Goal: Task Accomplishment & Management: Manage account settings

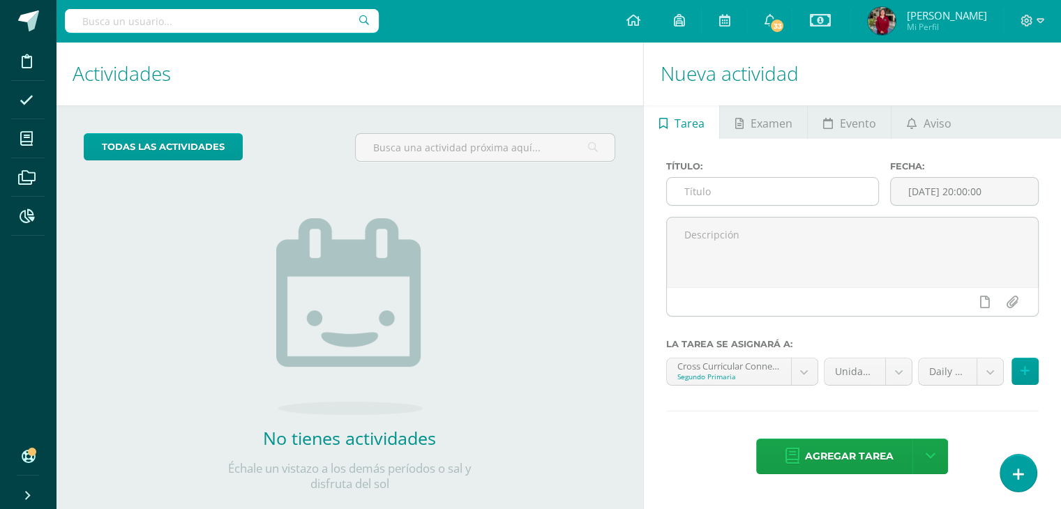
click at [751, 197] on input "text" at bounding box center [772, 191] width 211 height 27
type input "c"
drag, startPoint x: 826, startPoint y: 193, endPoint x: 677, endPoint y: 201, distance: 148.8
click at [677, 201] on input "13-10 Cross Diagnostic Drill" at bounding box center [772, 191] width 211 height 27
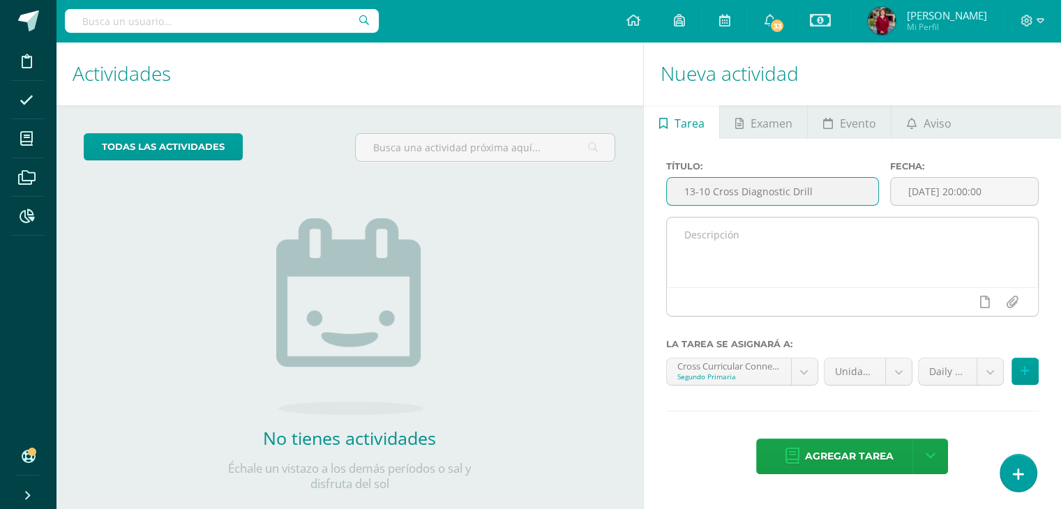
type input "13-10 Cross Diagnostic Drill"
click at [703, 237] on textarea at bounding box center [852, 253] width 371 height 70
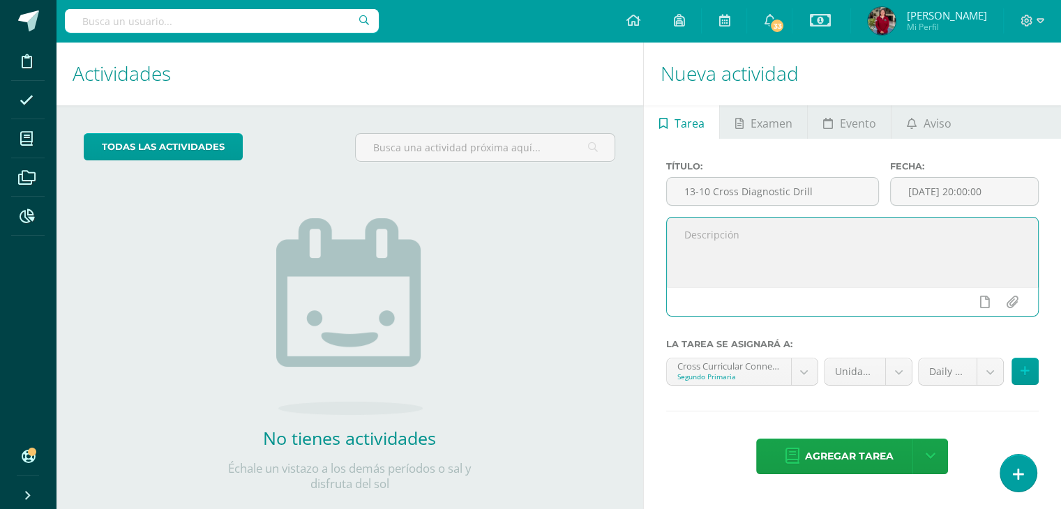
paste textarea "13-10 Cross Diagnostic Drill"
type textarea "13-10 Cross Diagnostic Drill"
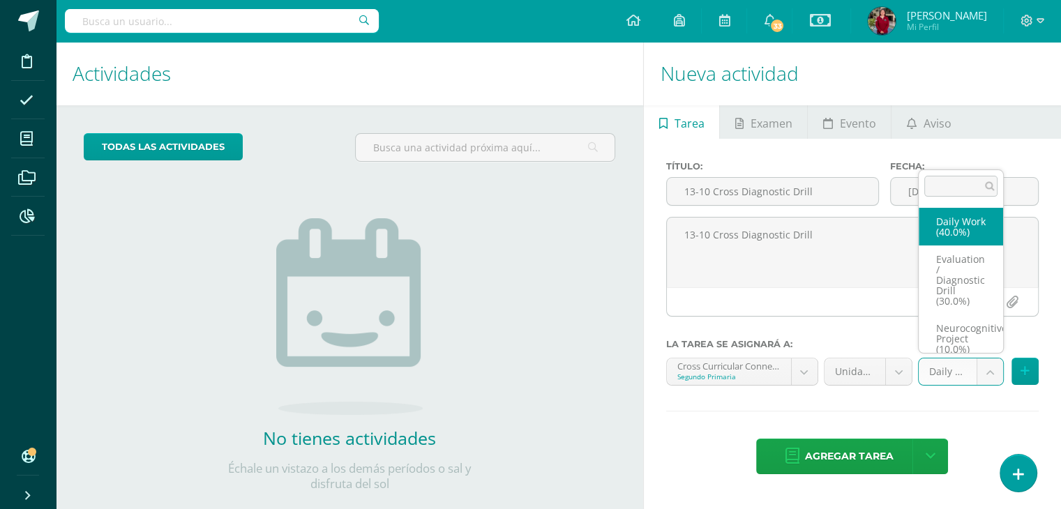
click at [986, 373] on body "Disciplina Asistencia Mis cursos Archivos Reportes Soporte Ayuda Reportar un pr…" at bounding box center [530, 254] width 1061 height 509
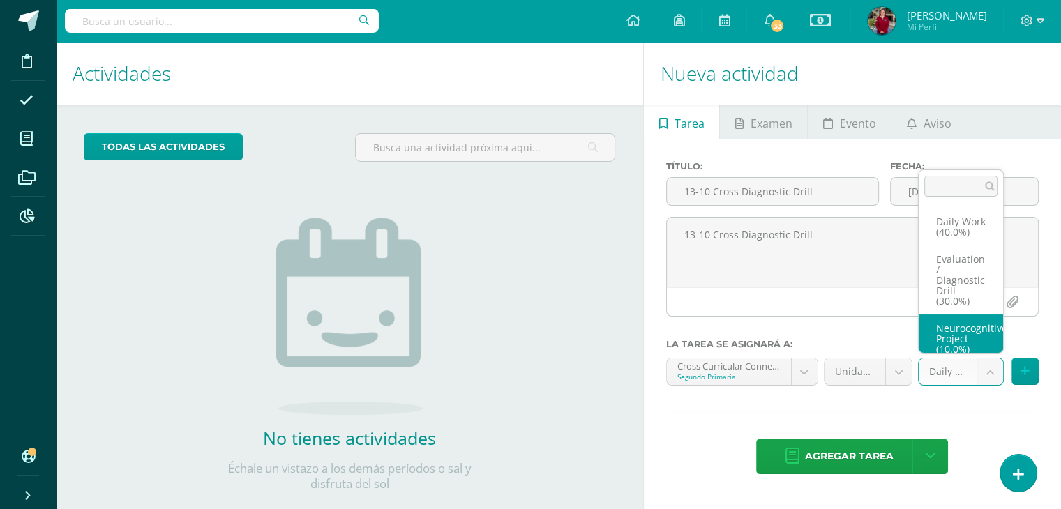
scroll to position [20, 0]
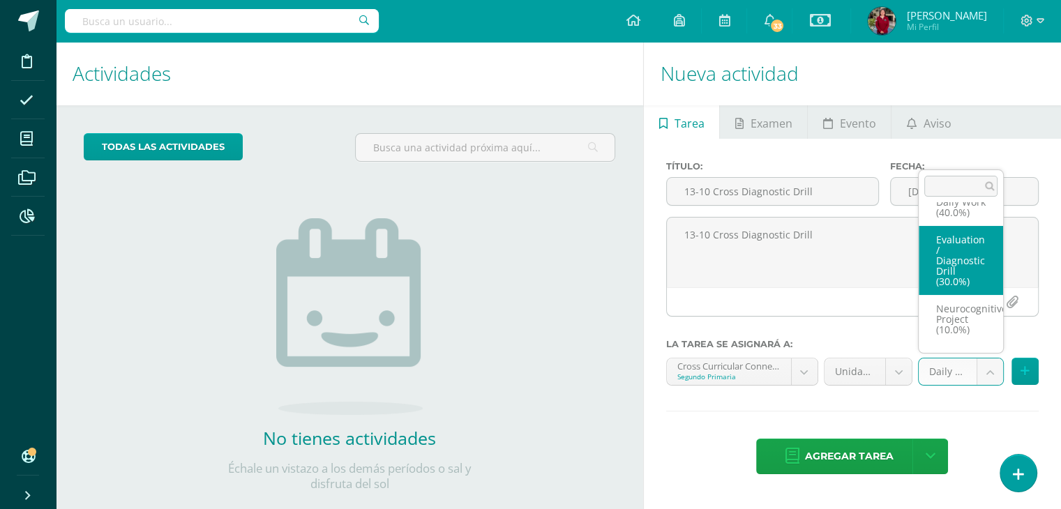
select select "204876"
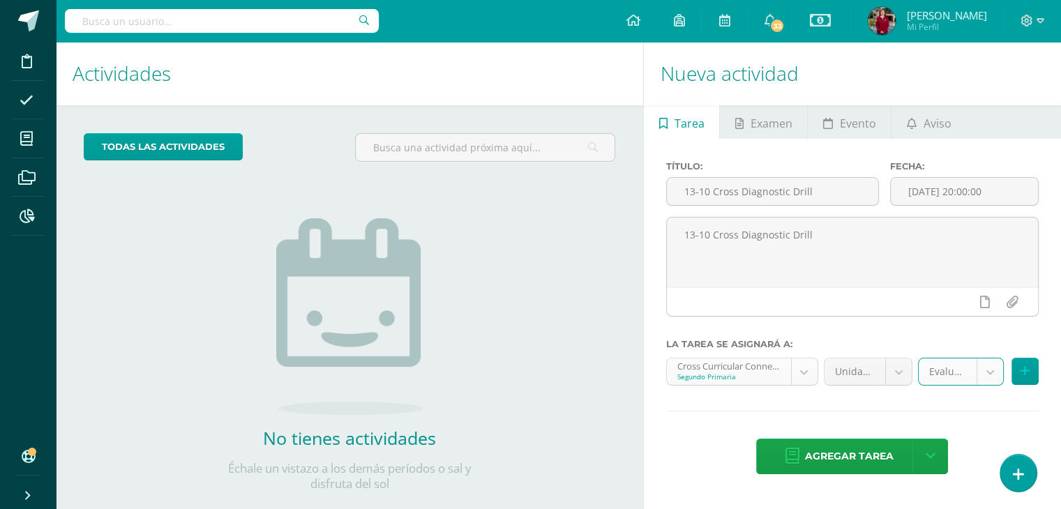
click at [800, 373] on body "Disciplina Asistencia Mis cursos Archivos Reportes Soporte Ayuda Reportar un pr…" at bounding box center [530, 254] width 1061 height 509
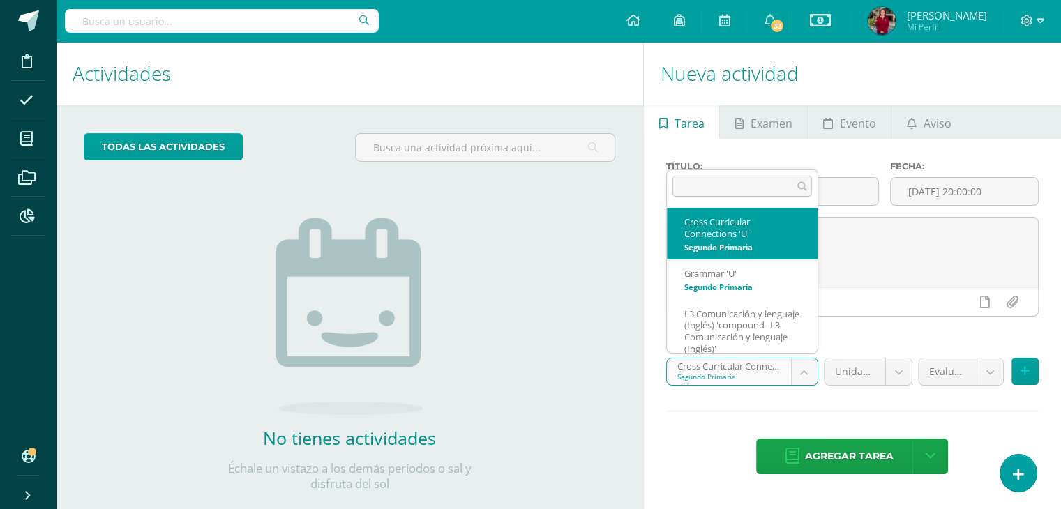
click at [825, 467] on body "Disciplina Asistencia Mis cursos Archivos Reportes Soporte Ayuda Reportar un pr…" at bounding box center [530, 254] width 1061 height 509
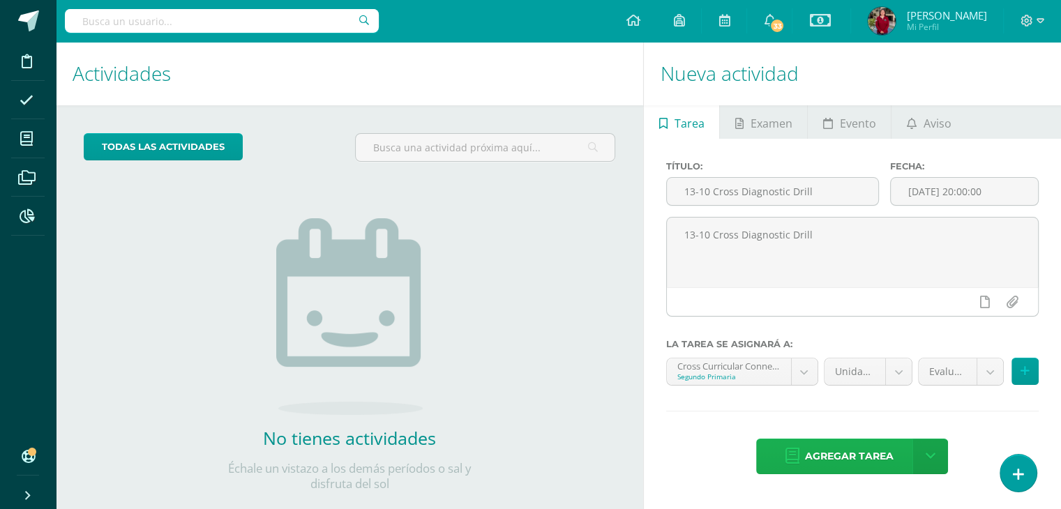
click at [832, 458] on span "Agregar tarea" at bounding box center [848, 457] width 89 height 34
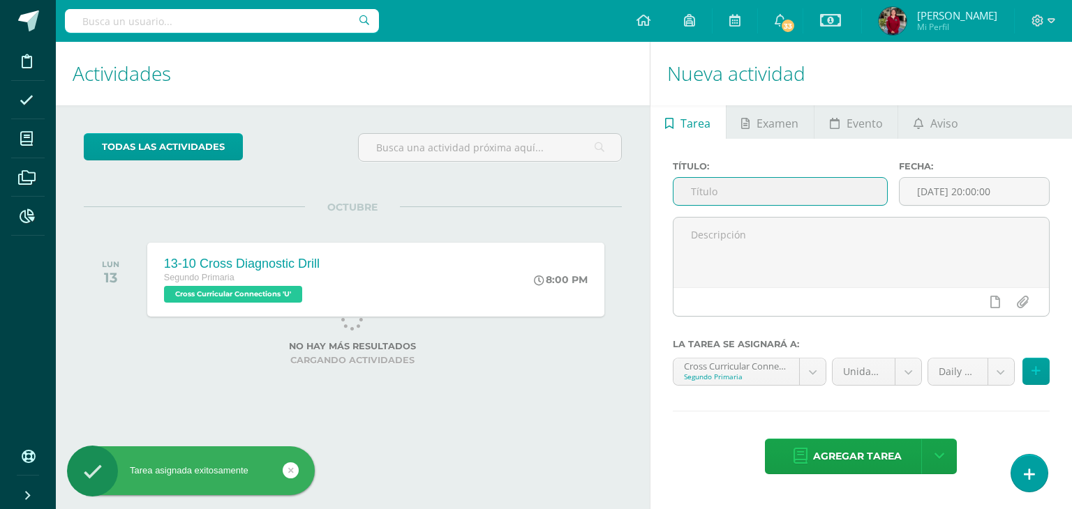
click at [742, 197] on input "text" at bounding box center [780, 191] width 214 height 27
paste input "13-10 Cross Diagnostic Drill"
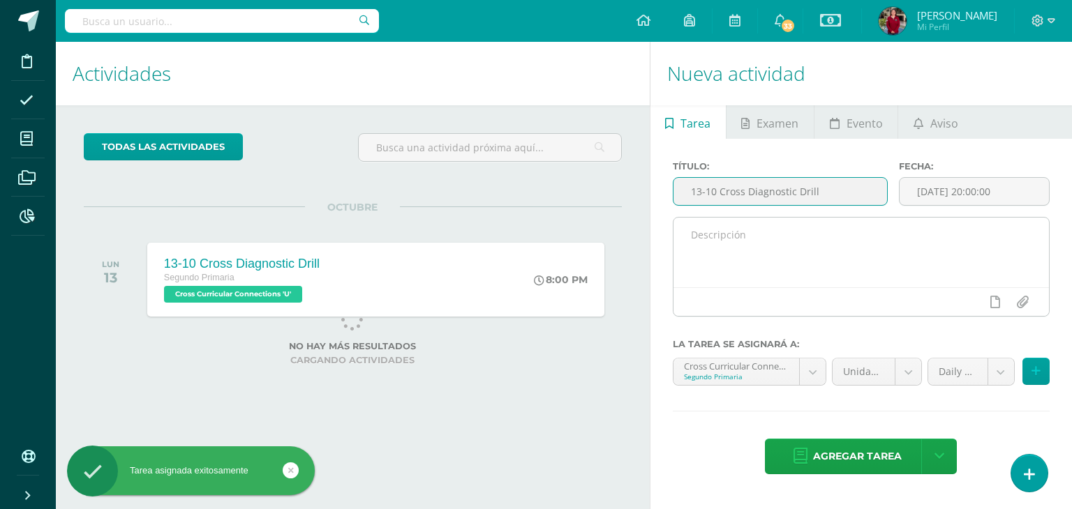
type input "13-10 Cross Diagnostic Drill"
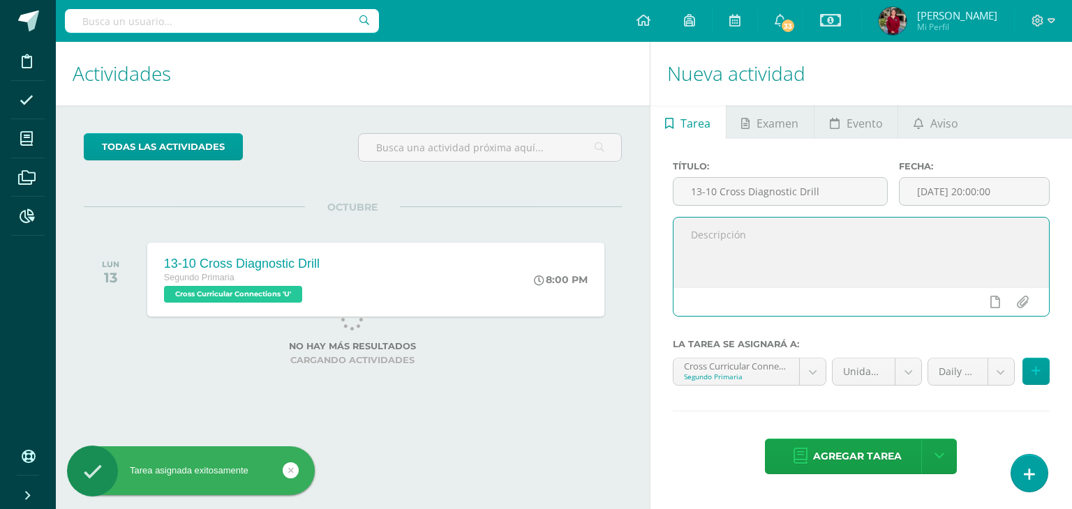
click at [751, 239] on textarea at bounding box center [860, 253] width 375 height 70
paste textarea "13-10 Cross Diagnostic Drill"
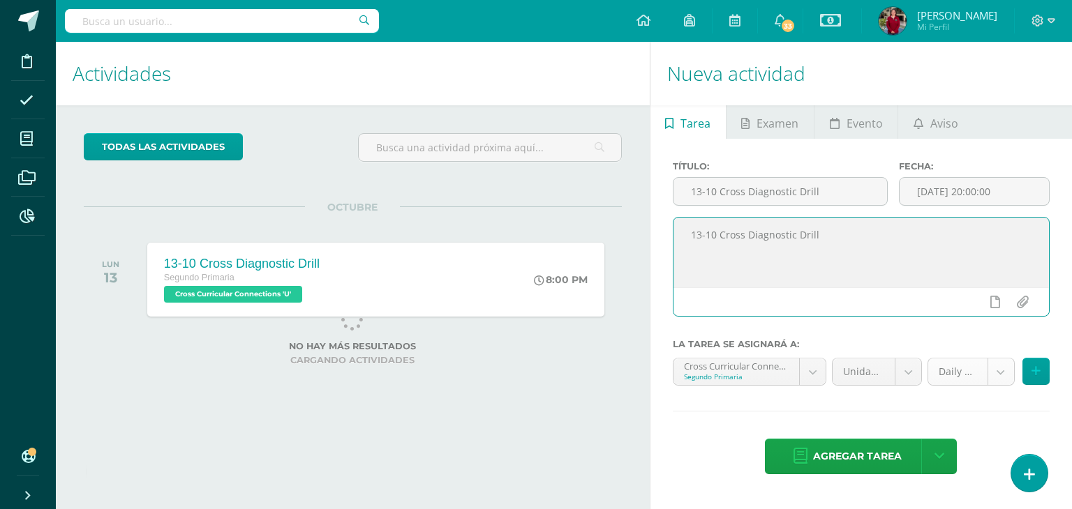
type textarea "13-10 Cross Diagnostic Drill"
click at [998, 373] on body "Tarea asignada exitosamente Disciplina Asistencia Mis cursos Archivos Reportes …" at bounding box center [536, 254] width 1072 height 509
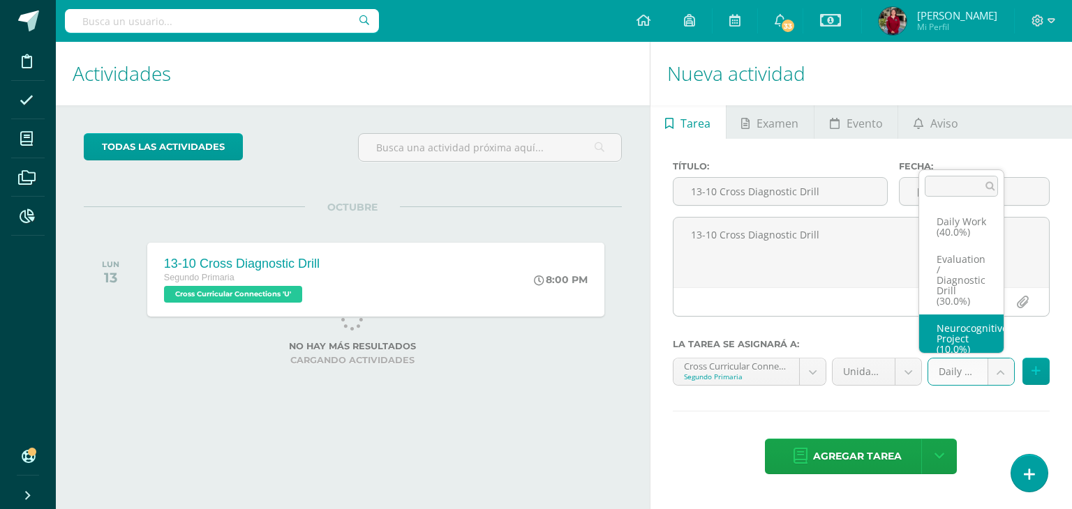
scroll to position [20, 0]
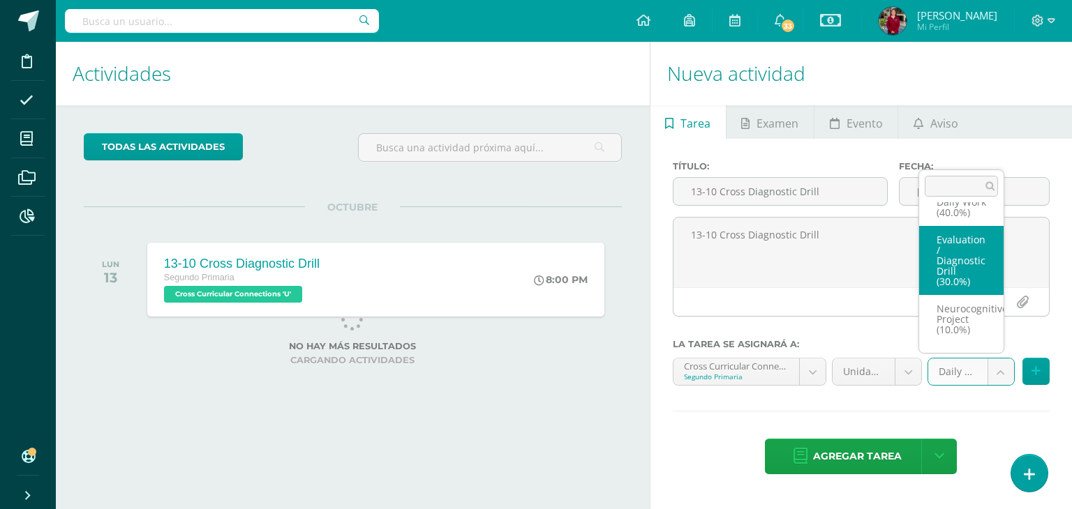
select select "204876"
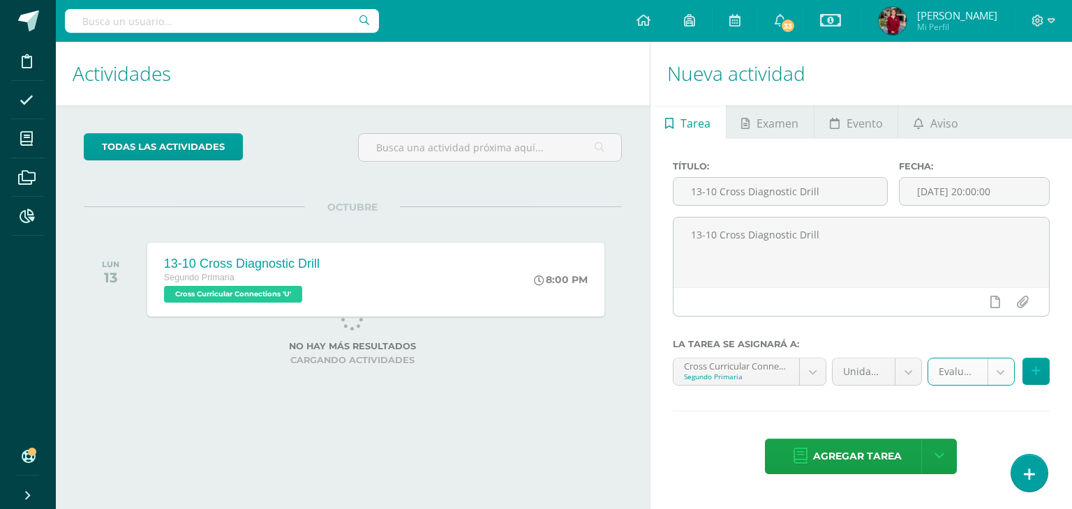
click at [815, 369] on body "Tarea asignada exitosamente Disciplina Asistencia Mis cursos Archivos Reportes …" at bounding box center [536, 254] width 1072 height 509
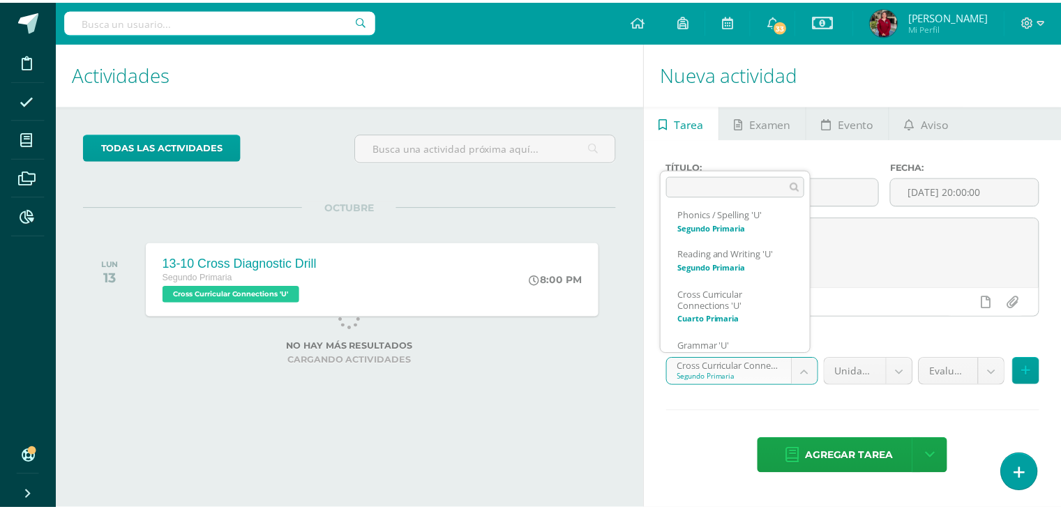
scroll to position [179, 0]
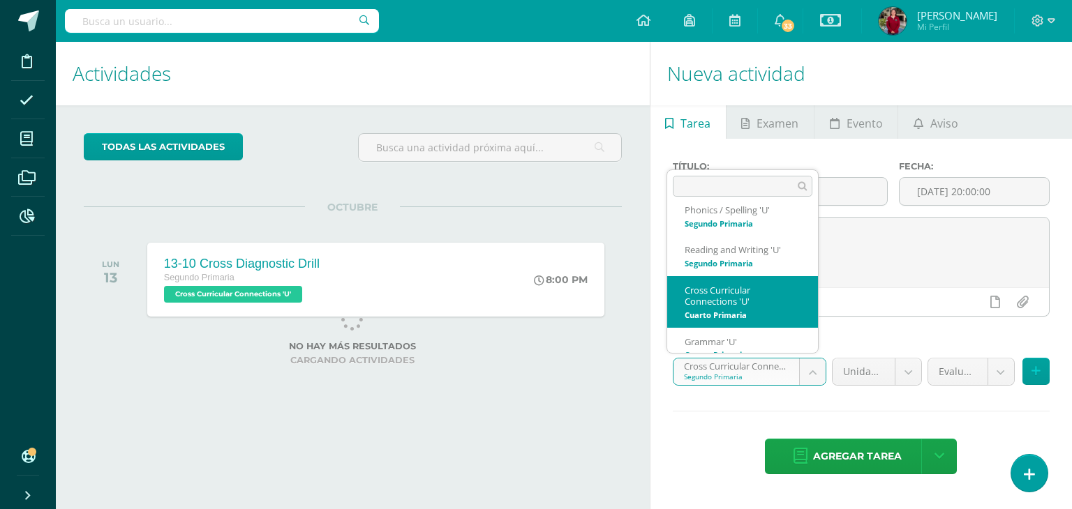
select select "200384"
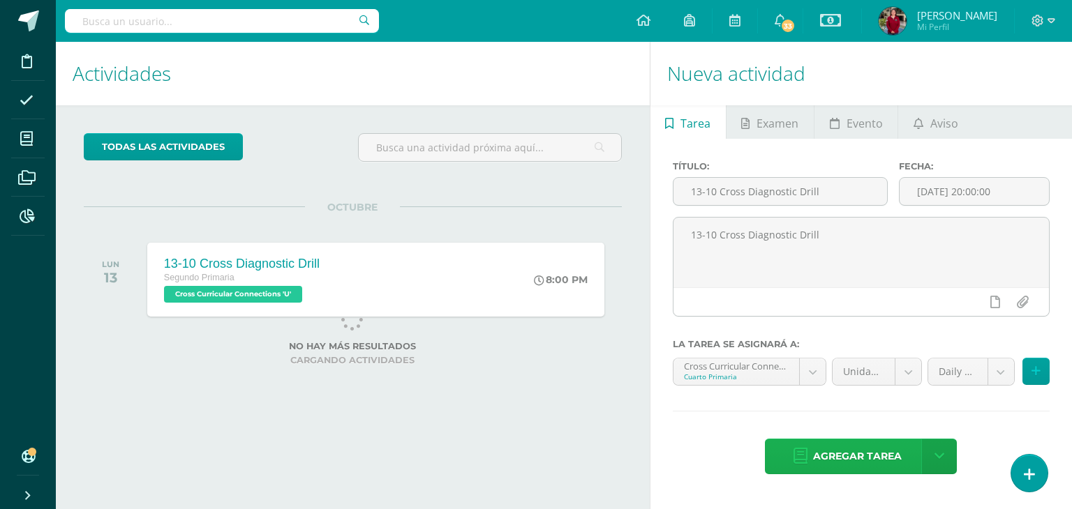
click at [821, 458] on span "Agregar tarea" at bounding box center [857, 457] width 89 height 34
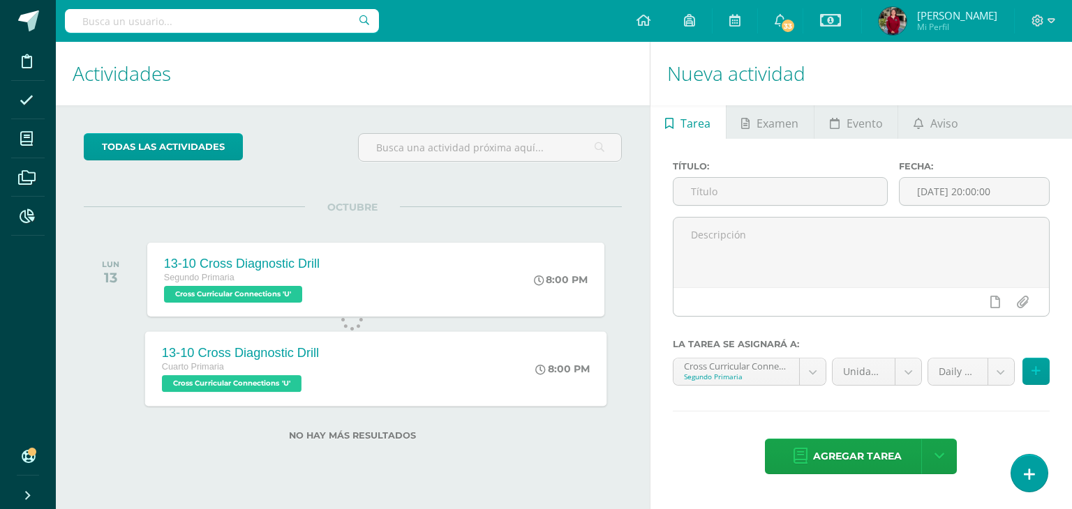
click at [265, 348] on div "13-10 Cross Diagnostic Drill" at bounding box center [240, 352] width 157 height 15
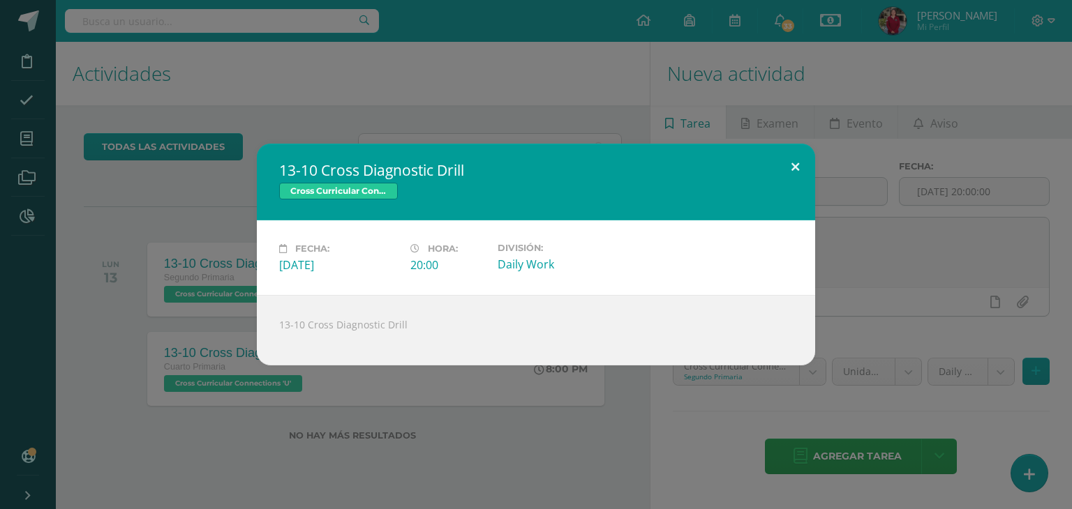
click at [798, 164] on button at bounding box center [795, 167] width 40 height 47
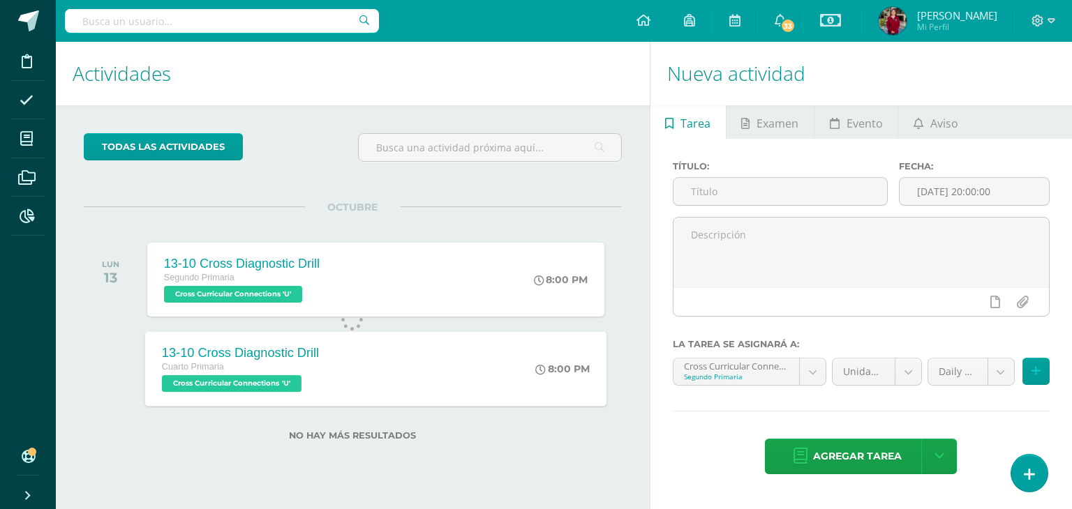
click at [278, 386] on span "Cross Curricular Connections 'U'" at bounding box center [232, 383] width 140 height 17
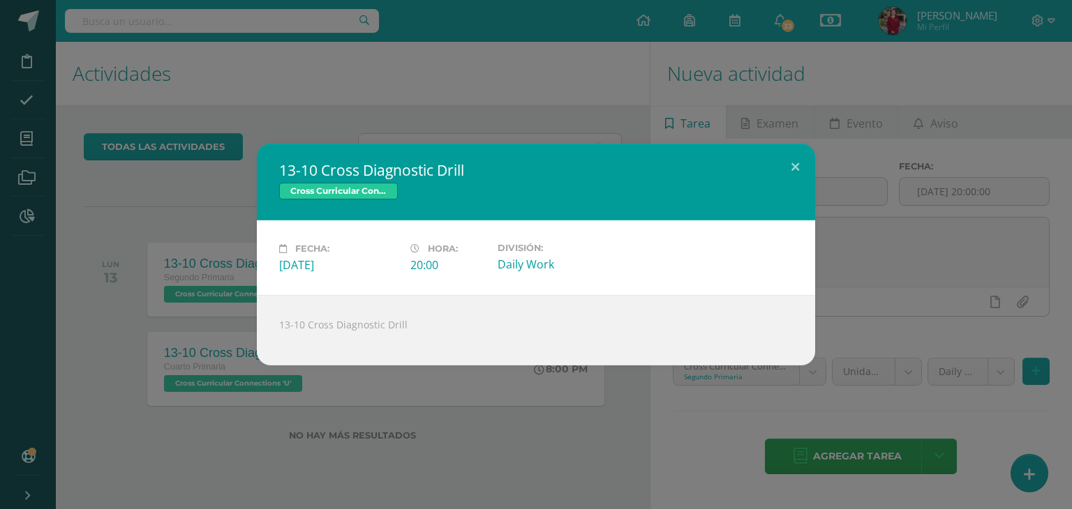
click at [352, 197] on link "Cross Curricular Connections" at bounding box center [338, 191] width 119 height 17
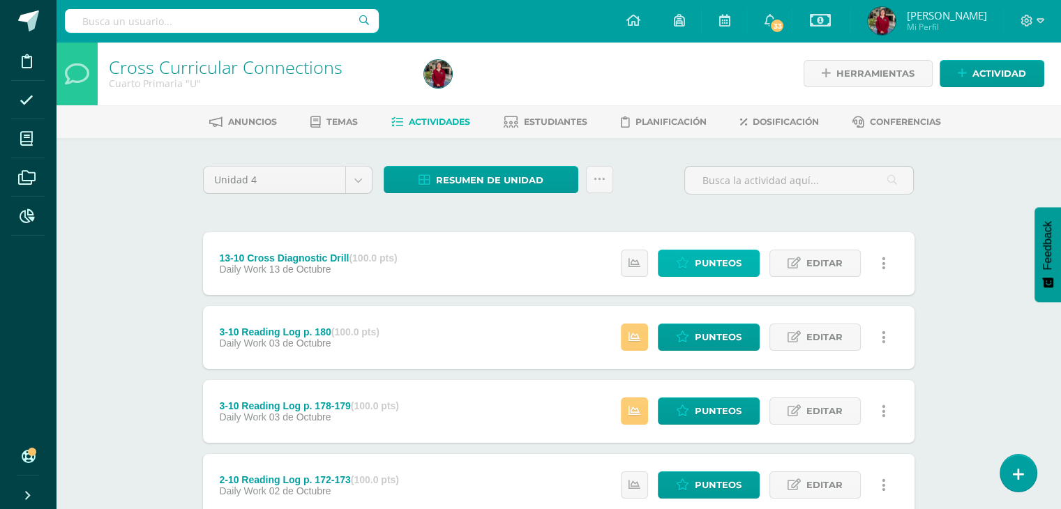
click at [689, 259] on icon at bounding box center [682, 263] width 13 height 12
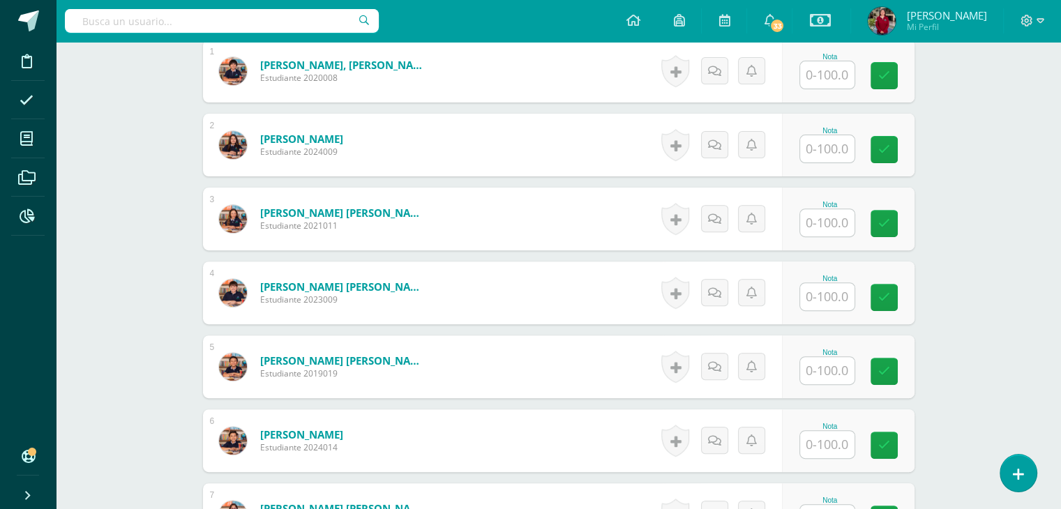
scroll to position [458, 0]
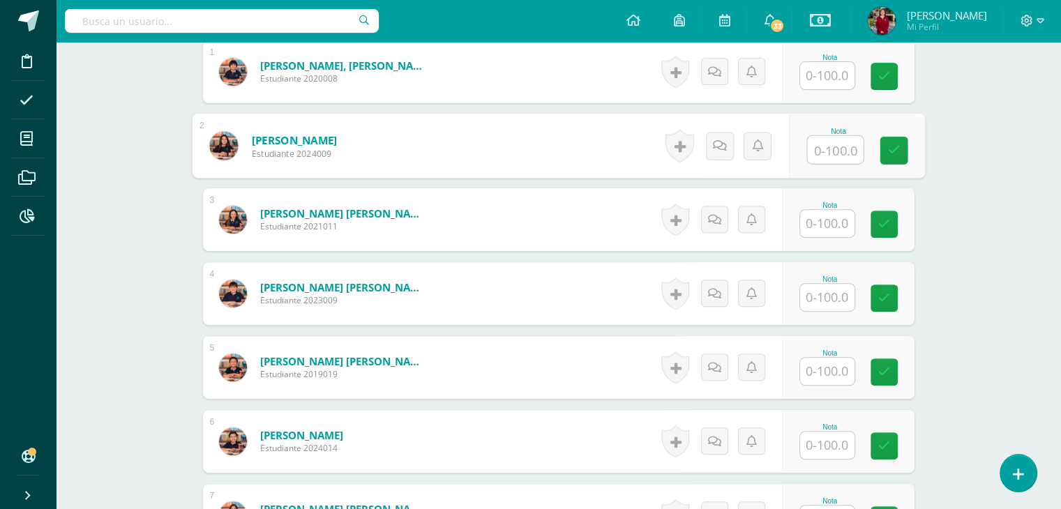
click at [815, 149] on input "text" at bounding box center [835, 150] width 56 height 28
type input "83"
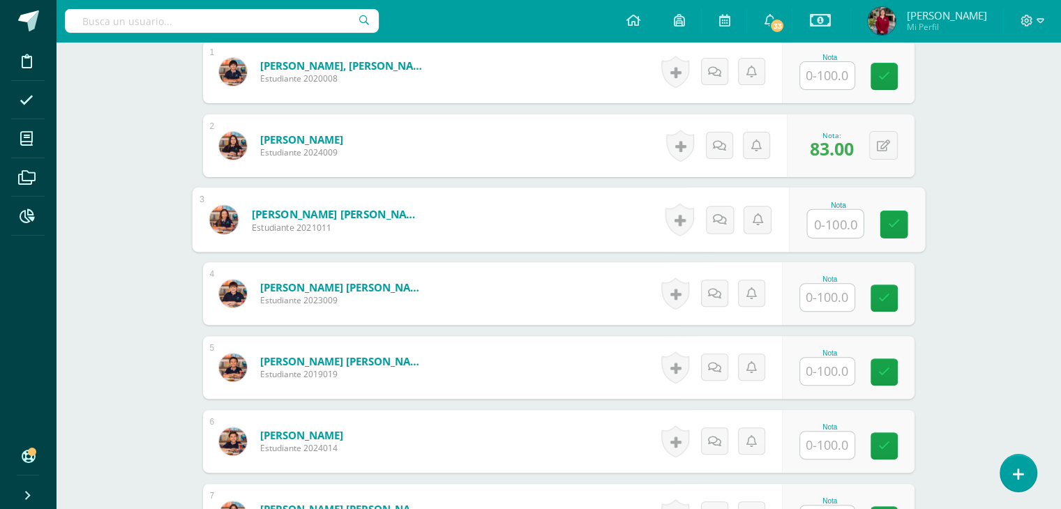
click at [828, 369] on input "text" at bounding box center [827, 371] width 54 height 27
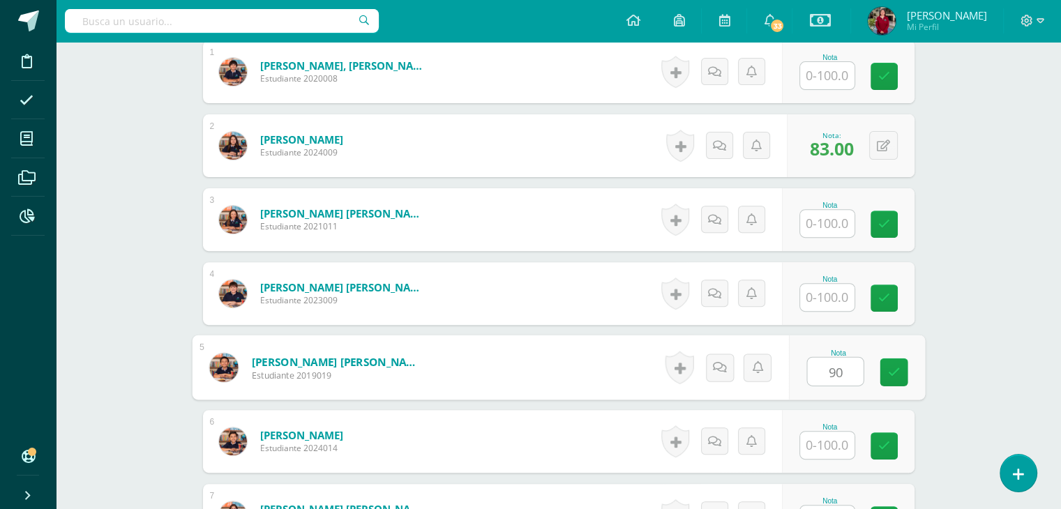
type input "90"
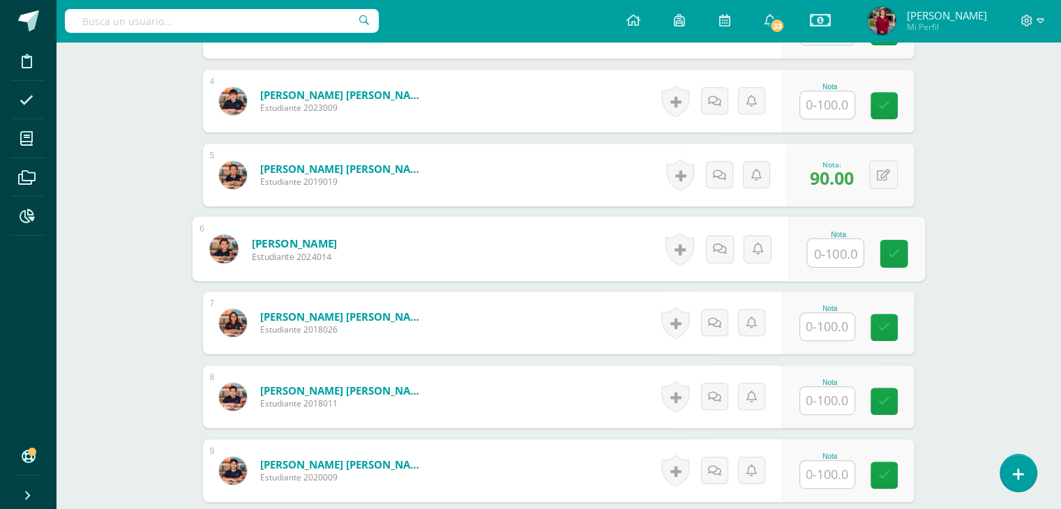
scroll to position [653, 0]
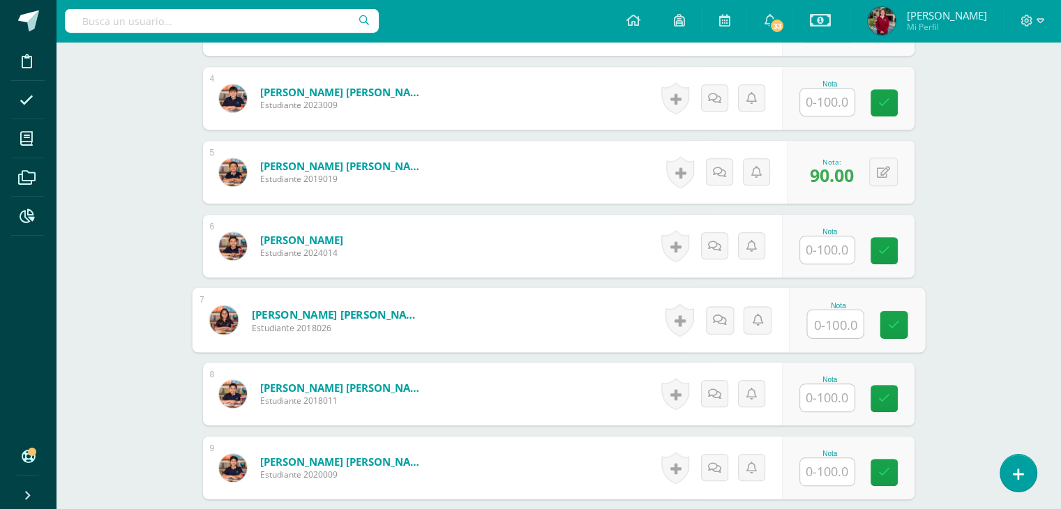
click at [823, 327] on input "text" at bounding box center [835, 324] width 56 height 28
type input "94"
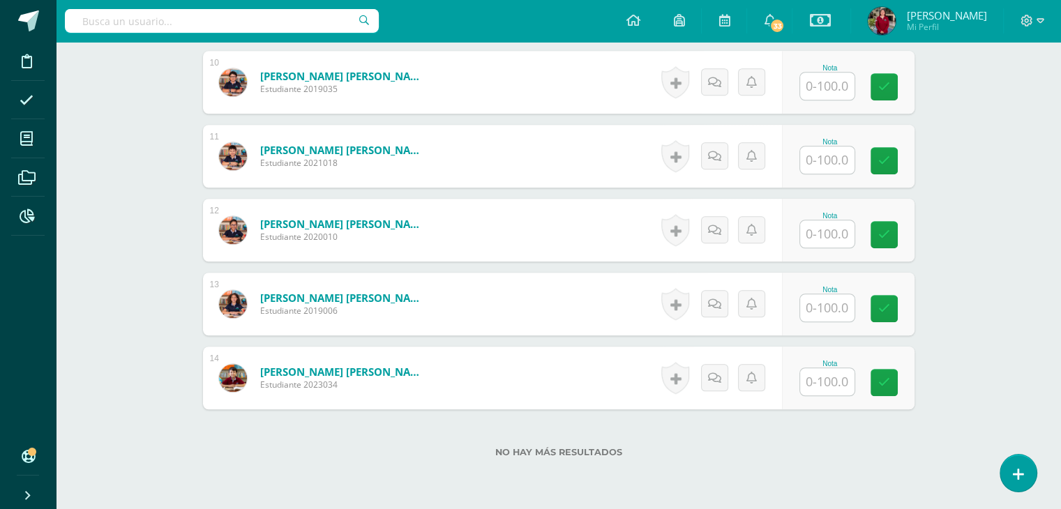
scroll to position [1172, 0]
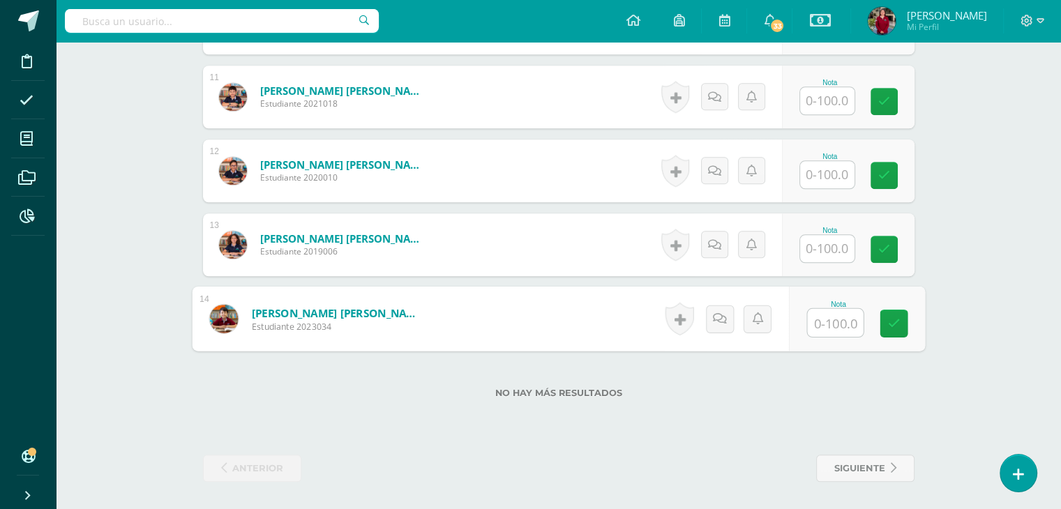
click at [841, 318] on input "text" at bounding box center [835, 323] width 56 height 28
type input "95"
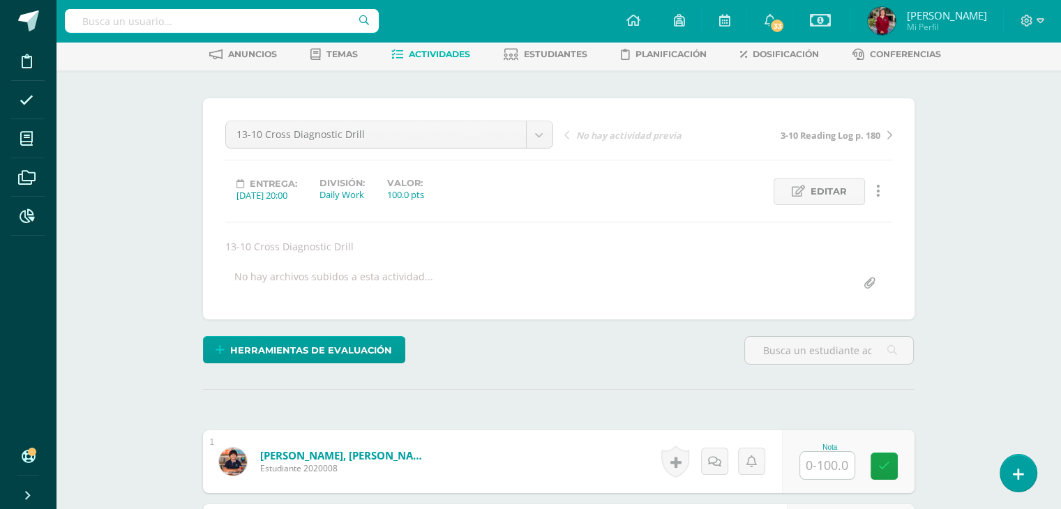
scroll to position [0, 0]
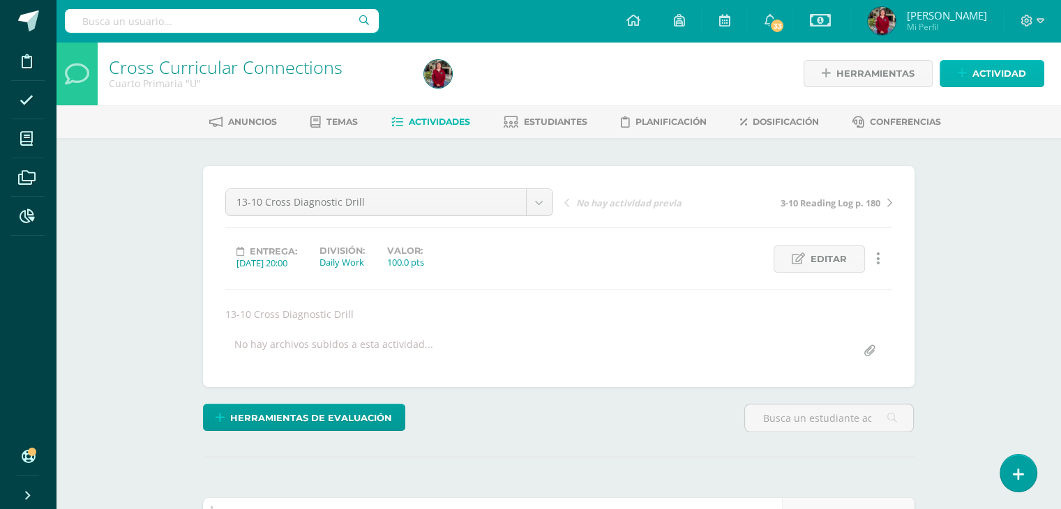
click at [966, 73] on icon at bounding box center [962, 74] width 9 height 12
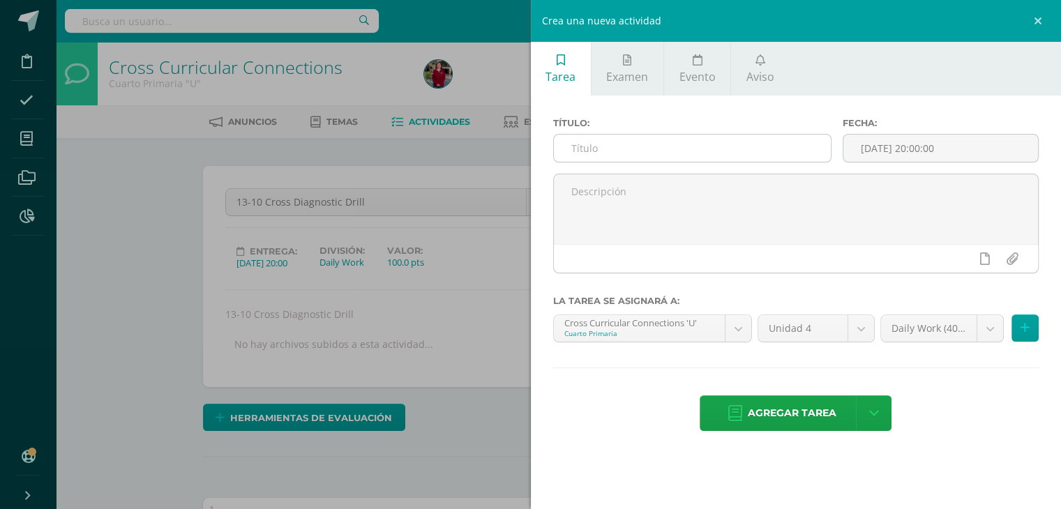
click at [626, 151] on input "text" at bounding box center [693, 148] width 278 height 27
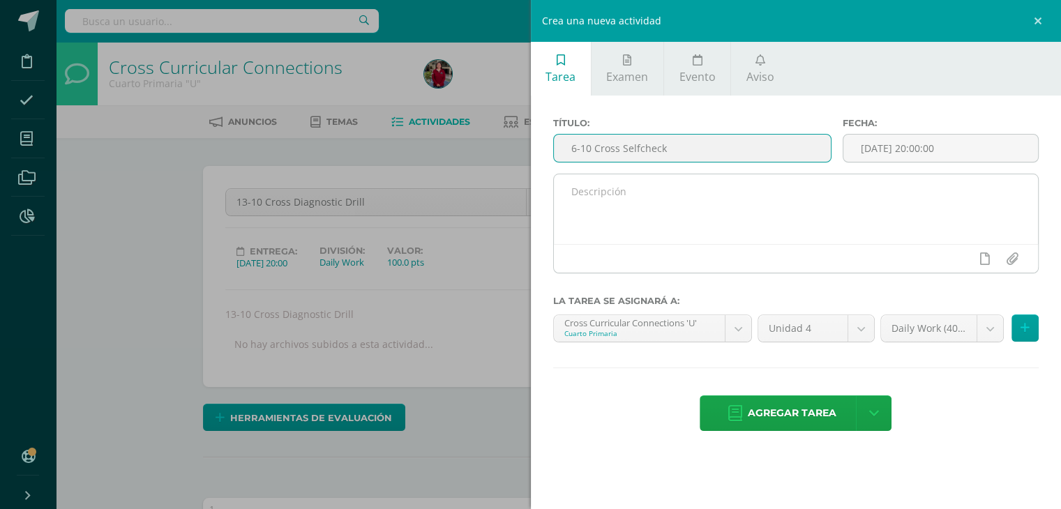
type input "6-10 Cross Selfcheck"
click at [633, 188] on textarea at bounding box center [796, 209] width 485 height 70
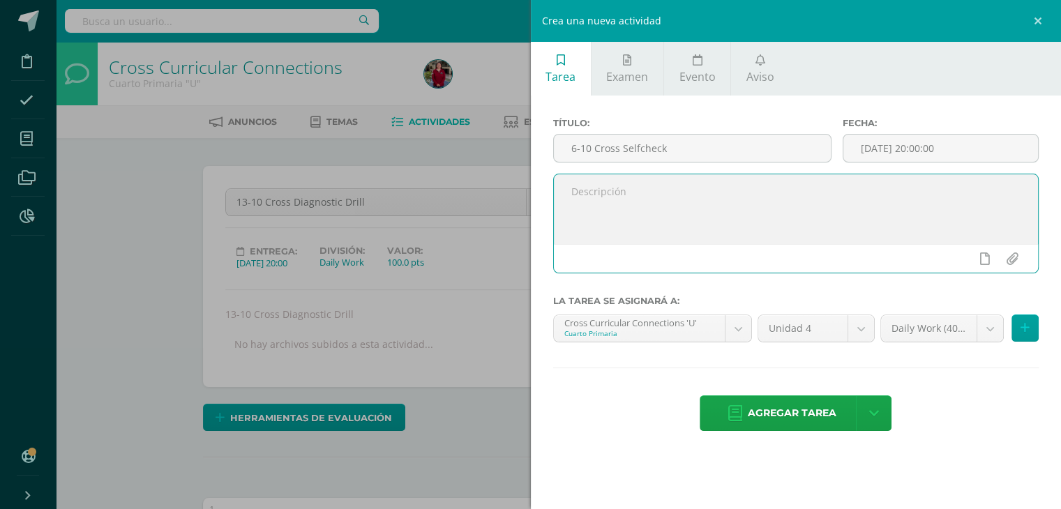
paste textarea "6-10 Cross Selfcheck"
type textarea "6-10 Cross Selfcheck"
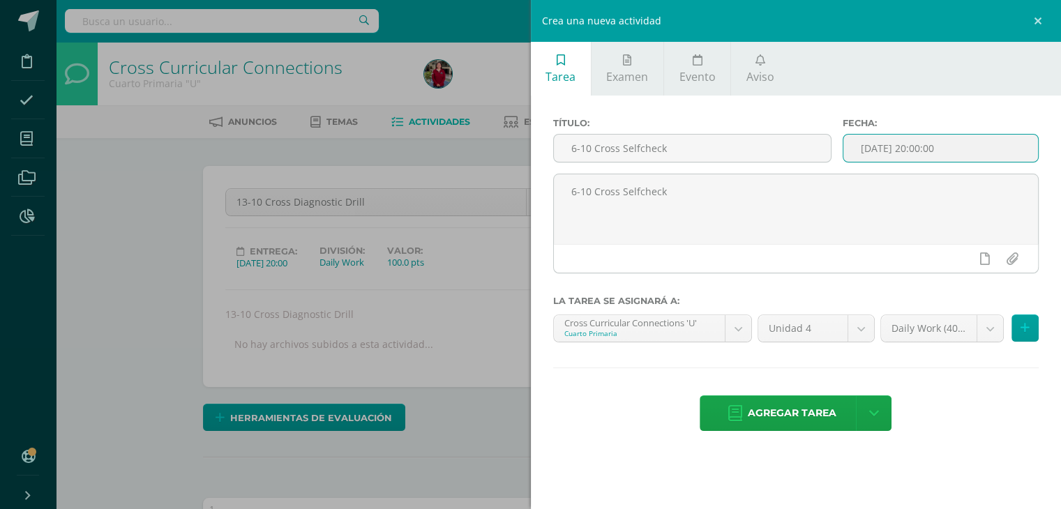
click at [882, 144] on input "[DATE] 20:00:00" at bounding box center [940, 148] width 195 height 27
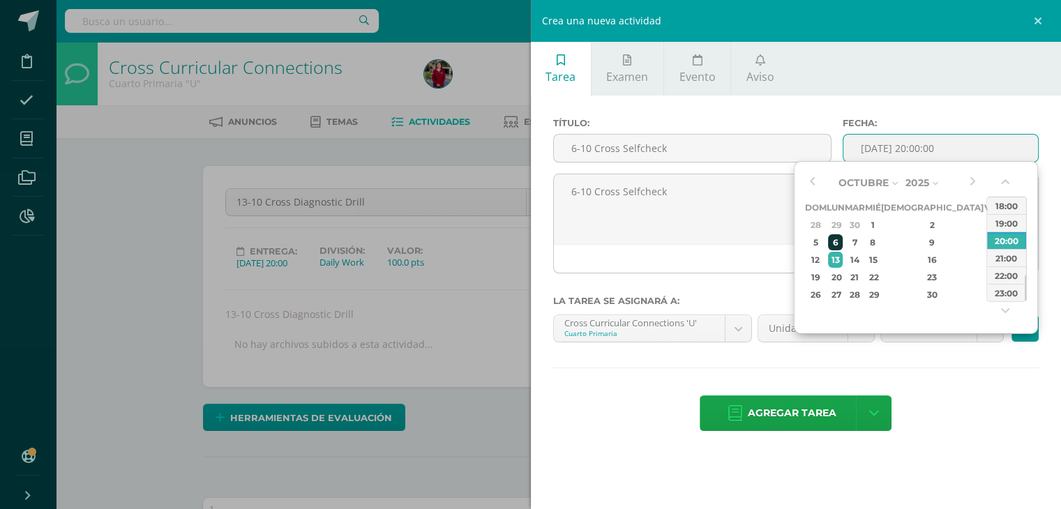
click at [838, 243] on div "6" at bounding box center [835, 242] width 15 height 16
type input "2025-10-06 20:00"
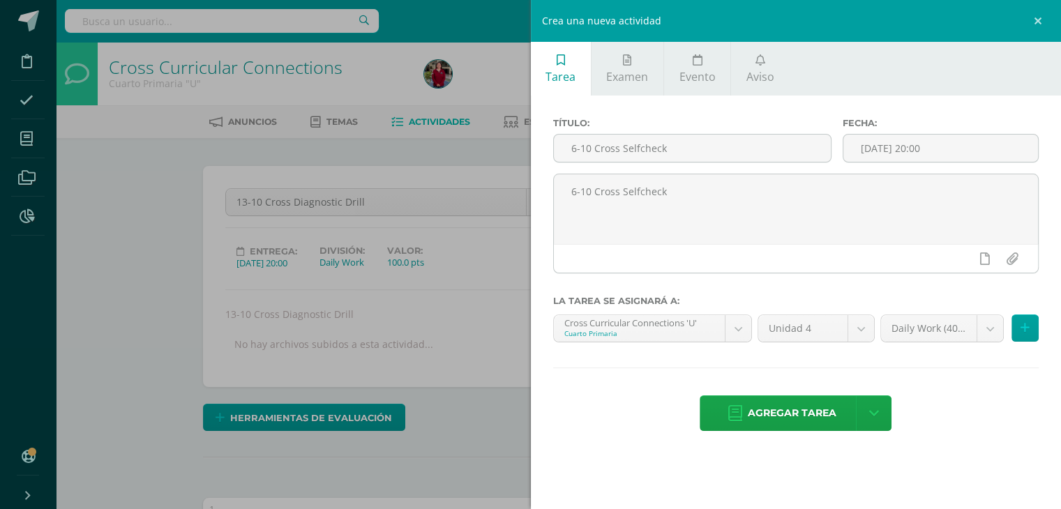
click at [906, 386] on div "Título: 6-10 Cross Selfcheck Fecha: 2025-10-06 20:00 6-10 Cross Selfcheck La ta…" at bounding box center [796, 276] width 531 height 361
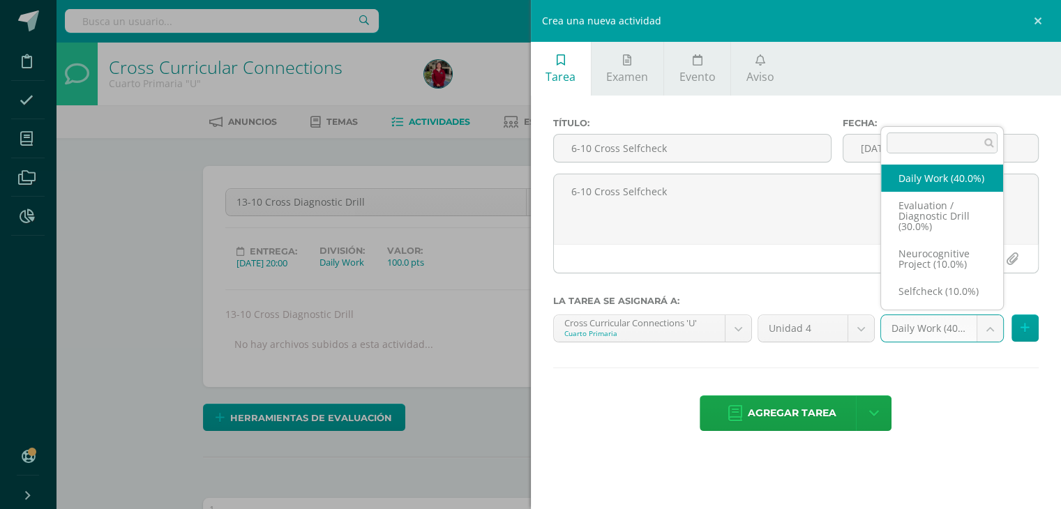
scroll to position [16, 0]
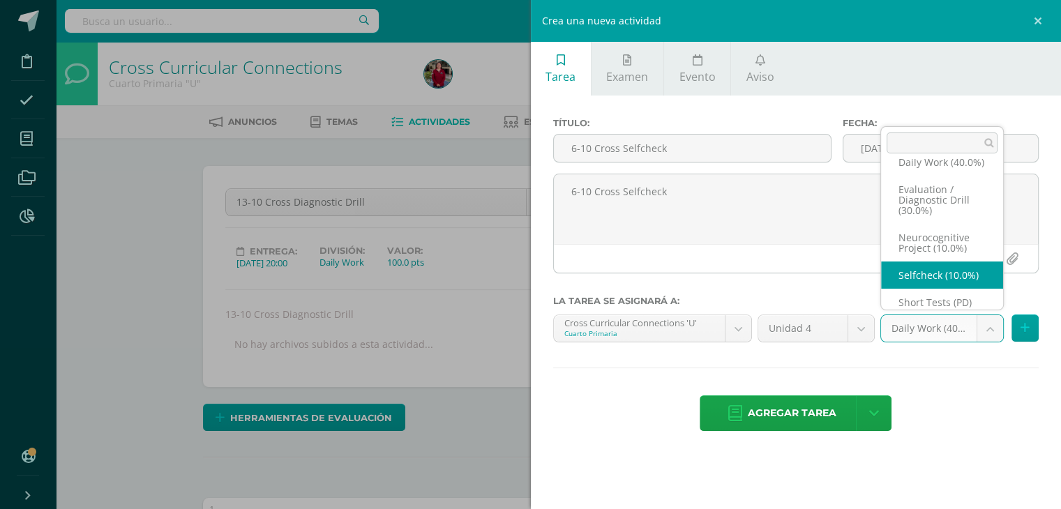
select select "205168"
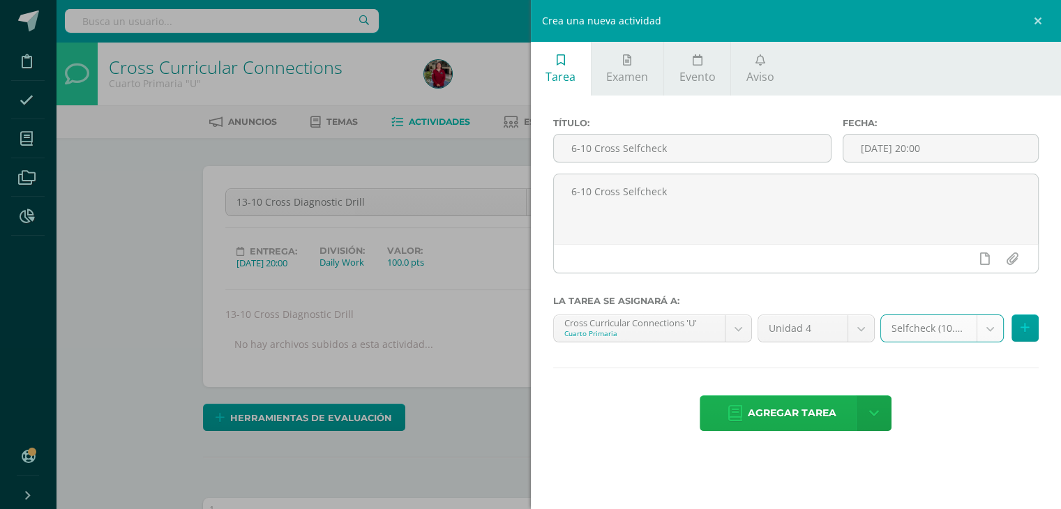
click at [753, 416] on span "Agregar tarea" at bounding box center [792, 413] width 89 height 34
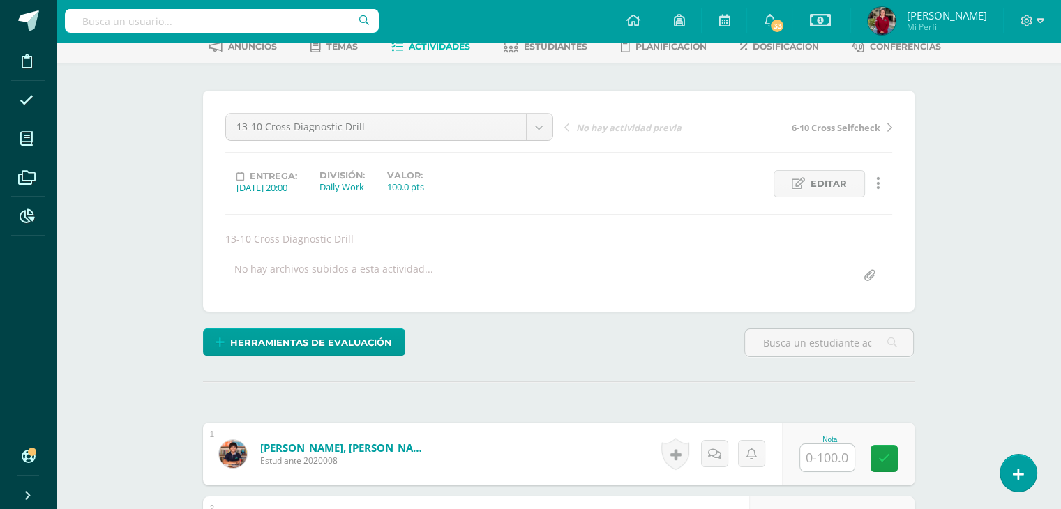
scroll to position [70, 0]
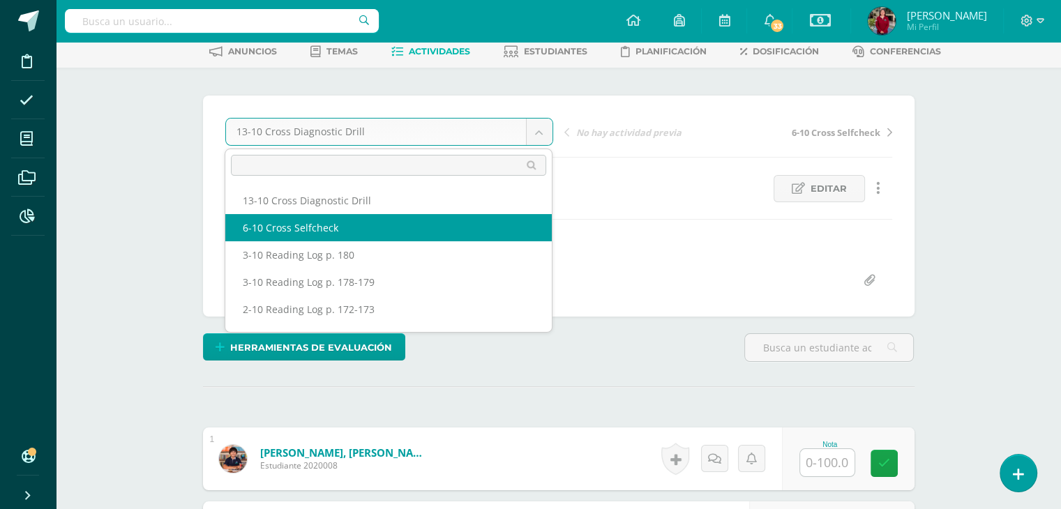
select select "/dashboard/teacher/grade-activity/221901/"
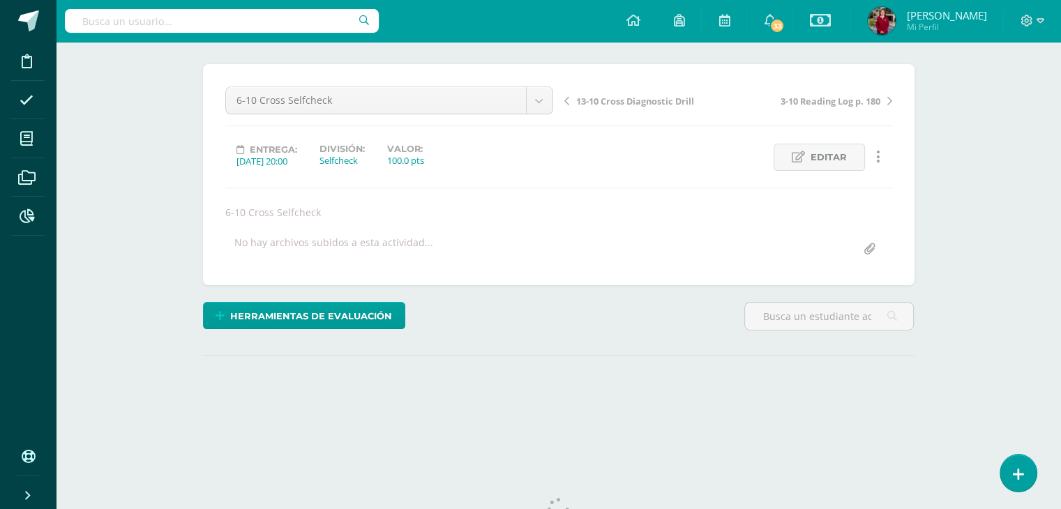
click at [478, 226] on div "6-10 Cross Selfcheck 13-10 Cross Diagnostic Drill 6-10 Cross Selfcheck 3-10 Rea…" at bounding box center [558, 175] width 667 height 176
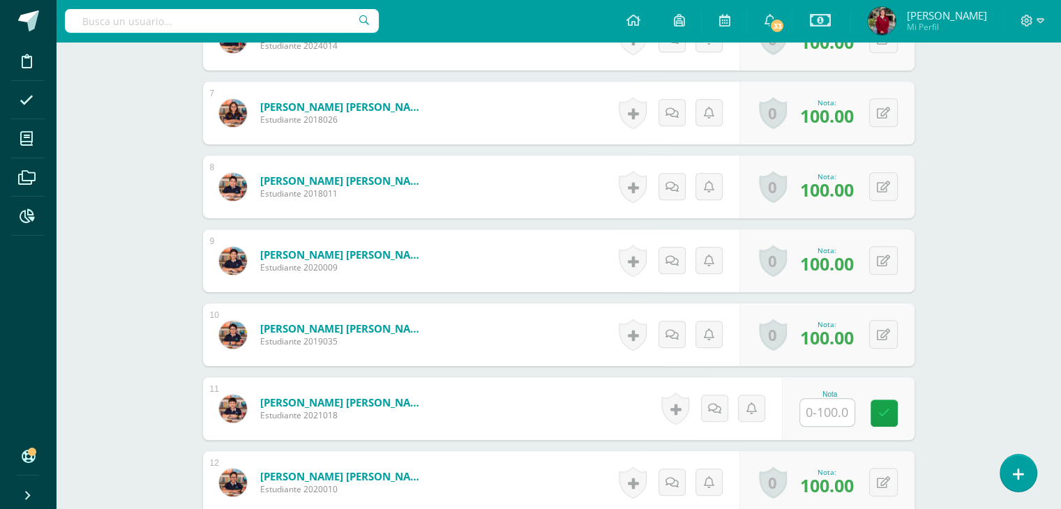
scroll to position [891, 0]
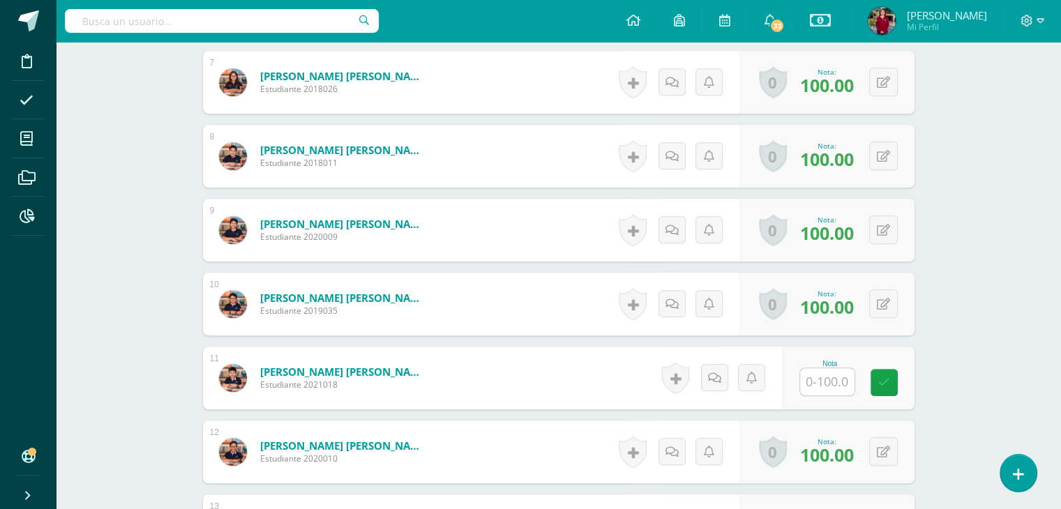
click at [822, 375] on input "text" at bounding box center [827, 381] width 54 height 27
type input "100"
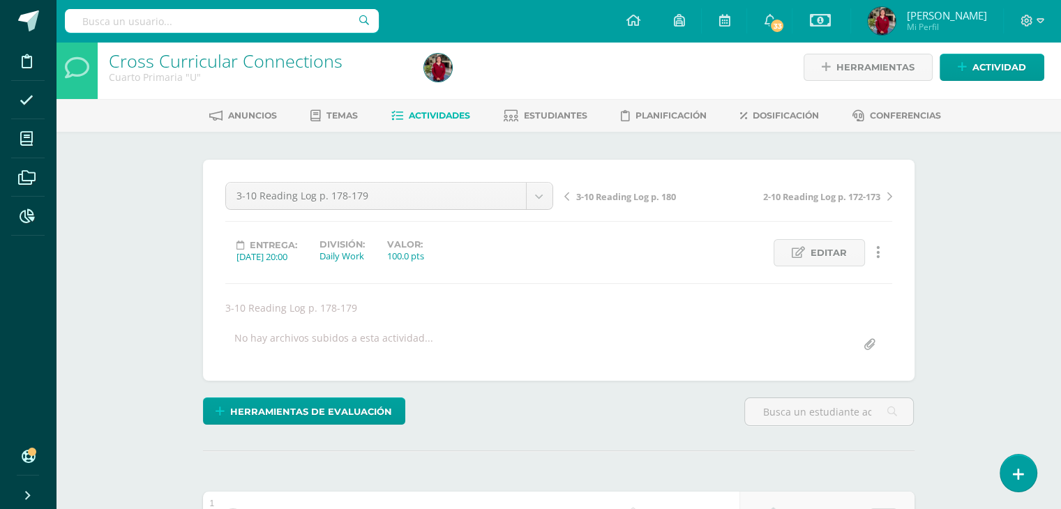
scroll to position [0, 0]
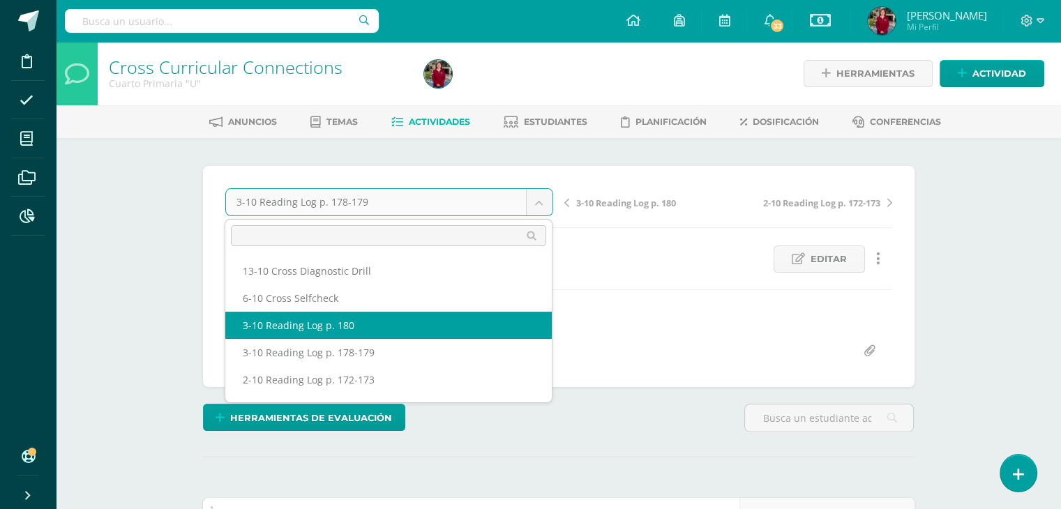
select select "/dashboard/teacher/grade-activity/221652/"
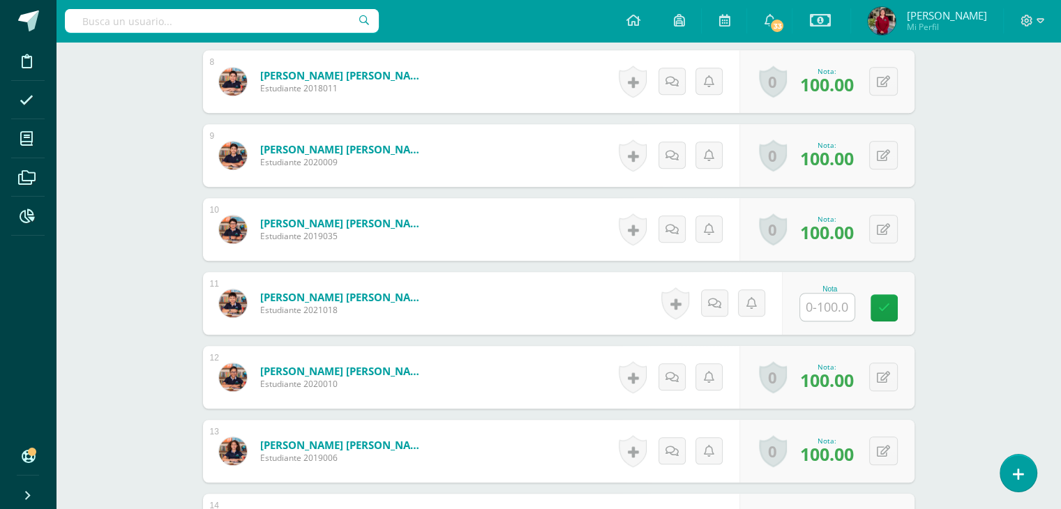
scroll to position [968, 0]
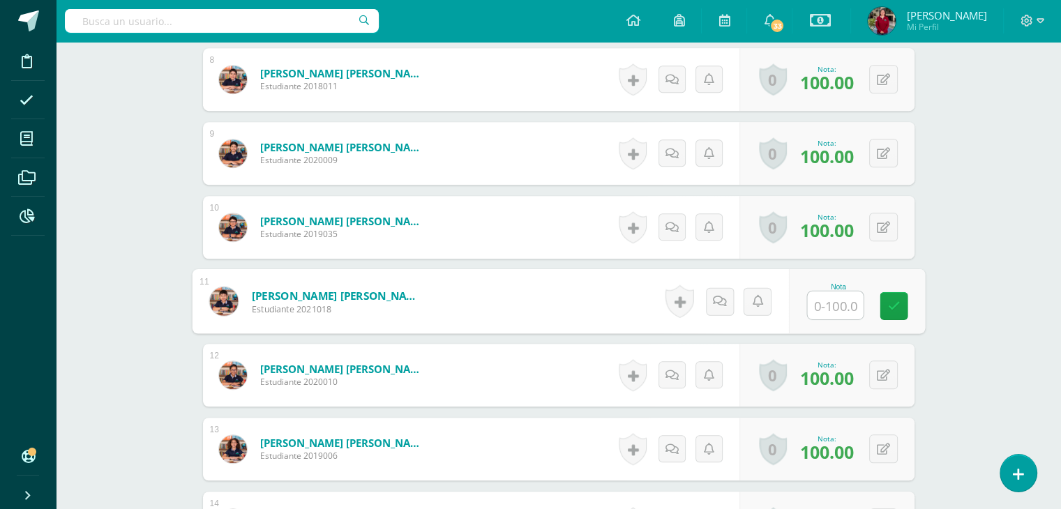
click at [835, 305] on input "text" at bounding box center [835, 306] width 56 height 28
type input "100"
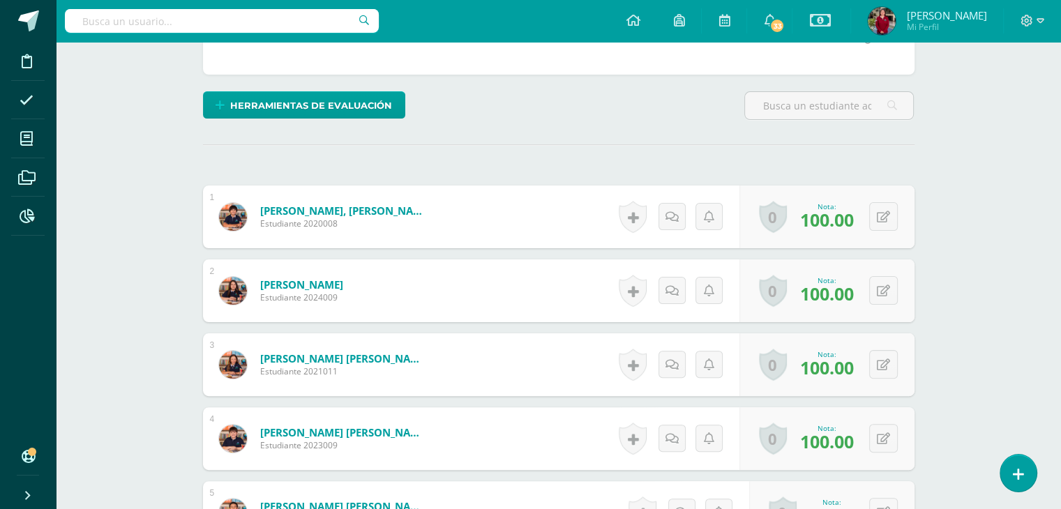
scroll to position [0, 0]
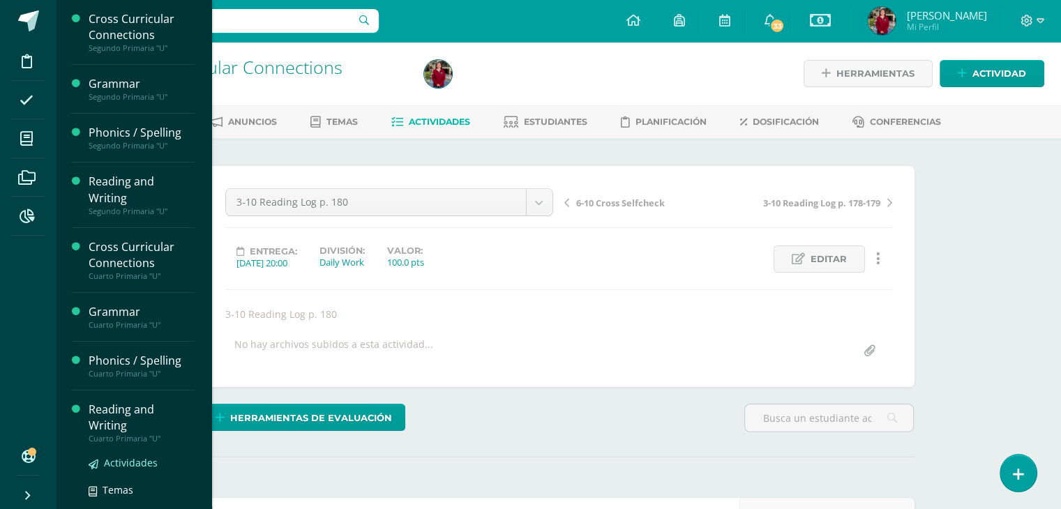
click at [137, 465] on span "Actividades" at bounding box center [131, 462] width 54 height 13
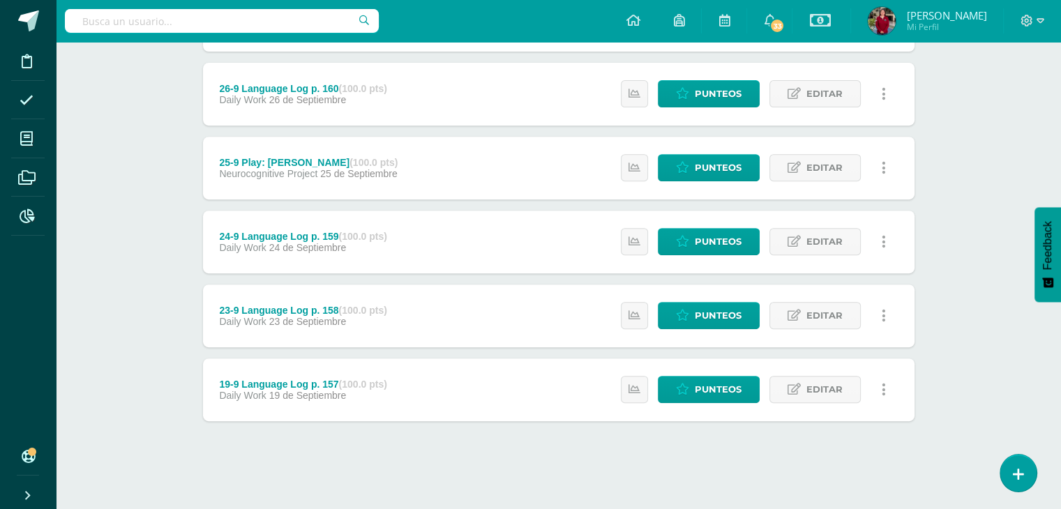
scroll to position [530, 0]
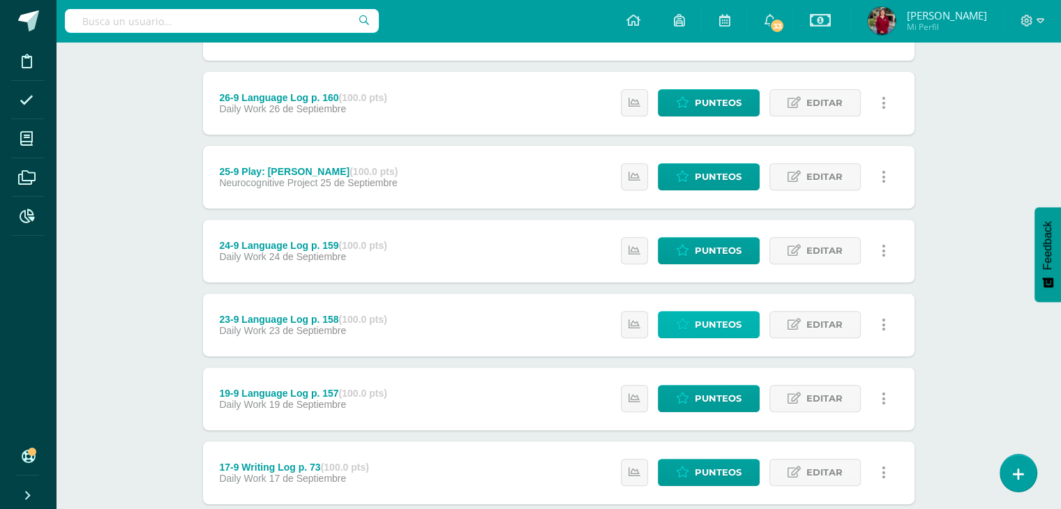
click at [684, 322] on icon at bounding box center [682, 325] width 13 height 12
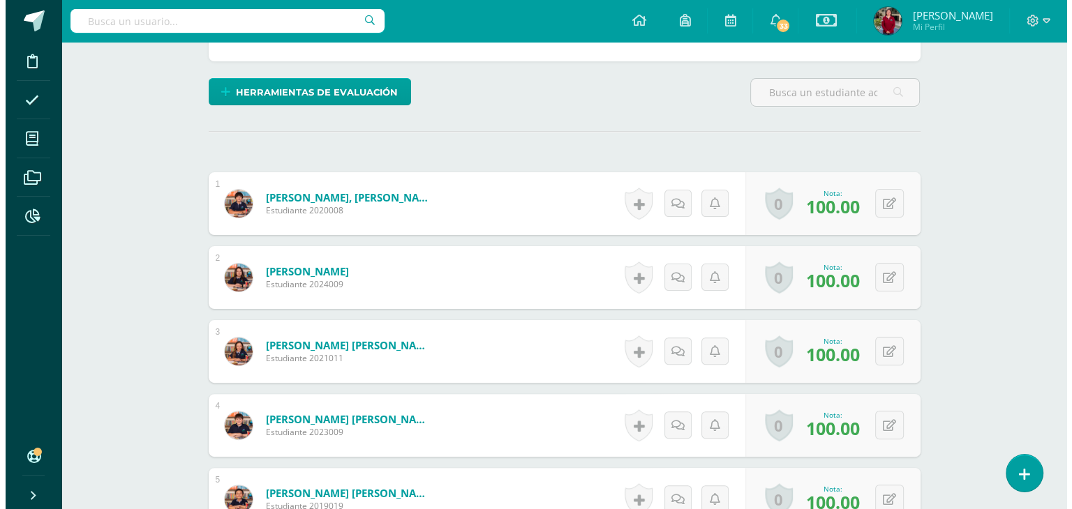
scroll to position [326, 0]
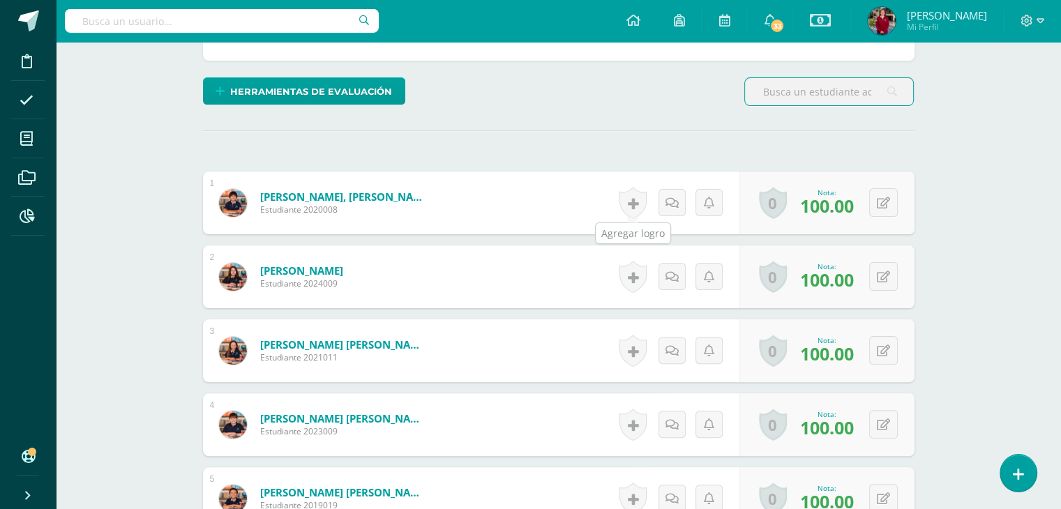
click at [633, 204] on link at bounding box center [633, 203] width 28 height 32
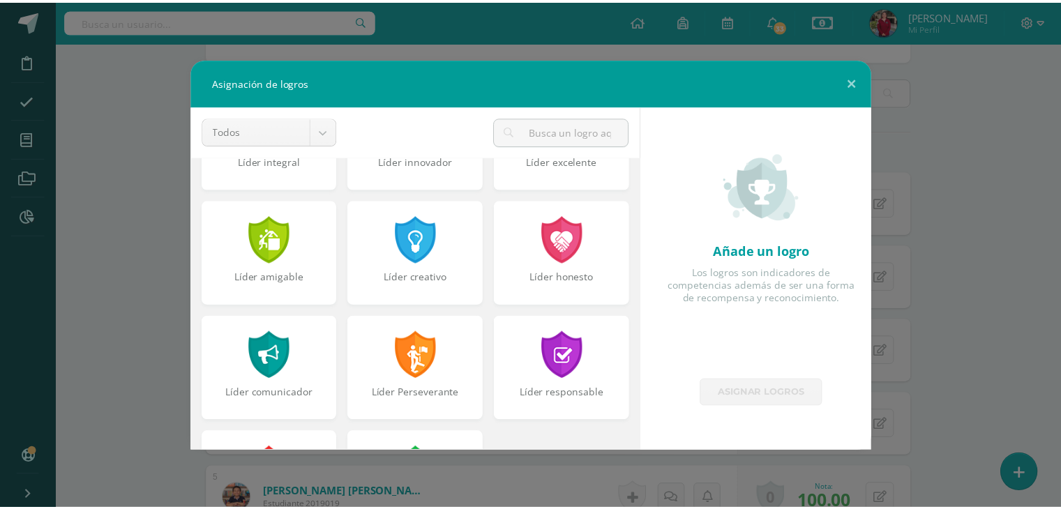
scroll to position [529, 0]
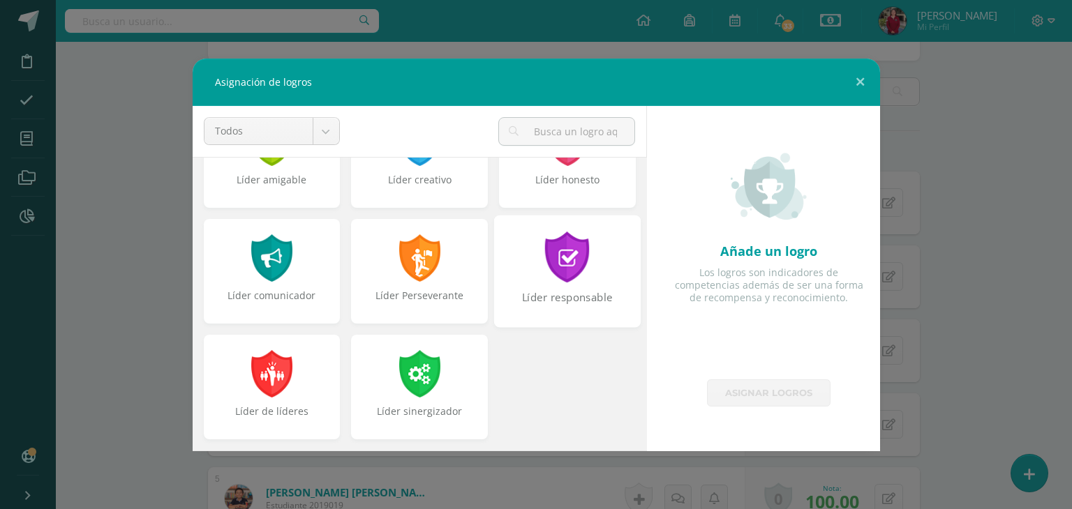
click at [568, 255] on div at bounding box center [567, 257] width 48 height 51
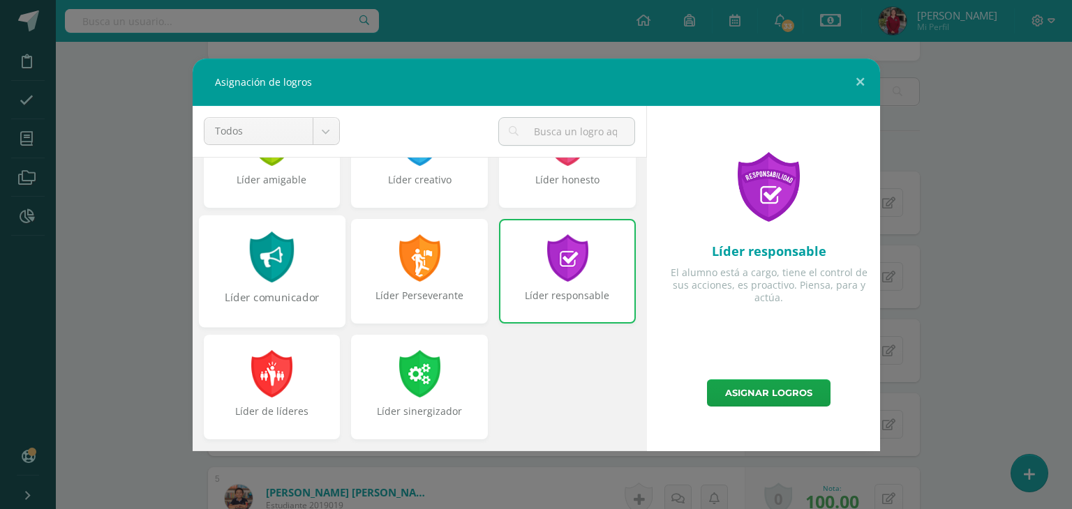
click at [264, 275] on div at bounding box center [272, 257] width 48 height 51
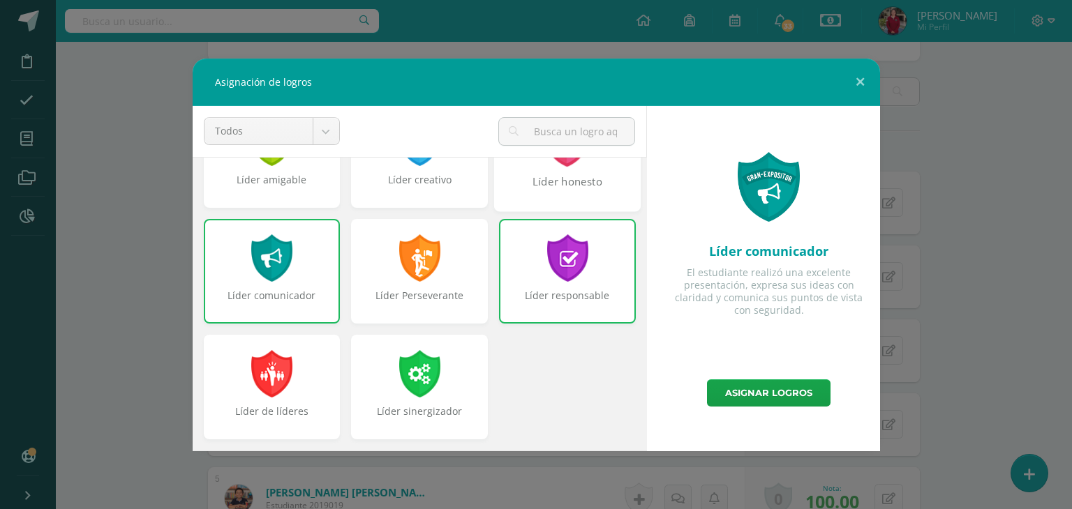
click at [541, 204] on div "Líder honesto" at bounding box center [567, 155] width 147 height 112
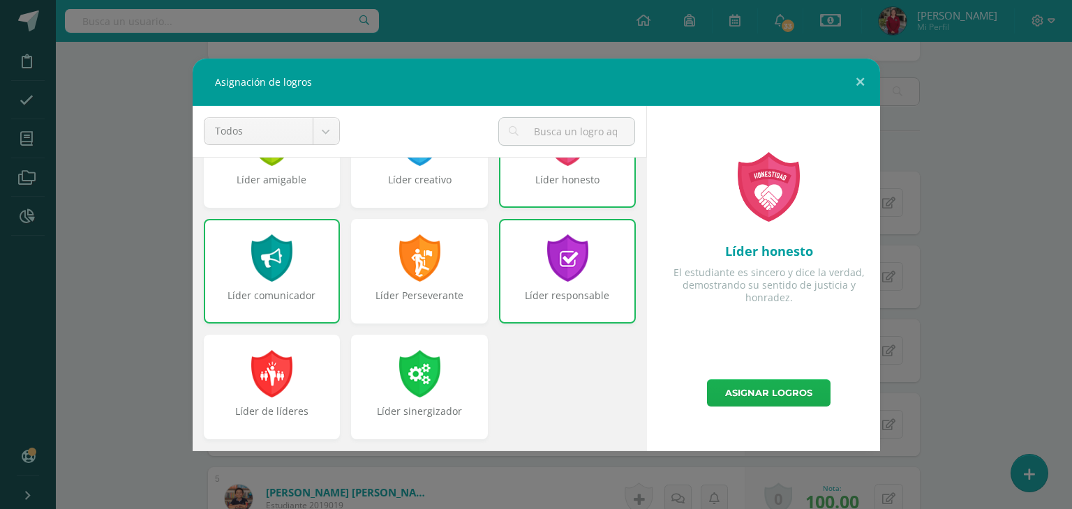
click at [735, 389] on link "Asignar logros" at bounding box center [768, 393] width 123 height 27
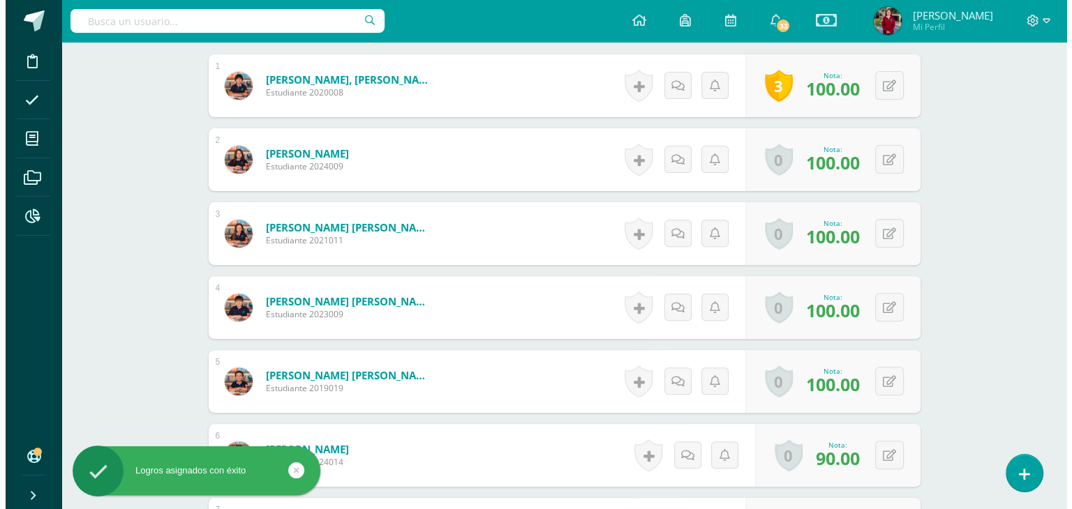
scroll to position [447, 0]
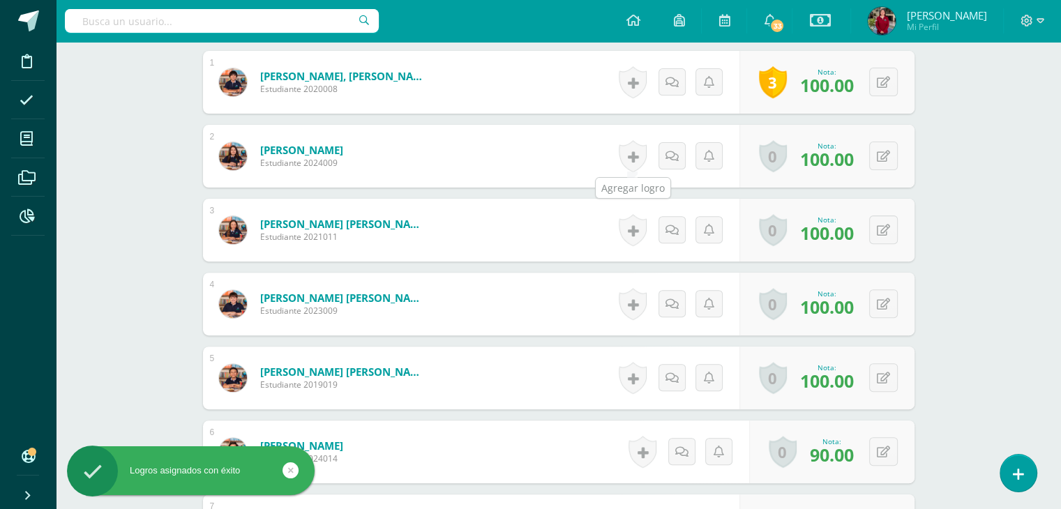
click at [631, 154] on link at bounding box center [633, 156] width 28 height 32
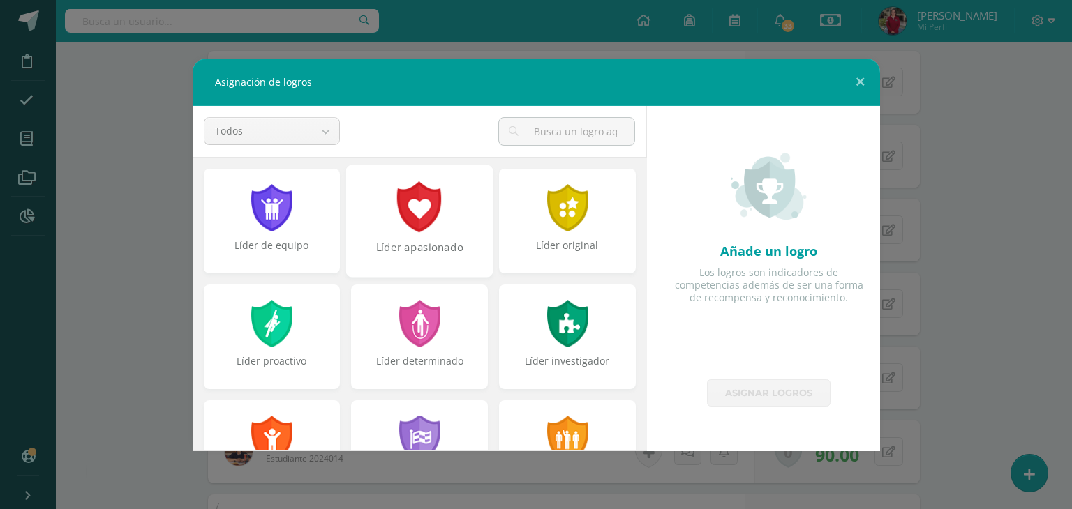
click at [433, 213] on div at bounding box center [420, 206] width 48 height 51
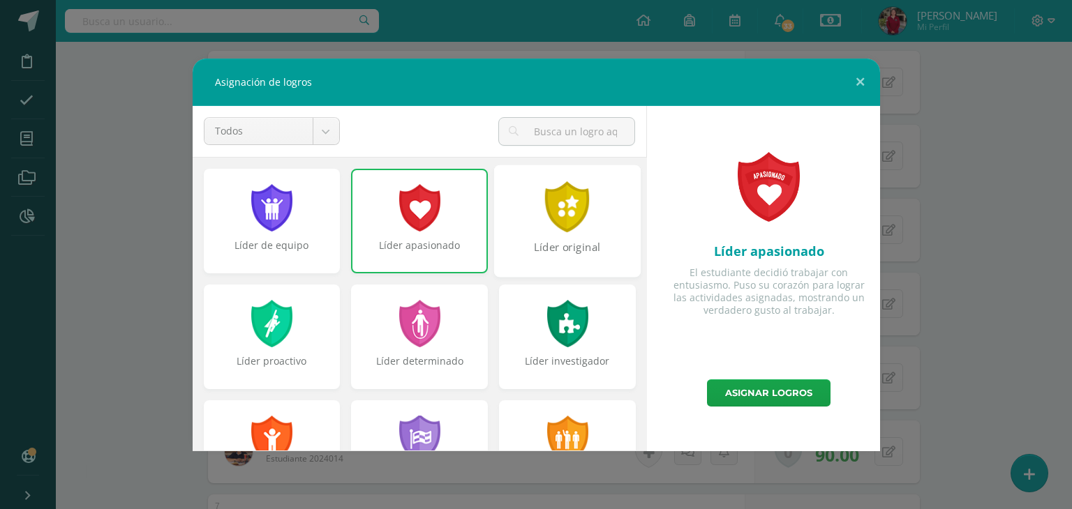
click at [531, 241] on div "Líder original" at bounding box center [567, 254] width 144 height 30
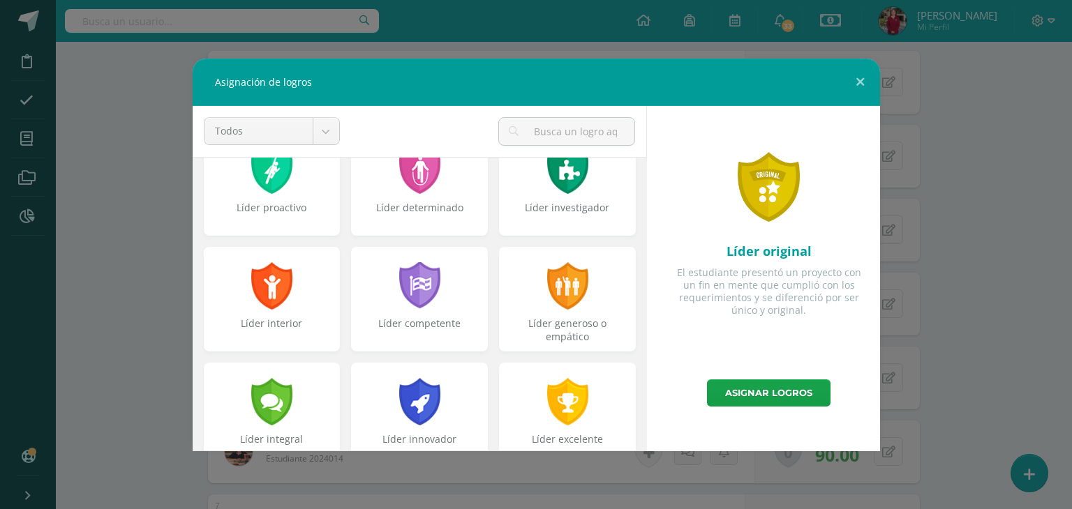
scroll to position [153, 0]
click at [553, 317] on div "Líder generoso o empático" at bounding box center [567, 332] width 144 height 30
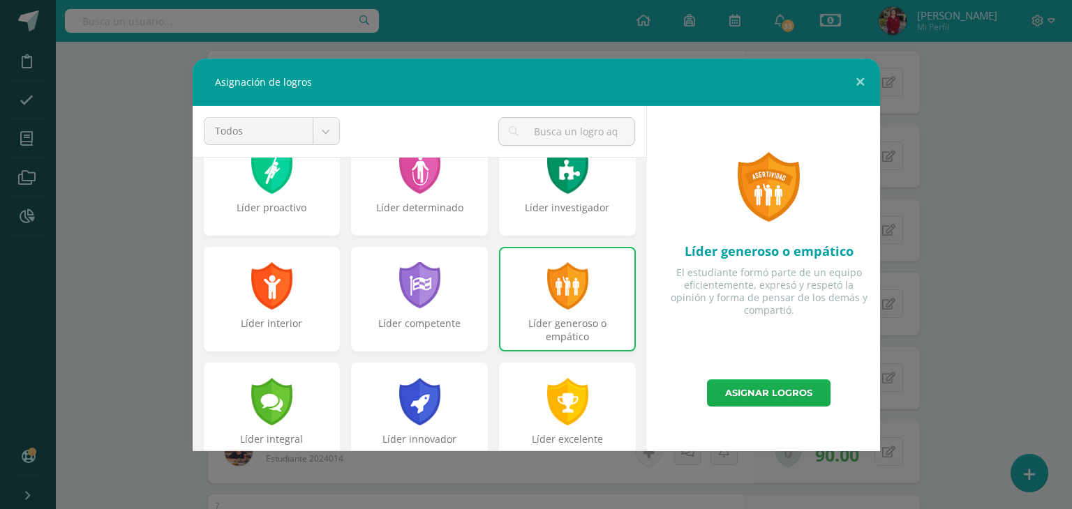
click at [742, 403] on link "Asignar logros" at bounding box center [768, 393] width 123 height 27
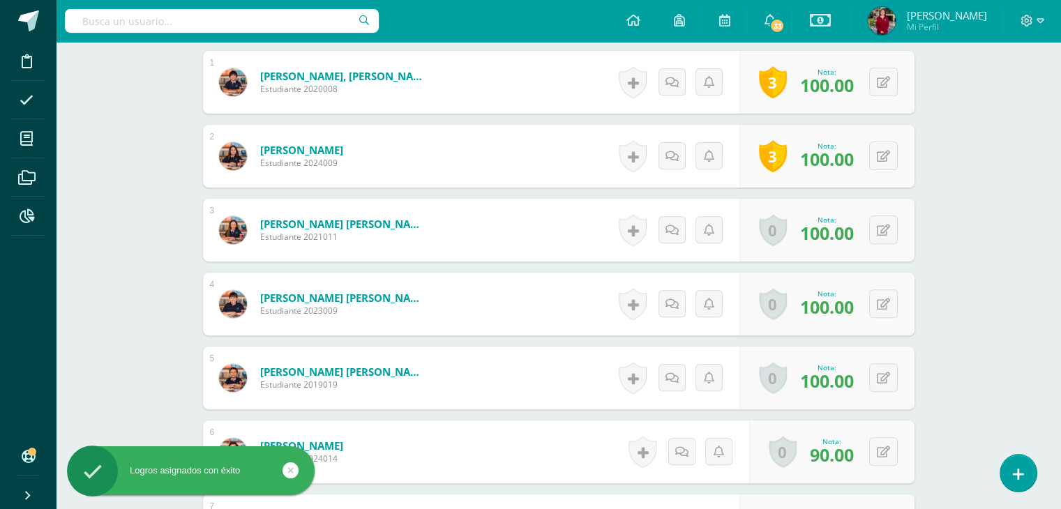
click at [624, 211] on div "Historial de actividad No hay historial para esta actividad Agregar Comentarios…" at bounding box center [677, 230] width 126 height 63
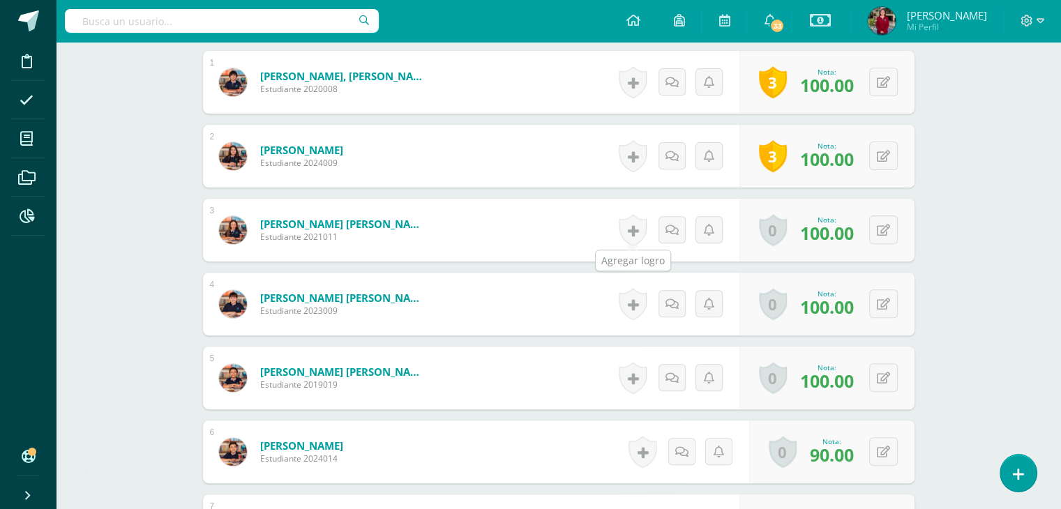
click at [633, 230] on link at bounding box center [633, 230] width 28 height 32
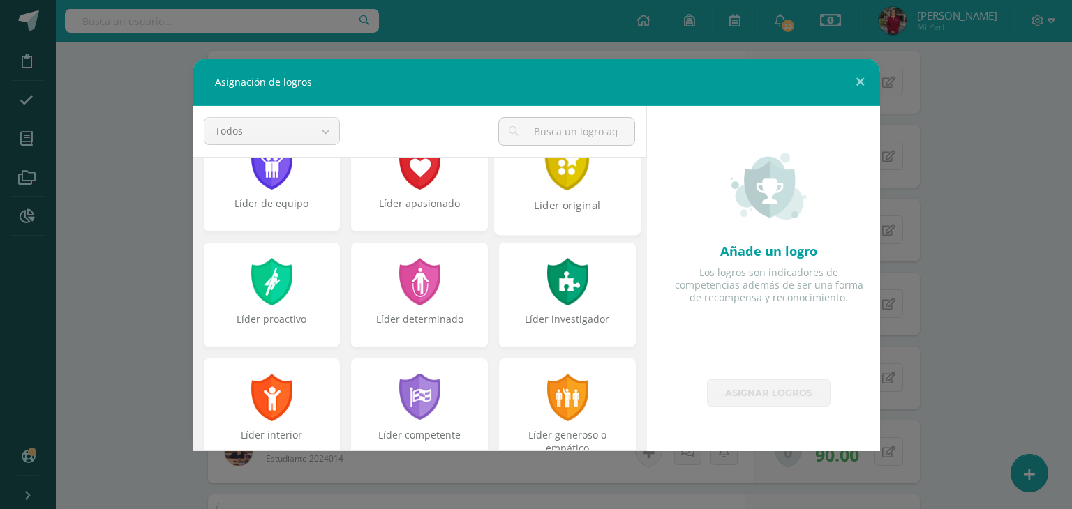
scroll to position [45, 0]
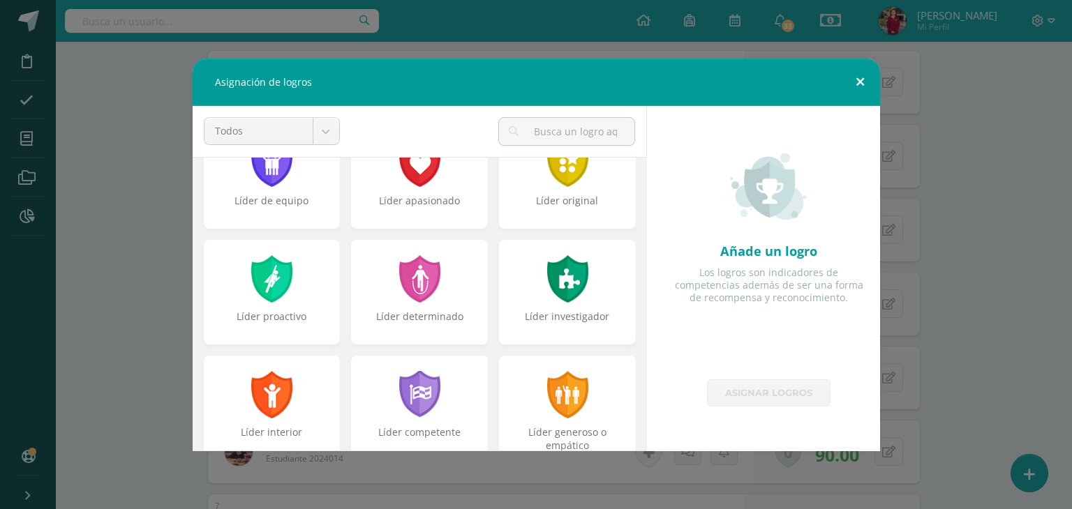
click at [867, 80] on button at bounding box center [860, 82] width 40 height 47
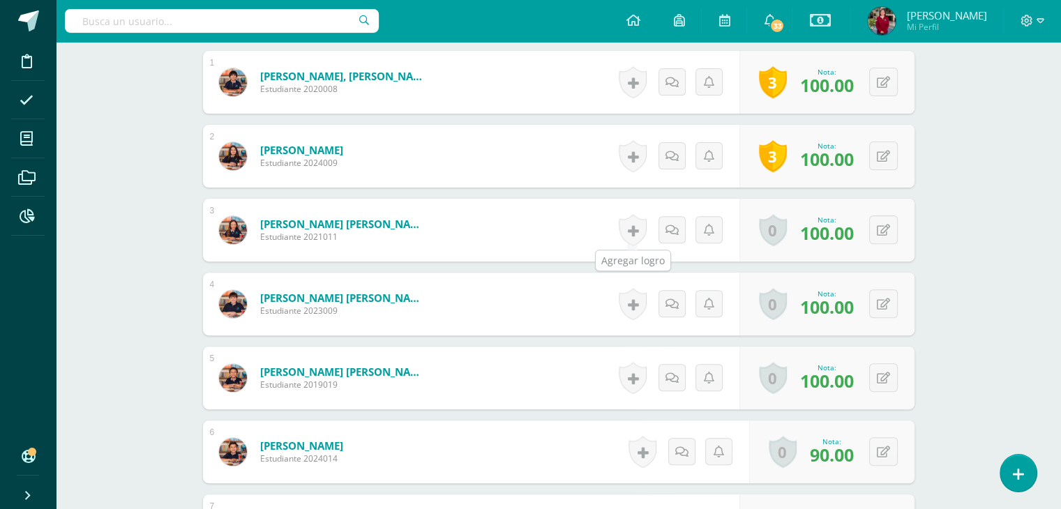
click at [636, 230] on link at bounding box center [633, 230] width 28 height 32
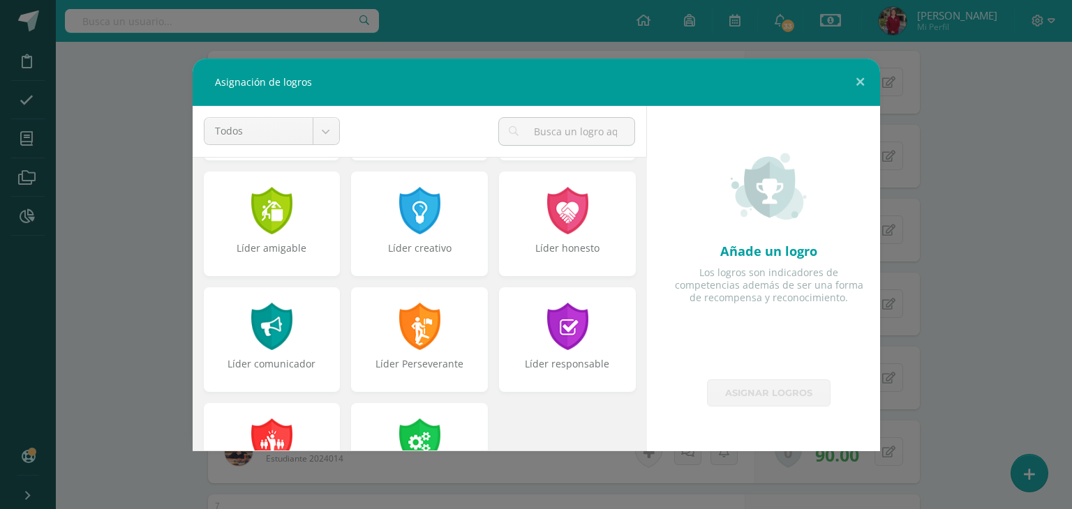
scroll to position [469, 0]
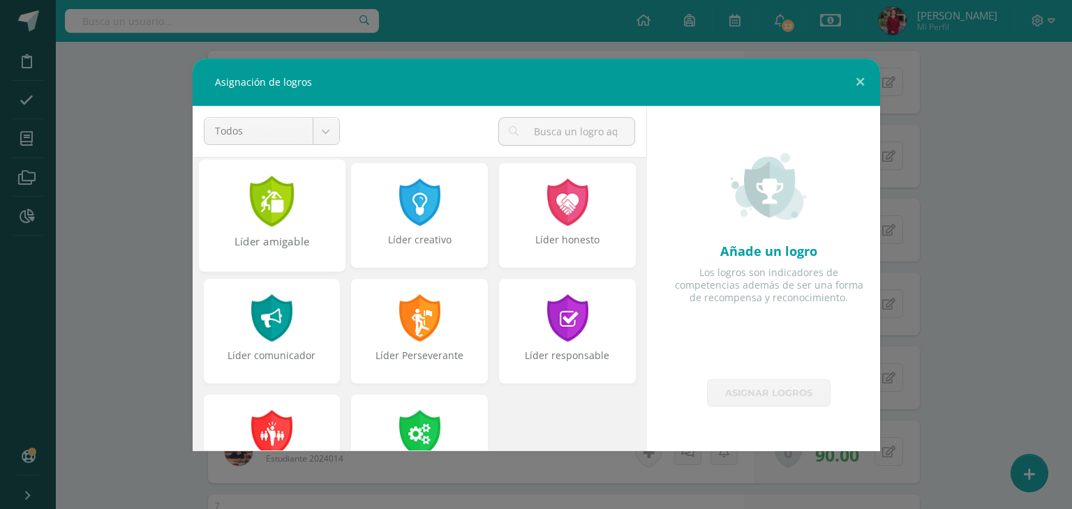
click at [285, 210] on div at bounding box center [272, 201] width 48 height 51
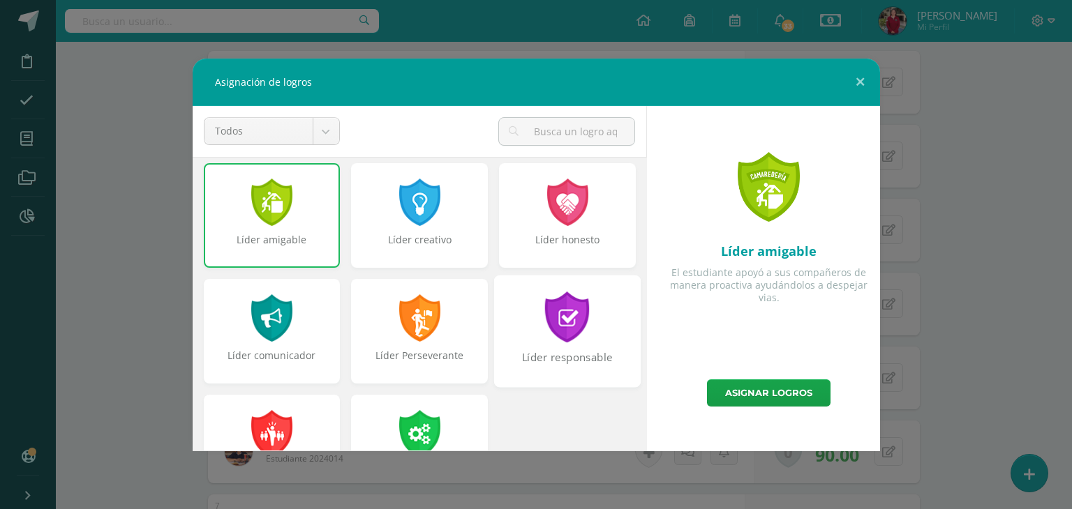
click at [585, 344] on div "Líder responsable" at bounding box center [567, 331] width 147 height 112
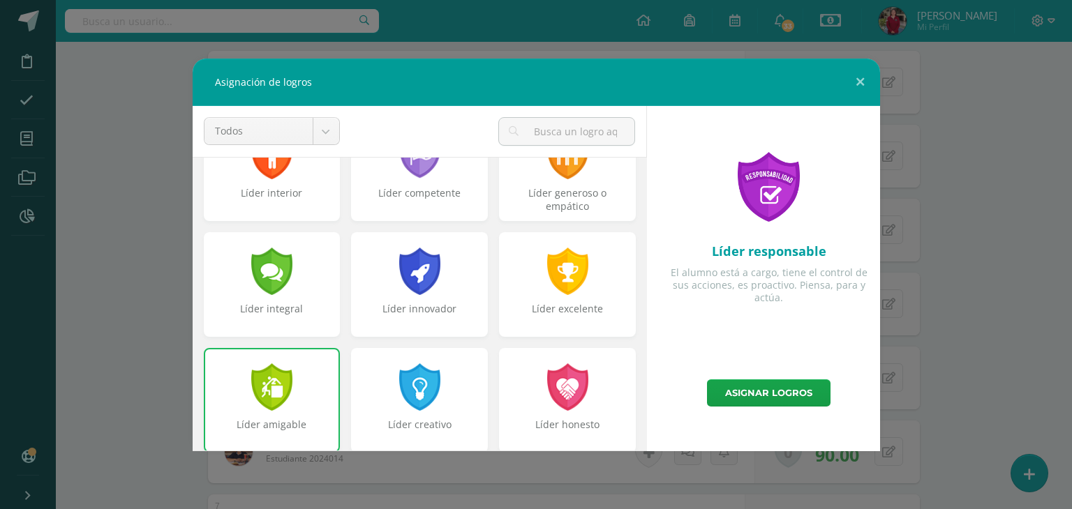
scroll to position [283, 0]
click at [548, 317] on div "Líder excelente" at bounding box center [567, 318] width 144 height 30
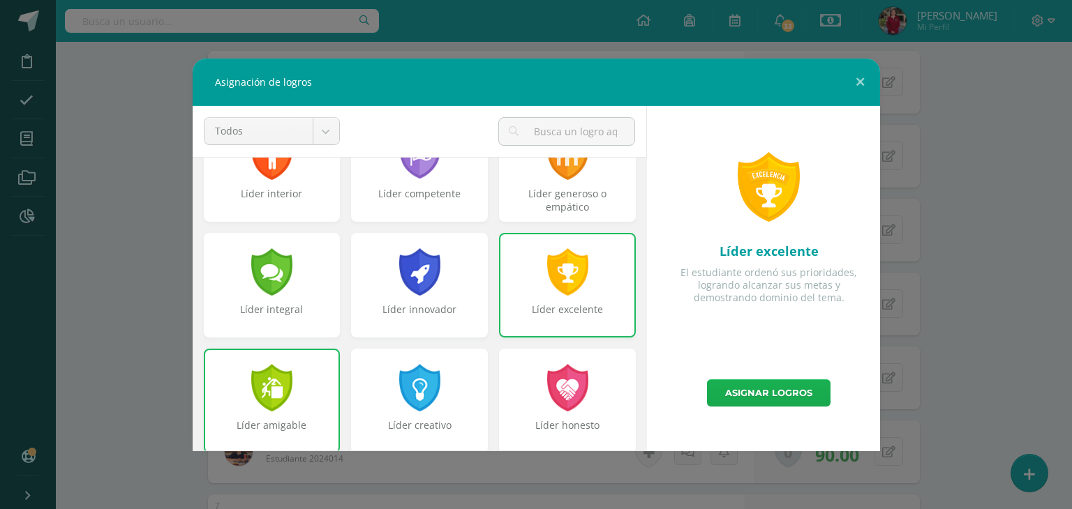
click at [753, 395] on link "Asignar logros" at bounding box center [768, 393] width 123 height 27
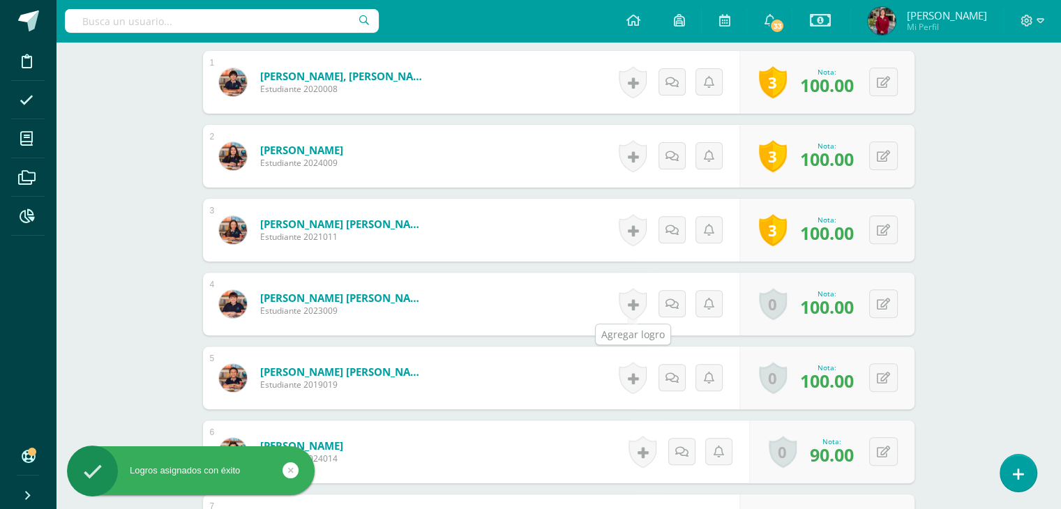
click at [631, 299] on link at bounding box center [633, 304] width 28 height 32
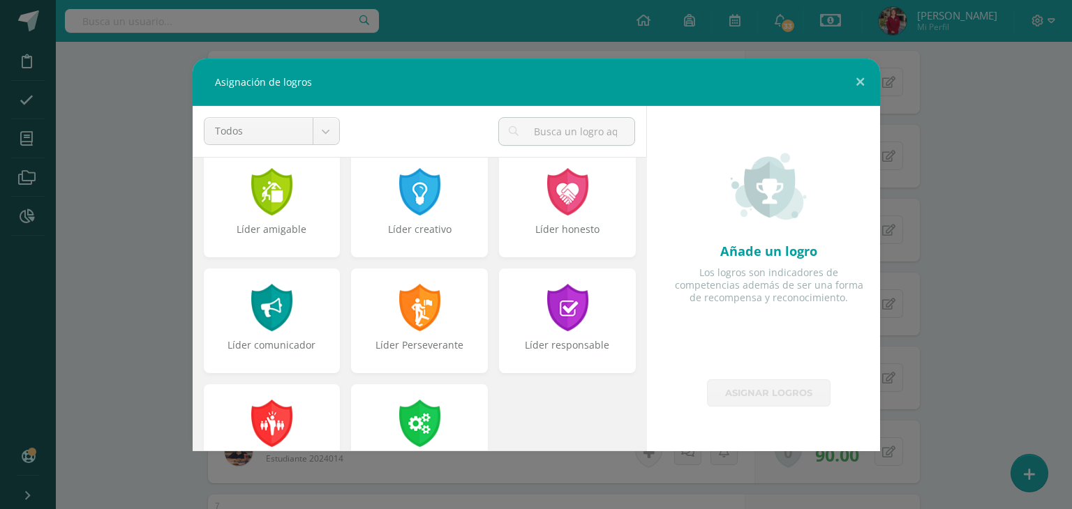
scroll to position [480, 0]
click at [290, 324] on div at bounding box center [272, 305] width 48 height 51
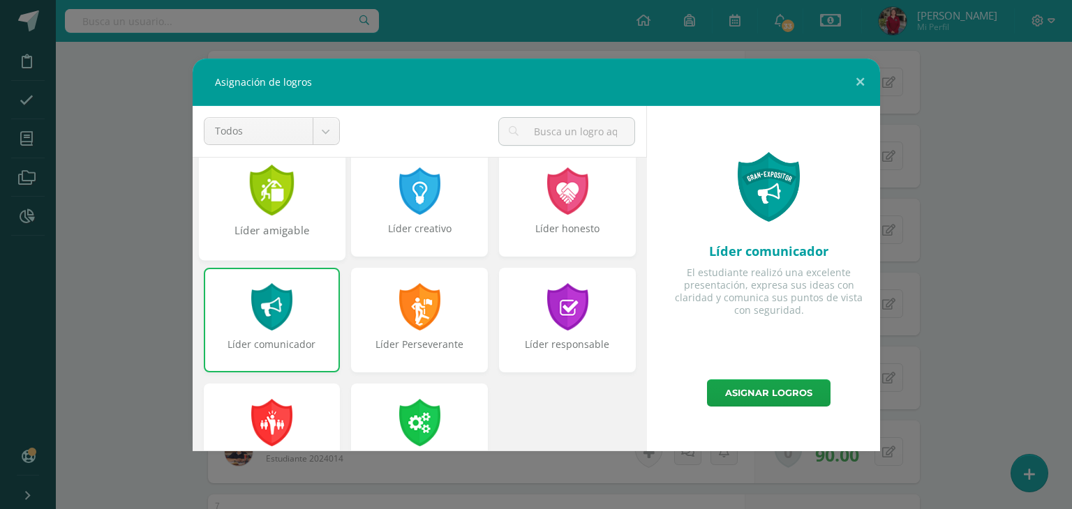
click at [294, 253] on div "Líder amigable" at bounding box center [271, 204] width 147 height 112
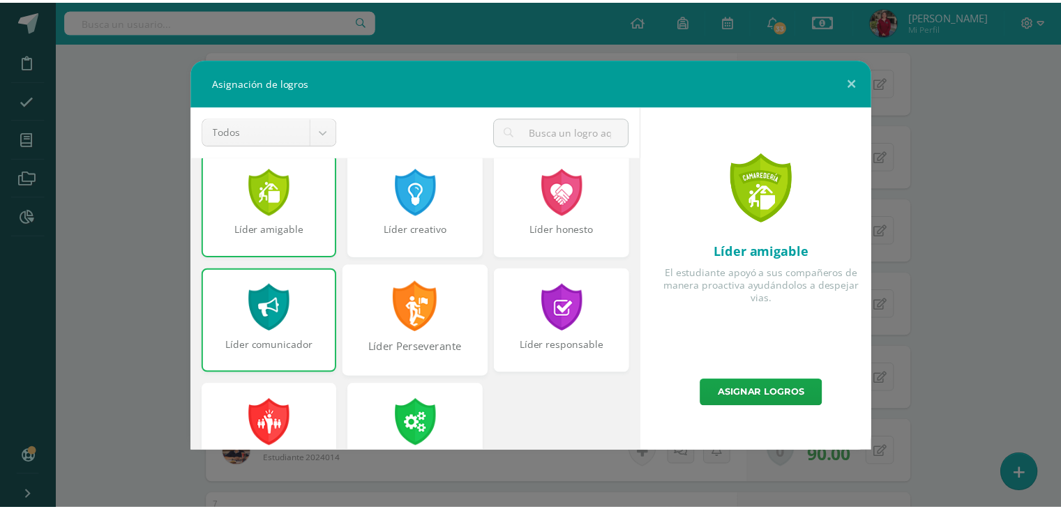
scroll to position [375, 0]
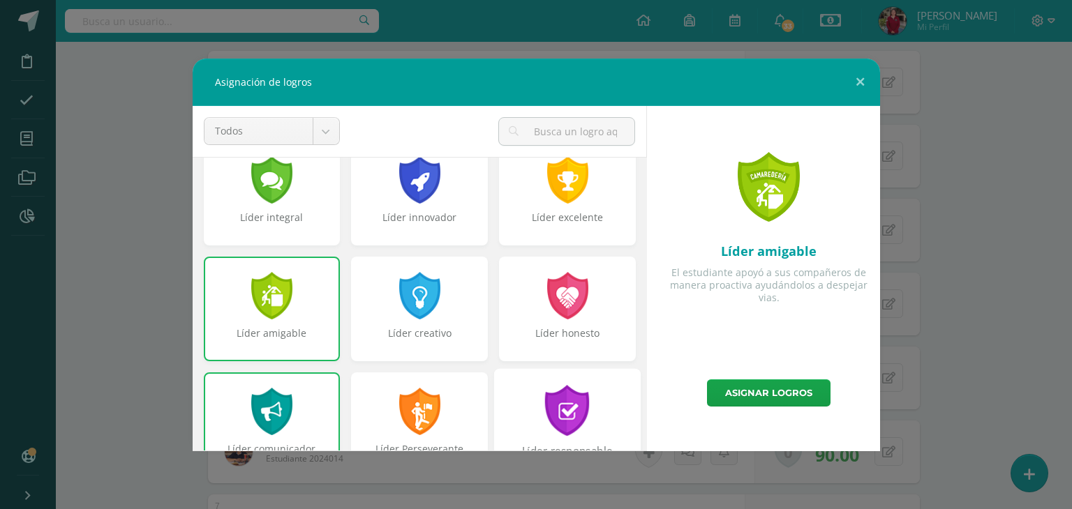
click at [543, 413] on div at bounding box center [567, 410] width 48 height 51
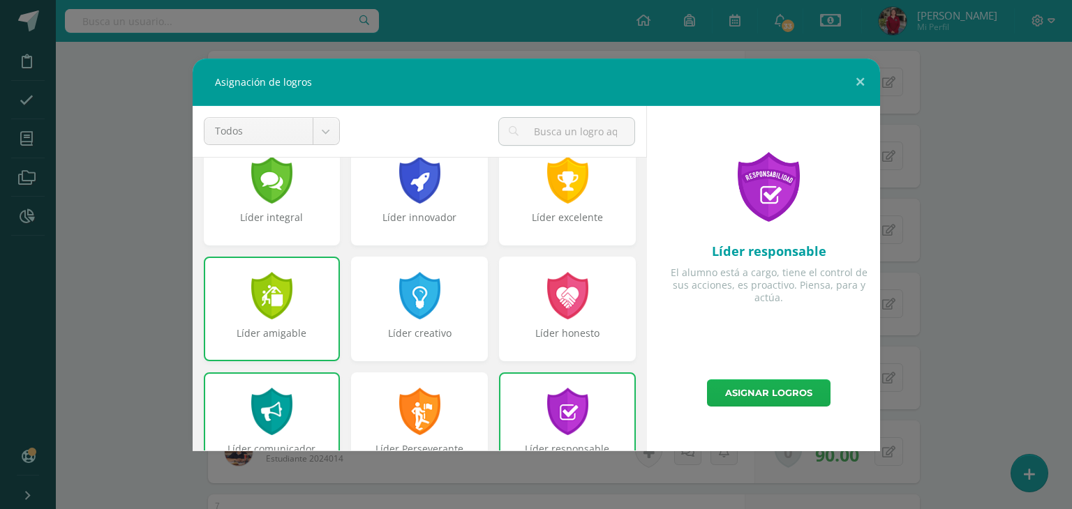
click at [770, 386] on link "Asignar logros" at bounding box center [768, 393] width 123 height 27
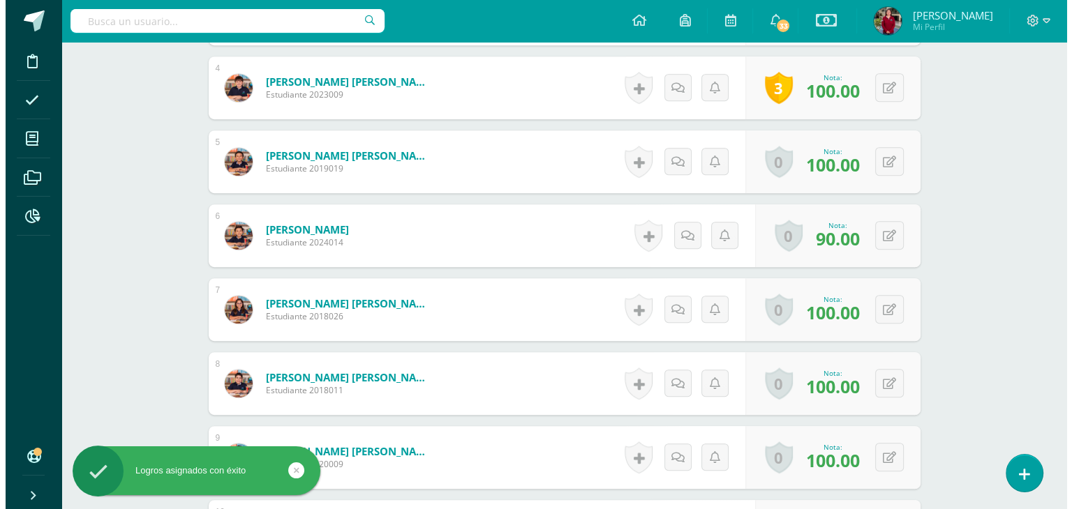
scroll to position [667, 0]
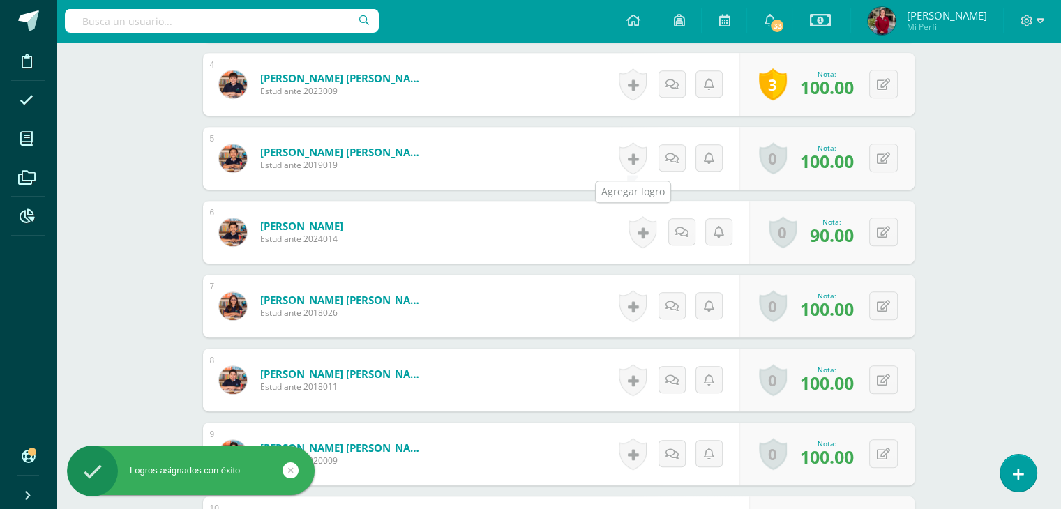
click at [628, 158] on link at bounding box center [633, 158] width 28 height 32
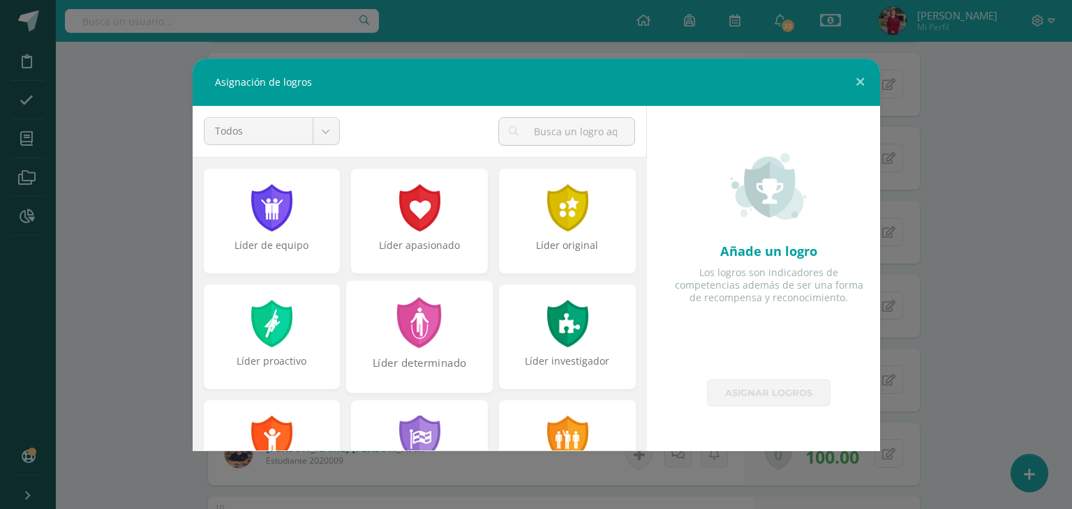
click at [447, 331] on div "Líder determinado" at bounding box center [419, 336] width 147 height 112
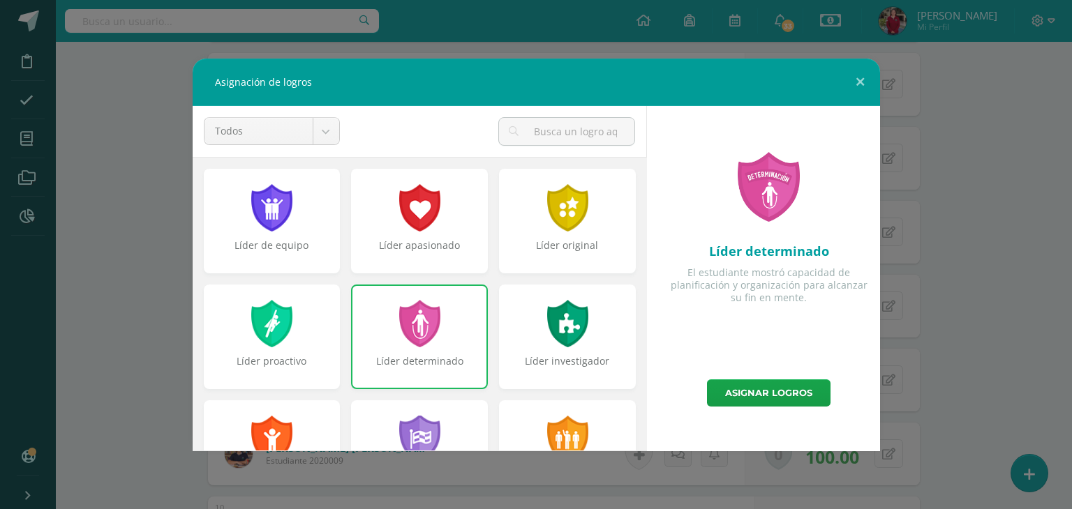
scroll to position [169, 0]
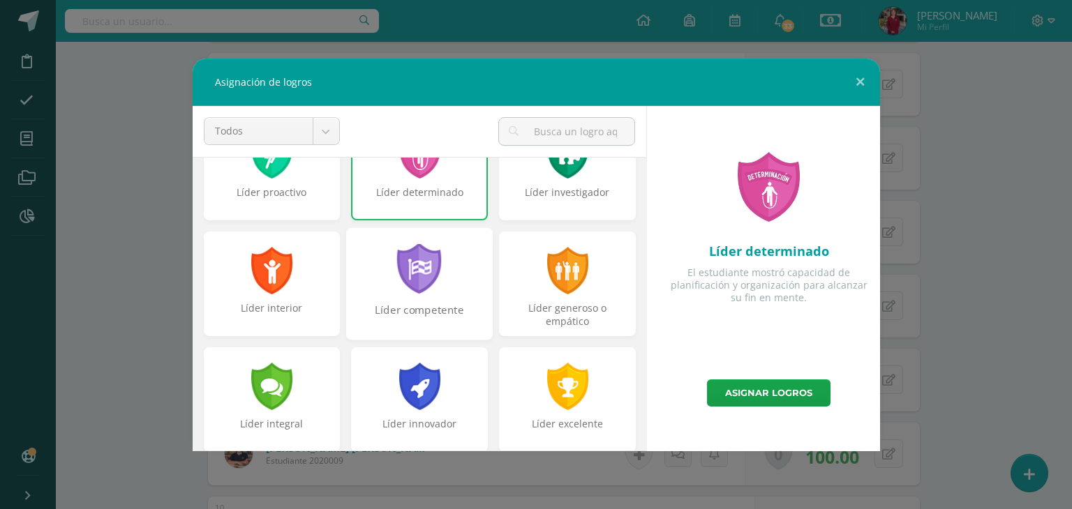
click at [428, 294] on div "Líder competente" at bounding box center [419, 283] width 147 height 112
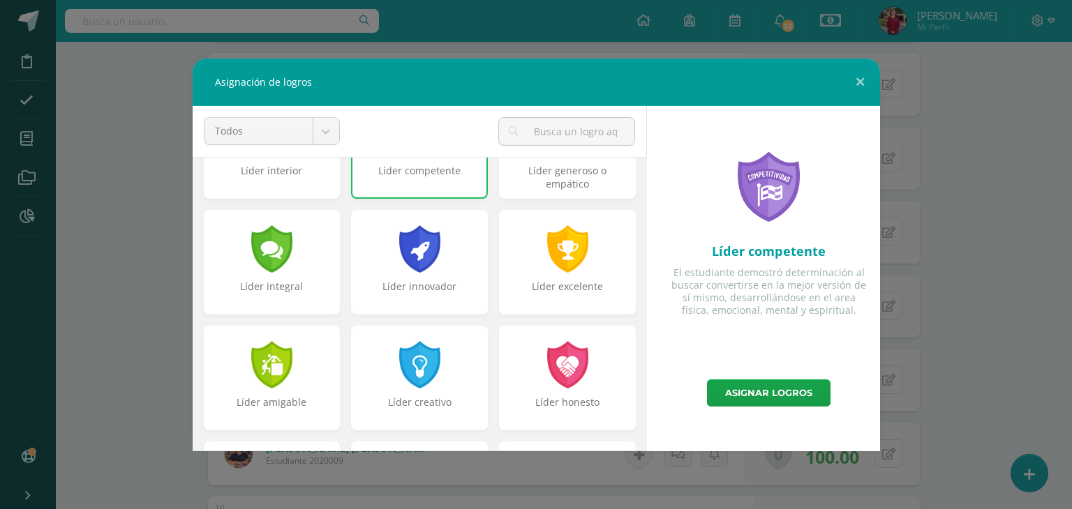
scroll to position [307, 0]
click at [243, 413] on div "Líder amigable" at bounding box center [272, 411] width 144 height 30
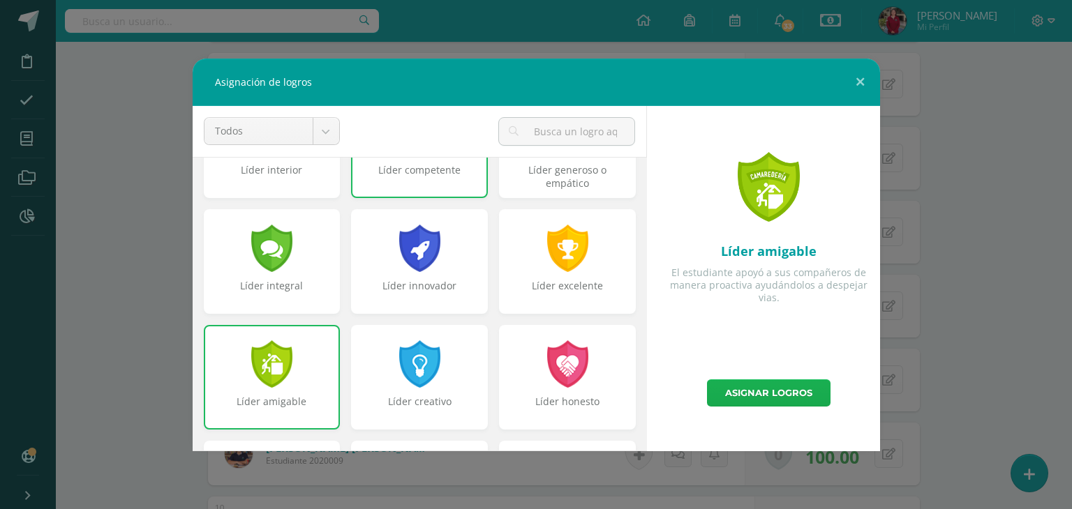
click at [766, 389] on link "Asignar logros" at bounding box center [768, 393] width 123 height 27
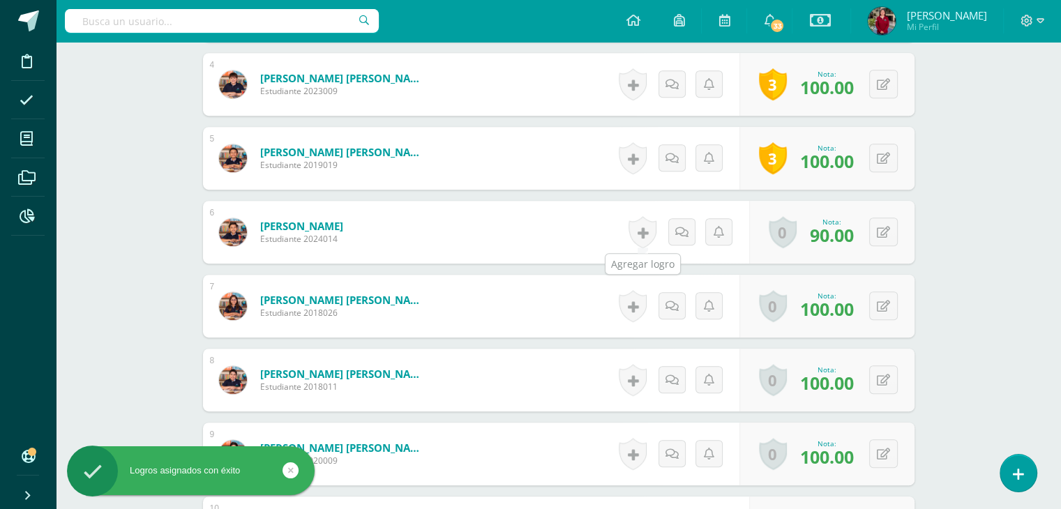
click at [638, 235] on link at bounding box center [643, 232] width 28 height 32
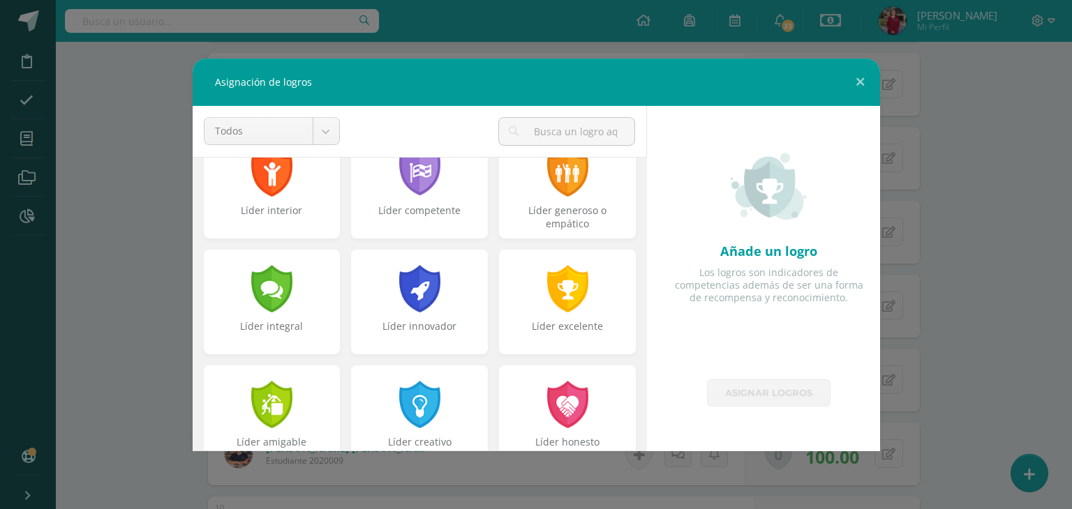
scroll to position [398, 0]
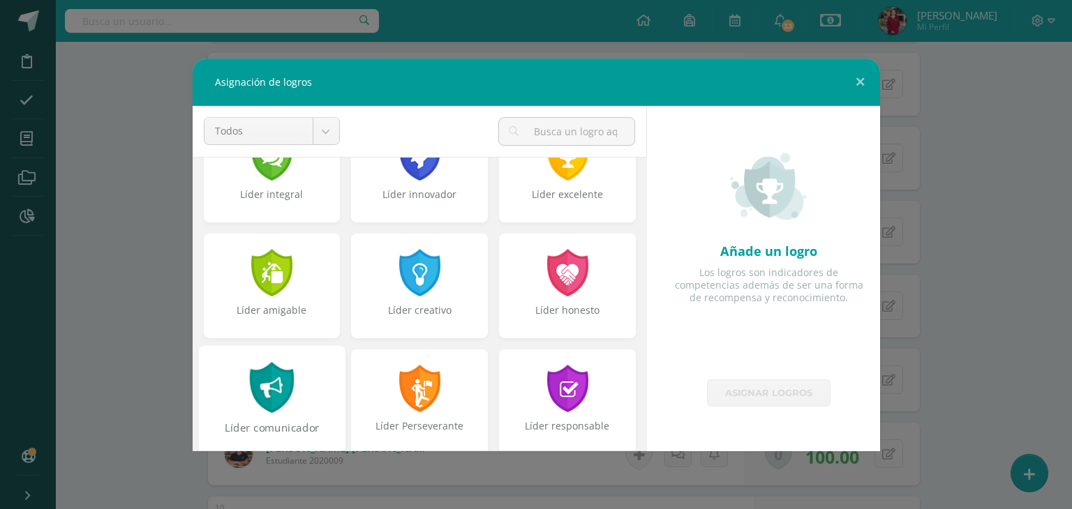
click at [287, 373] on div at bounding box center [272, 387] width 48 height 51
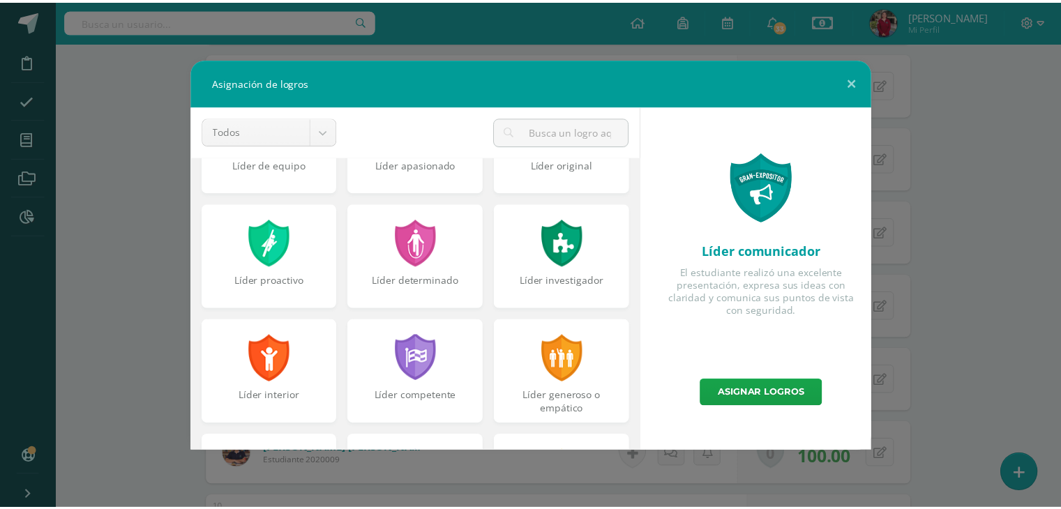
scroll to position [66, 0]
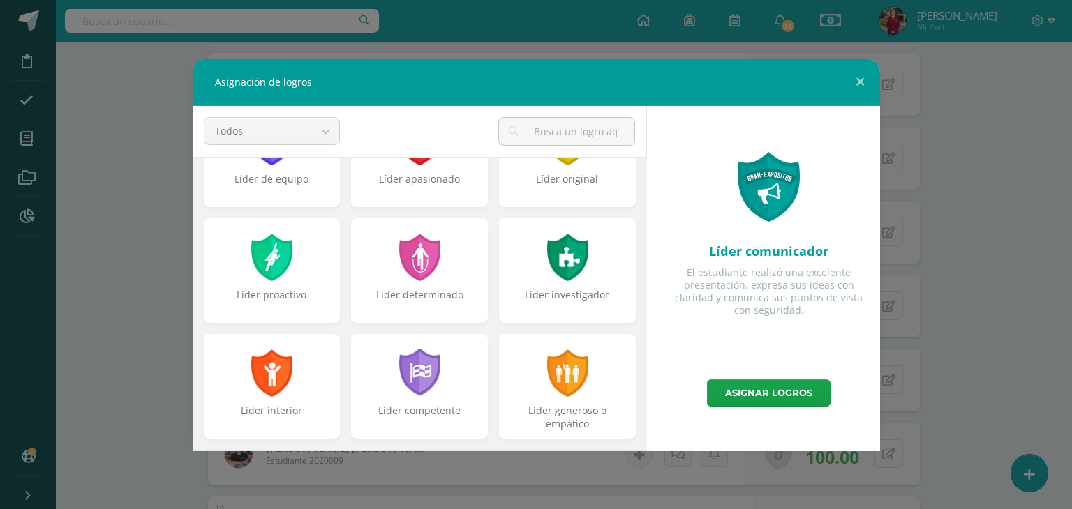
click at [433, 280] on div at bounding box center [419, 257] width 45 height 47
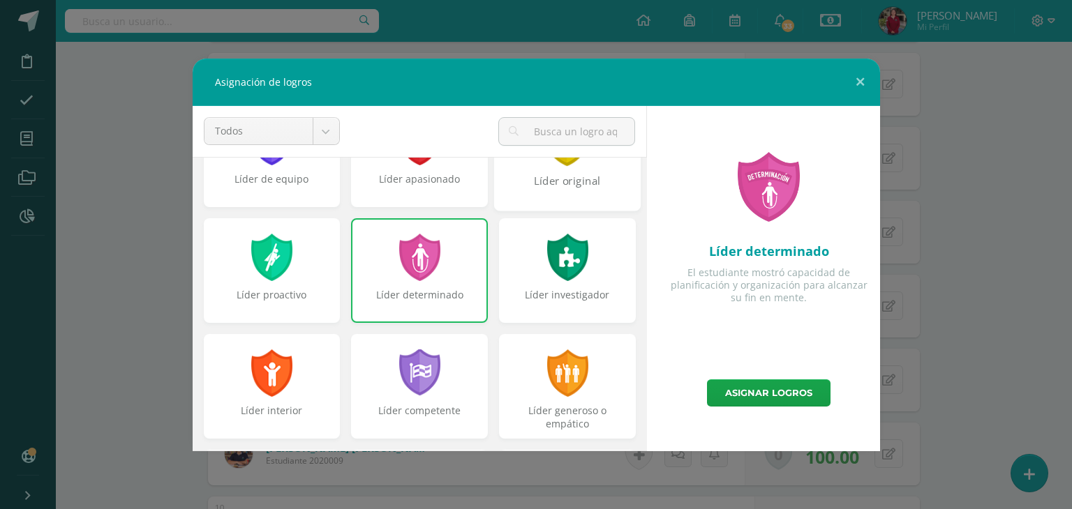
click at [573, 179] on div "Líder original" at bounding box center [567, 188] width 144 height 30
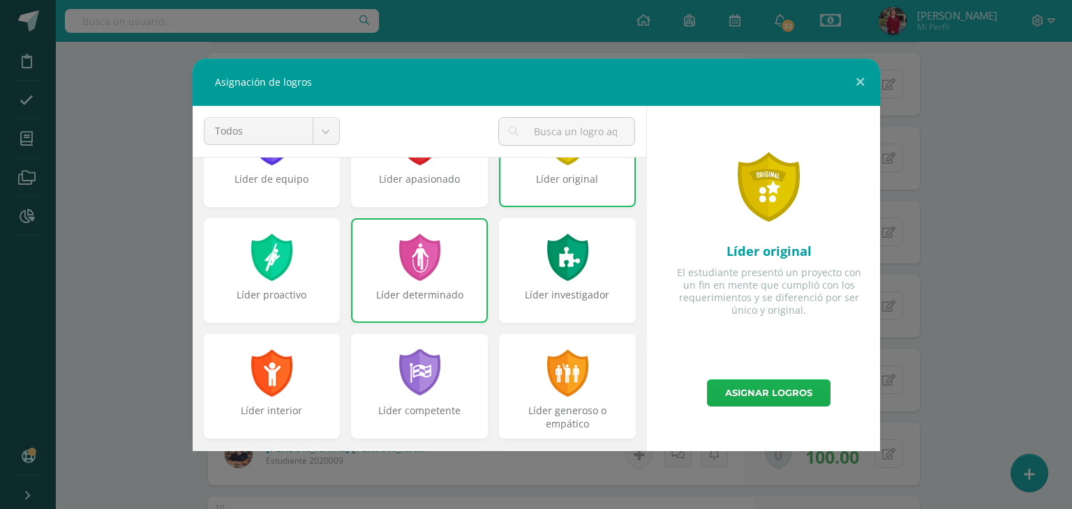
click at [759, 396] on link "Asignar logros" at bounding box center [768, 393] width 123 height 27
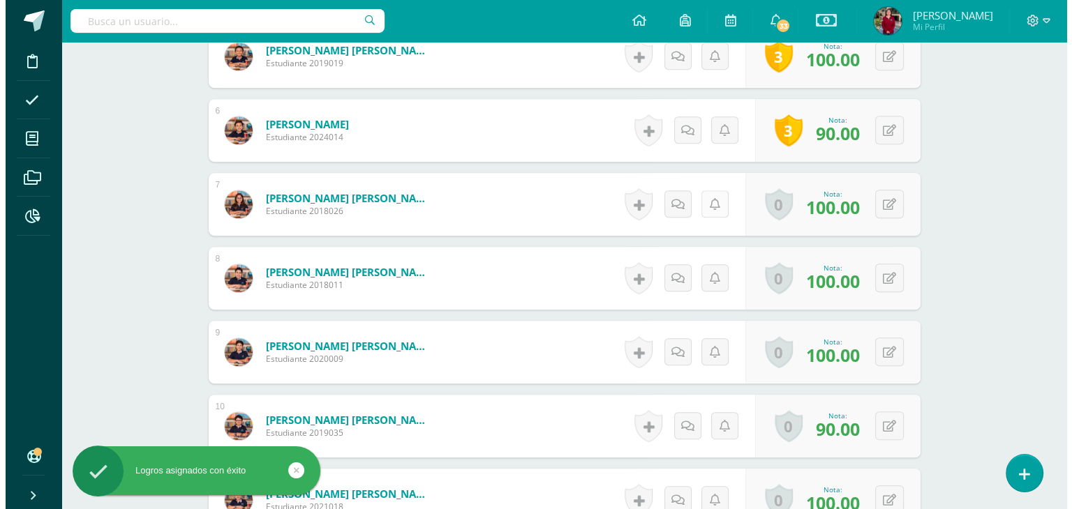
scroll to position [770, 0]
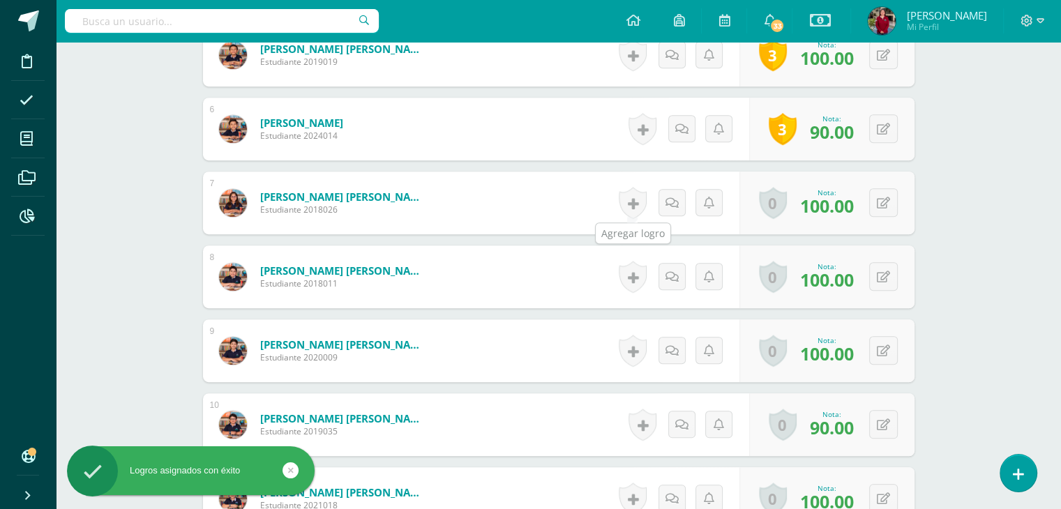
click at [633, 210] on link at bounding box center [633, 203] width 28 height 32
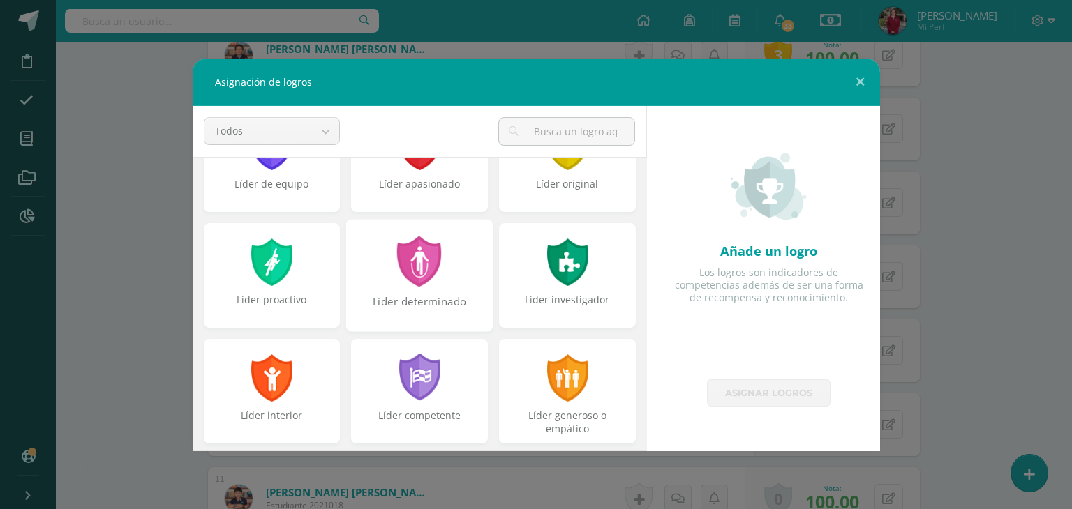
scroll to position [64, 0]
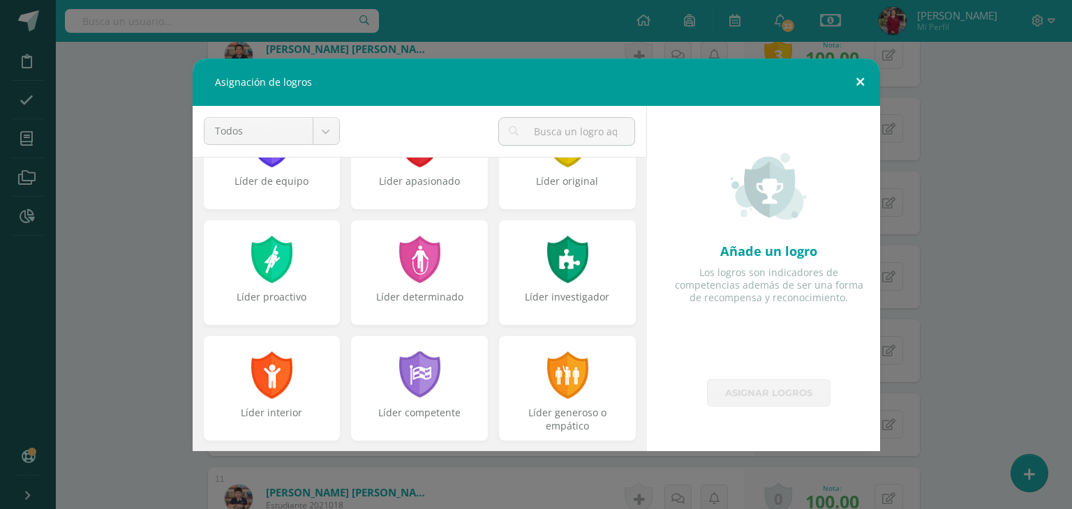
click at [859, 78] on button at bounding box center [860, 82] width 40 height 47
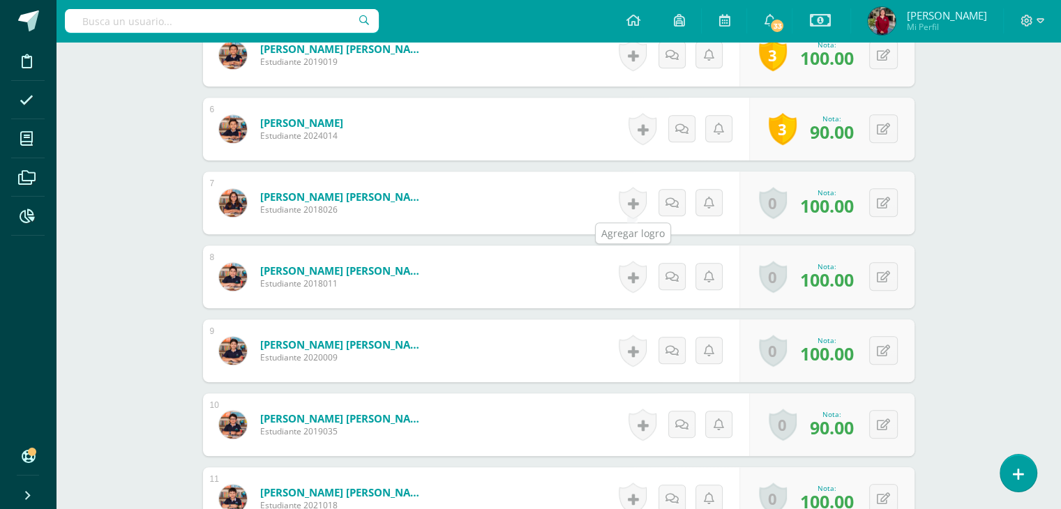
click at [631, 202] on link at bounding box center [633, 203] width 28 height 32
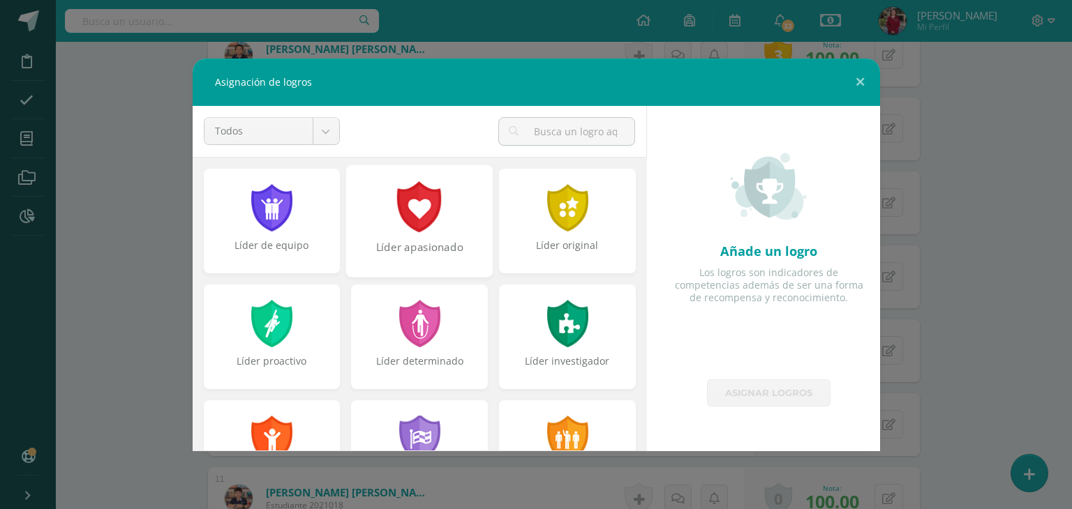
click at [446, 250] on div "Líder apasionado" at bounding box center [419, 254] width 144 height 30
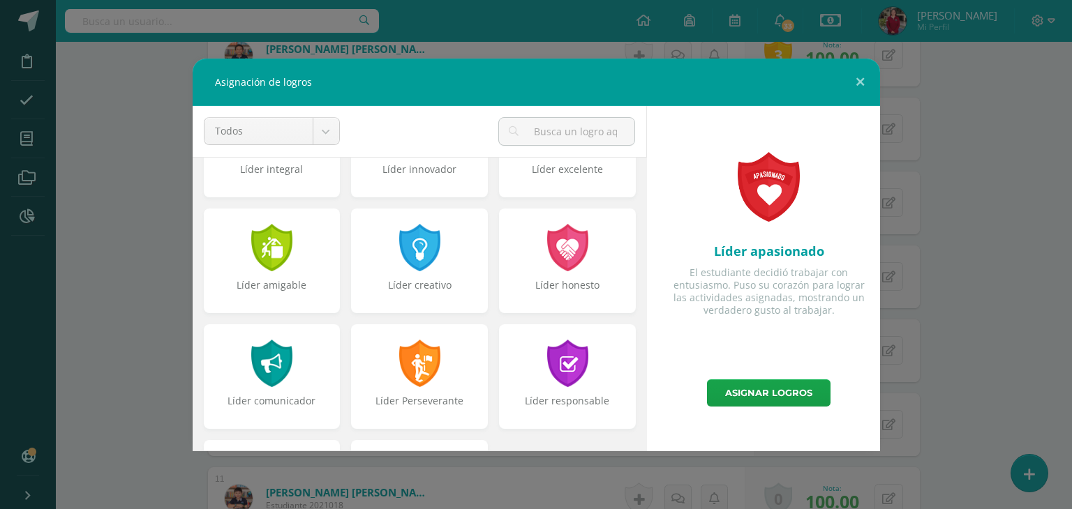
scroll to position [424, 0]
click at [446, 250] on div "Líder creativo" at bounding box center [419, 260] width 147 height 112
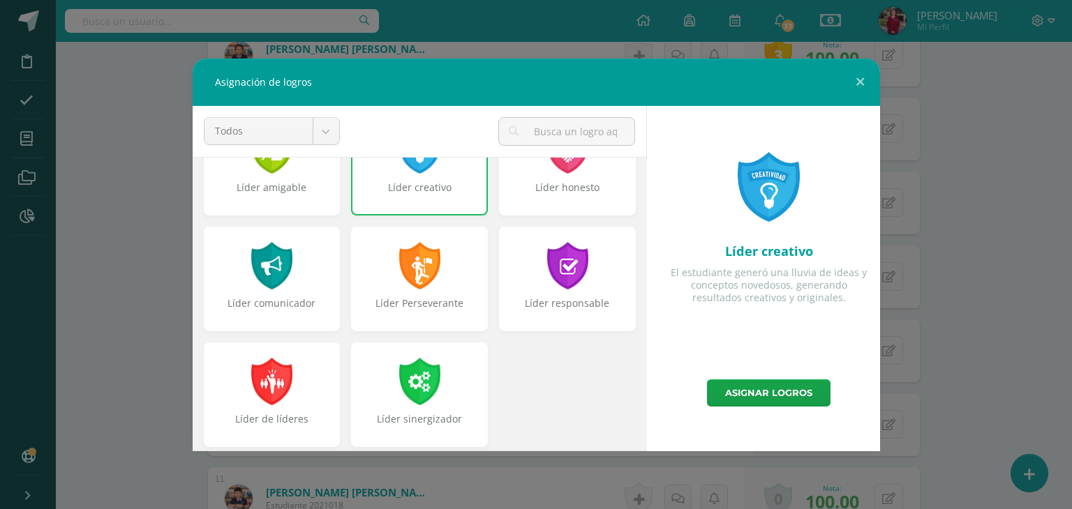
scroll to position [529, 0]
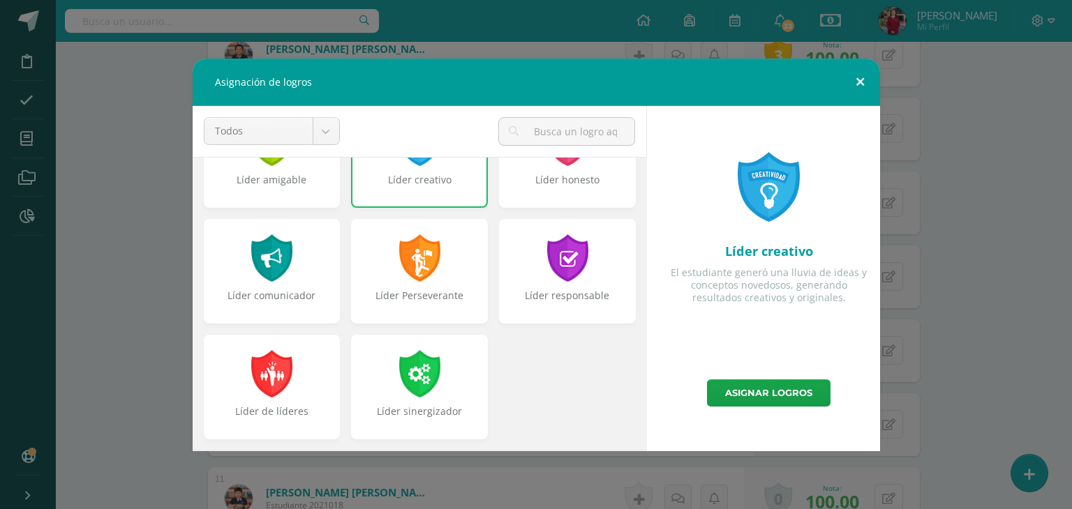
click at [862, 75] on button at bounding box center [860, 82] width 40 height 47
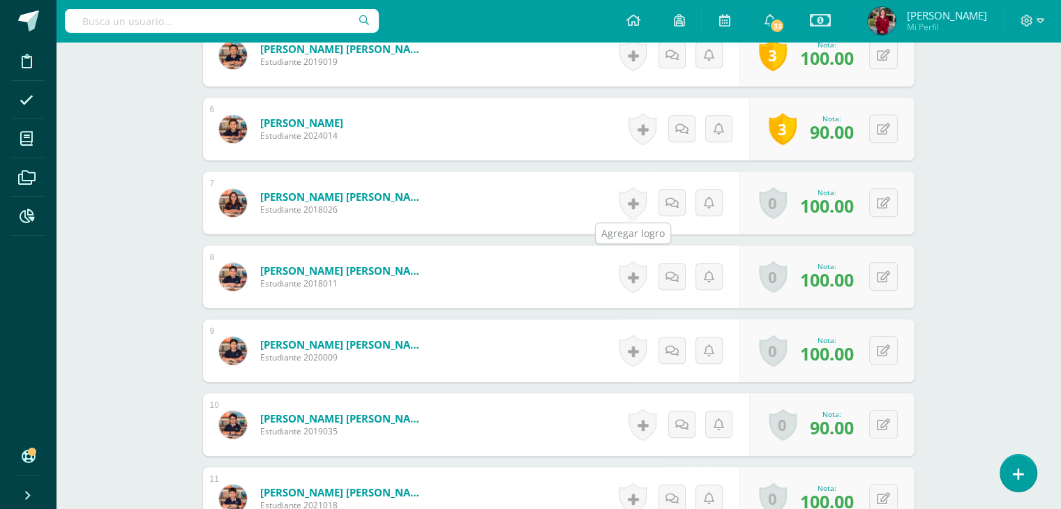
click at [634, 200] on link at bounding box center [633, 203] width 28 height 32
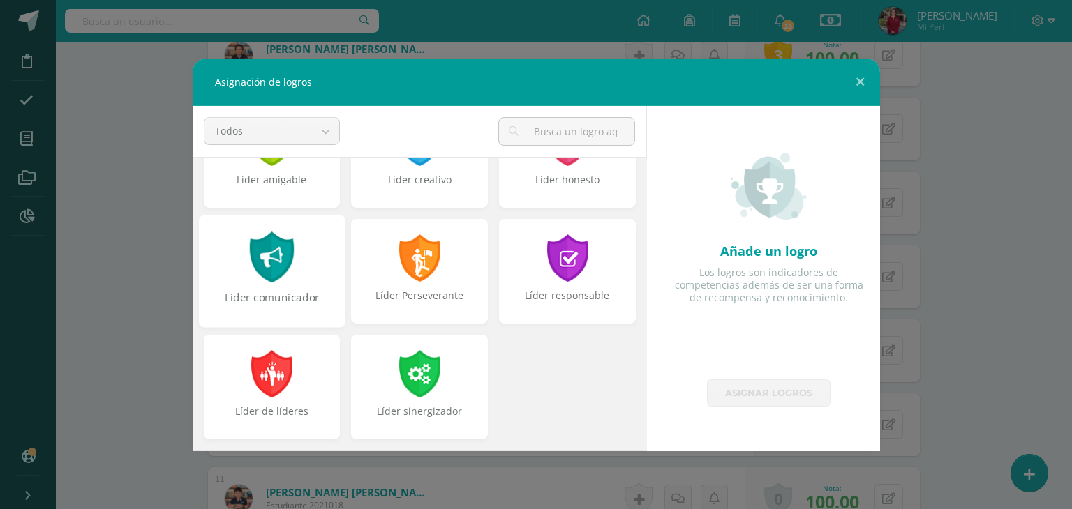
click at [282, 280] on div at bounding box center [272, 257] width 48 height 51
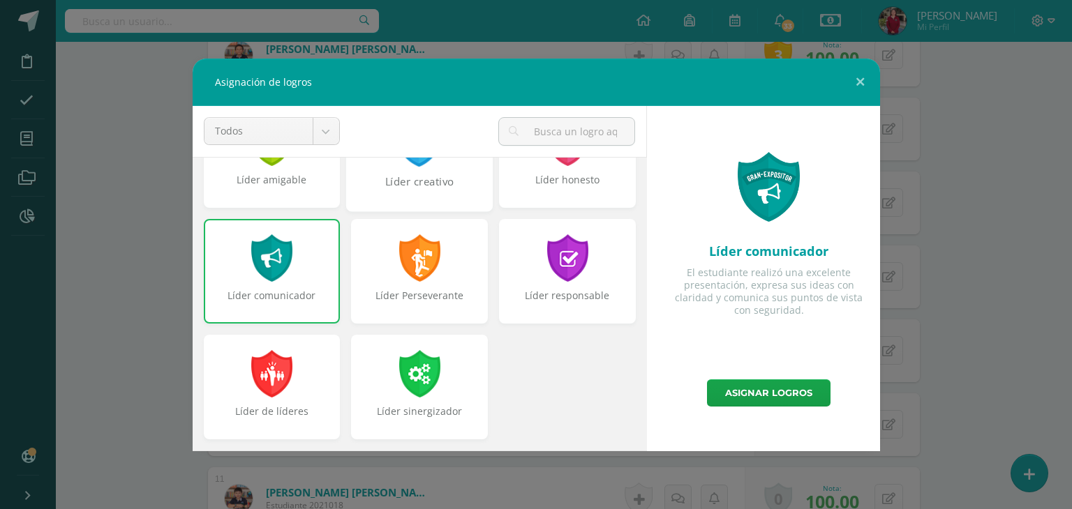
click at [388, 186] on div "Líder creativo" at bounding box center [419, 189] width 144 height 30
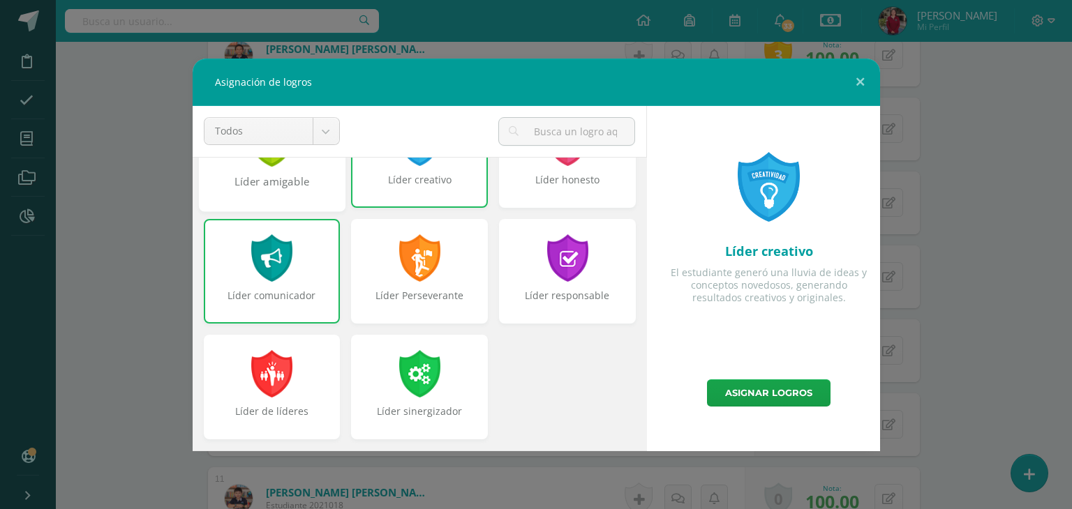
click at [299, 185] on div "Líder amigable" at bounding box center [272, 189] width 144 height 30
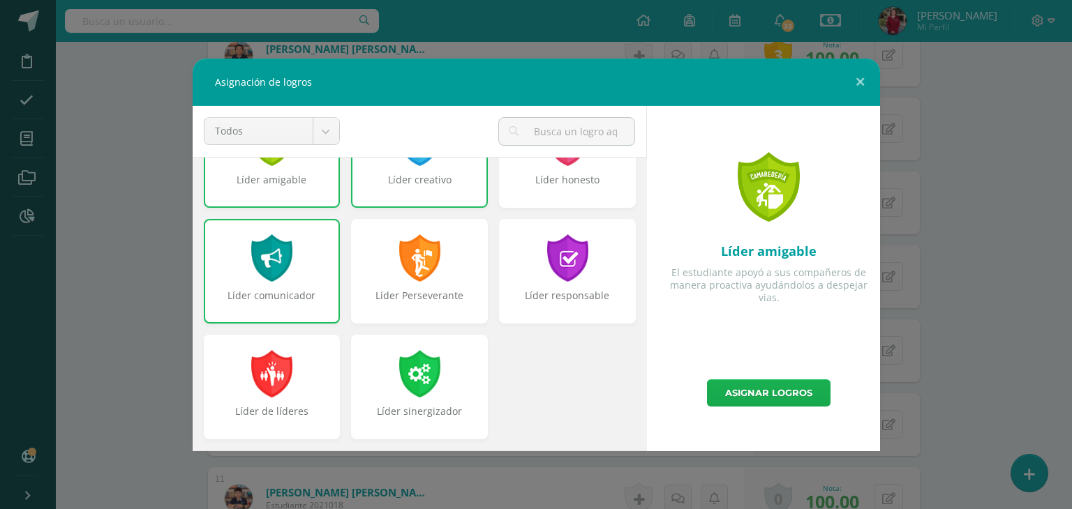
click at [750, 389] on link "Asignar logros" at bounding box center [768, 393] width 123 height 27
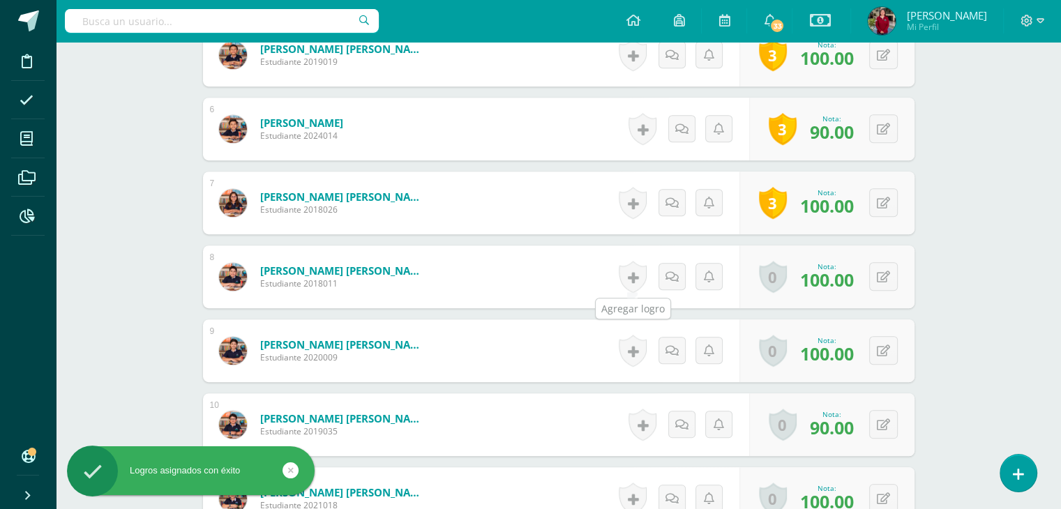
click at [633, 272] on link at bounding box center [633, 277] width 28 height 32
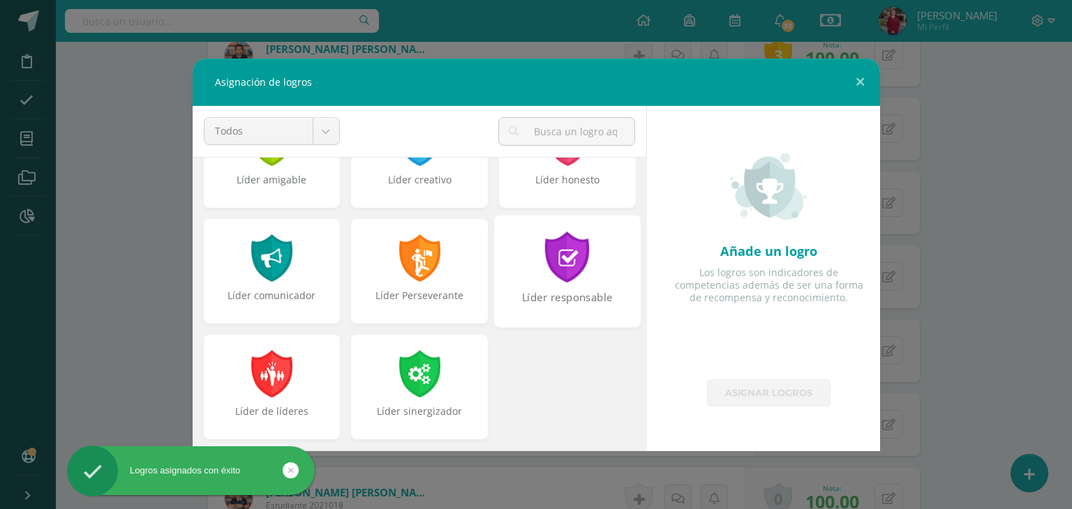
click at [549, 241] on div at bounding box center [567, 257] width 48 height 51
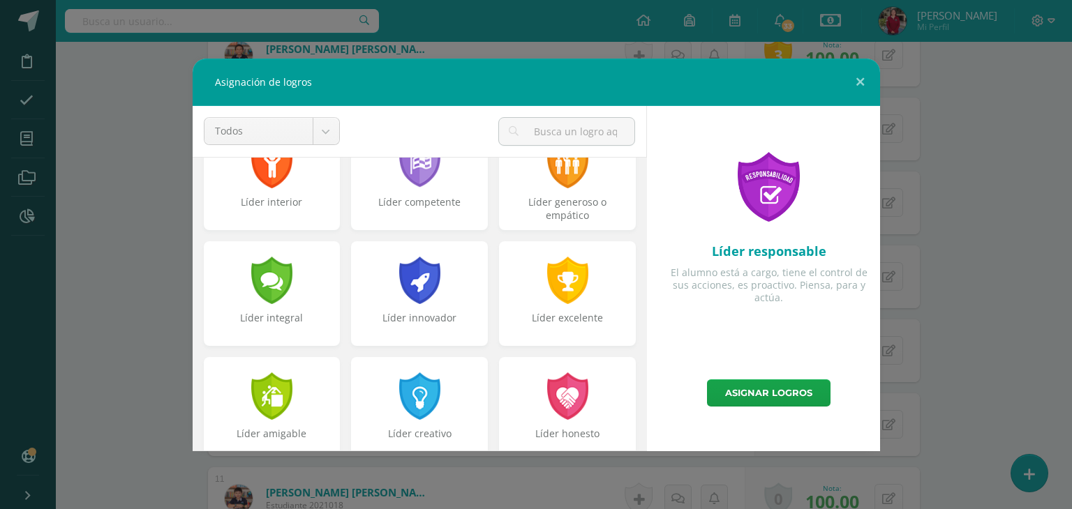
scroll to position [273, 0]
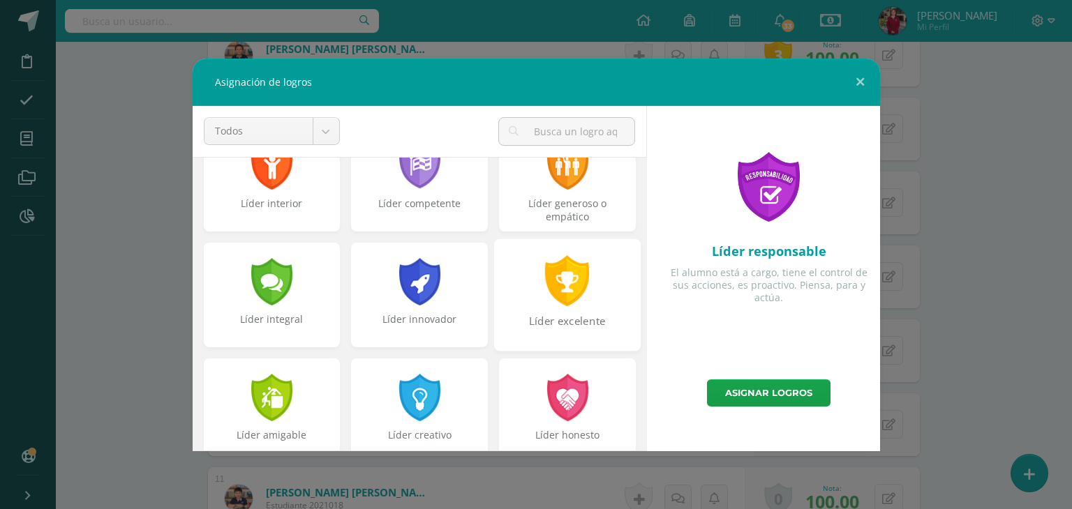
click at [558, 296] on div at bounding box center [567, 280] width 48 height 51
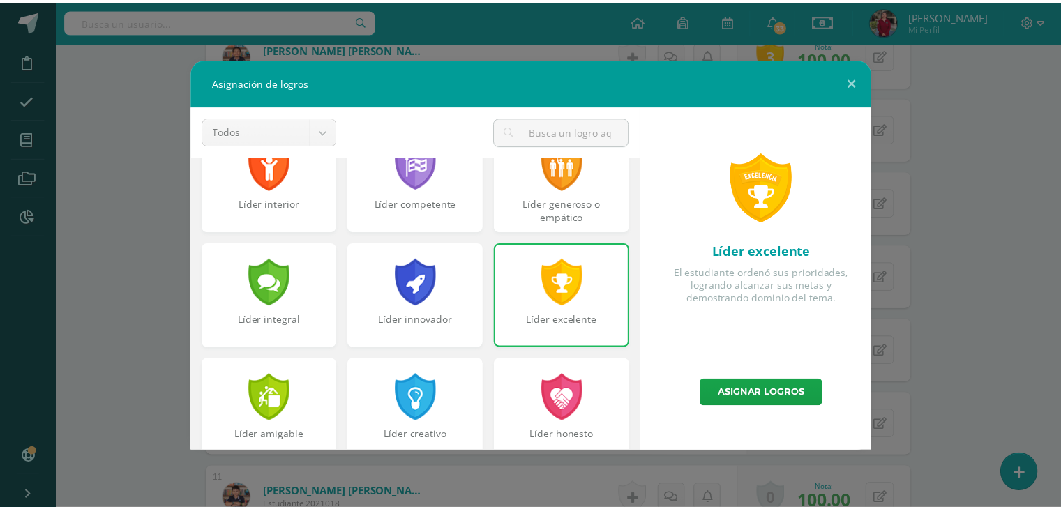
scroll to position [380, 0]
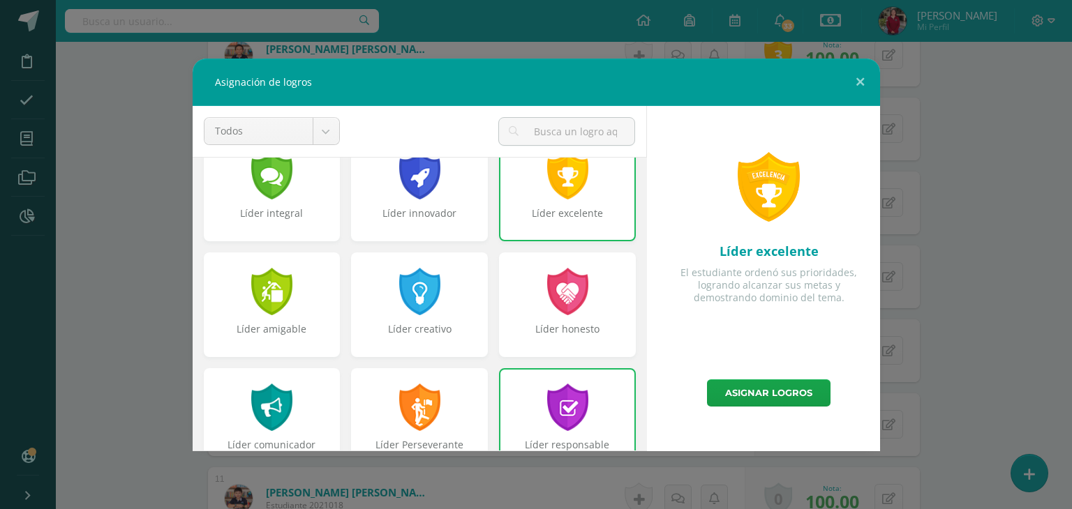
click at [558, 296] on div at bounding box center [567, 291] width 45 height 47
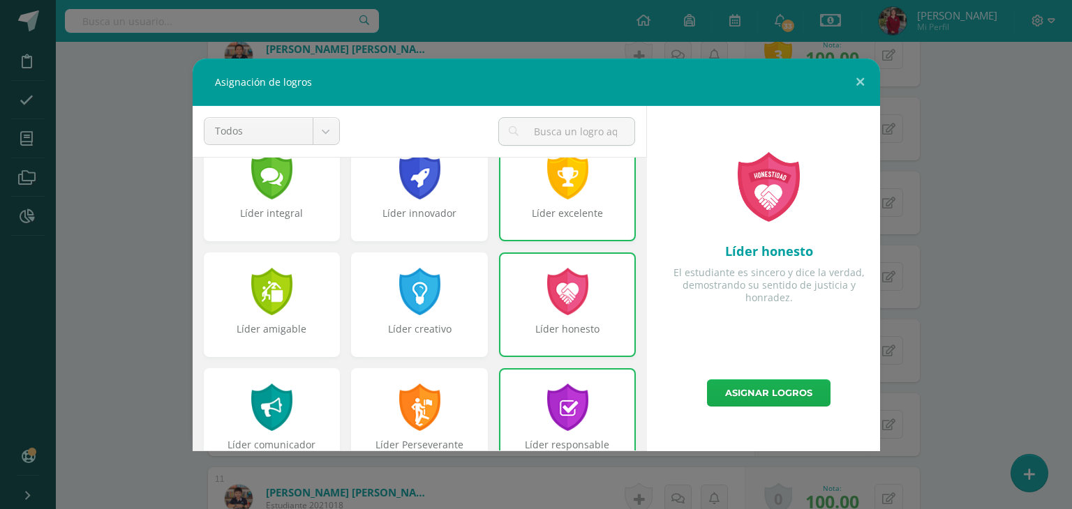
click at [769, 393] on link "Asignar logros" at bounding box center [768, 393] width 123 height 27
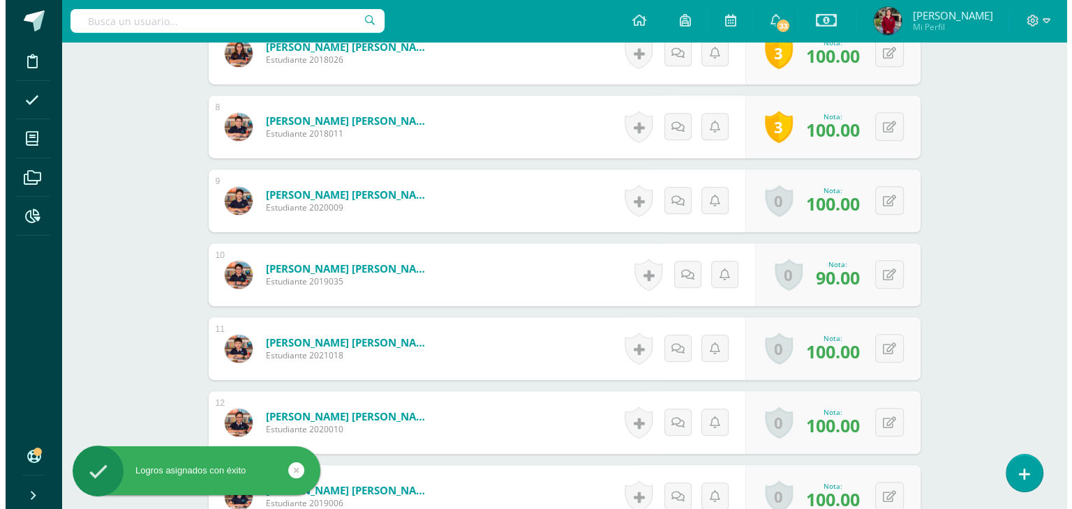
scroll to position [936, 0]
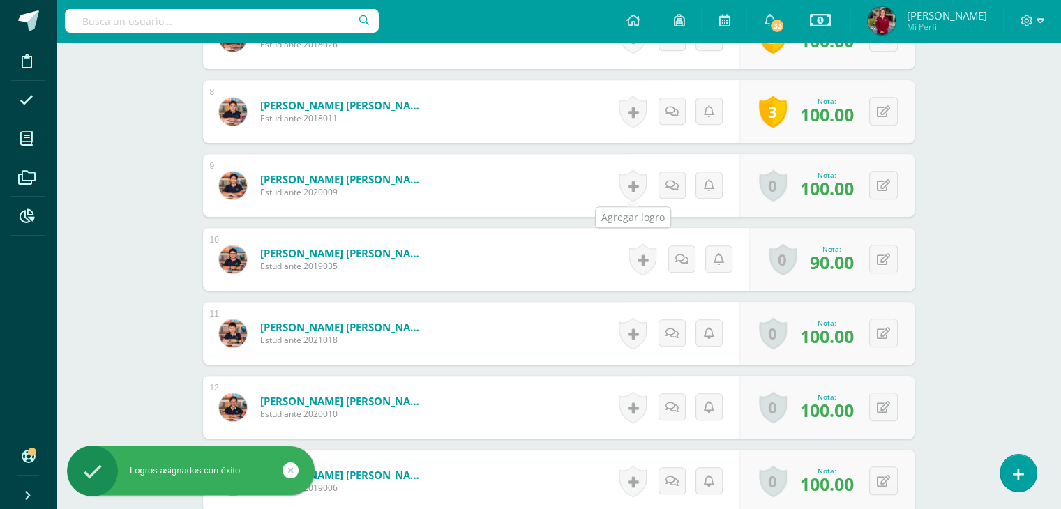
click at [633, 185] on link at bounding box center [633, 186] width 28 height 32
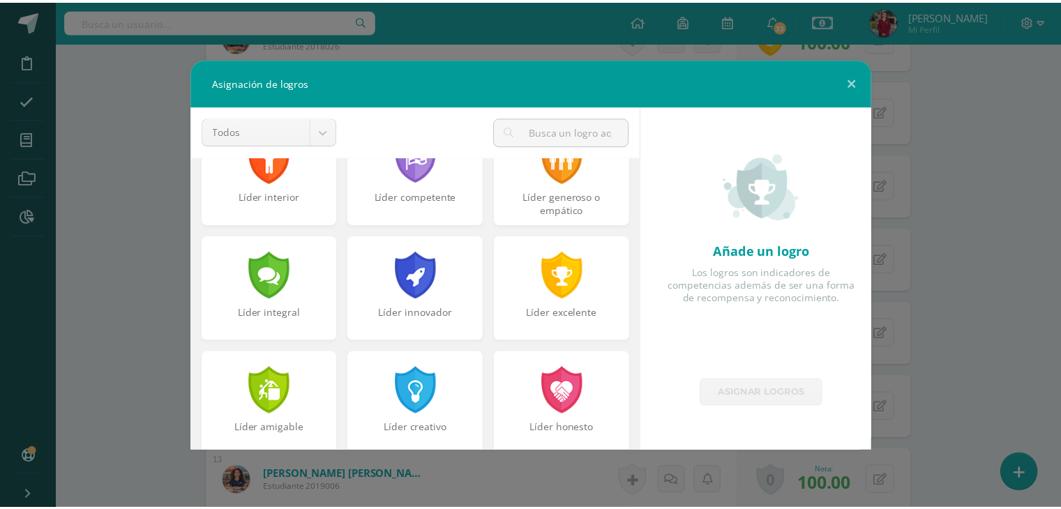
scroll to position [284, 0]
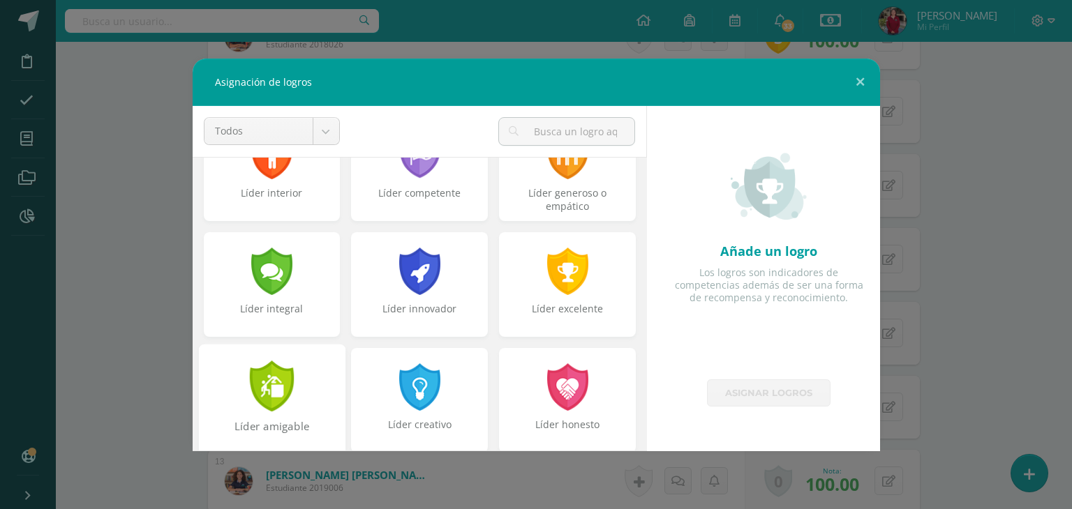
click at [299, 400] on div "Líder amigable" at bounding box center [271, 400] width 147 height 112
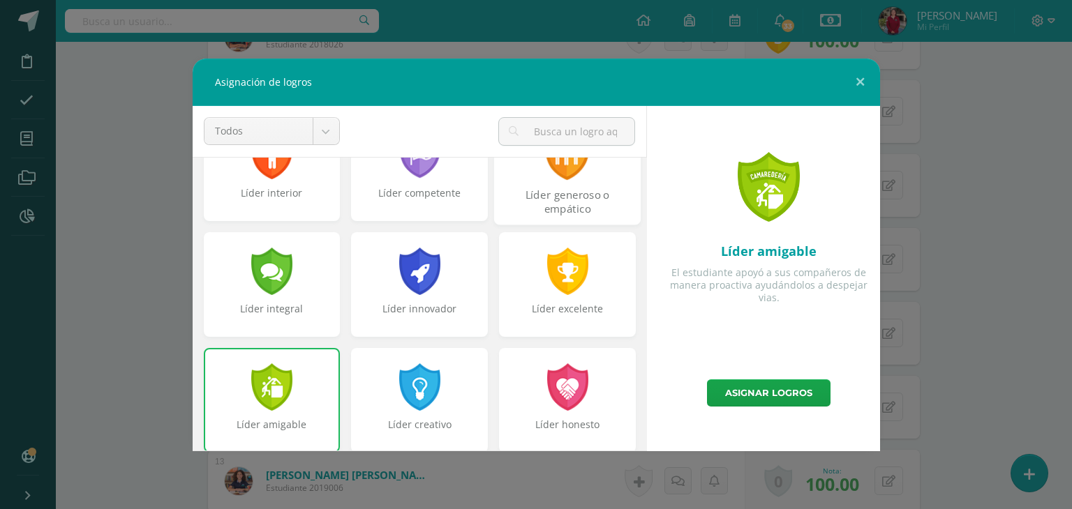
click at [524, 187] on div "Líder generoso o empático" at bounding box center [567, 202] width 144 height 30
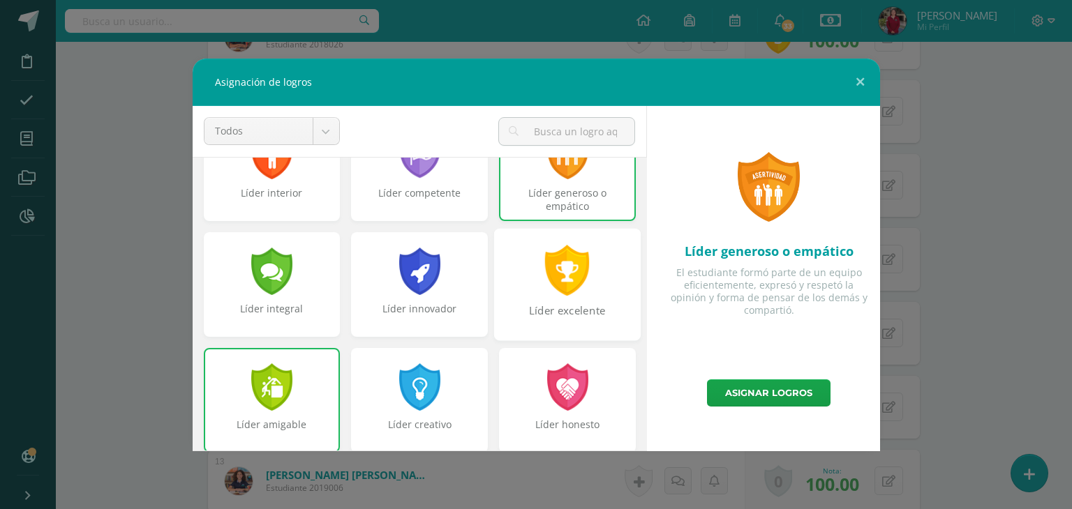
click at [543, 288] on div at bounding box center [567, 270] width 48 height 51
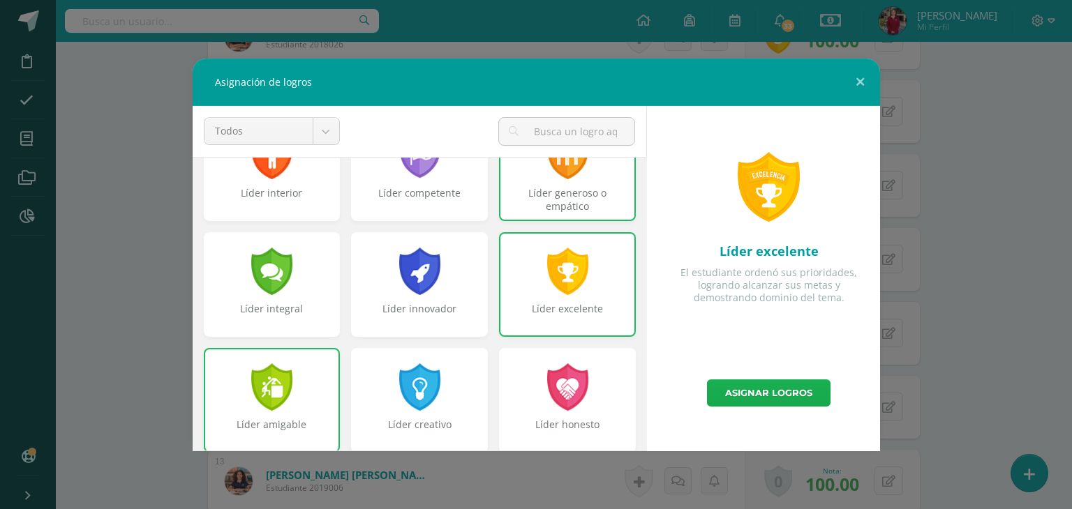
click at [737, 391] on link "Asignar logros" at bounding box center [768, 393] width 123 height 27
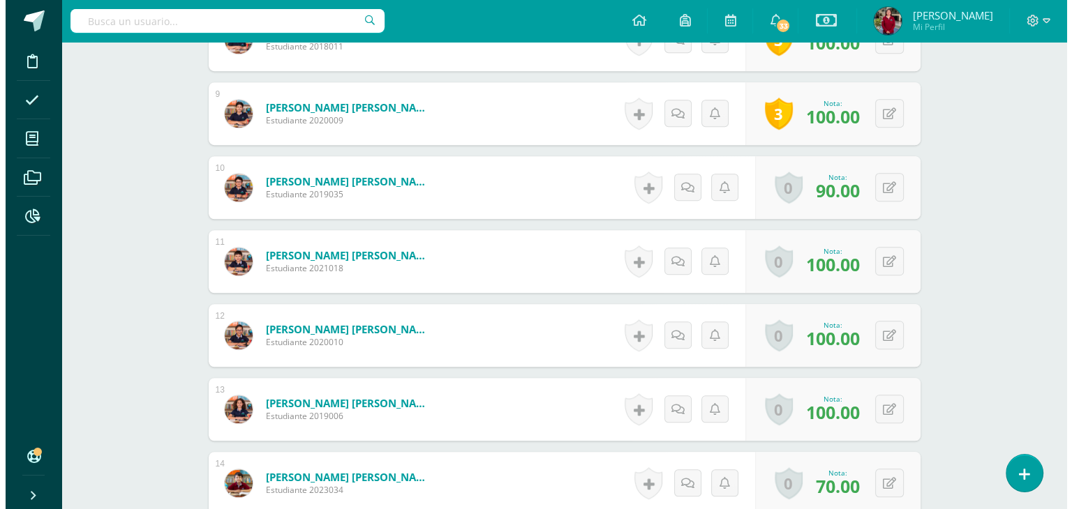
scroll to position [1008, 0]
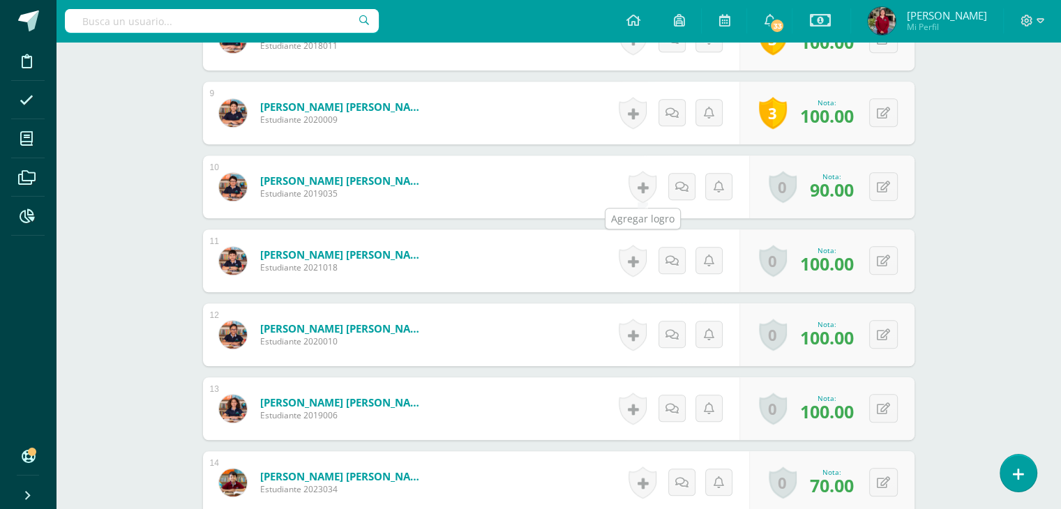
click at [645, 185] on link at bounding box center [643, 187] width 28 height 32
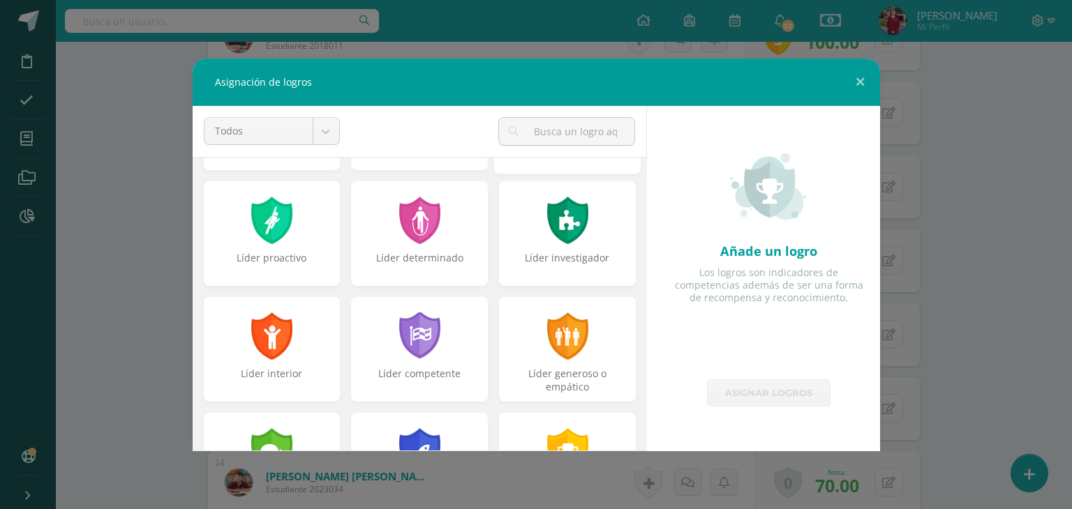
scroll to position [114, 0]
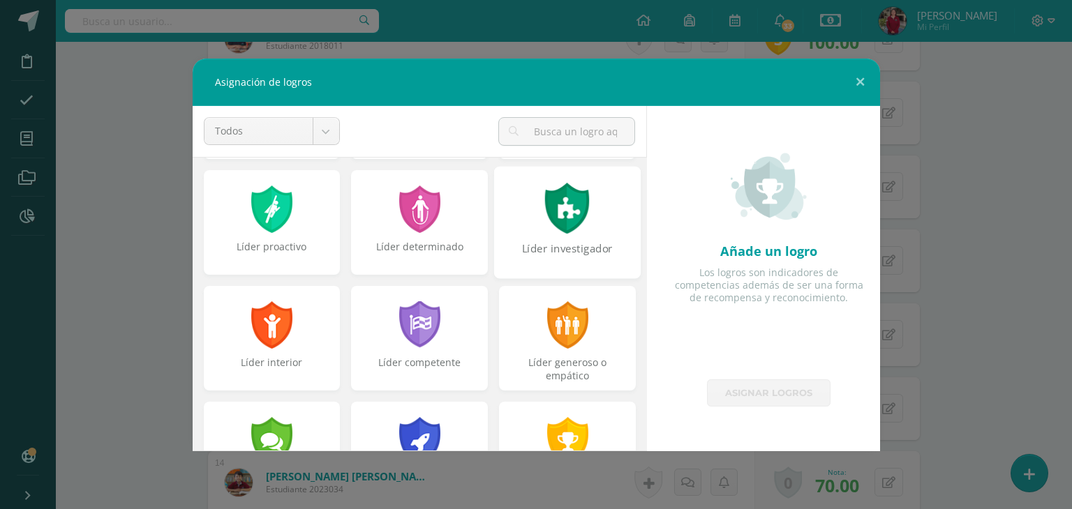
click at [555, 234] on div "Líder investigador" at bounding box center [567, 222] width 147 height 112
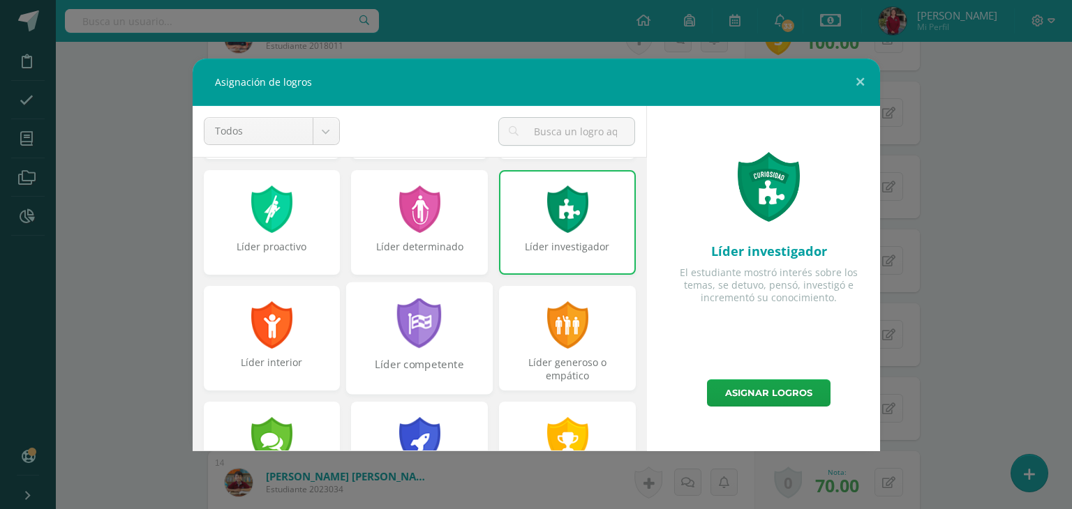
click at [417, 341] on div at bounding box center [420, 324] width 48 height 51
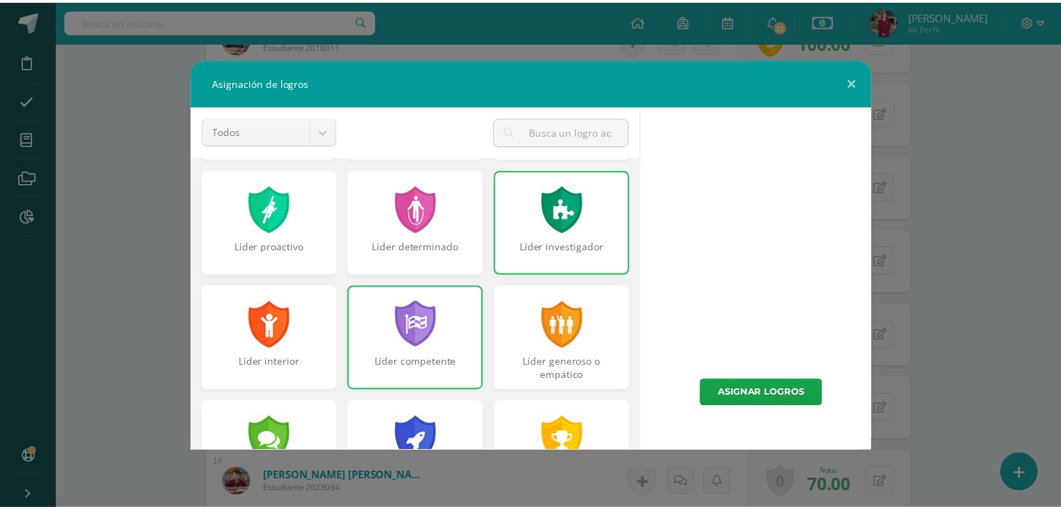
scroll to position [271, 0]
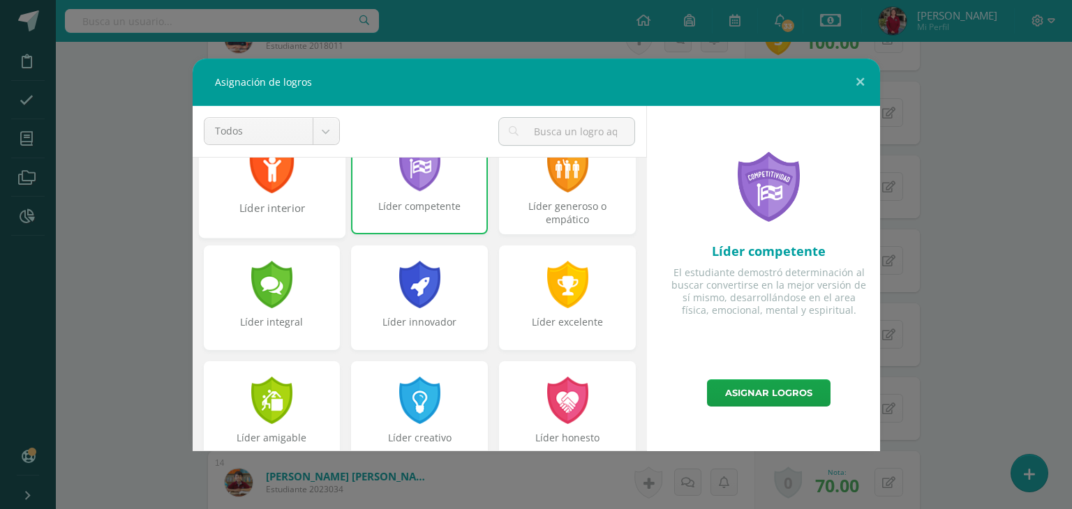
click at [258, 210] on div "Líder interior" at bounding box center [272, 215] width 144 height 30
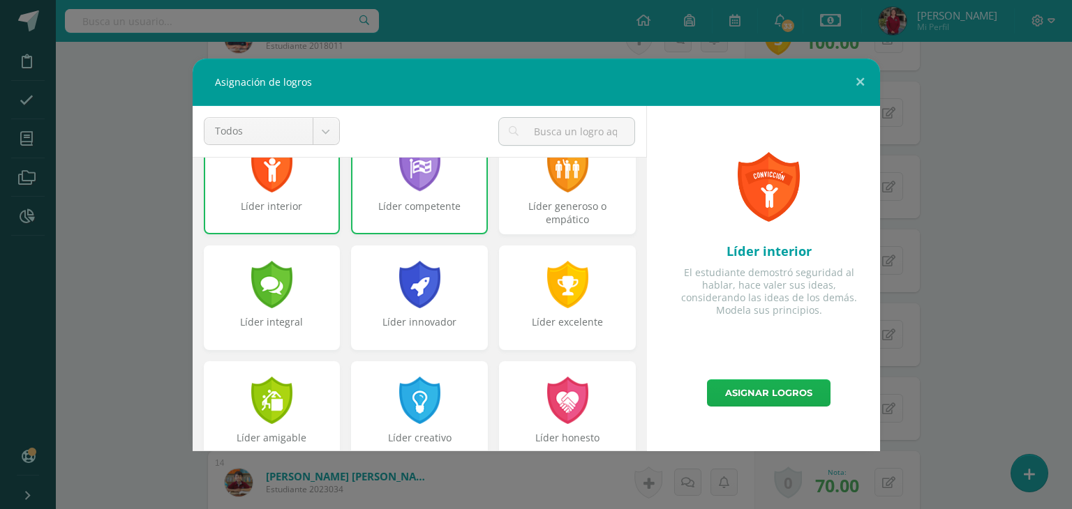
click at [746, 391] on link "Asignar logros" at bounding box center [768, 393] width 123 height 27
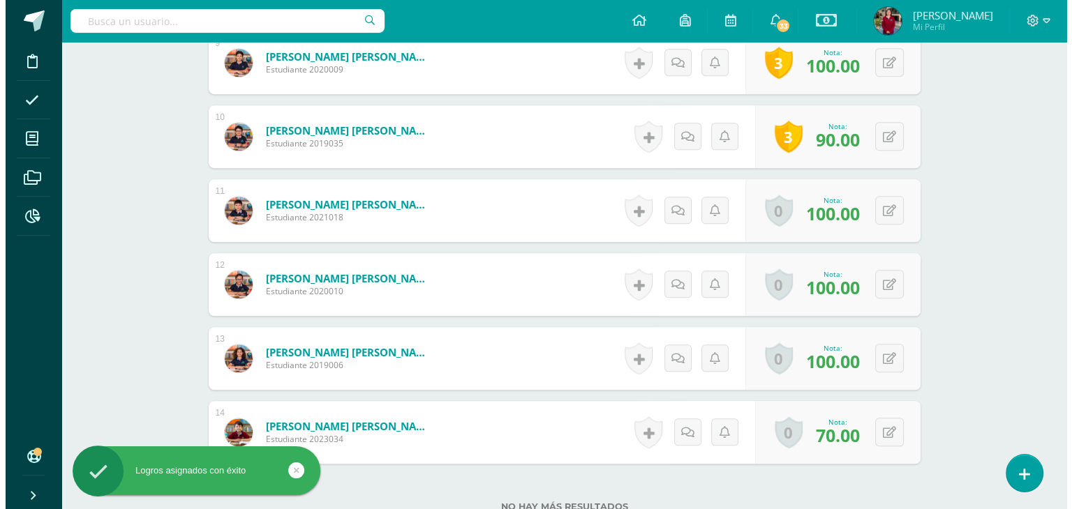
scroll to position [1060, 0]
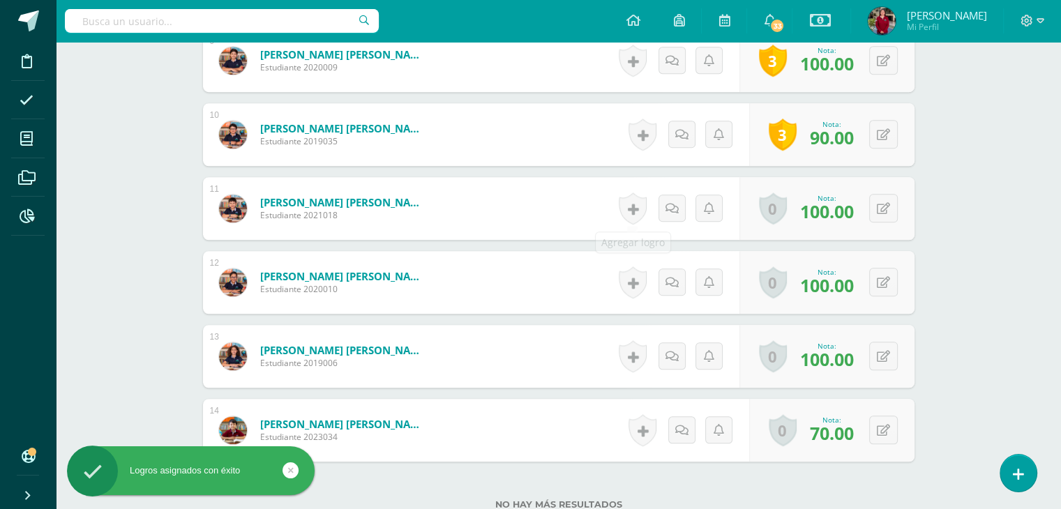
click at [629, 205] on link at bounding box center [633, 209] width 28 height 32
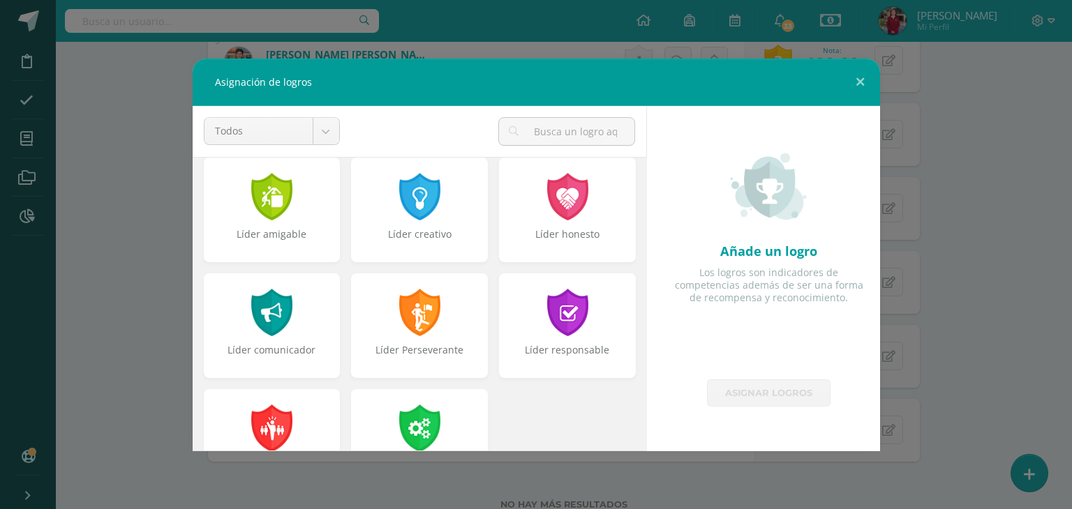
scroll to position [529, 0]
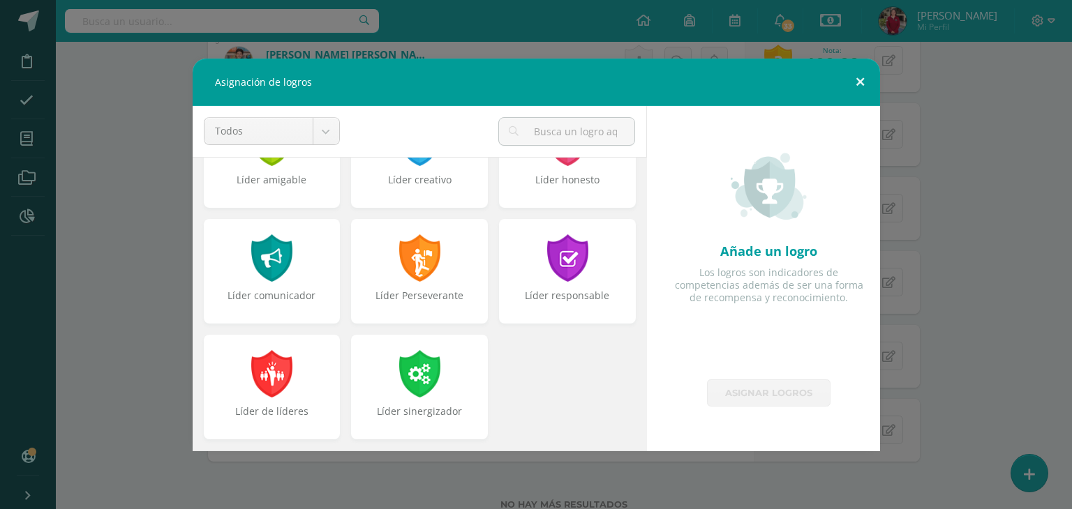
click at [859, 80] on button at bounding box center [860, 82] width 40 height 47
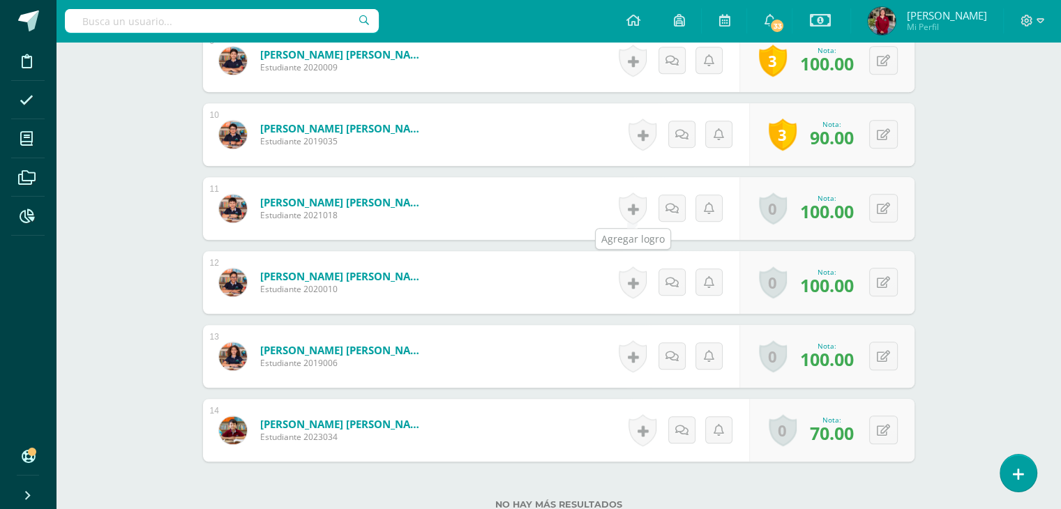
click at [631, 205] on link at bounding box center [633, 209] width 28 height 32
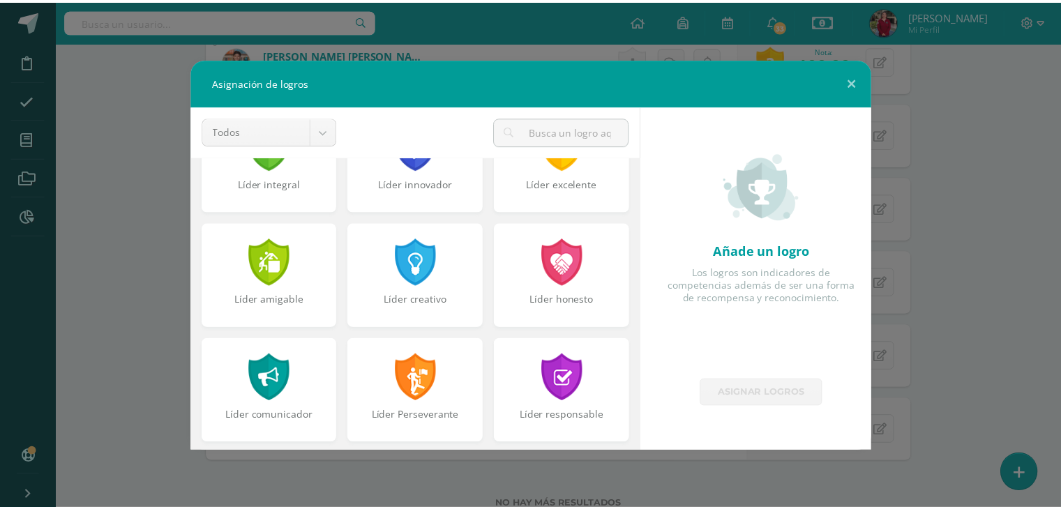
scroll to position [413, 0]
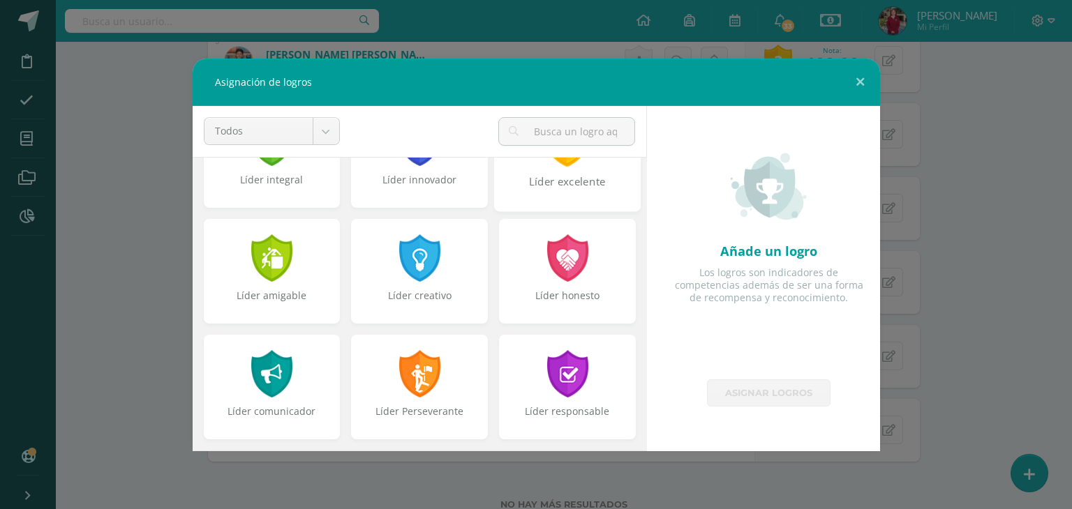
click at [533, 199] on div "Líder excelente" at bounding box center [567, 189] width 144 height 30
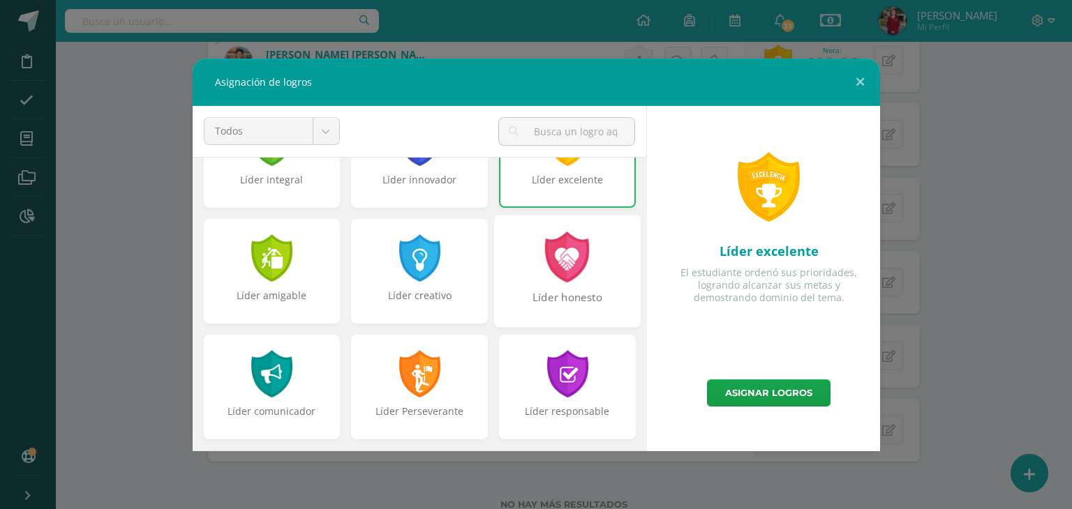
click at [542, 290] on div "Líder honesto" at bounding box center [567, 305] width 144 height 30
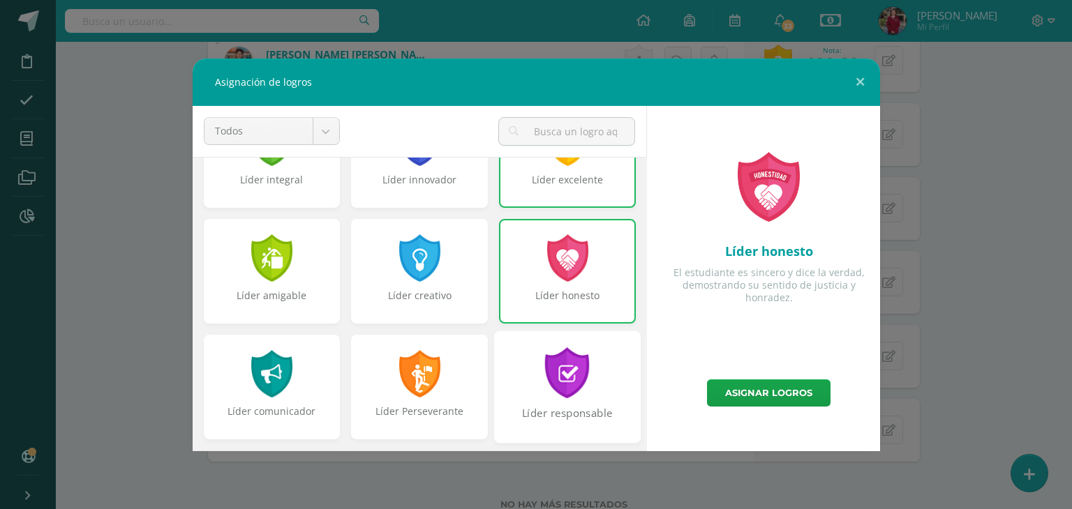
click at [561, 383] on div at bounding box center [567, 372] width 48 height 51
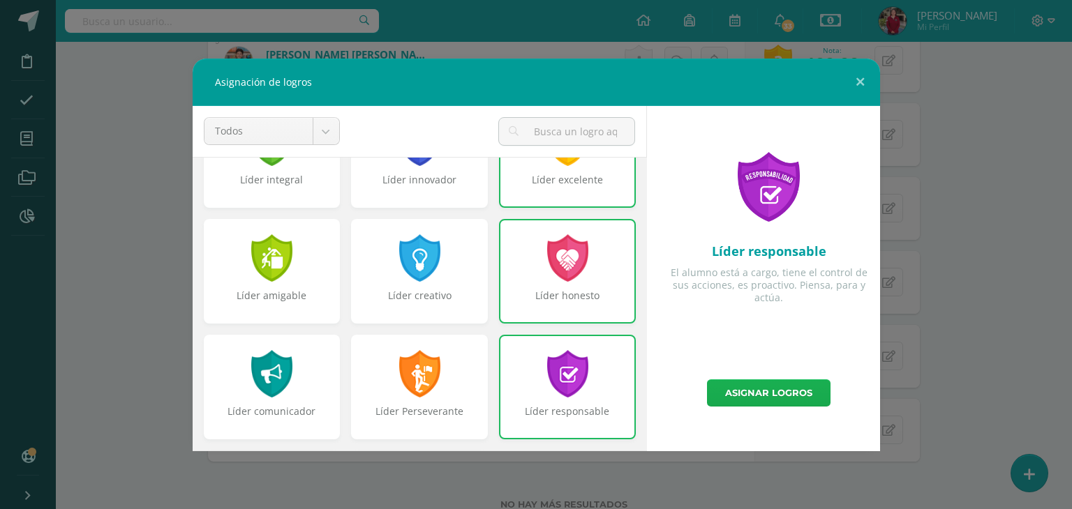
click at [717, 390] on link "Asignar logros" at bounding box center [768, 393] width 123 height 27
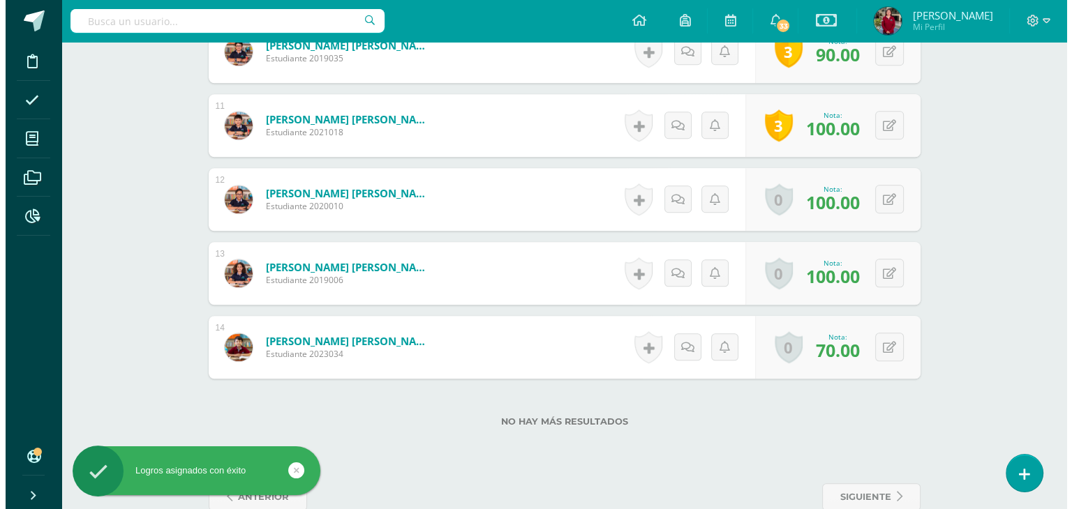
scroll to position [1155, 0]
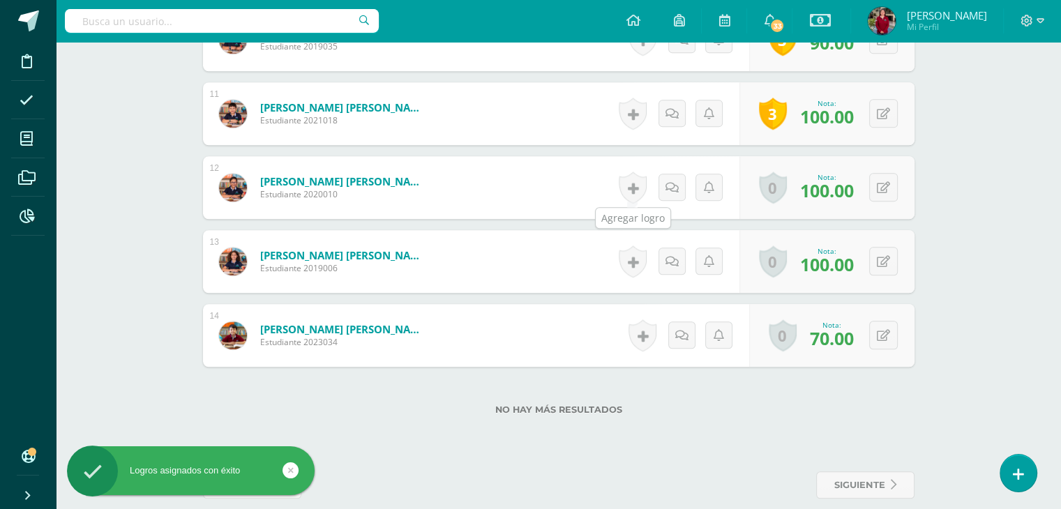
click at [635, 196] on link at bounding box center [633, 188] width 28 height 32
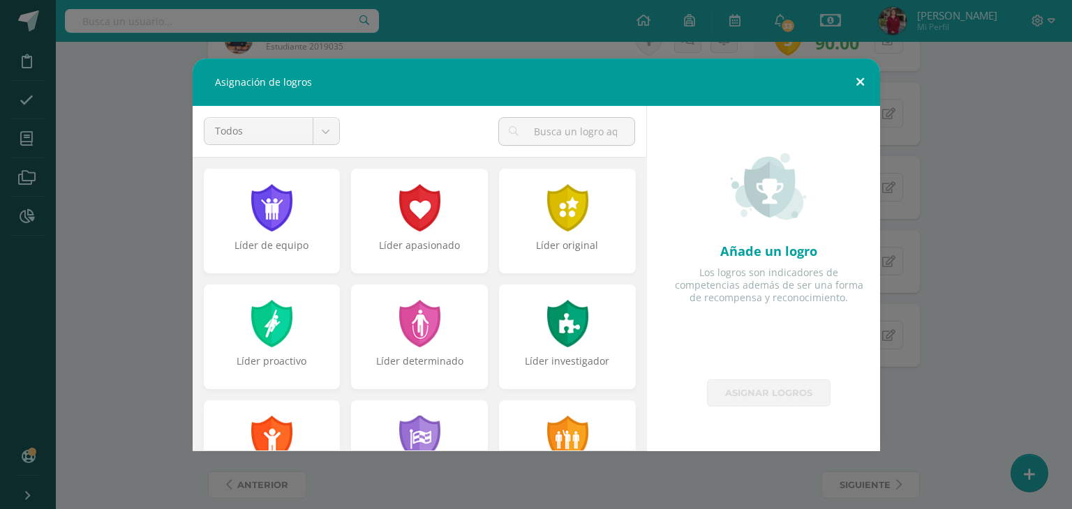
click at [857, 80] on button at bounding box center [860, 82] width 40 height 47
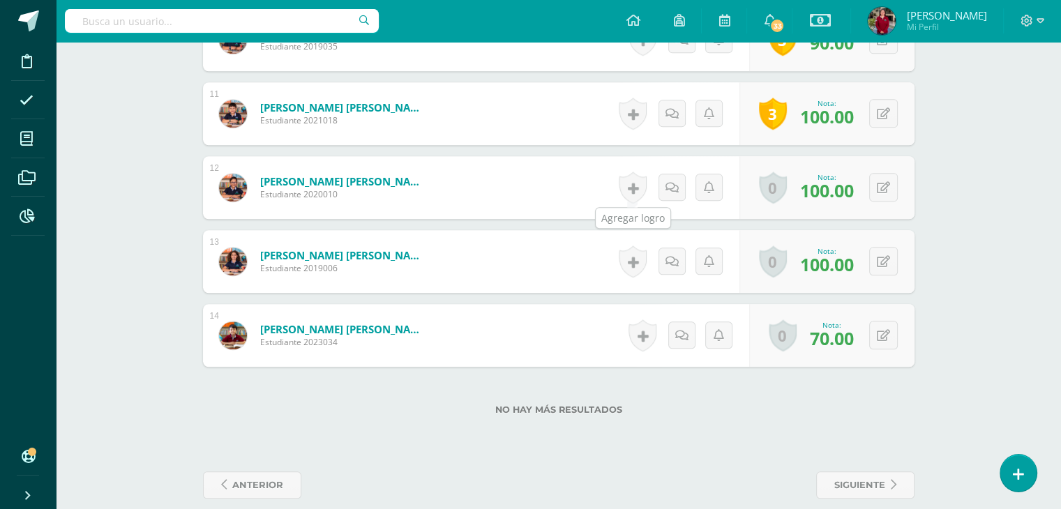
click at [633, 188] on link at bounding box center [633, 188] width 28 height 32
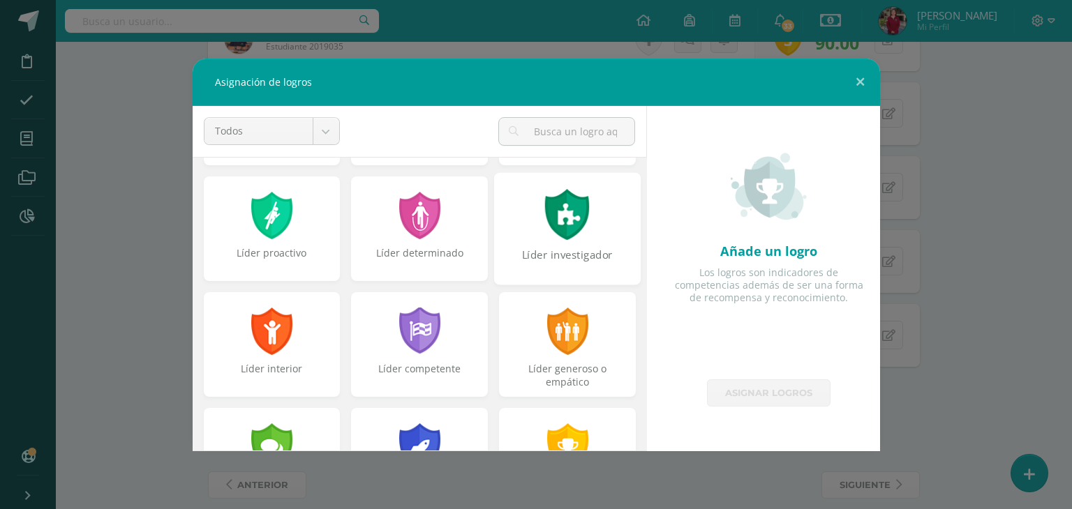
scroll to position [109, 0]
click at [423, 243] on div "Líder determinado" at bounding box center [419, 228] width 147 height 112
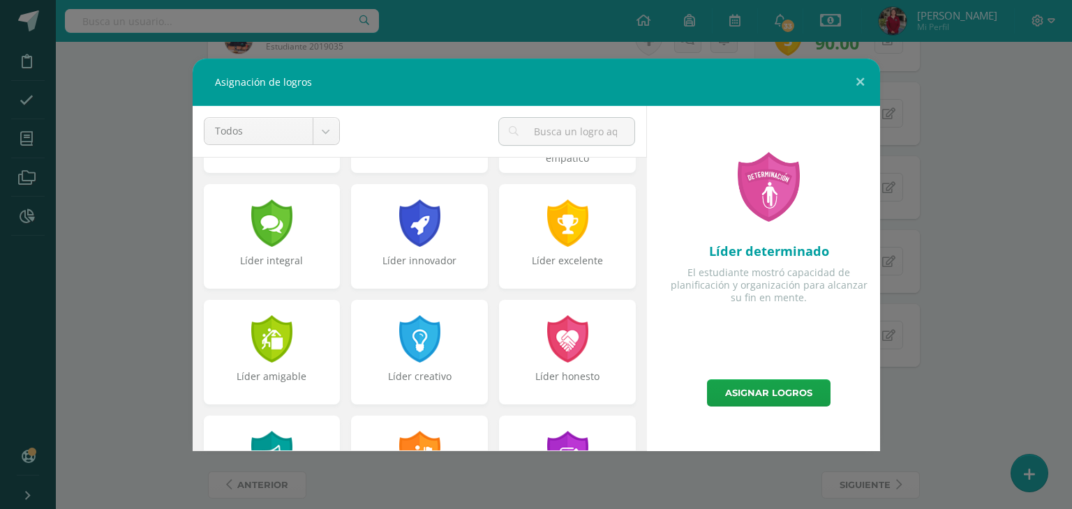
scroll to position [335, 0]
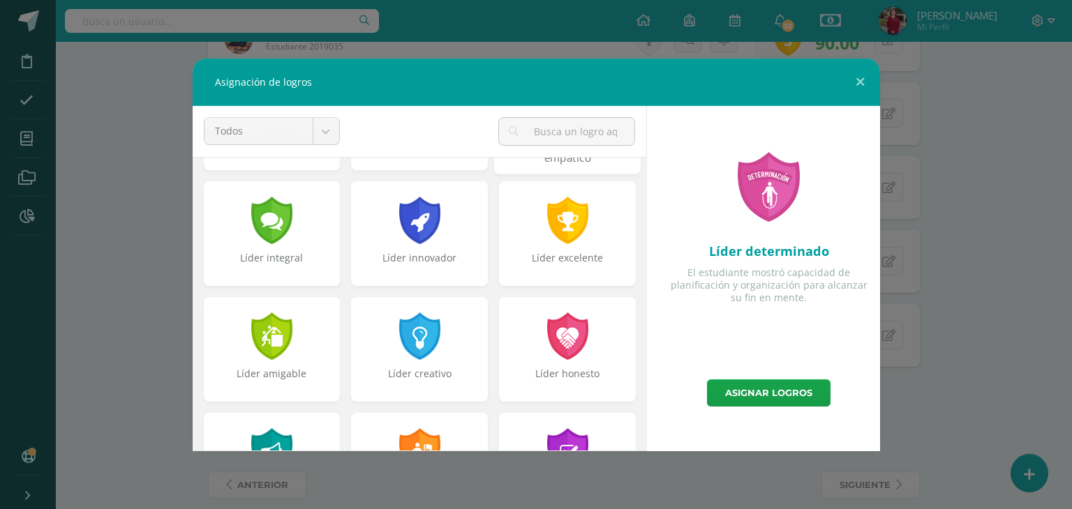
click at [532, 157] on div "Líder generoso o empático" at bounding box center [567, 151] width 144 height 30
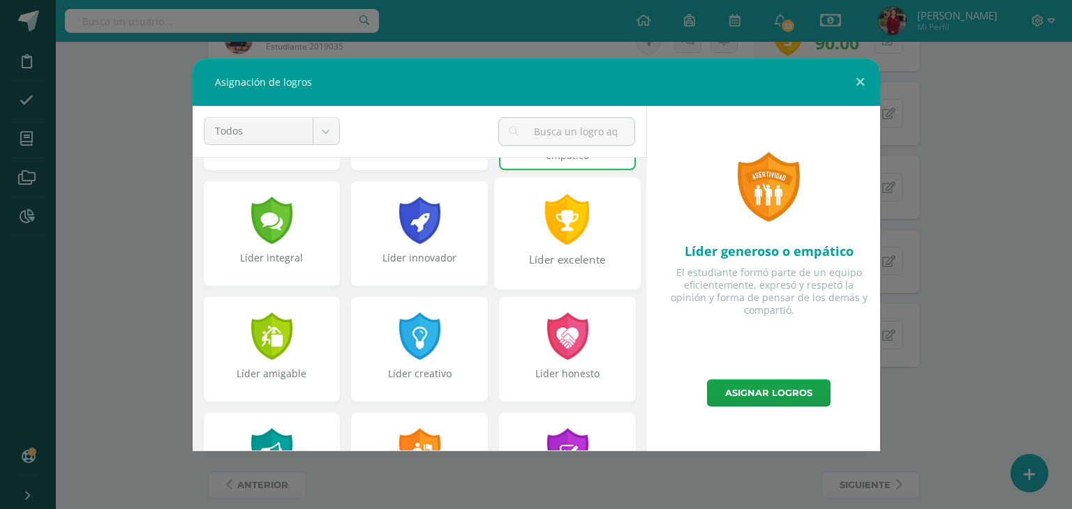
click at [525, 236] on div "Líder excelente" at bounding box center [567, 233] width 147 height 112
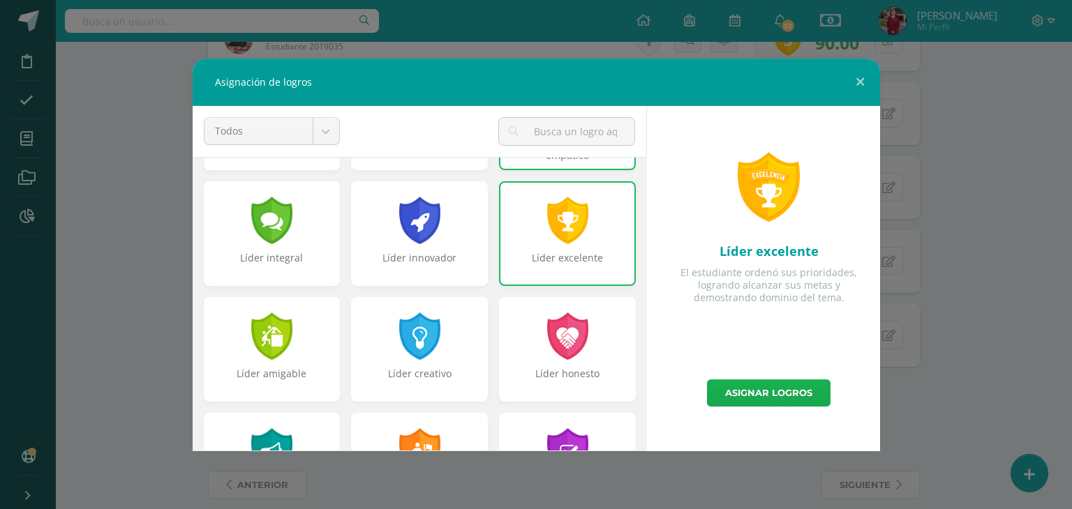
click at [759, 386] on link "Asignar logros" at bounding box center [768, 393] width 123 height 27
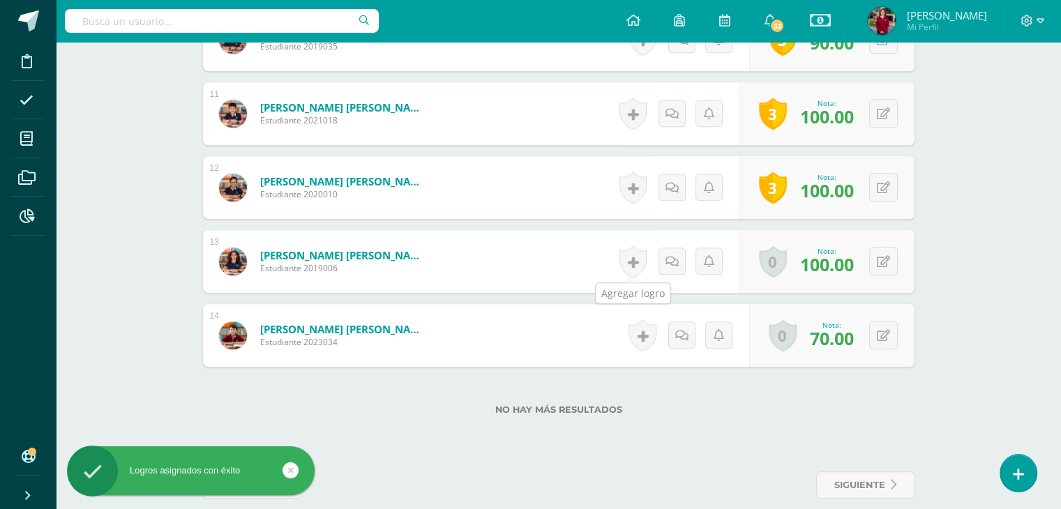
click at [629, 259] on link at bounding box center [633, 262] width 28 height 32
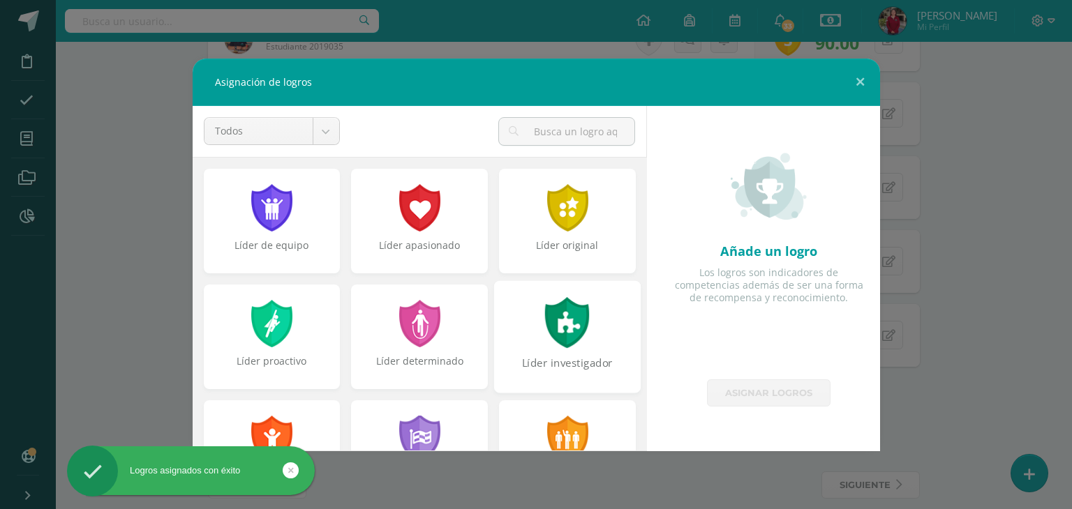
scroll to position [103, 0]
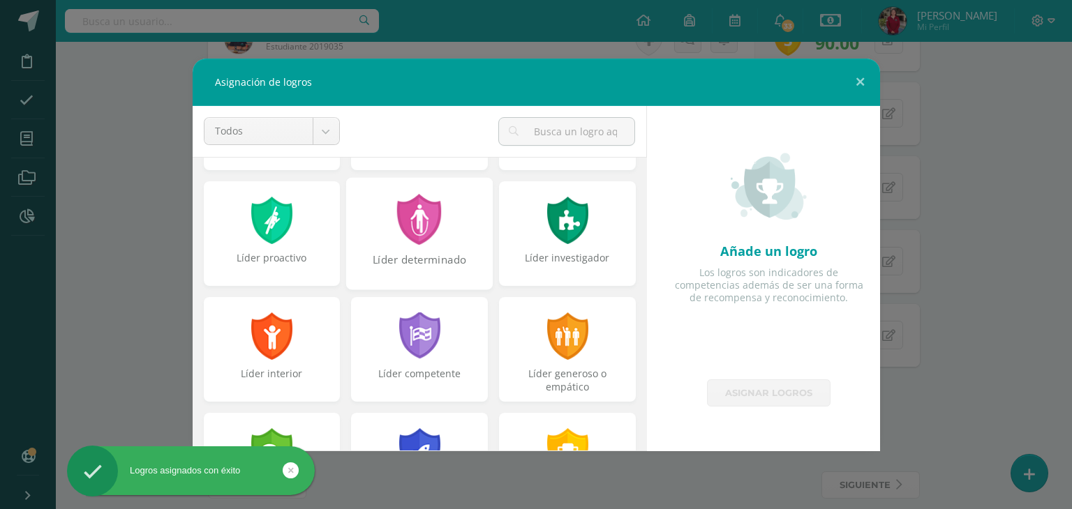
click at [446, 250] on div "Líder determinado" at bounding box center [419, 233] width 147 height 112
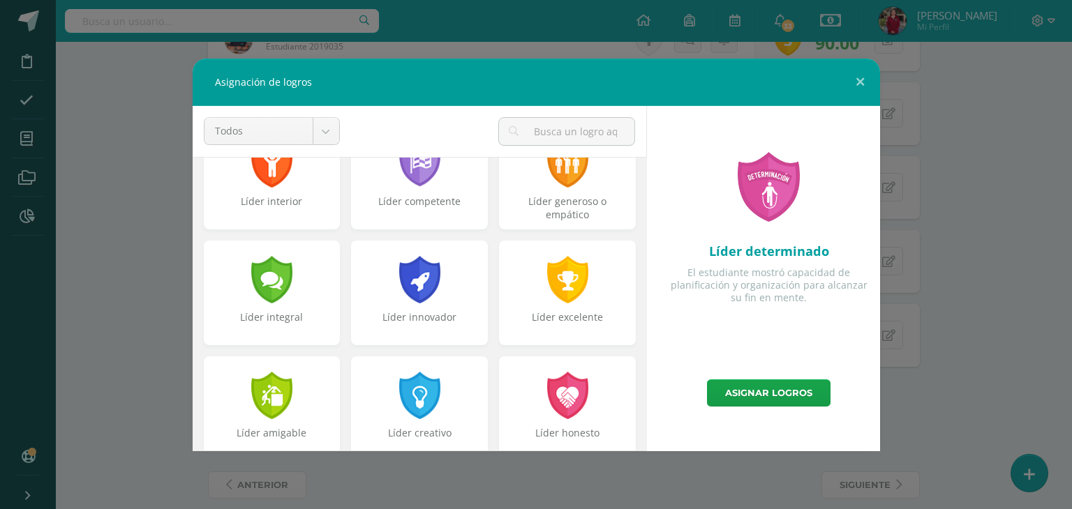
scroll to position [279, 0]
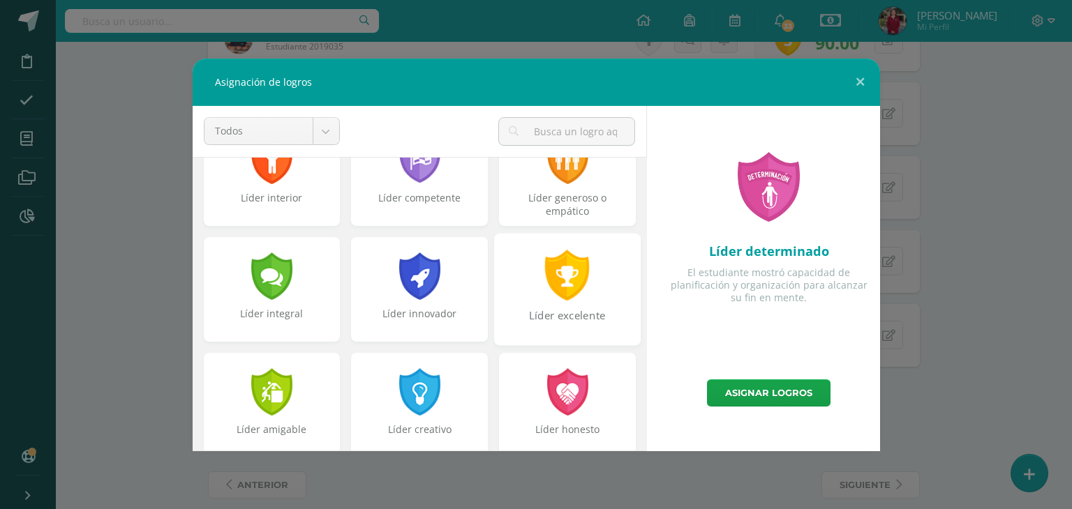
click at [606, 278] on div "Líder excelente" at bounding box center [567, 289] width 147 height 112
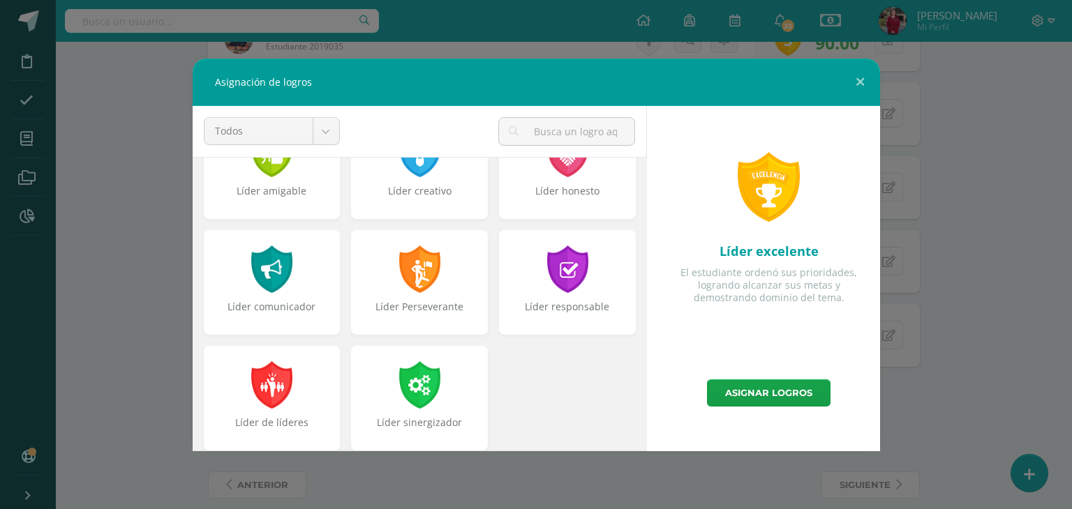
scroll to position [529, 0]
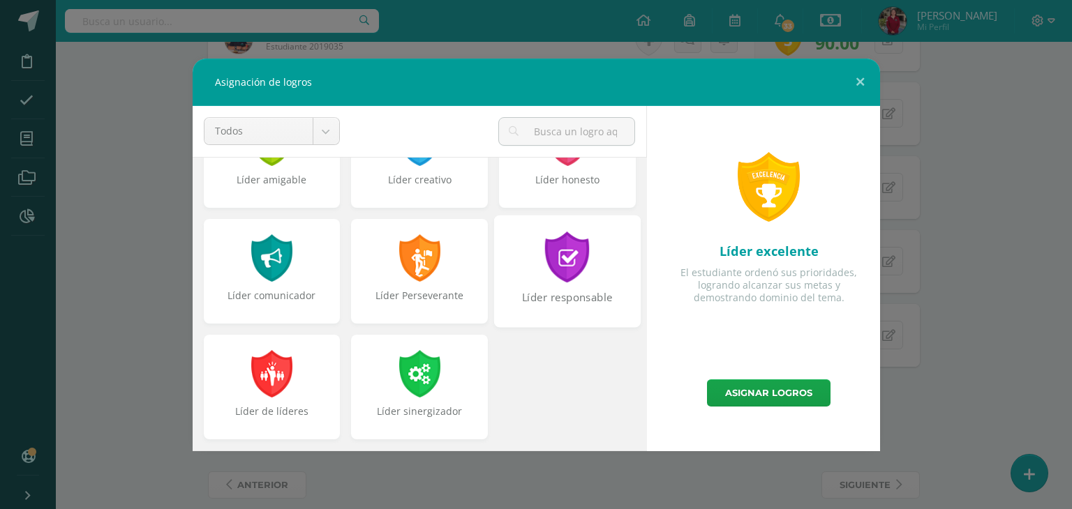
click at [565, 255] on div at bounding box center [567, 257] width 48 height 51
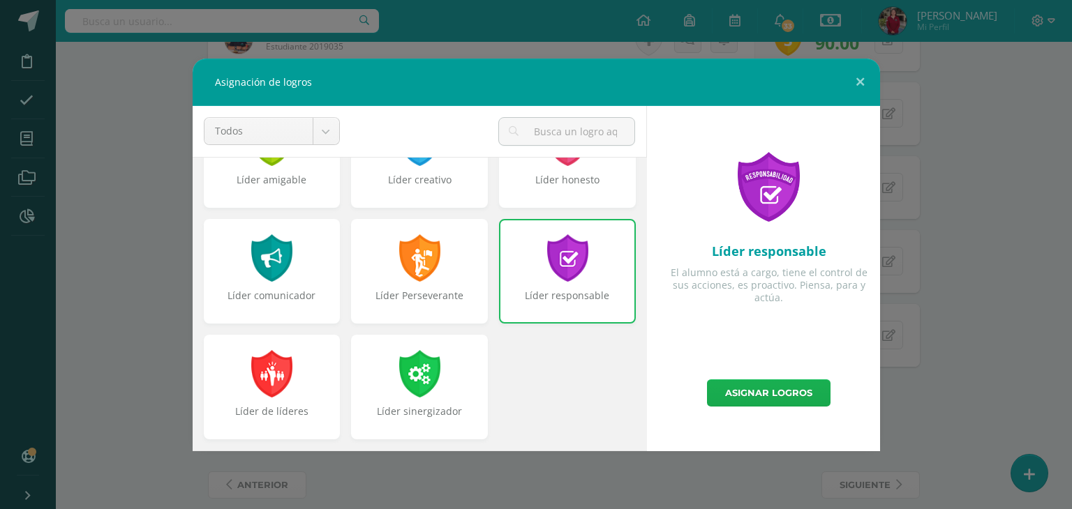
click at [780, 383] on link "Asignar logros" at bounding box center [768, 393] width 123 height 27
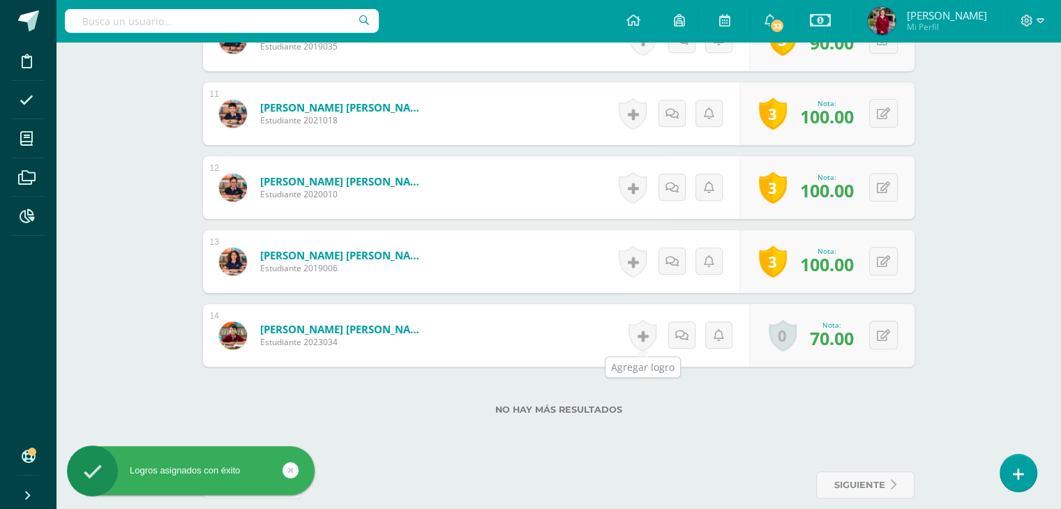
click at [643, 329] on link at bounding box center [643, 336] width 28 height 32
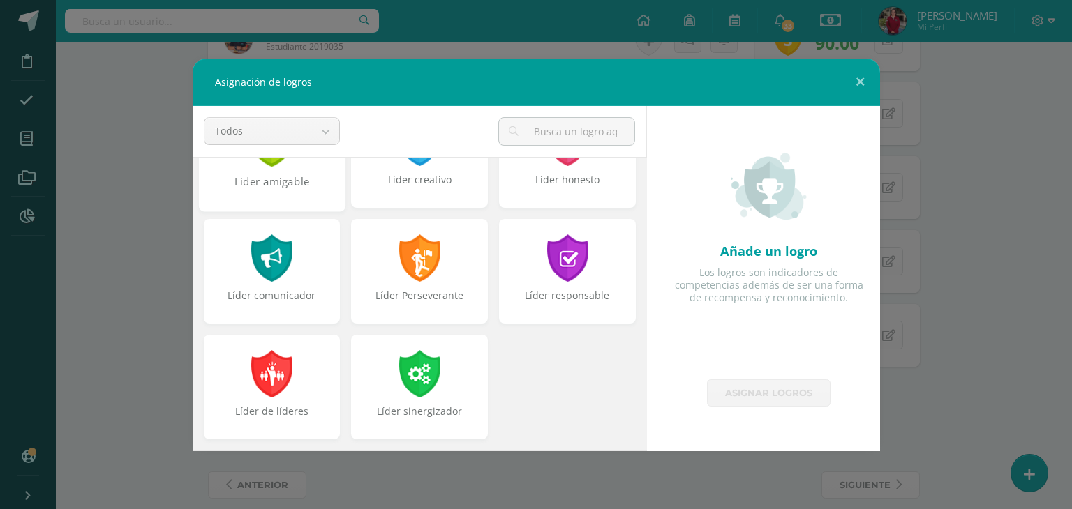
click at [260, 190] on div "Líder amigable" at bounding box center [272, 189] width 144 height 30
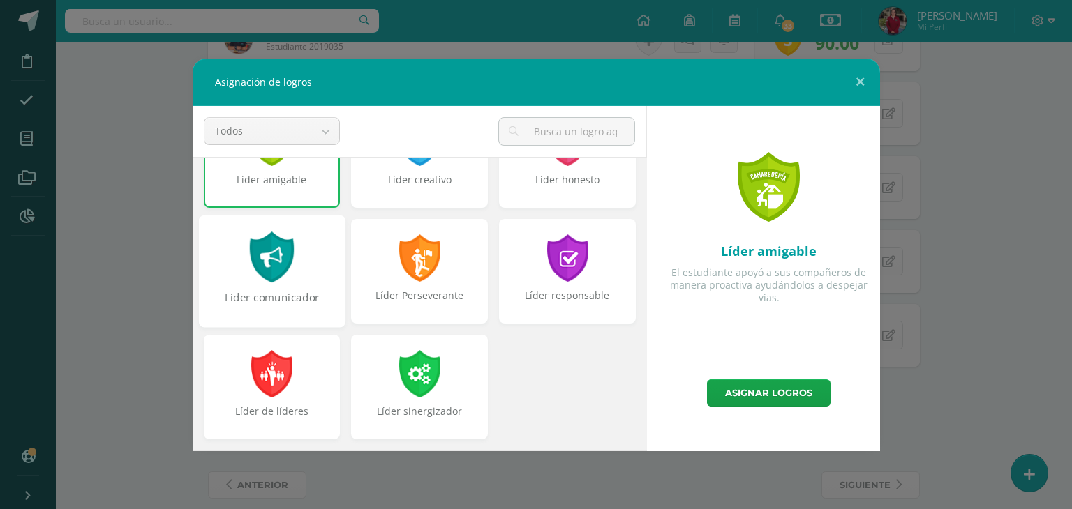
click at [238, 302] on div "Líder comunicador" at bounding box center [272, 305] width 144 height 30
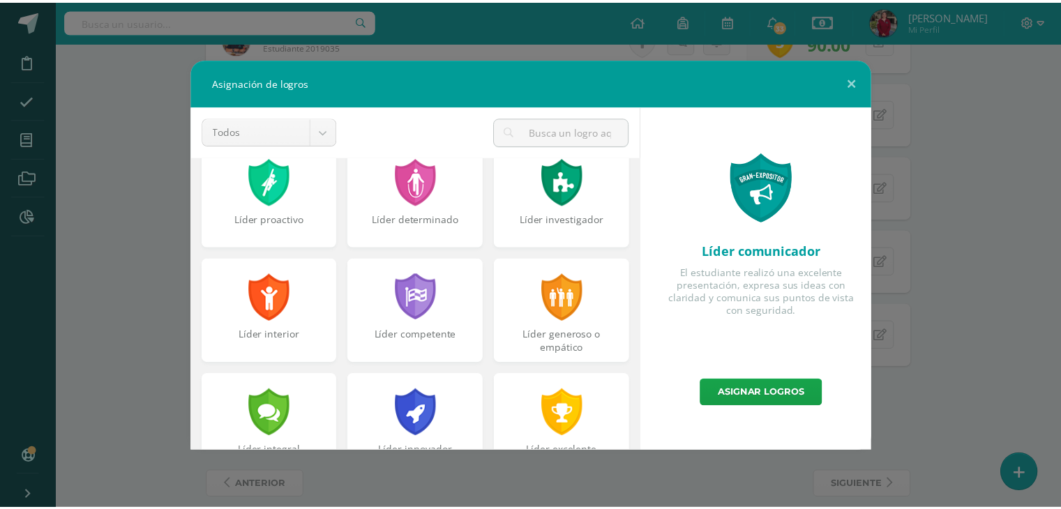
scroll to position [143, 0]
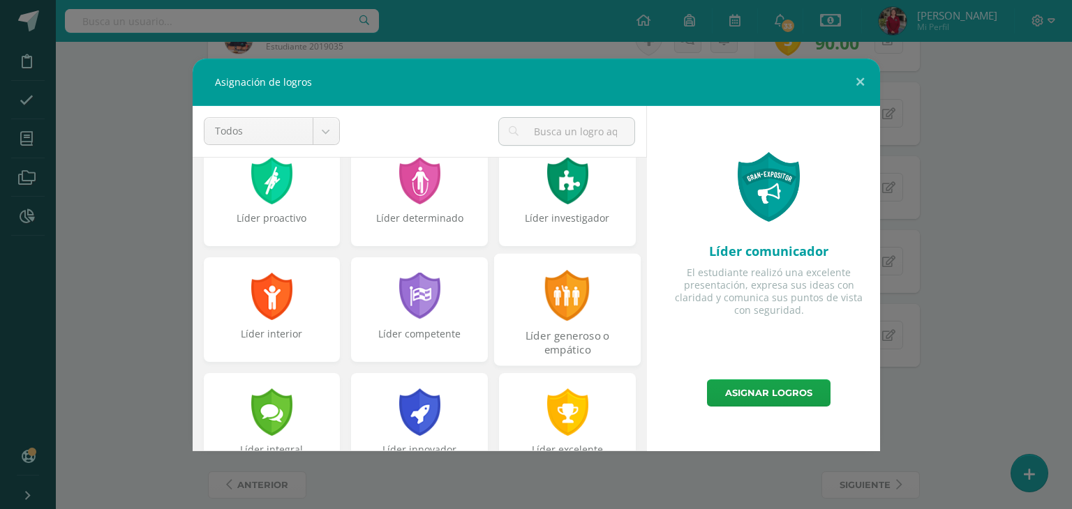
click at [579, 302] on div at bounding box center [567, 295] width 48 height 51
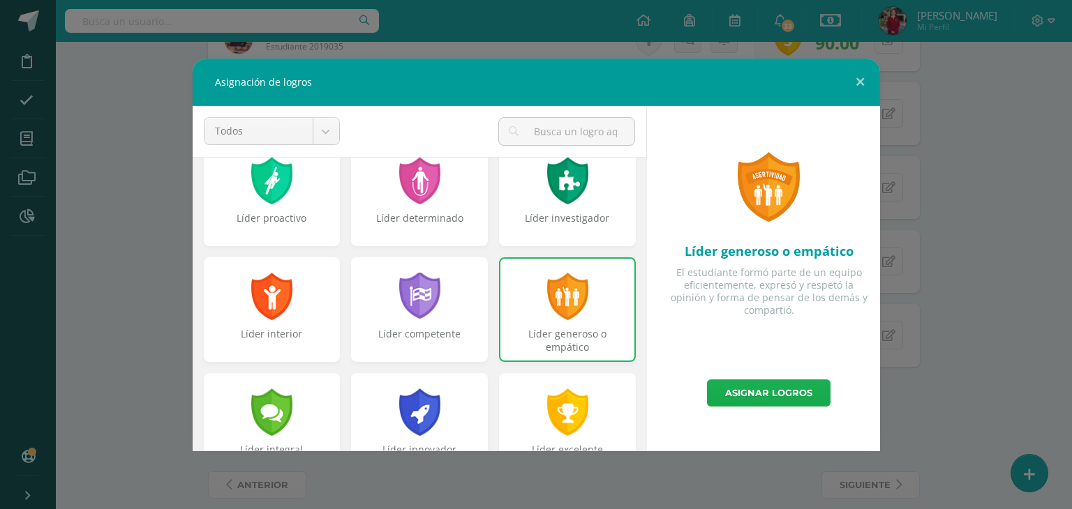
click at [747, 391] on link "Asignar logros" at bounding box center [768, 393] width 123 height 27
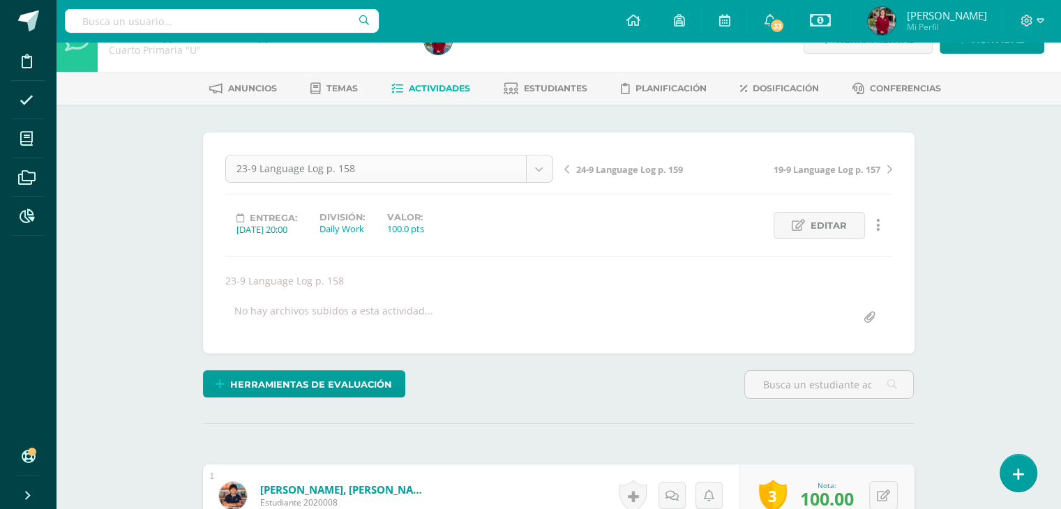
scroll to position [24, 0]
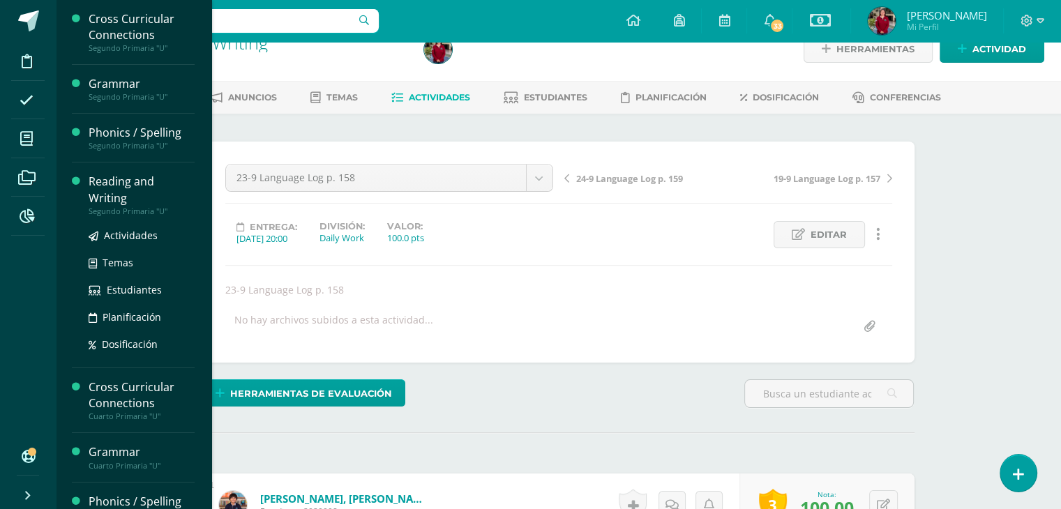
click at [118, 222] on div "Actividades Temas Estudiantes Planificación Dosificación" at bounding box center [142, 286] width 106 height 141
click at [120, 235] on span "Actividades" at bounding box center [131, 235] width 54 height 13
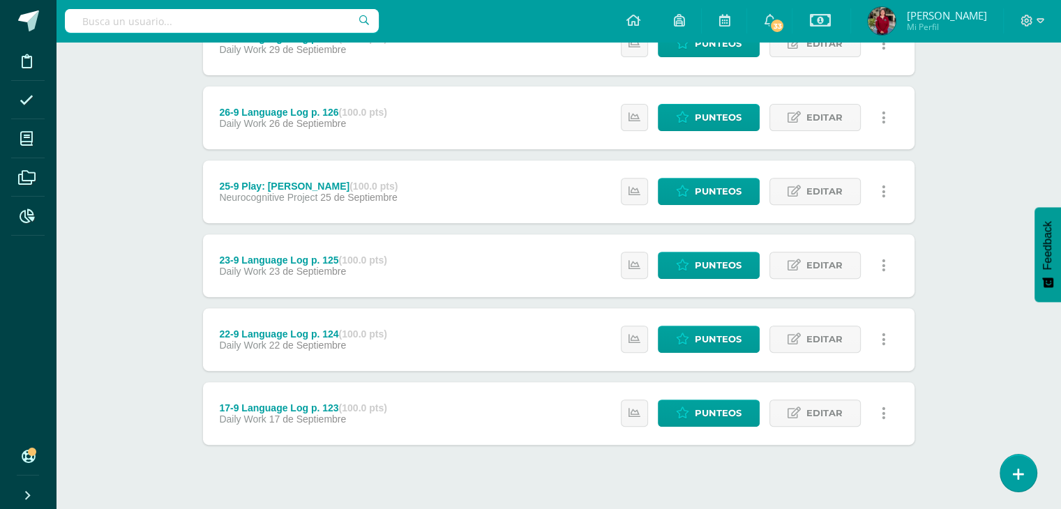
scroll to position [523, 0]
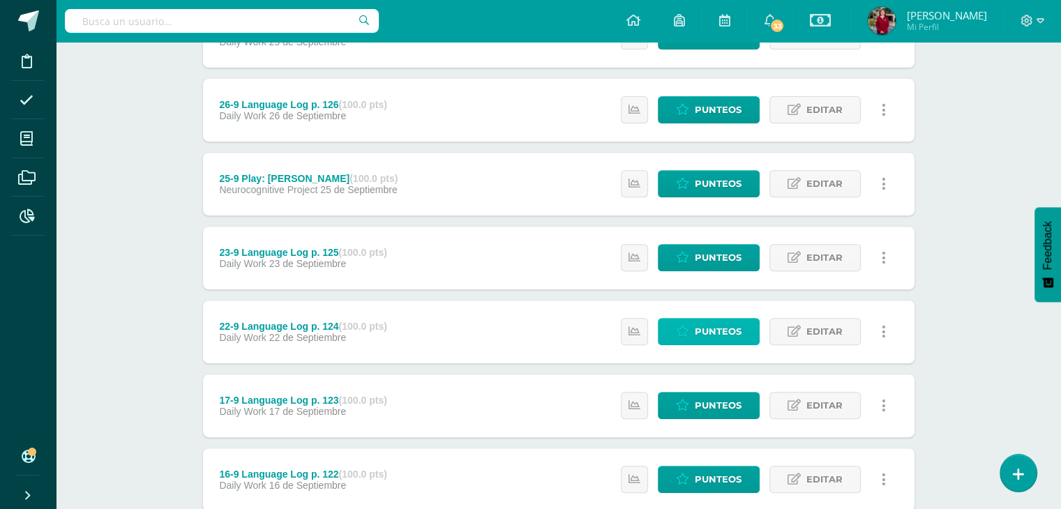
click at [714, 326] on span "Punteos" at bounding box center [718, 332] width 47 height 26
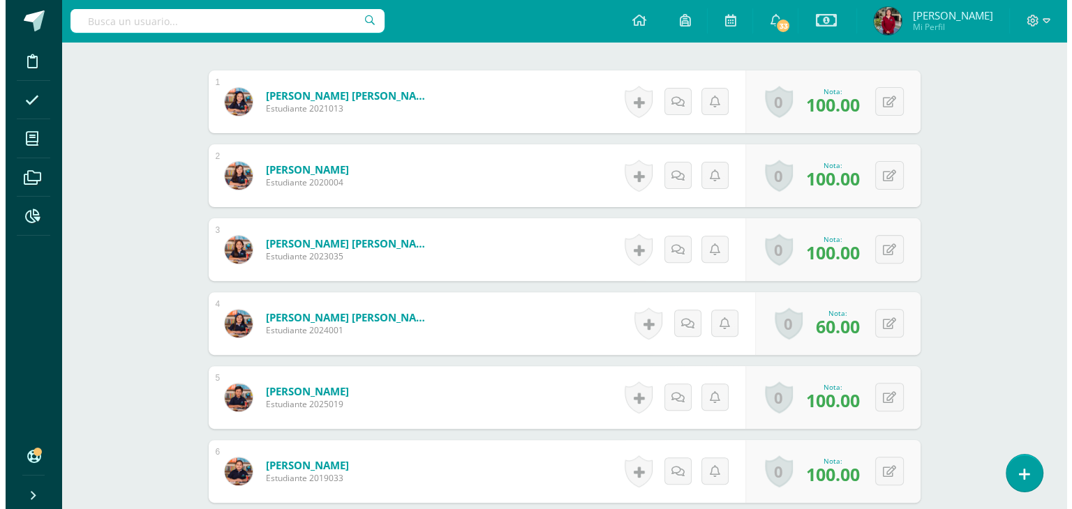
scroll to position [427, 0]
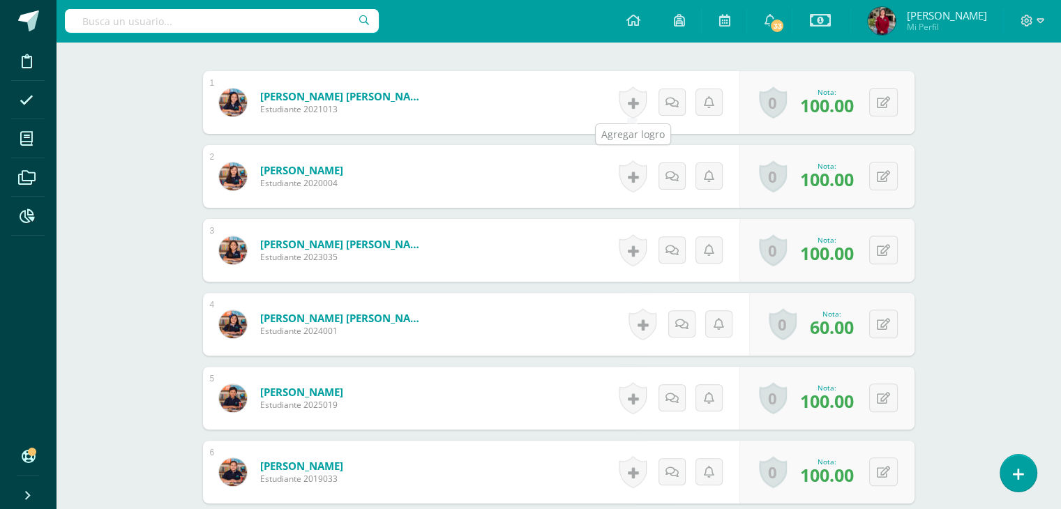
click at [626, 94] on link at bounding box center [633, 103] width 28 height 32
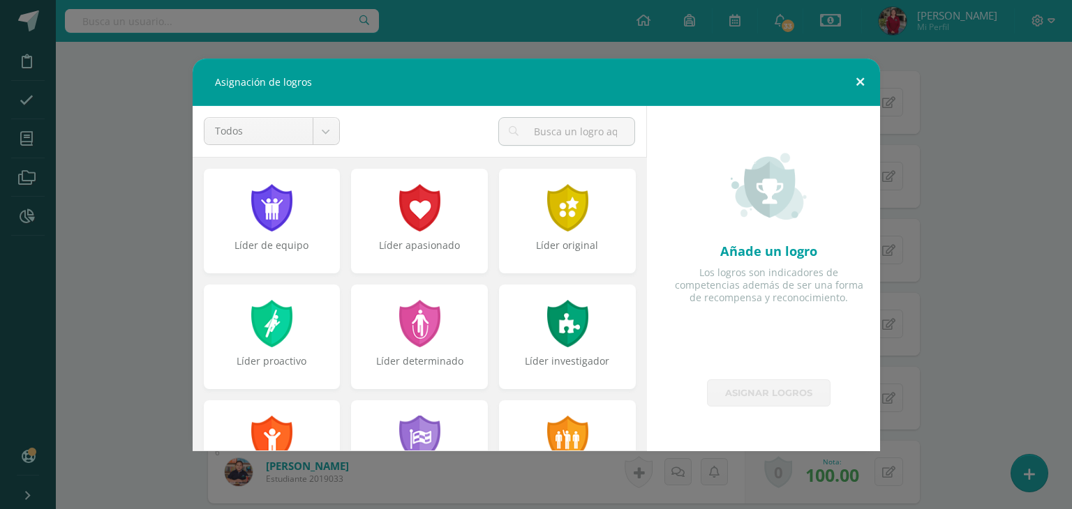
click at [849, 77] on button at bounding box center [860, 82] width 40 height 47
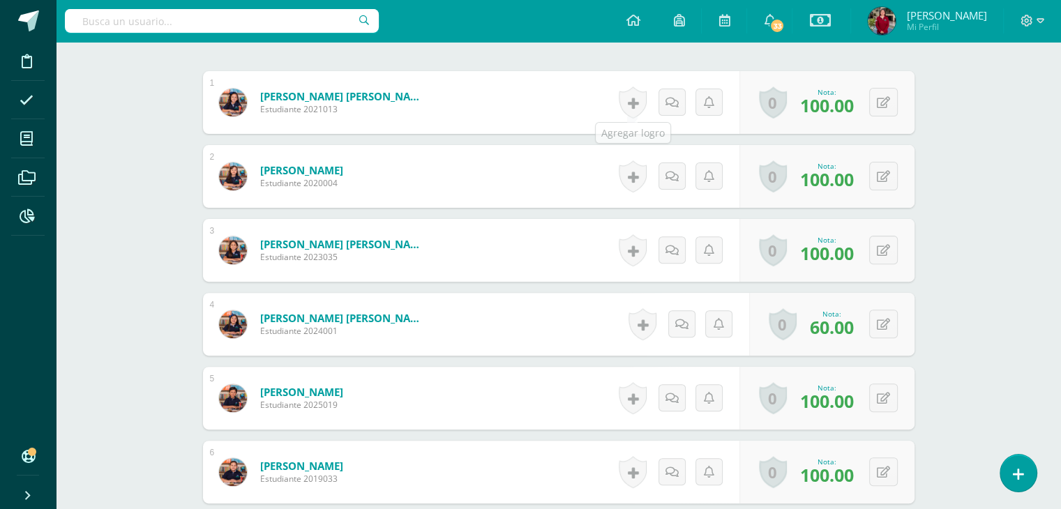
click at [647, 101] on div "Historial de actividad No hay historial para esta actividad Agregar Comentarios…" at bounding box center [677, 102] width 126 height 63
click at [637, 101] on link at bounding box center [633, 103] width 28 height 32
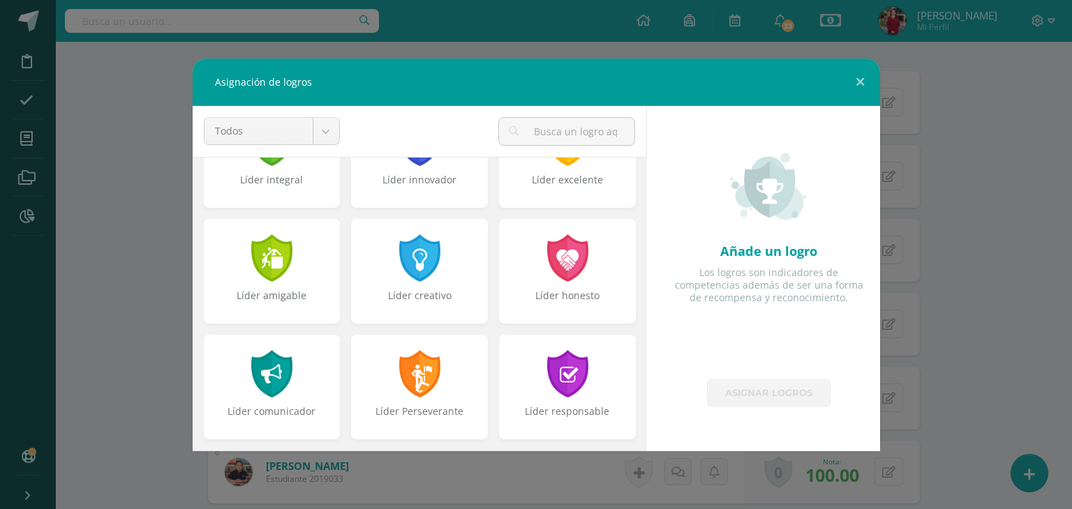
scroll to position [399, 0]
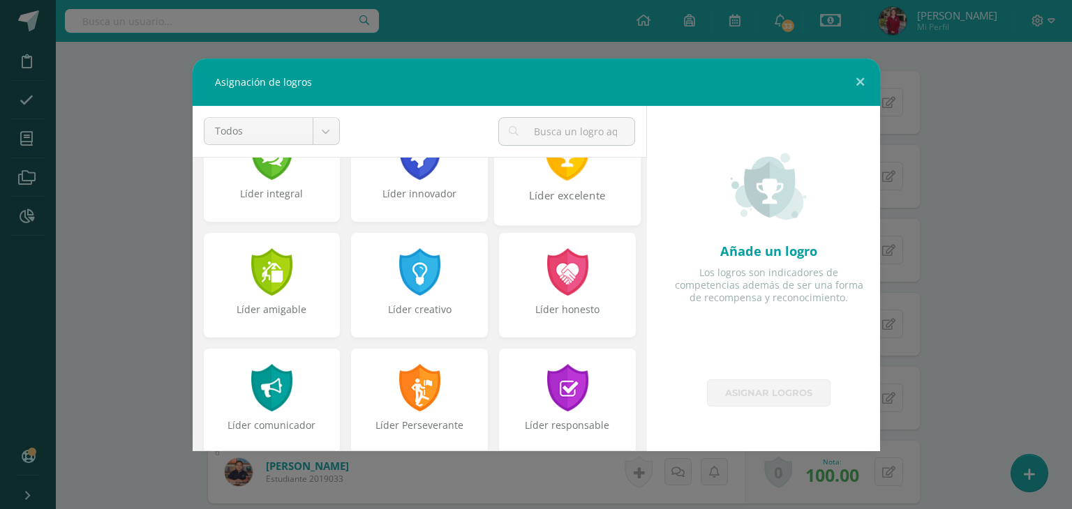
click at [540, 188] on div "Líder excelente" at bounding box center [567, 203] width 144 height 30
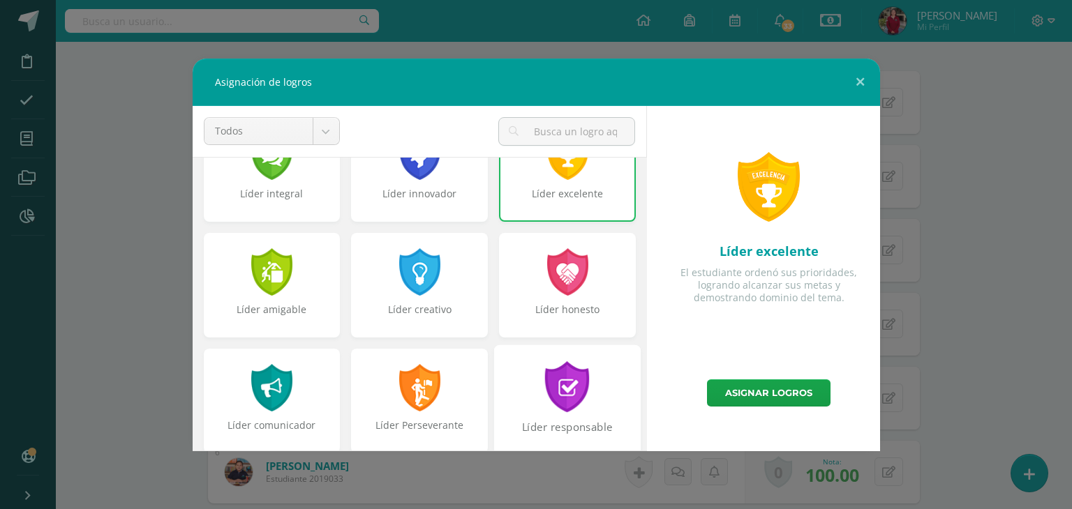
click at [568, 375] on div at bounding box center [567, 386] width 48 height 51
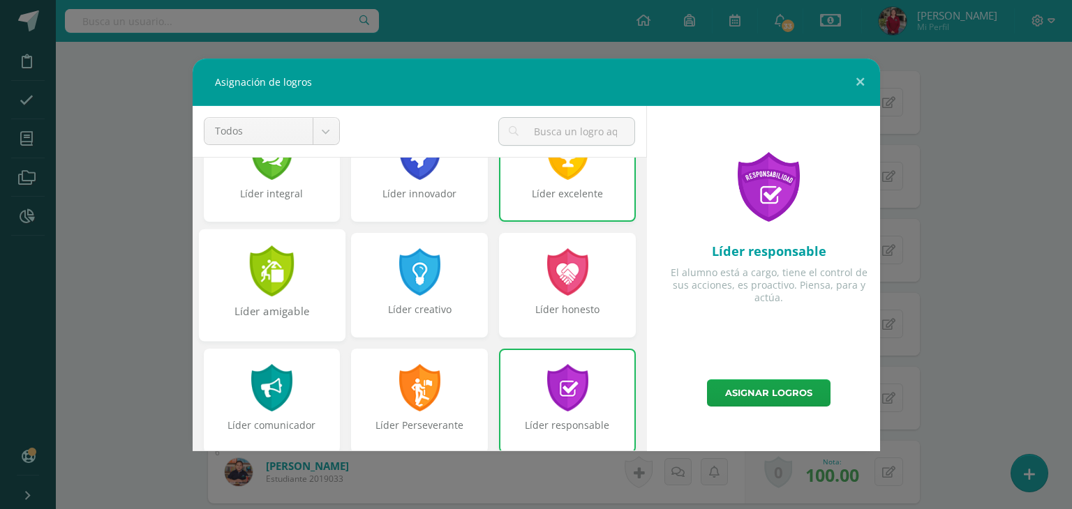
click at [292, 317] on div "Líder amigable" at bounding box center [272, 318] width 144 height 30
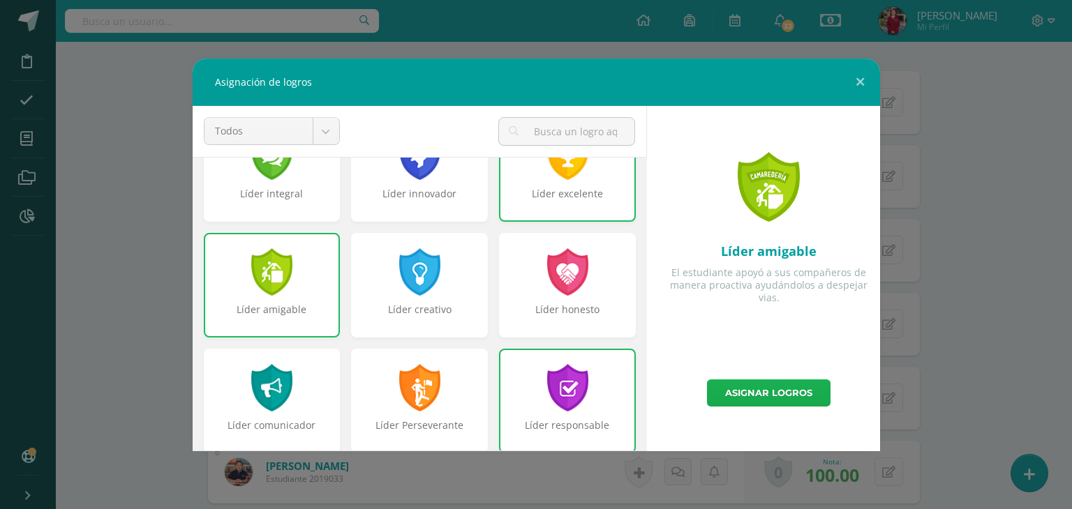
click at [764, 387] on link "Asignar logros" at bounding box center [768, 393] width 123 height 27
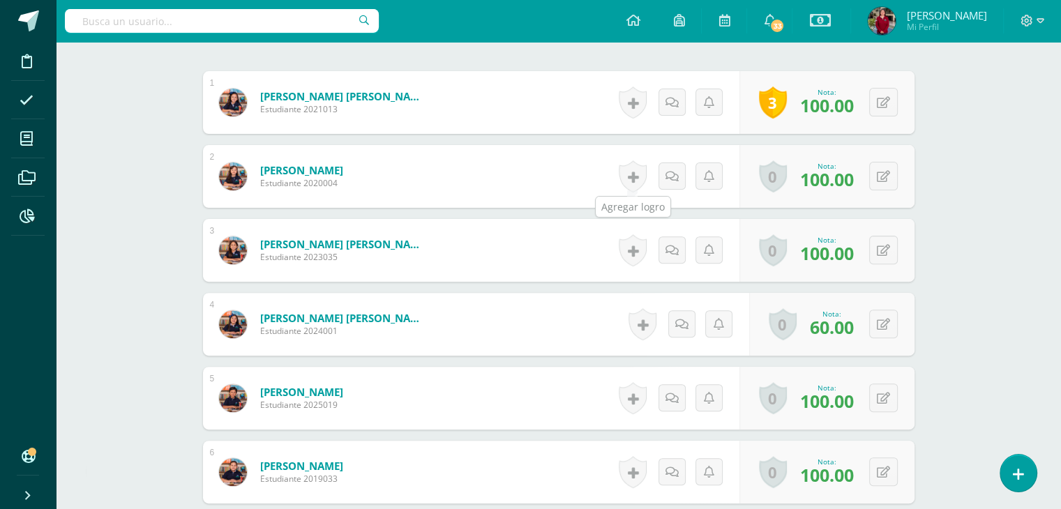
click at [625, 165] on link at bounding box center [633, 176] width 28 height 32
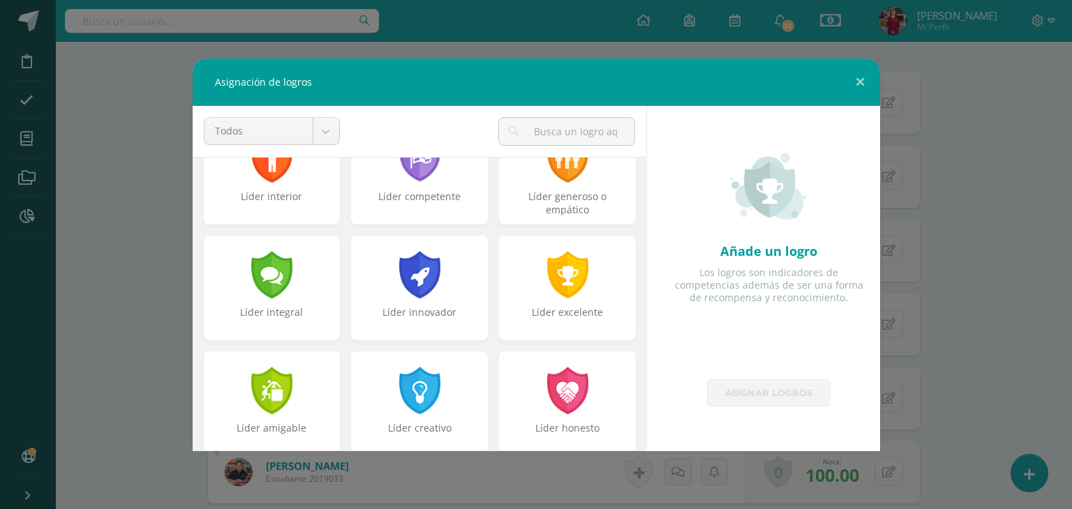
scroll to position [296, 0]
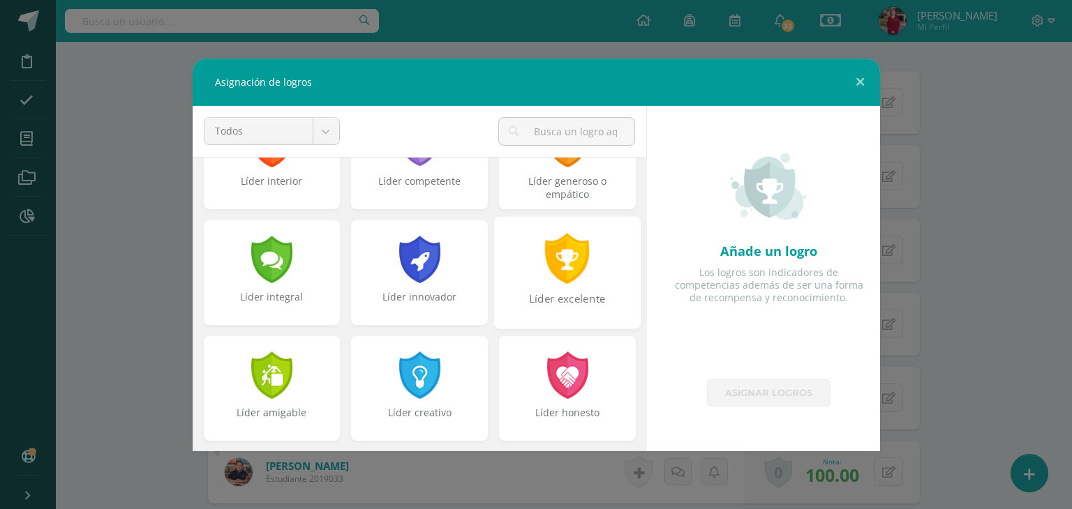
click at [543, 273] on div at bounding box center [567, 258] width 48 height 51
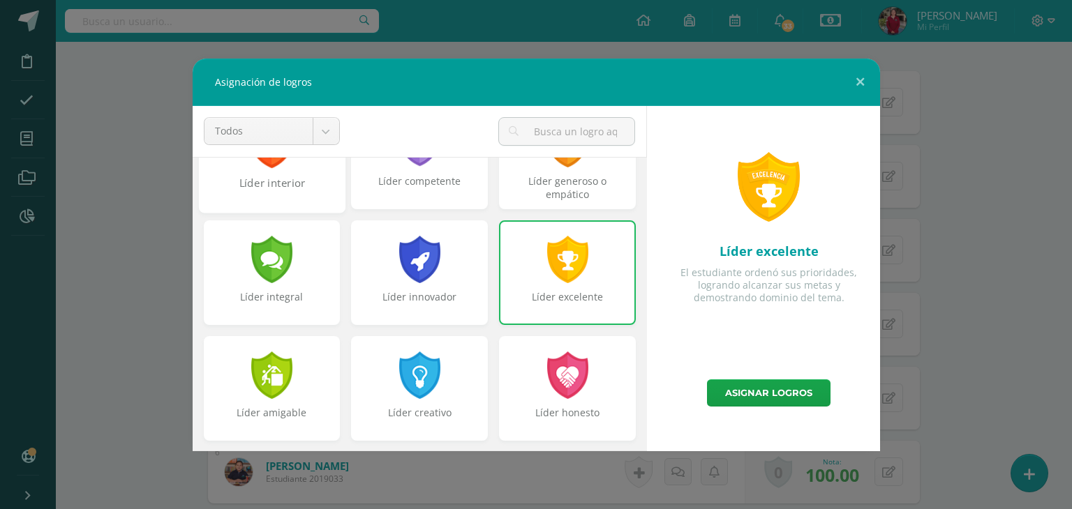
click at [256, 189] on div "Líder interior" at bounding box center [272, 190] width 144 height 30
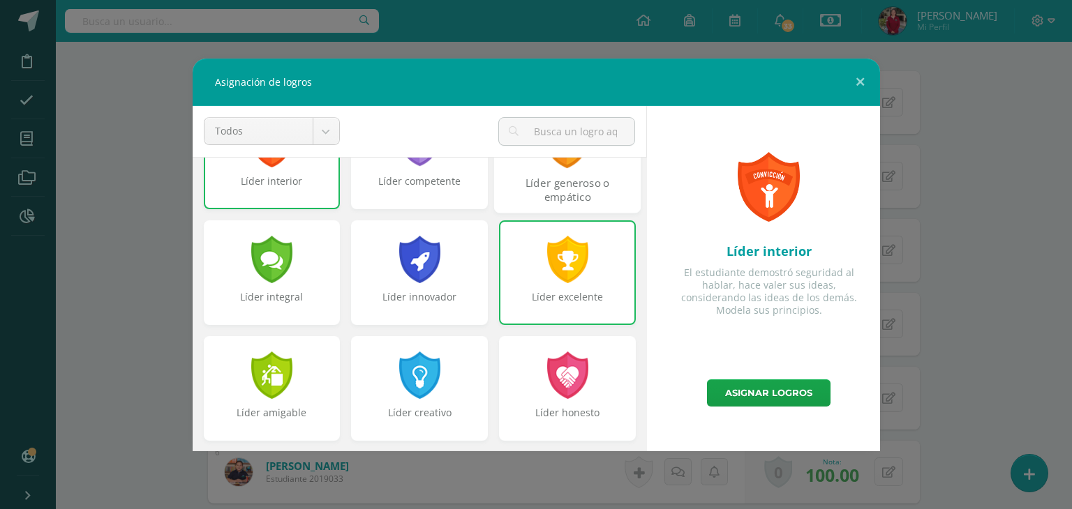
click at [578, 177] on div "Líder generoso o empático" at bounding box center [567, 190] width 144 height 30
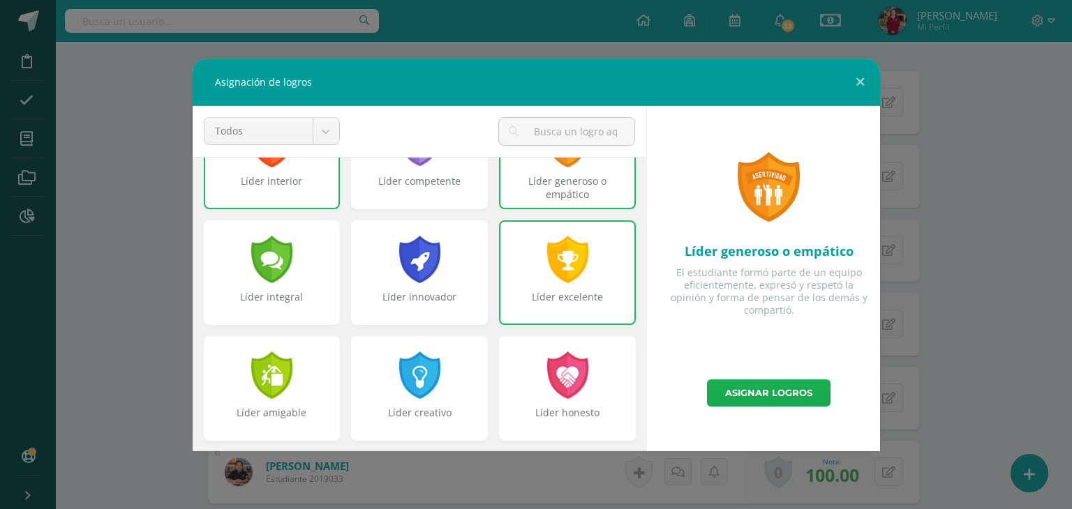
click at [747, 395] on link "Asignar logros" at bounding box center [768, 393] width 123 height 27
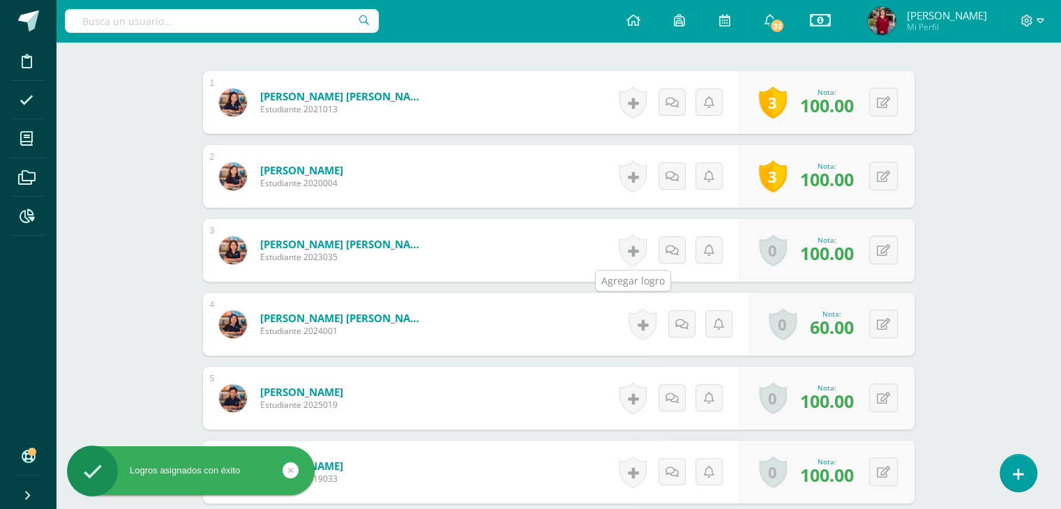
click at [642, 254] on link at bounding box center [633, 250] width 28 height 32
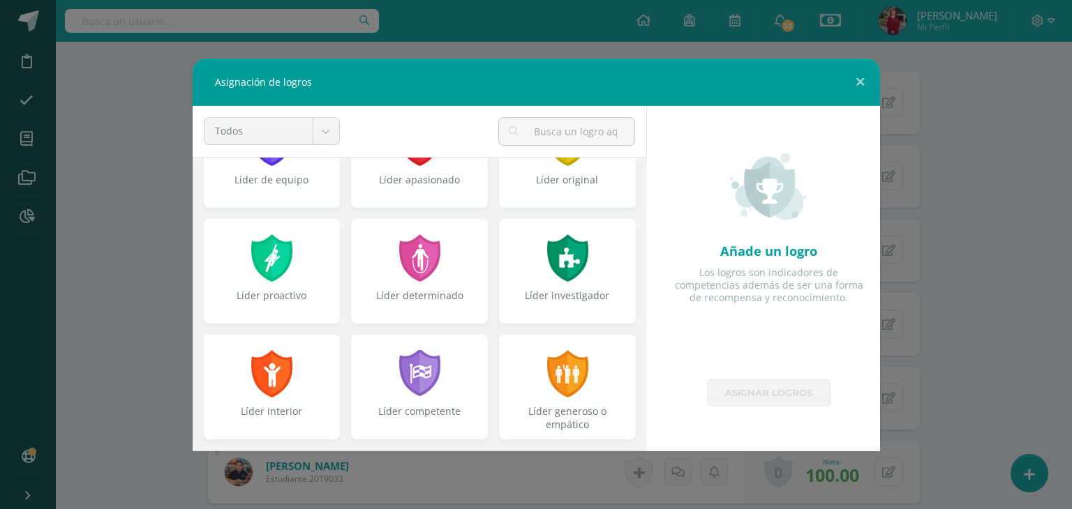
scroll to position [0, 0]
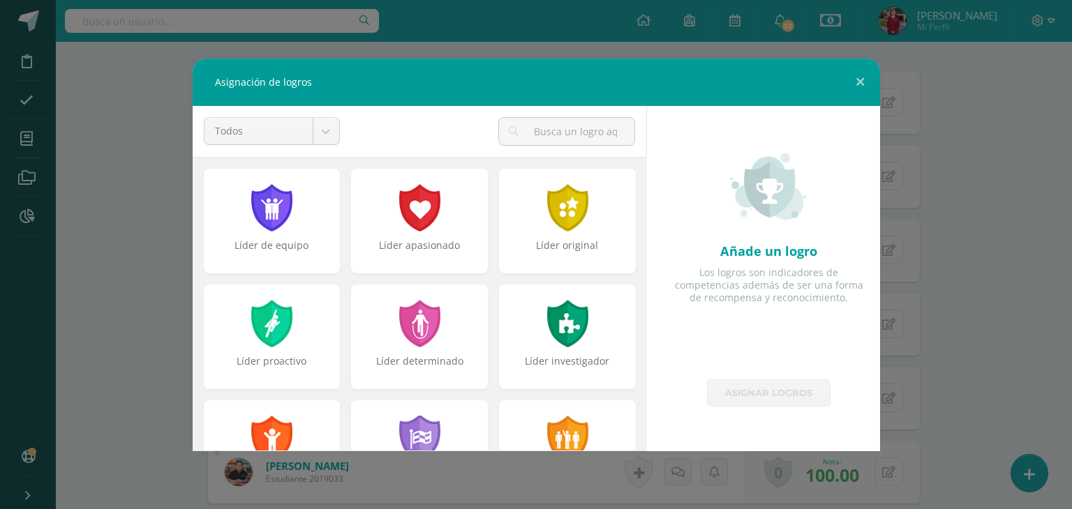
click at [440, 332] on div "Líder determinado" at bounding box center [419, 337] width 137 height 105
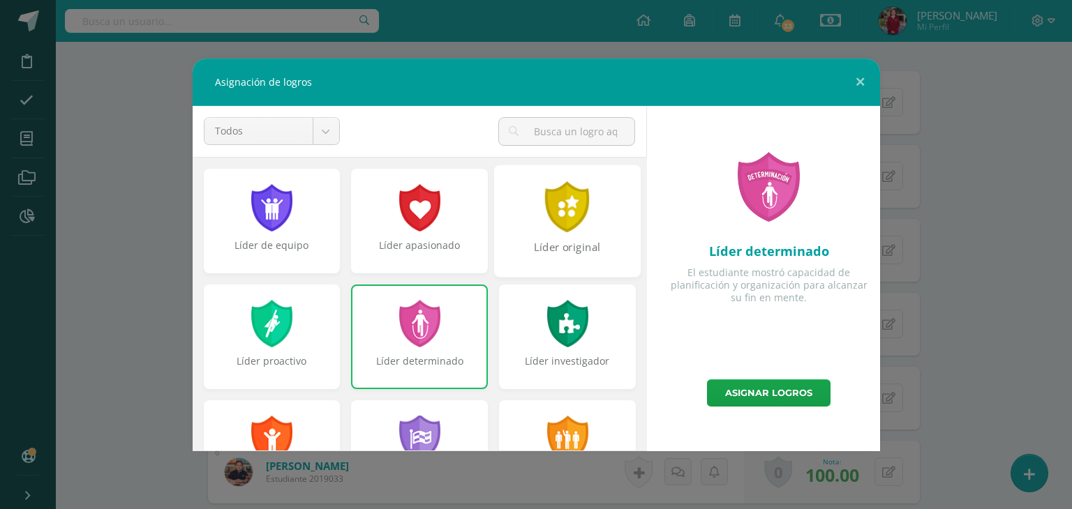
click at [545, 211] on div at bounding box center [567, 206] width 48 height 51
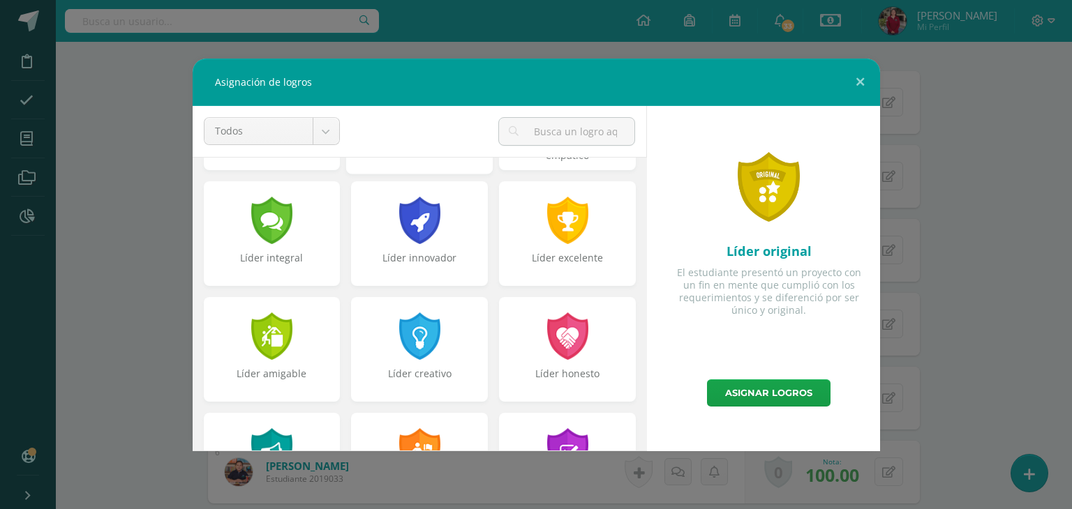
scroll to position [335, 0]
click at [578, 348] on div at bounding box center [567, 335] width 48 height 51
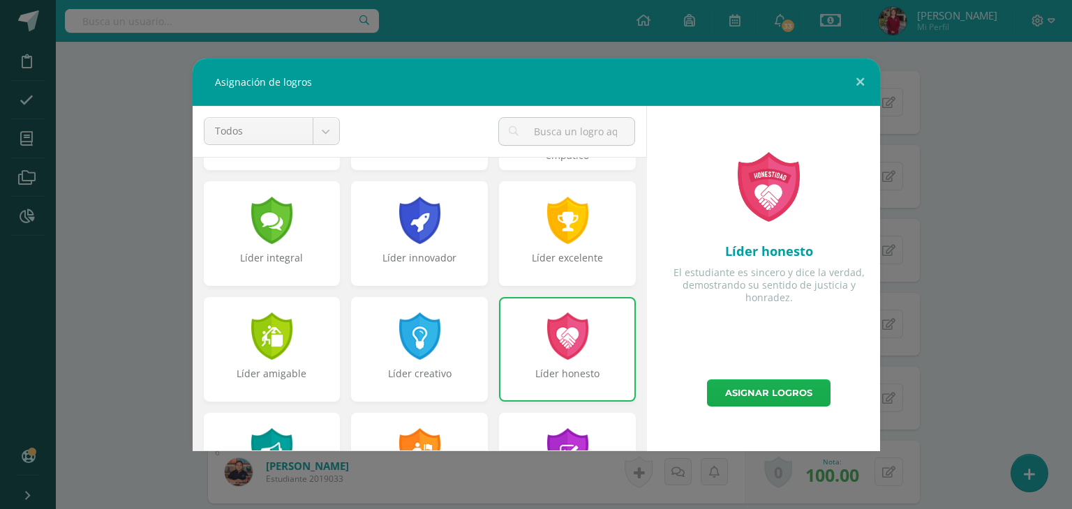
click at [722, 389] on link "Asignar logros" at bounding box center [768, 393] width 123 height 27
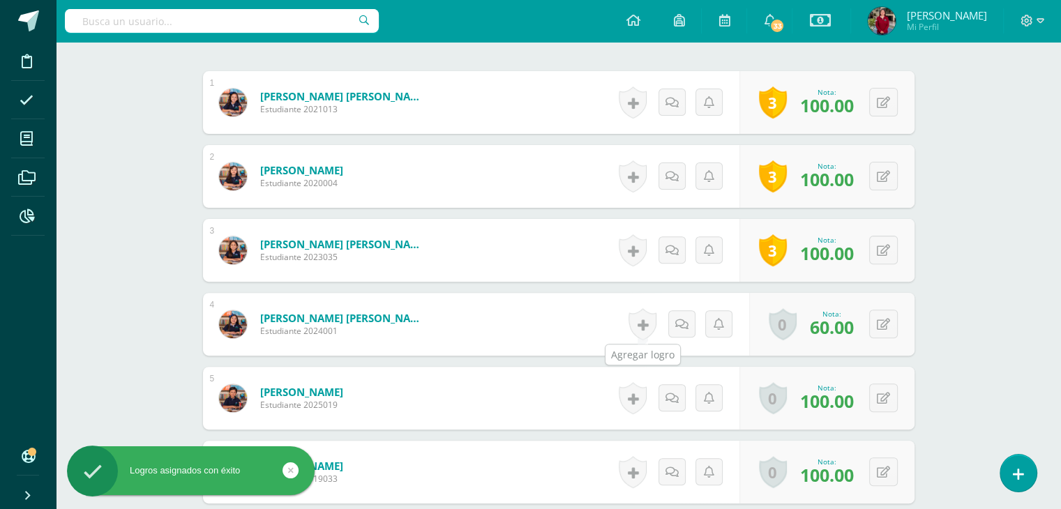
click at [640, 329] on link at bounding box center [643, 324] width 28 height 32
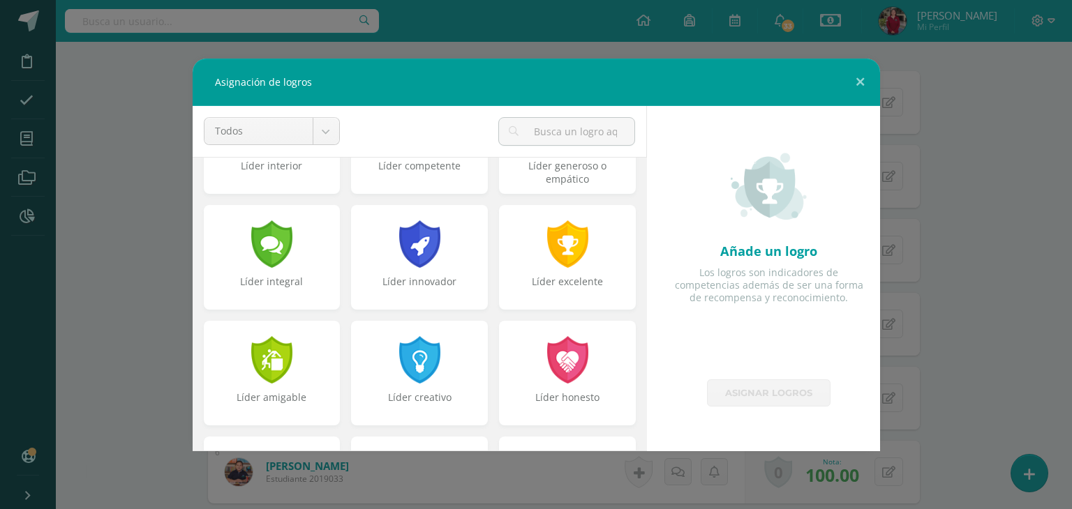
scroll to position [312, 0]
click at [423, 372] on div at bounding box center [420, 358] width 48 height 51
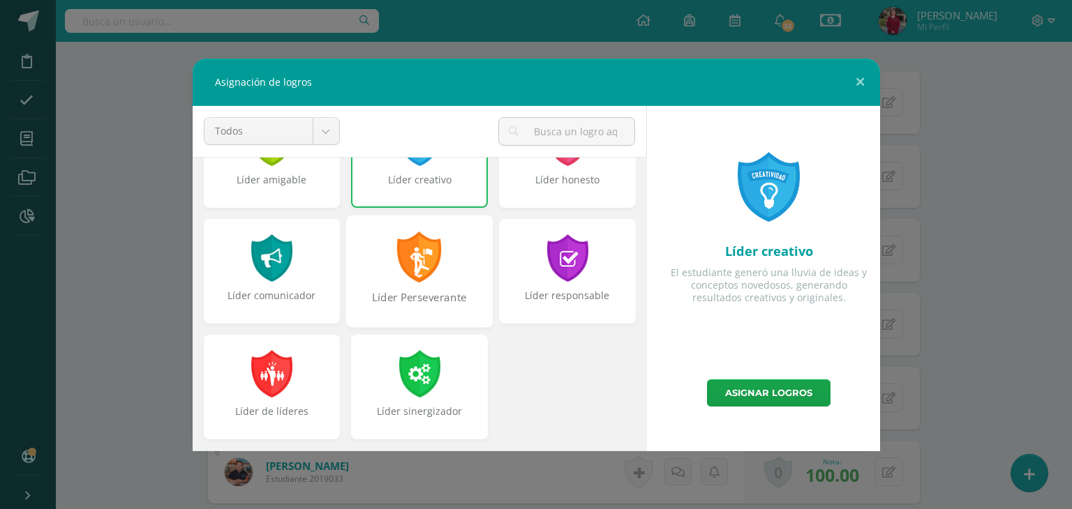
scroll to position [528, 0]
click at [548, 308] on div "Líder responsable" at bounding box center [567, 305] width 144 height 30
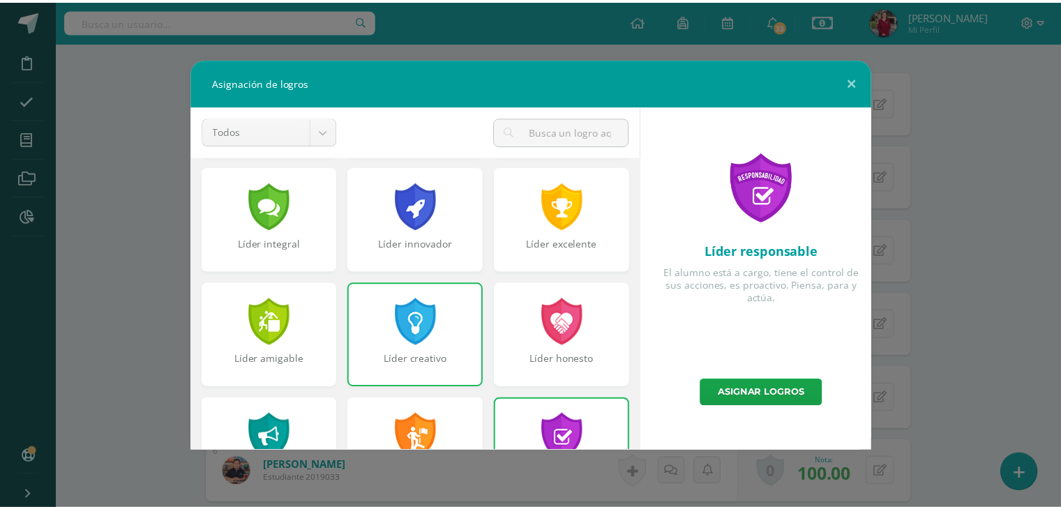
scroll to position [347, 0]
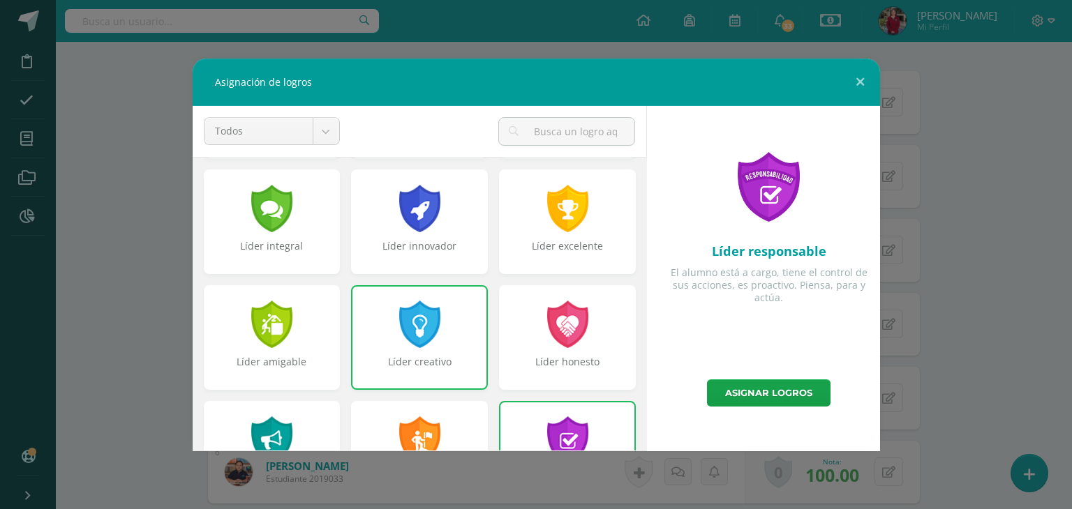
click at [548, 308] on div at bounding box center [567, 324] width 45 height 47
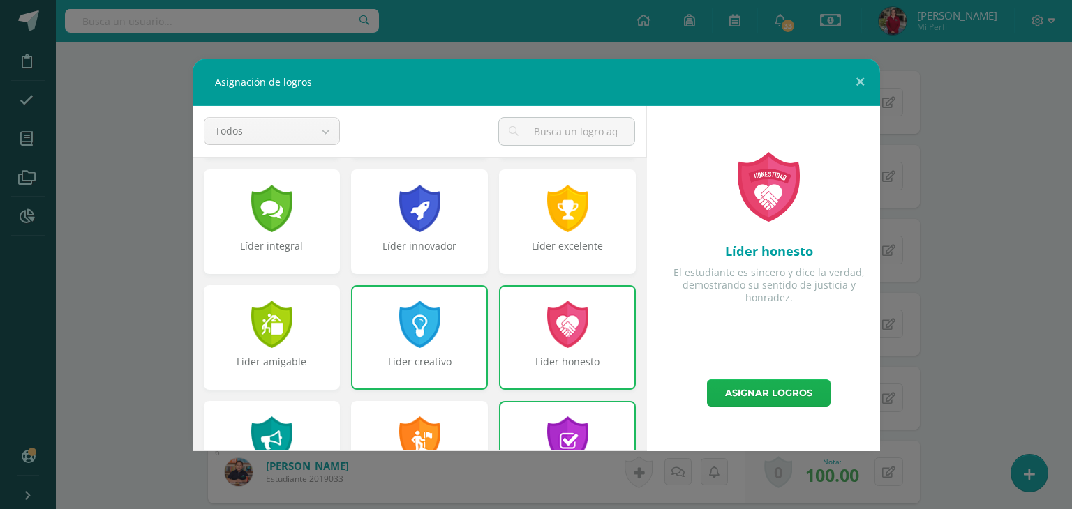
click at [764, 394] on link "Asignar logros" at bounding box center [768, 393] width 123 height 27
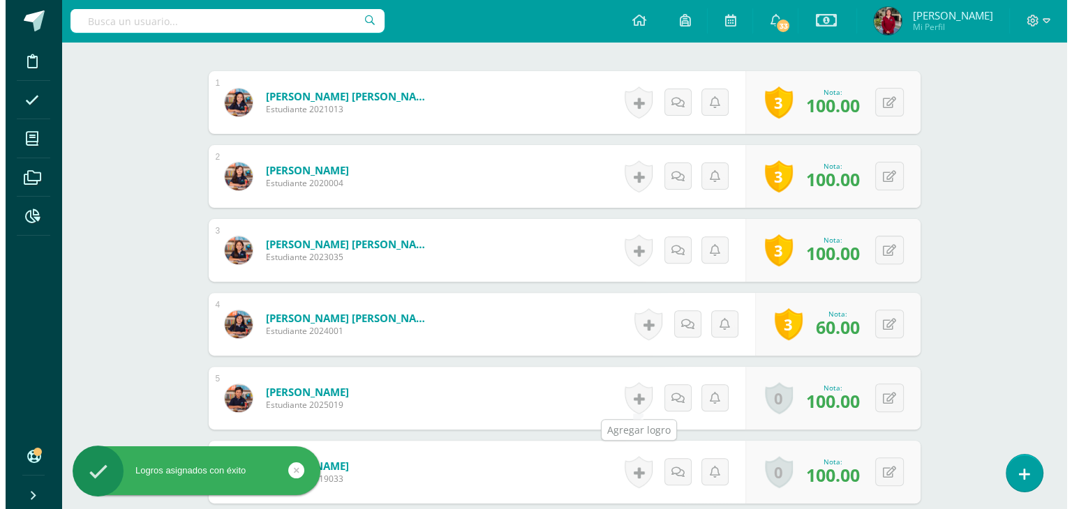
scroll to position [655, 0]
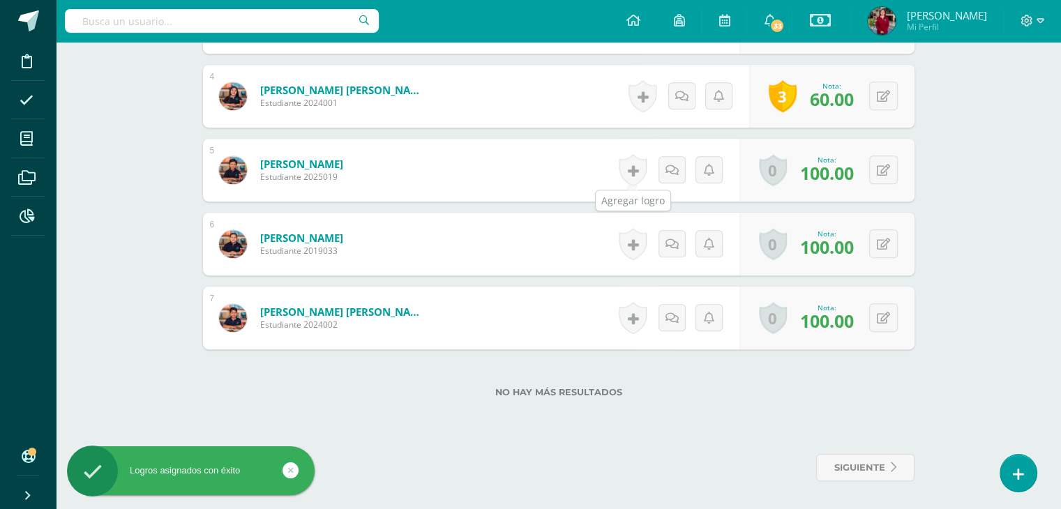
click at [633, 174] on link at bounding box center [633, 170] width 28 height 32
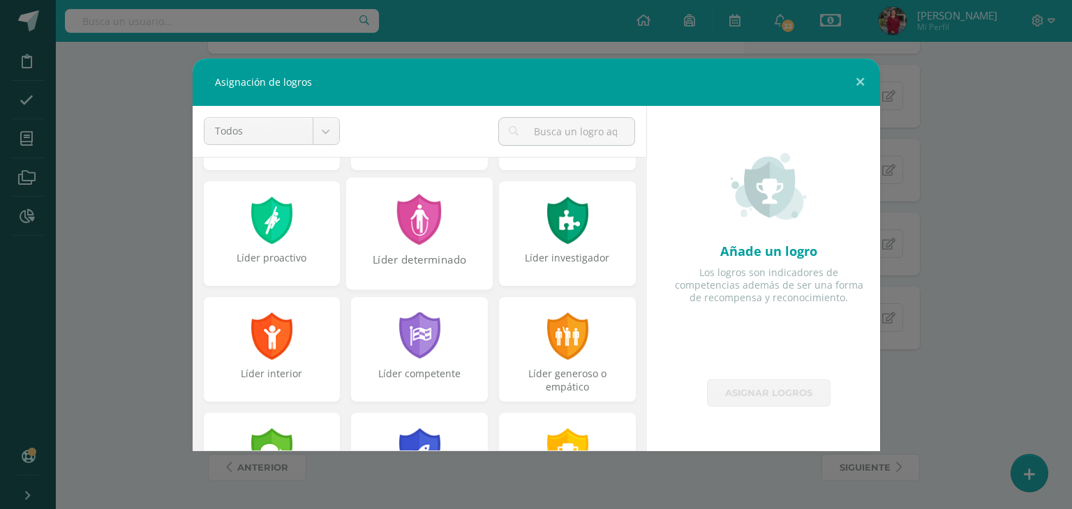
scroll to position [106, 0]
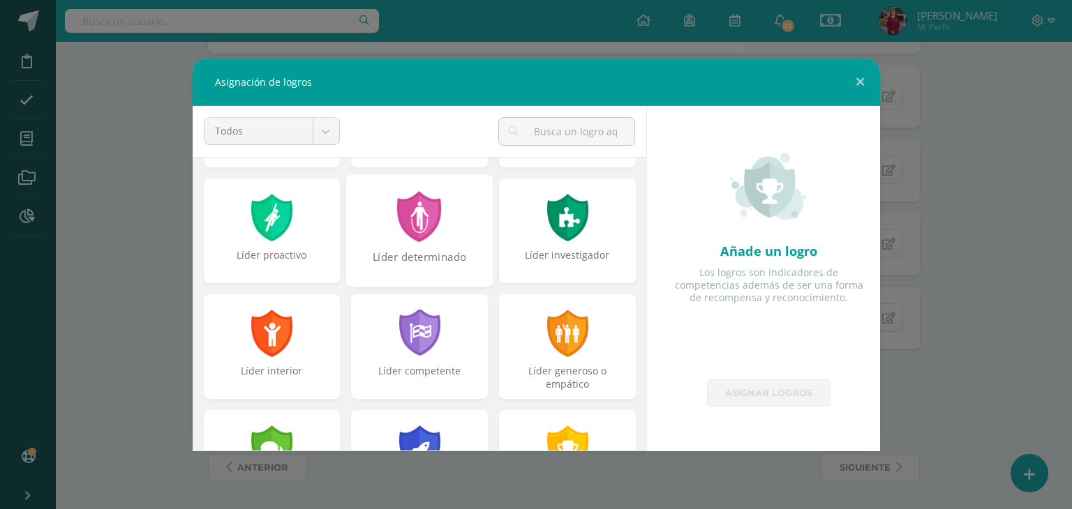
click at [414, 245] on div "Líder determinado" at bounding box center [419, 230] width 147 height 112
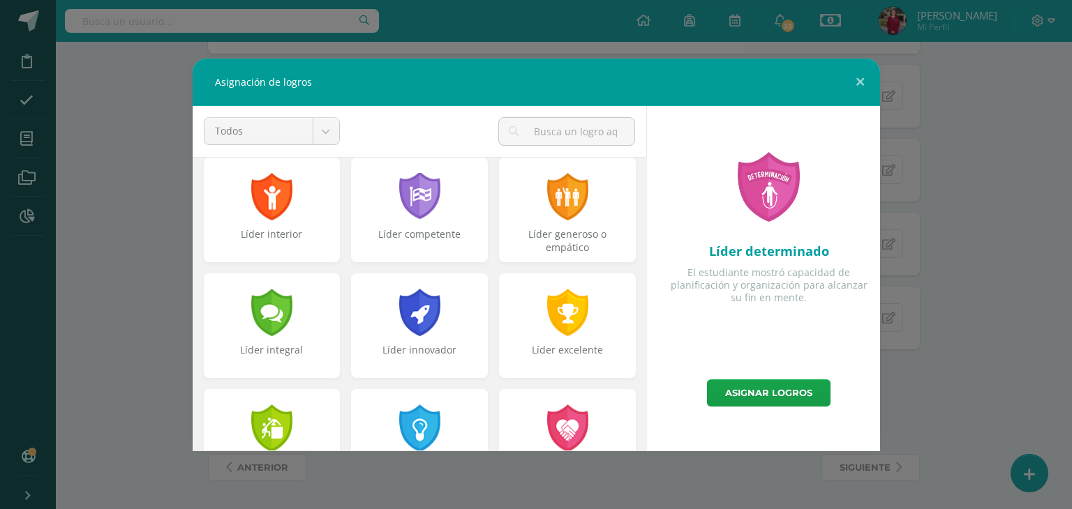
scroll to position [253, 0]
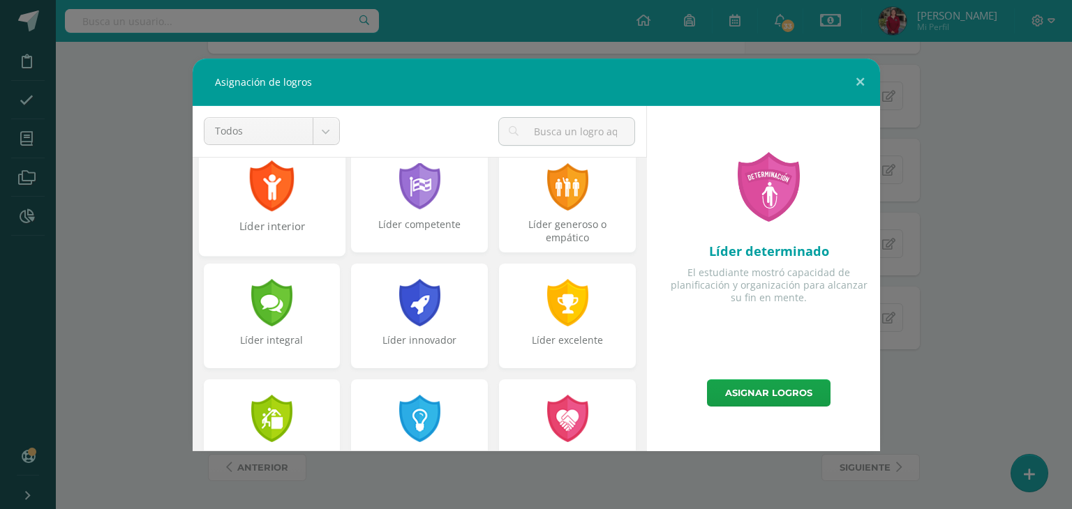
click at [276, 235] on div "Líder interior" at bounding box center [272, 233] width 144 height 30
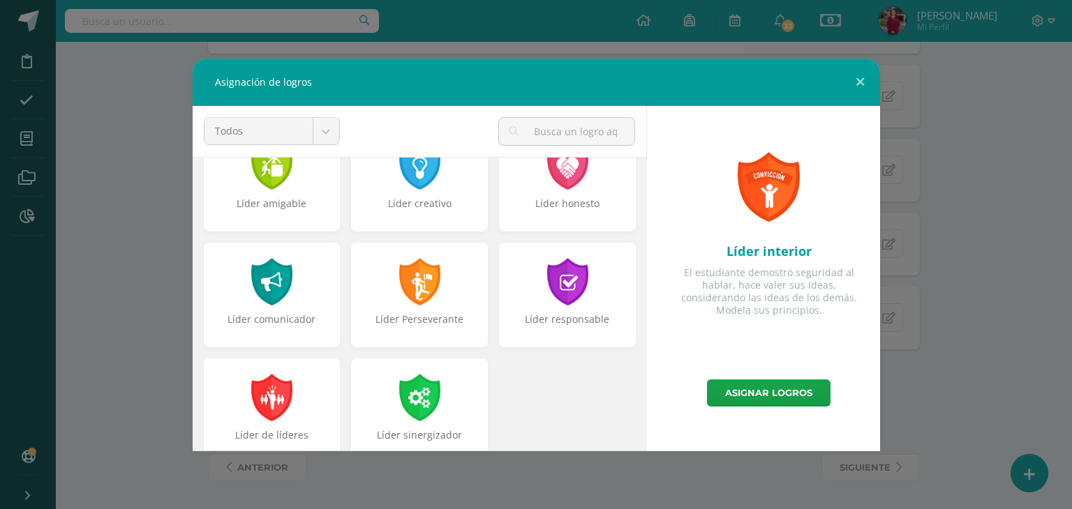
scroll to position [511, 0]
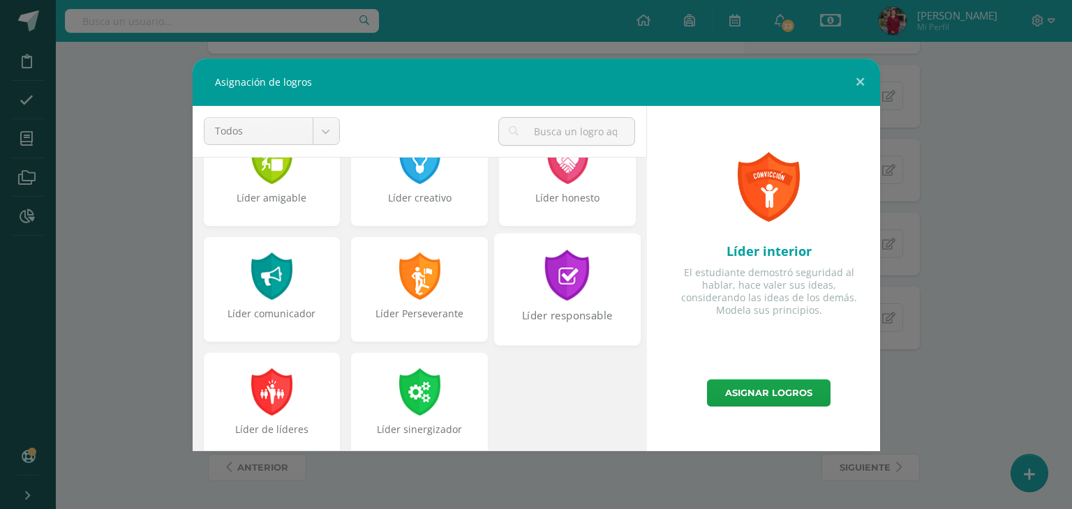
click at [616, 269] on div "Líder responsable" at bounding box center [567, 289] width 147 height 112
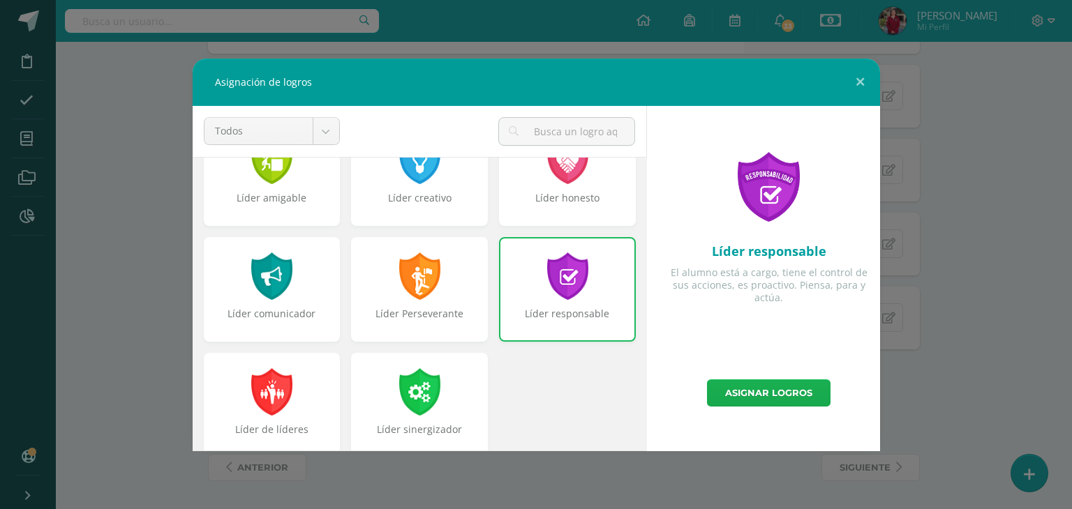
click at [767, 383] on link "Asignar logros" at bounding box center [768, 393] width 123 height 27
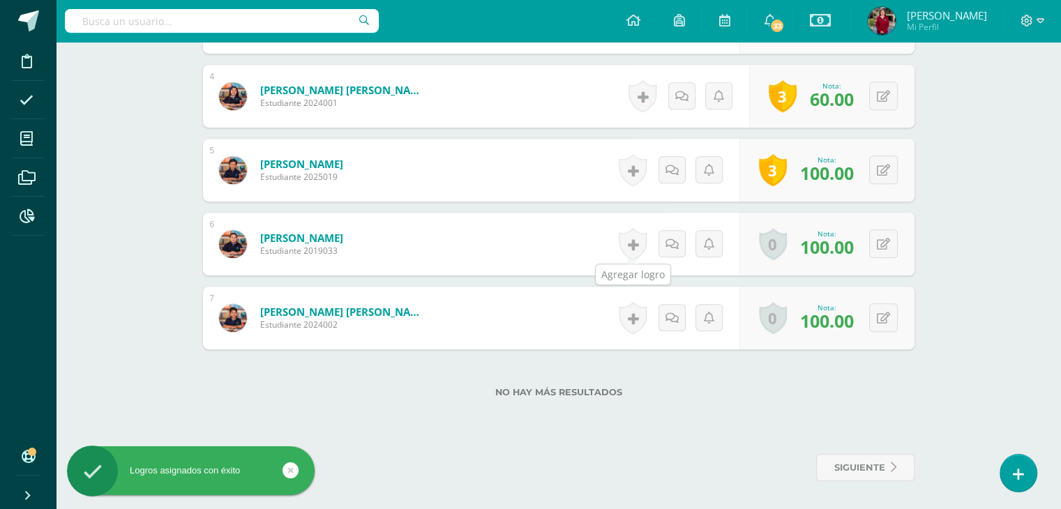
click at [629, 246] on link at bounding box center [633, 244] width 28 height 32
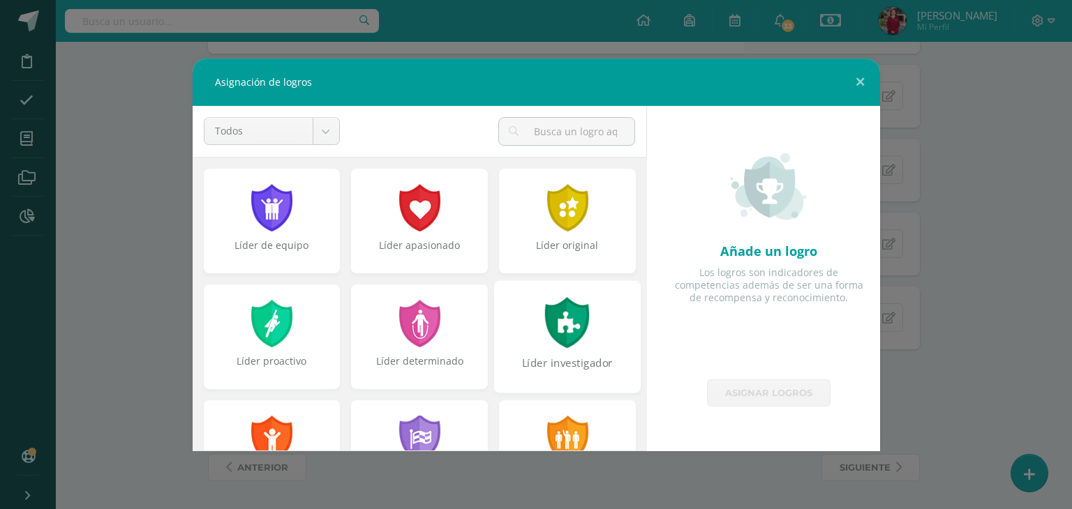
scroll to position [529, 0]
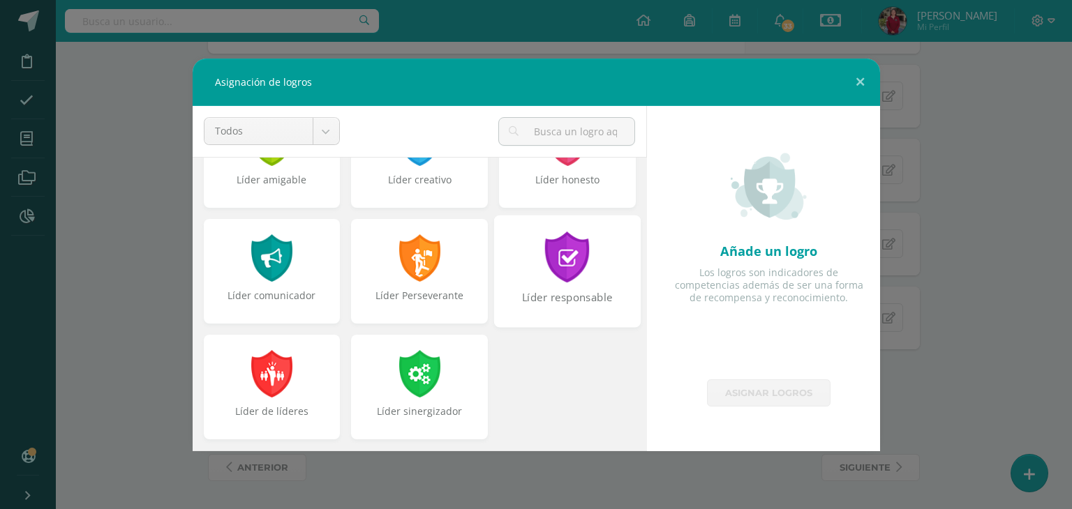
click at [556, 271] on div at bounding box center [567, 257] width 48 height 51
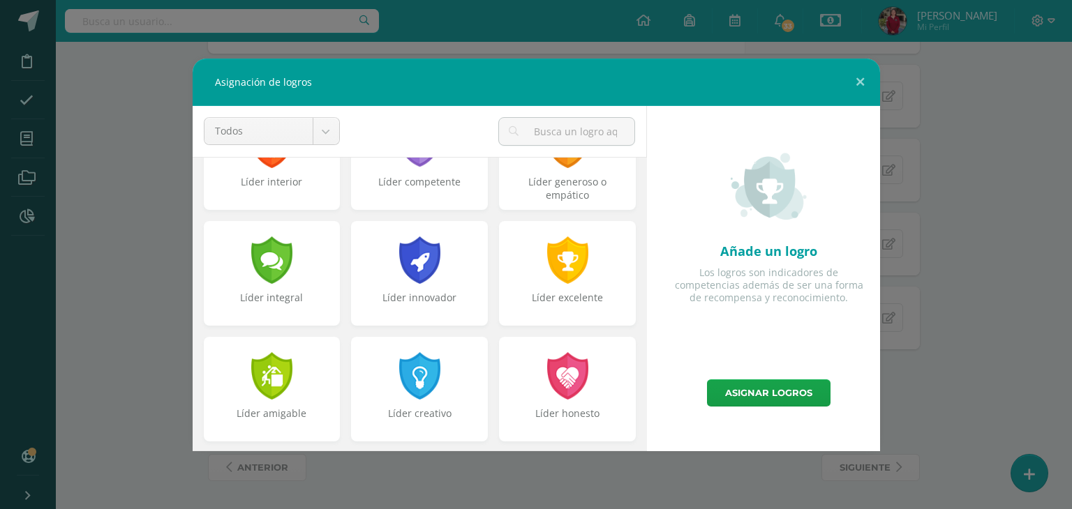
scroll to position [294, 0]
click at [556, 271] on div at bounding box center [567, 260] width 45 height 47
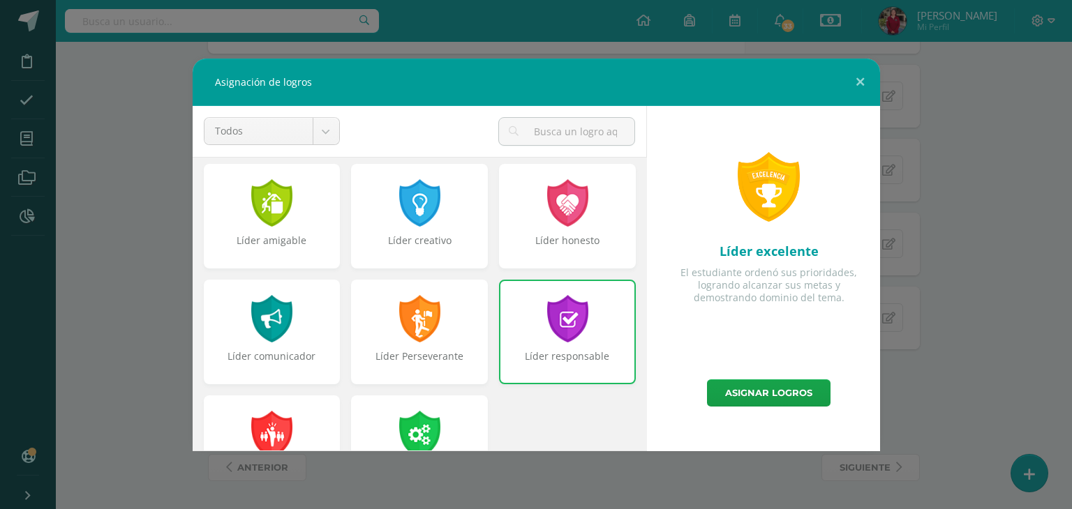
scroll to position [467, 0]
click at [280, 322] on div at bounding box center [272, 318] width 48 height 51
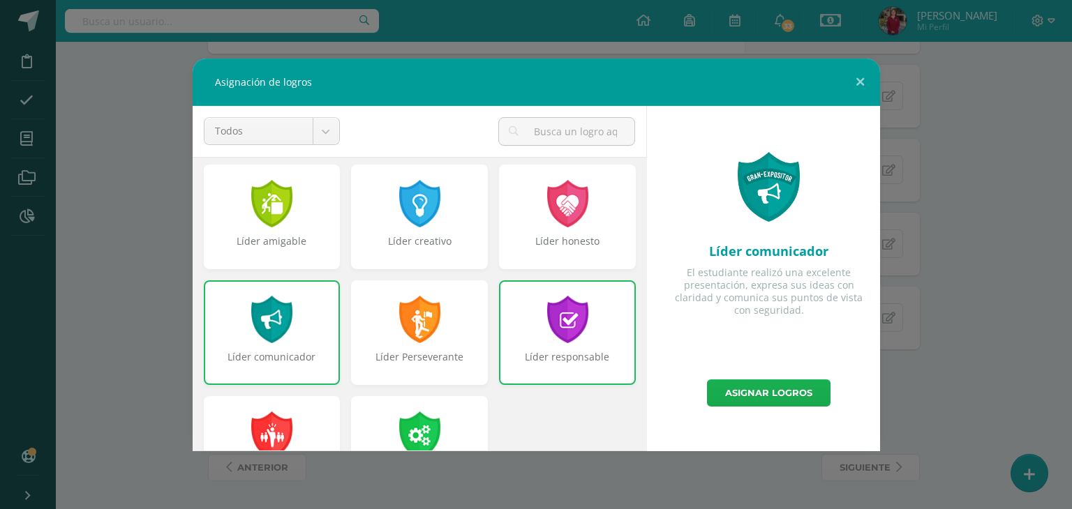
click at [759, 391] on link "Asignar logros" at bounding box center [768, 393] width 123 height 27
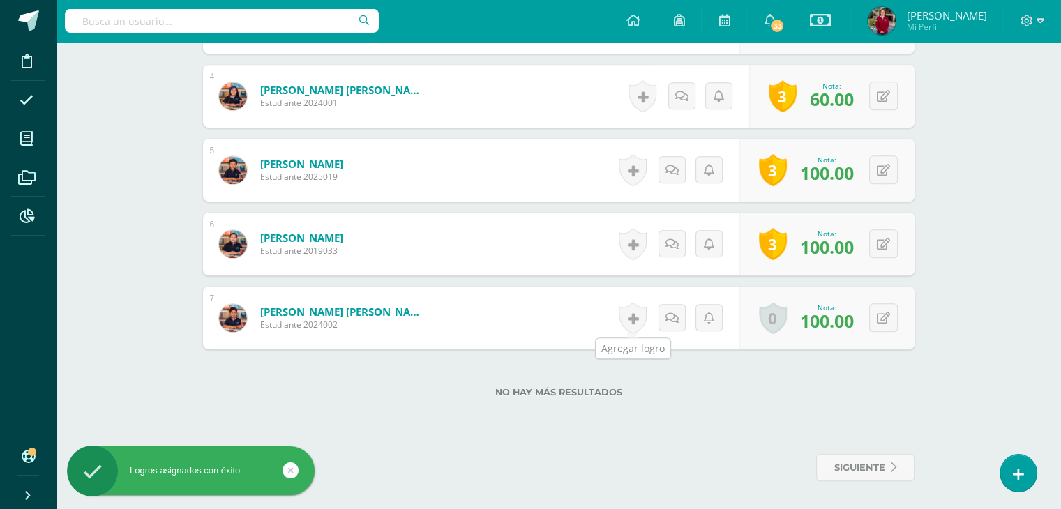
click at [631, 312] on link at bounding box center [633, 318] width 28 height 32
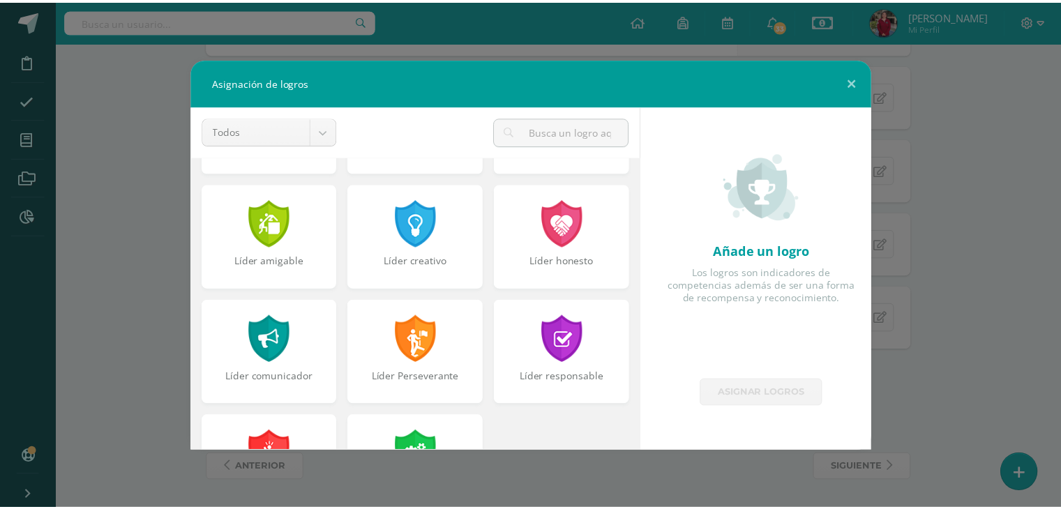
scroll to position [452, 0]
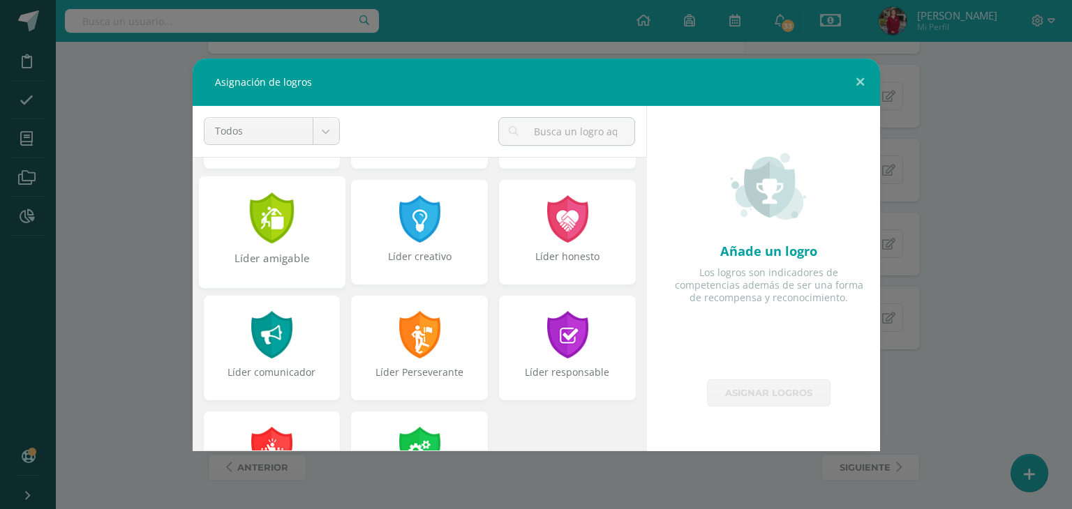
click at [296, 213] on div "Líder amigable" at bounding box center [271, 232] width 147 height 112
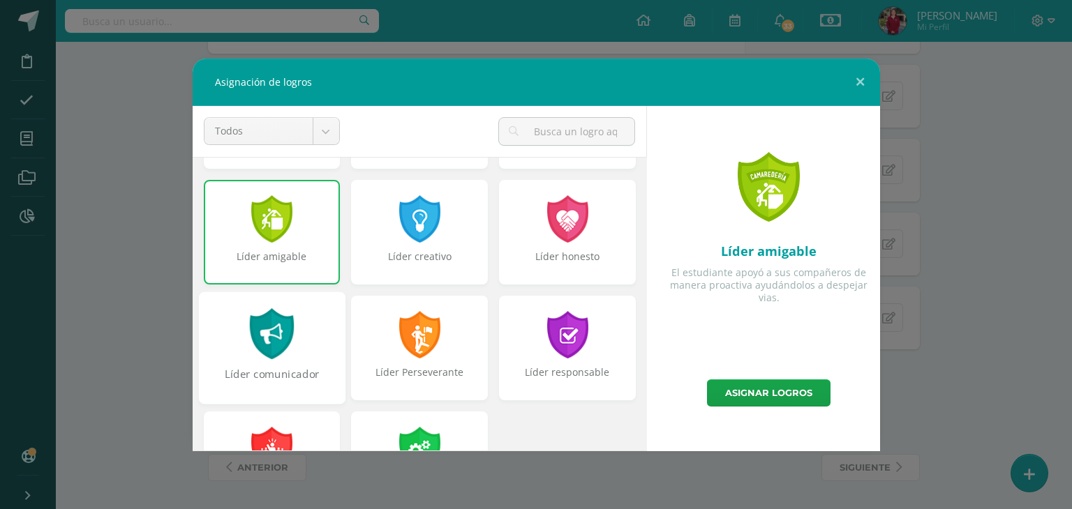
click at [280, 350] on div at bounding box center [272, 333] width 48 height 51
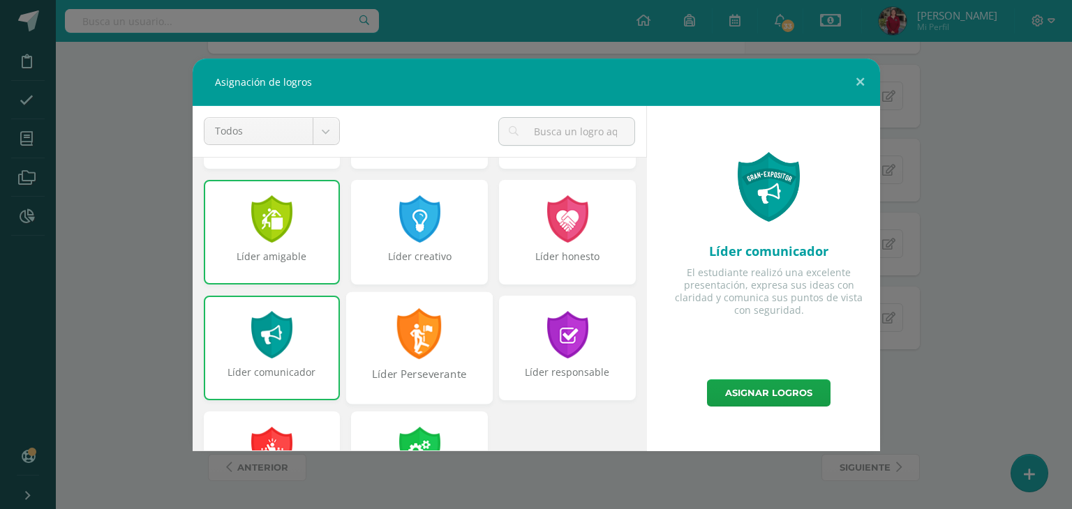
click at [388, 342] on div "Líder Perseverante" at bounding box center [419, 348] width 147 height 112
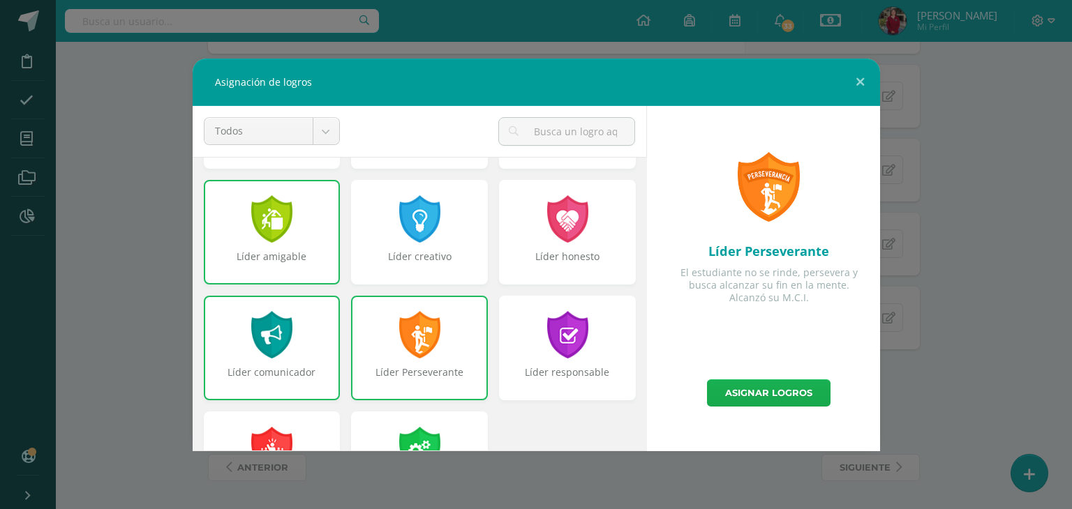
click at [757, 391] on link "Asignar logros" at bounding box center [768, 393] width 123 height 27
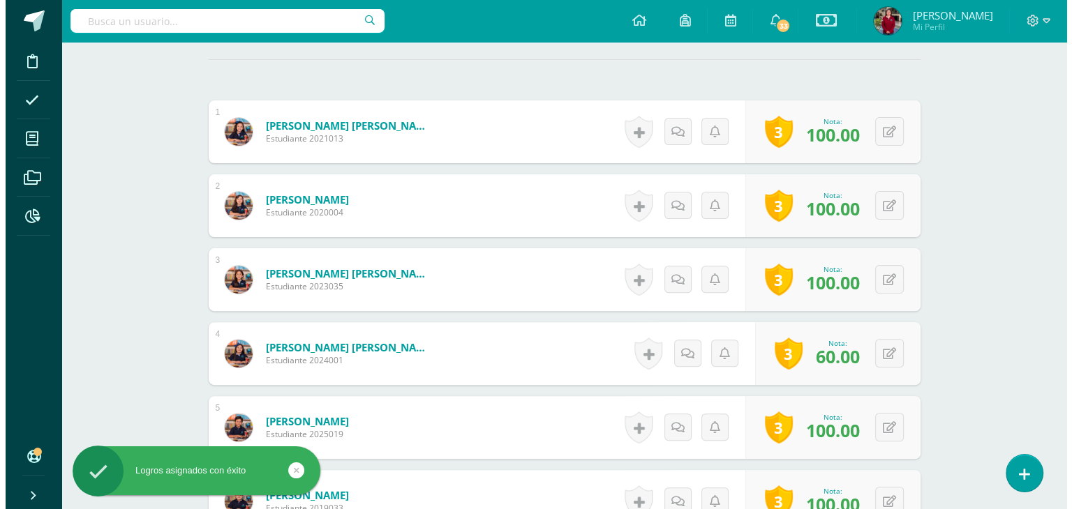
scroll to position [397, 0]
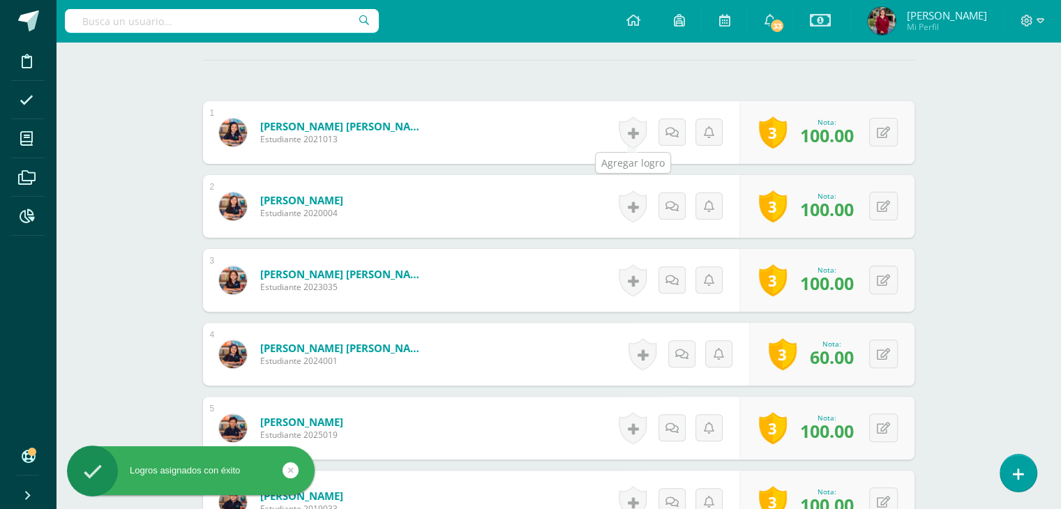
click at [631, 134] on link at bounding box center [633, 133] width 28 height 32
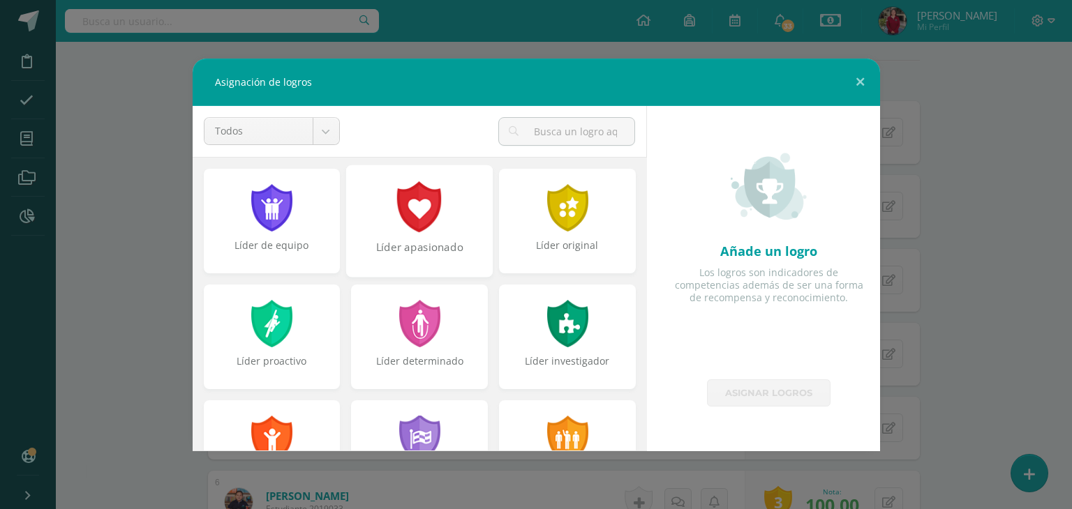
click at [419, 230] on div at bounding box center [420, 206] width 48 height 51
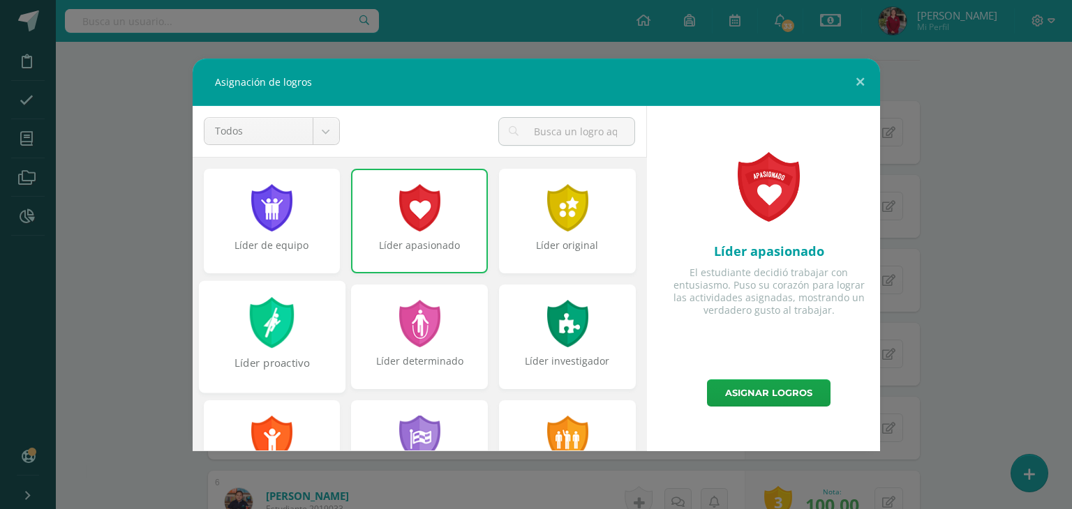
click at [234, 355] on div "Líder proactivo" at bounding box center [272, 370] width 144 height 30
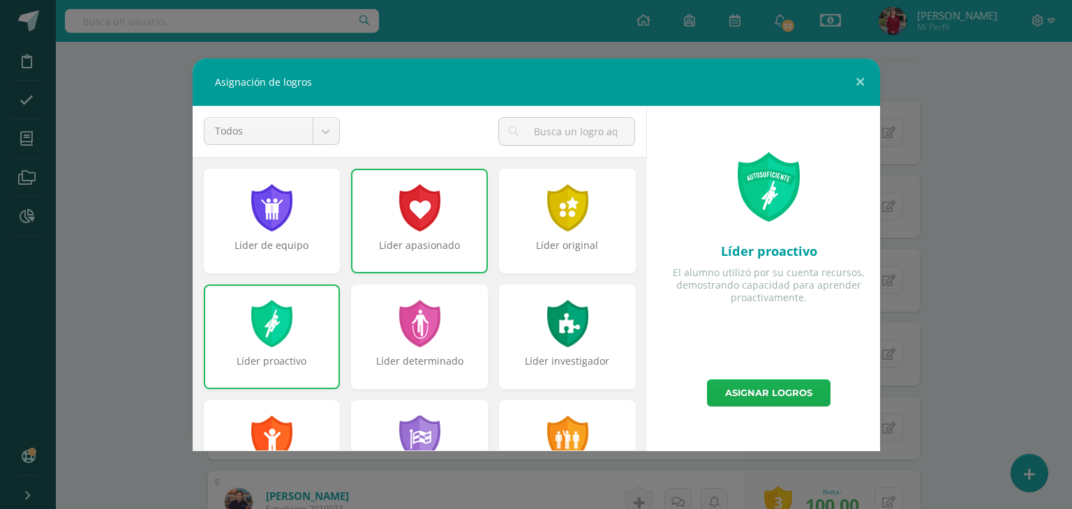
click at [737, 397] on link "Asignar logros" at bounding box center [768, 393] width 123 height 27
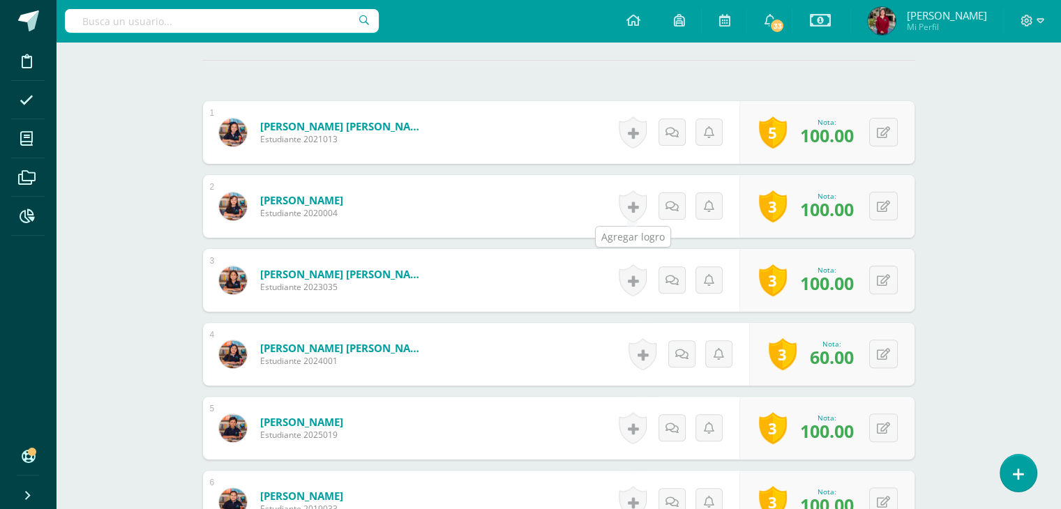
click at [636, 207] on link at bounding box center [633, 206] width 28 height 32
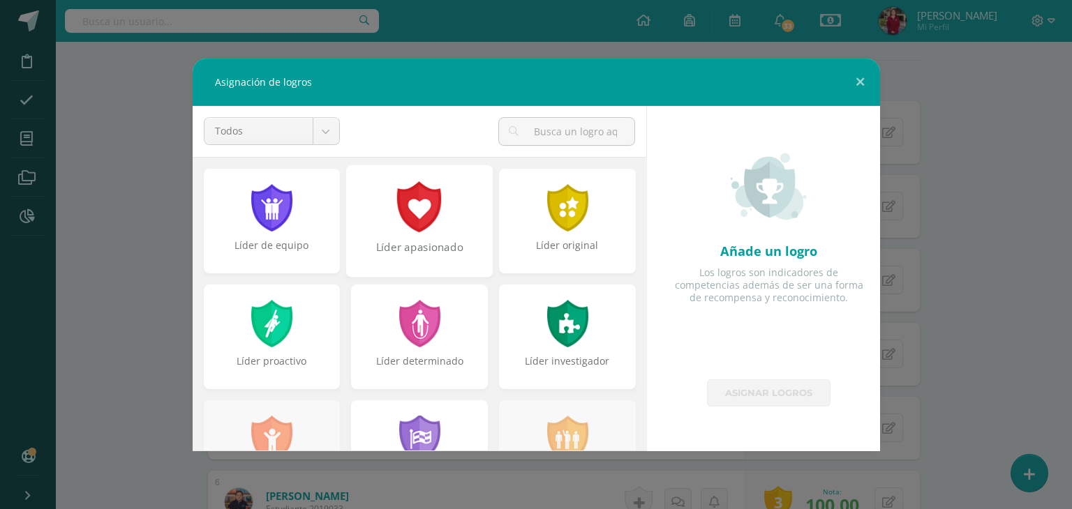
click at [420, 215] on div at bounding box center [420, 206] width 48 height 51
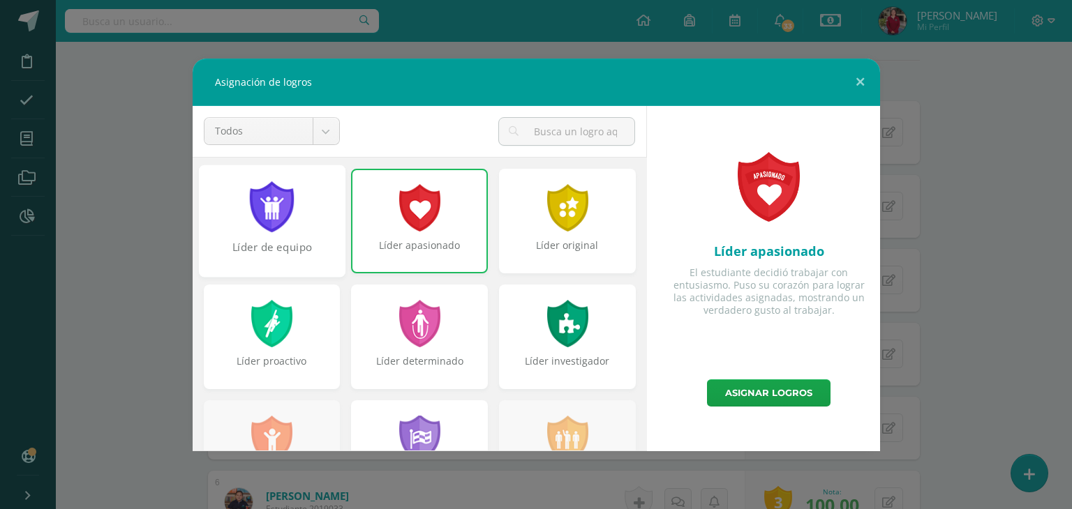
click at [304, 227] on div "Líder de equipo" at bounding box center [271, 221] width 147 height 112
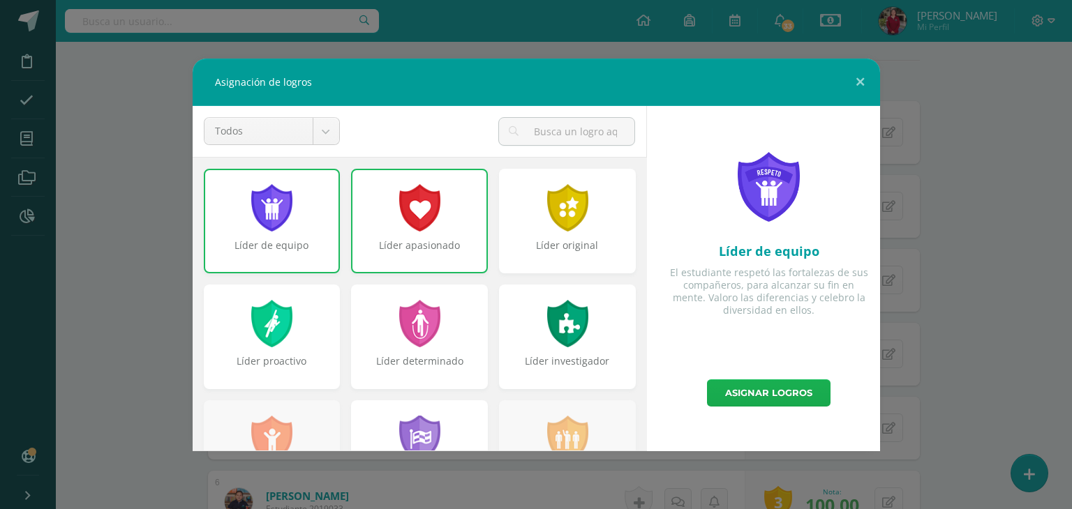
click at [809, 400] on link "Asignar logros" at bounding box center [768, 393] width 123 height 27
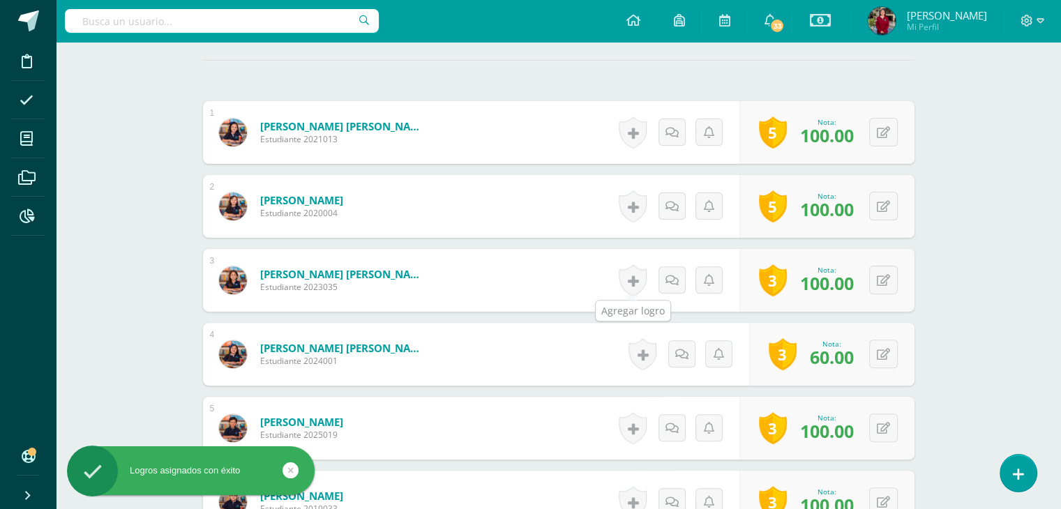
click at [636, 282] on link at bounding box center [633, 280] width 28 height 32
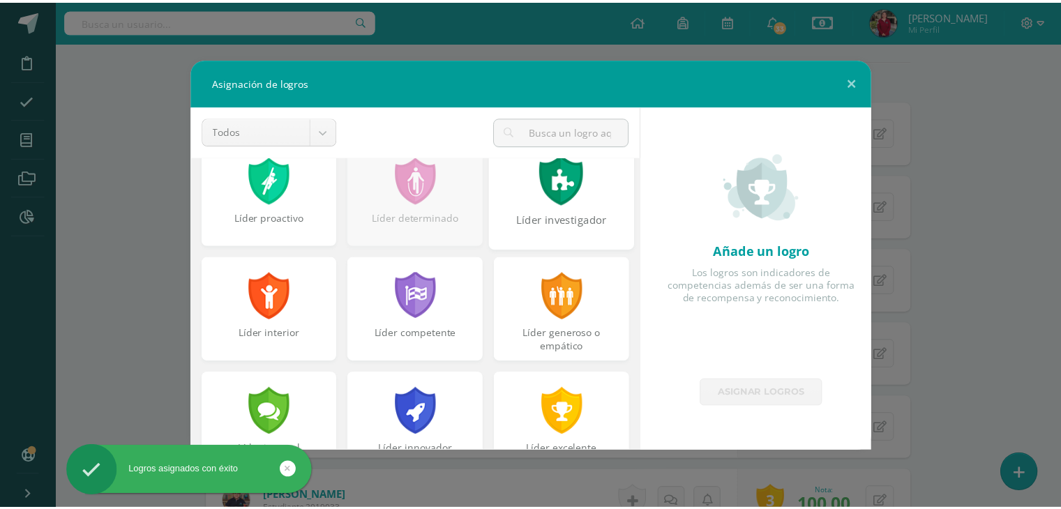
scroll to position [145, 0]
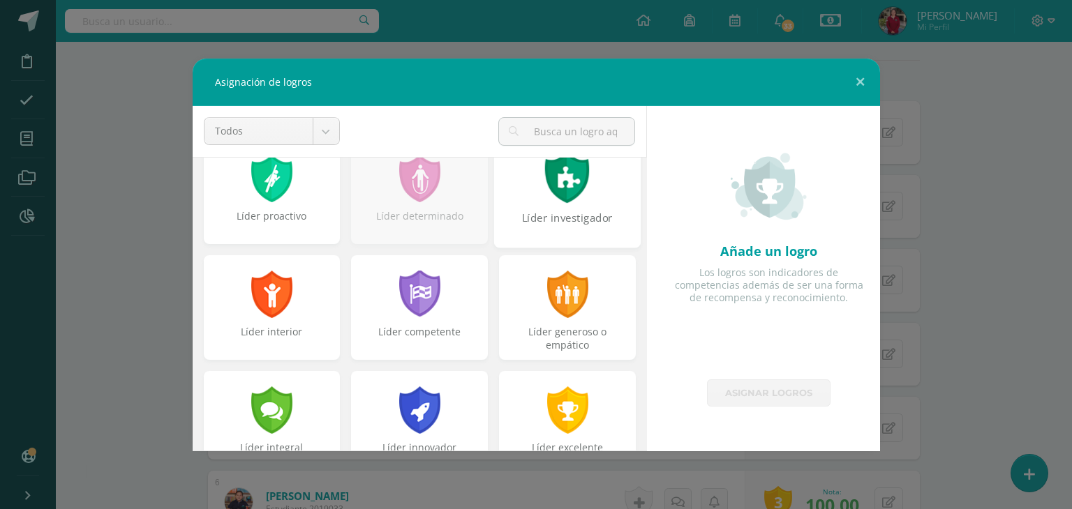
click at [577, 200] on div at bounding box center [567, 177] width 48 height 51
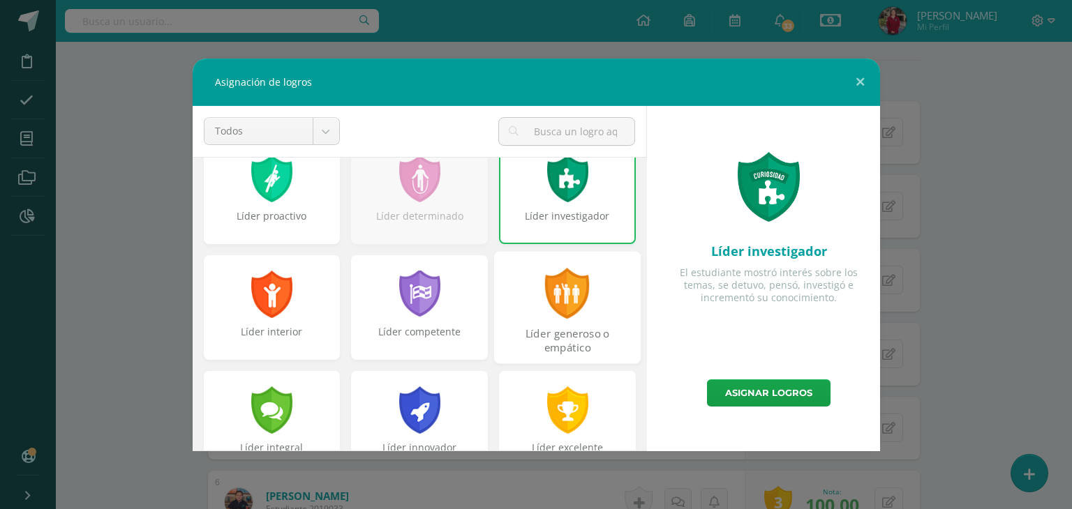
click at [561, 310] on div at bounding box center [567, 293] width 48 height 51
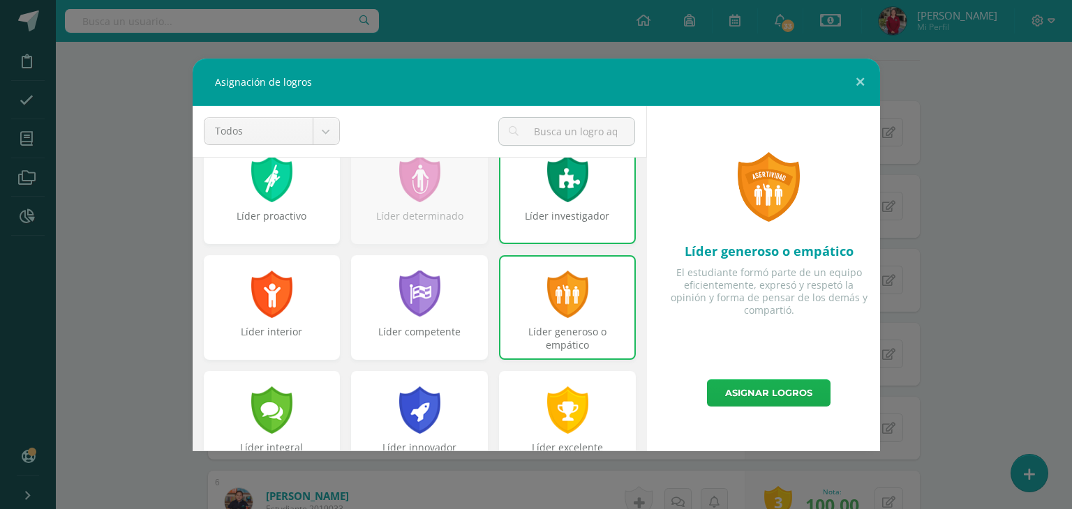
click at [758, 396] on link "Asignar logros" at bounding box center [768, 393] width 123 height 27
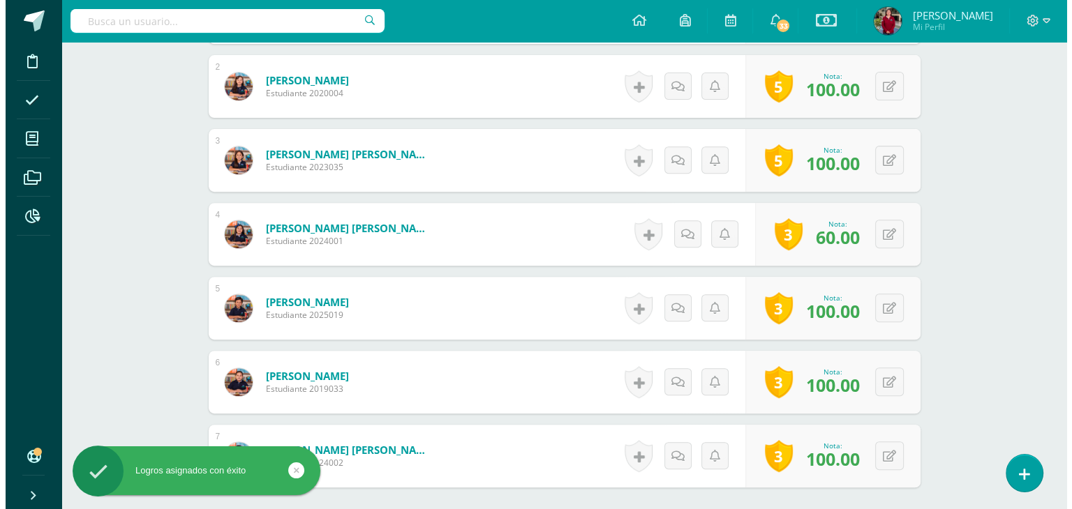
scroll to position [520, 0]
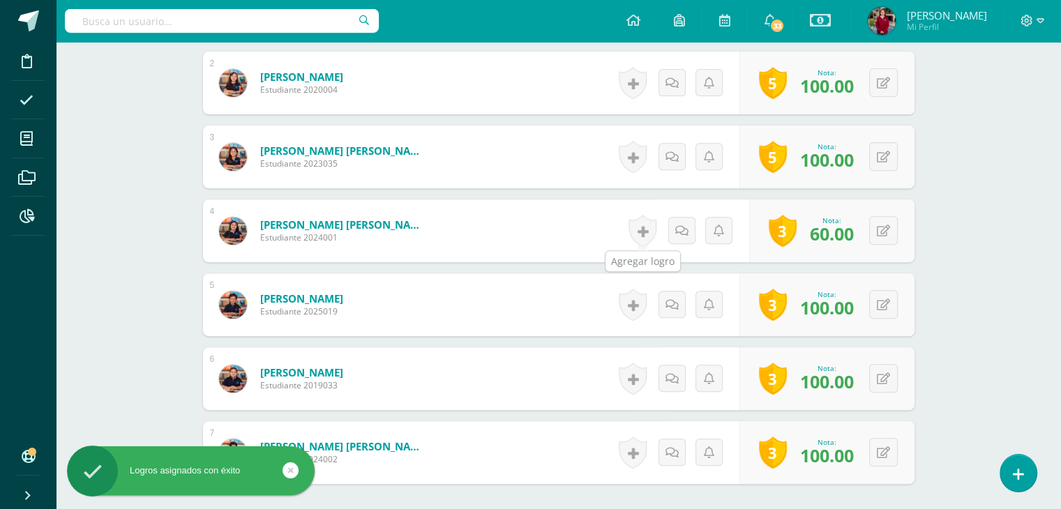
click at [639, 235] on link at bounding box center [643, 231] width 28 height 32
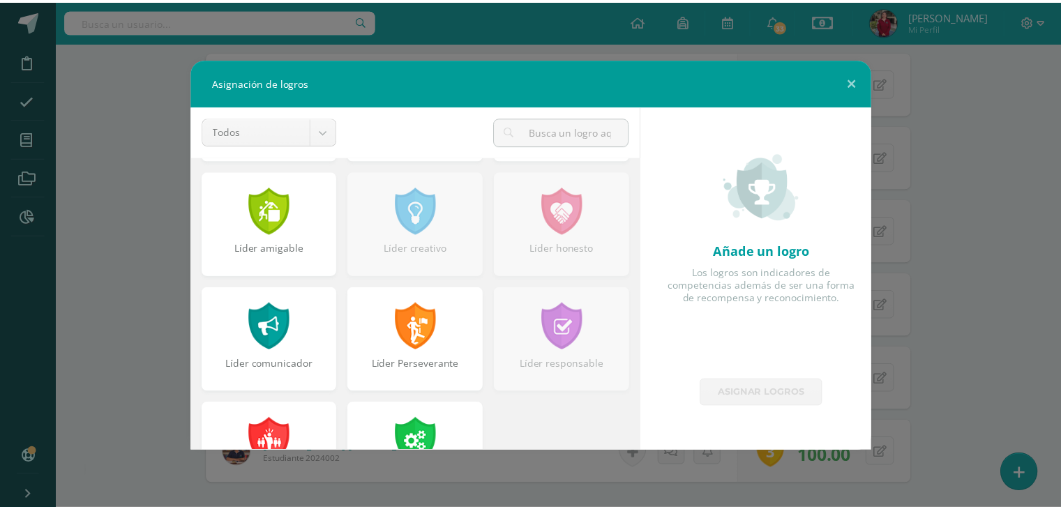
scroll to position [460, 0]
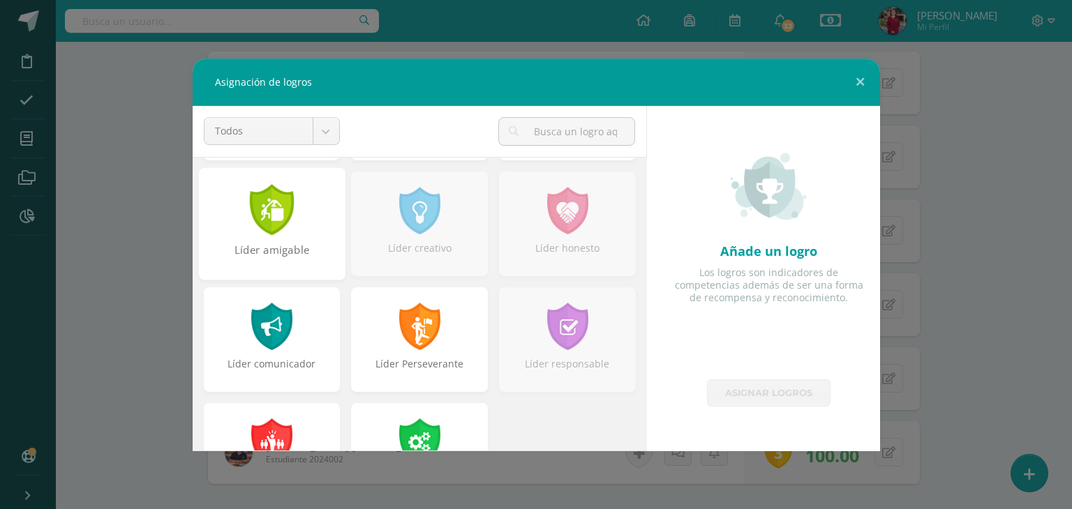
click at [268, 227] on div at bounding box center [272, 209] width 48 height 51
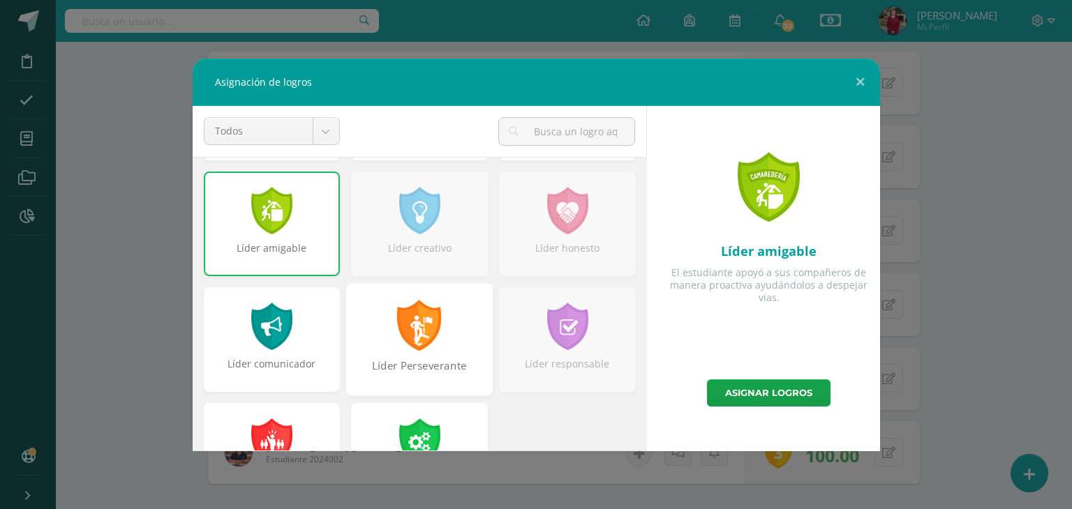
click at [396, 328] on div at bounding box center [420, 325] width 48 height 51
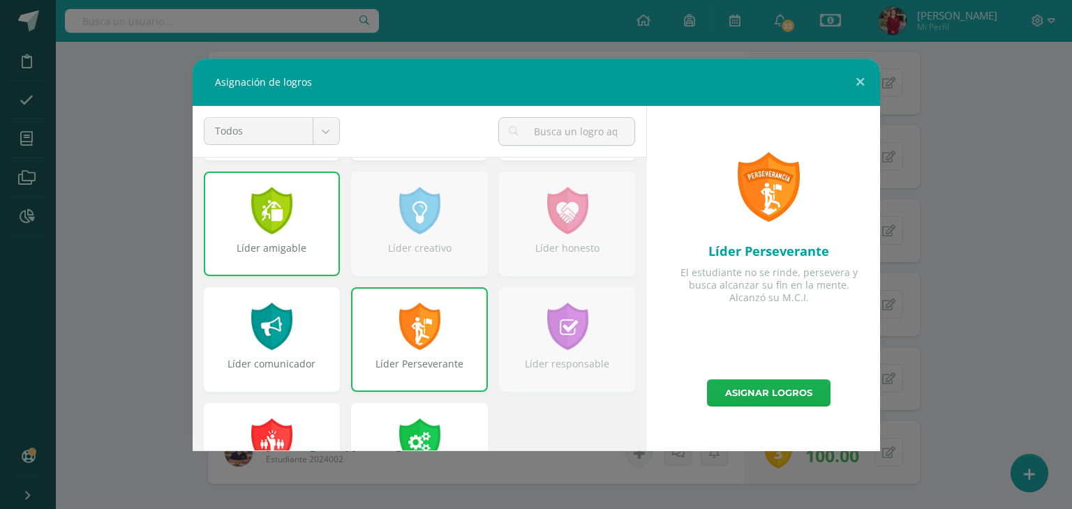
click at [770, 396] on link "Asignar logros" at bounding box center [768, 393] width 123 height 27
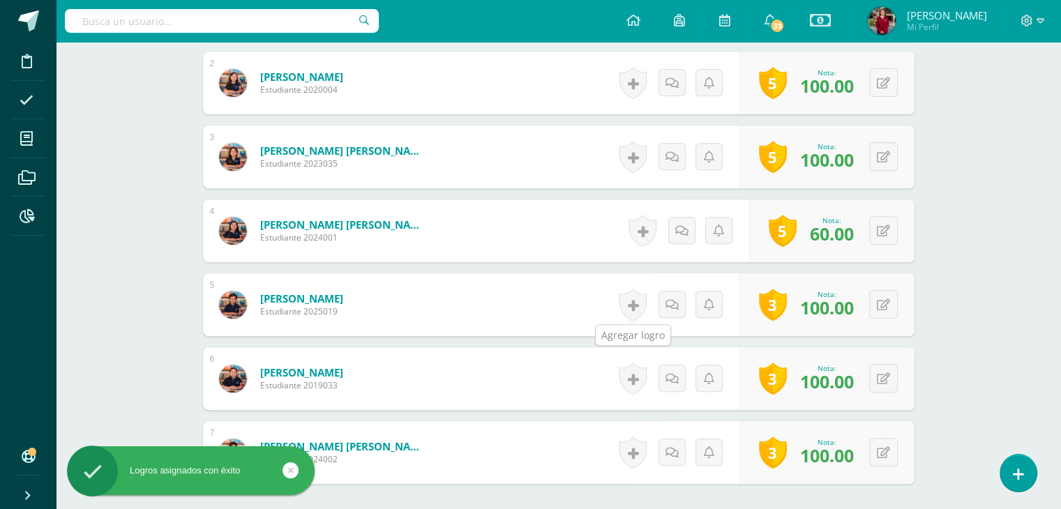
click at [624, 299] on link at bounding box center [633, 305] width 28 height 32
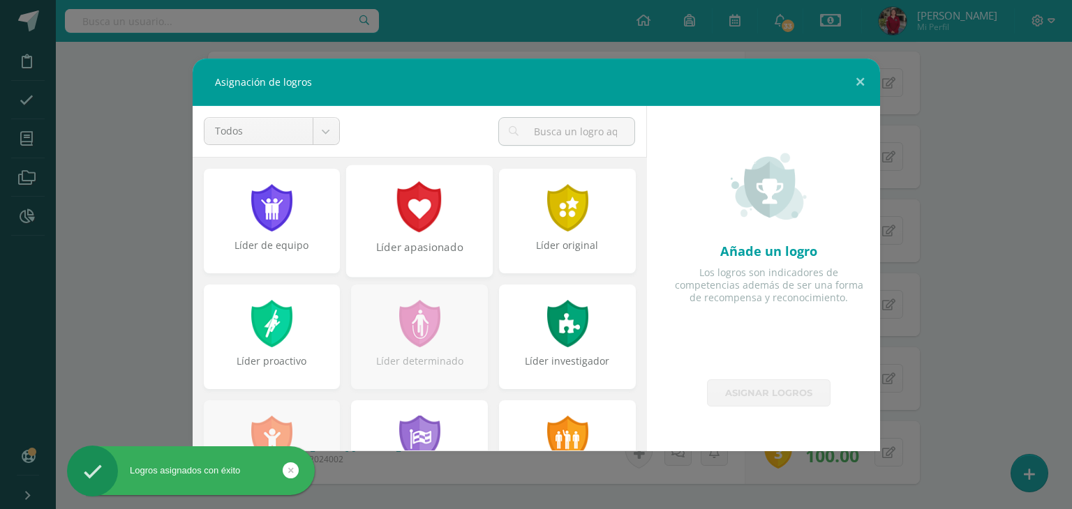
click at [453, 227] on div "Líder apasionado" at bounding box center [419, 221] width 147 height 112
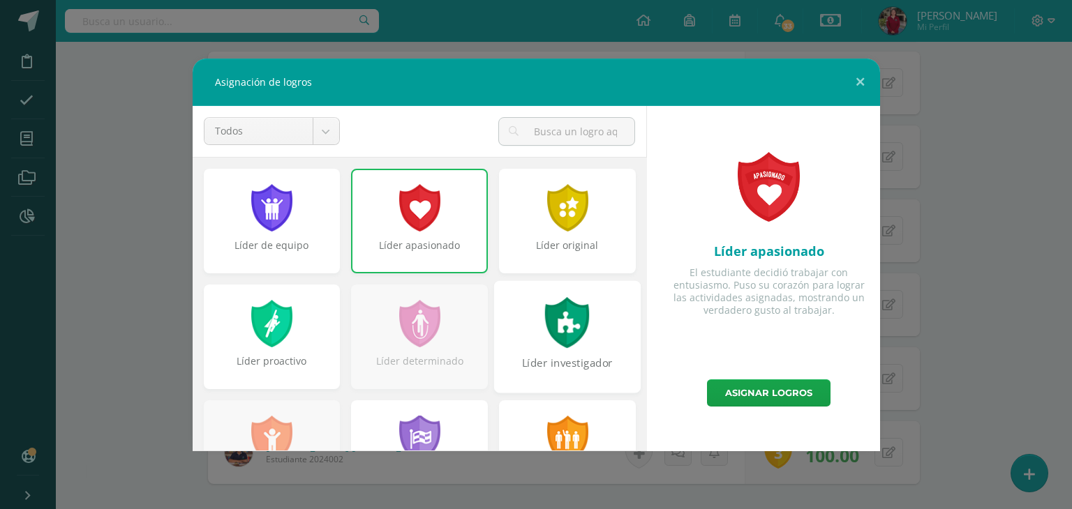
click at [557, 346] on div at bounding box center [567, 322] width 48 height 51
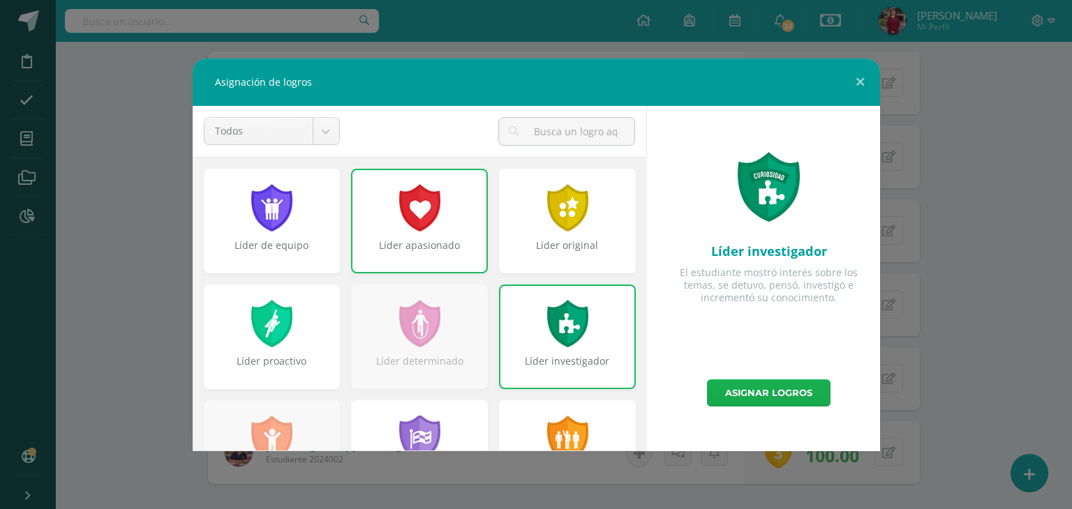
click at [734, 393] on link "Asignar logros" at bounding box center [768, 393] width 123 height 27
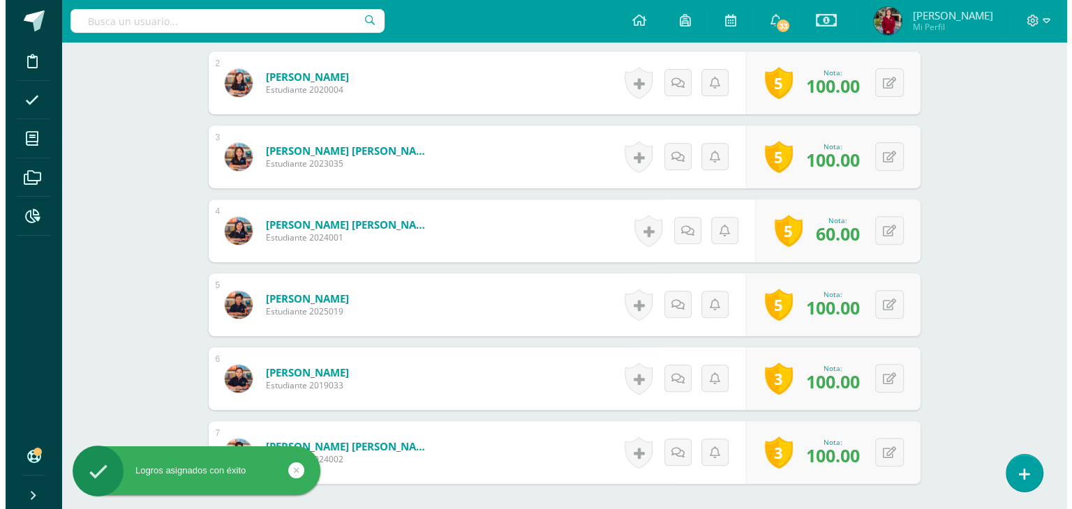
scroll to position [655, 0]
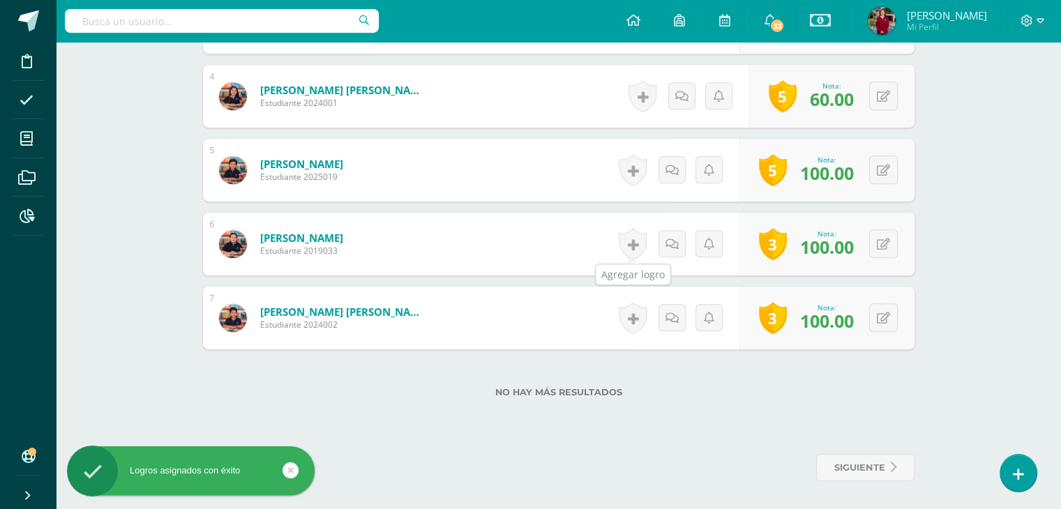
click at [626, 239] on link at bounding box center [633, 244] width 28 height 32
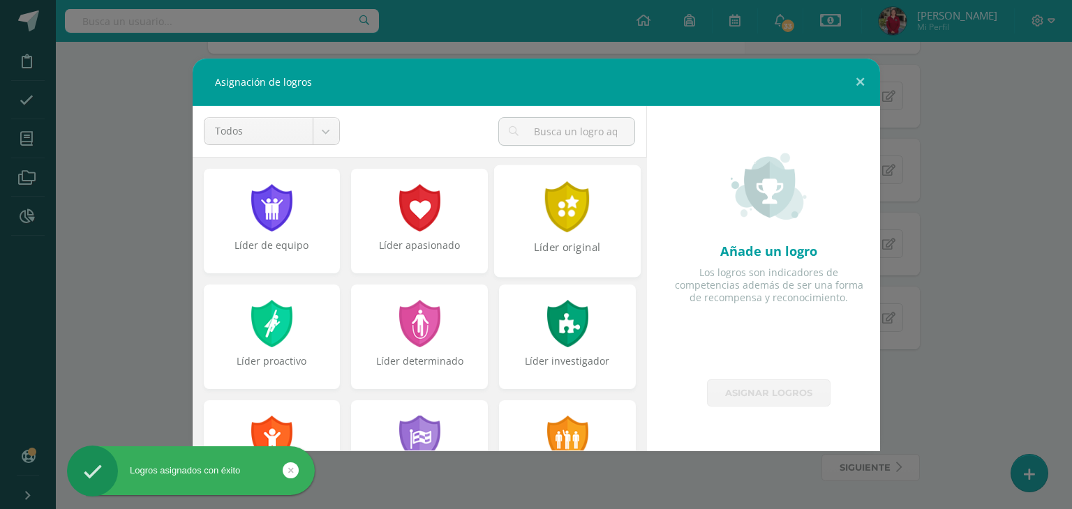
click at [586, 246] on div "Líder original" at bounding box center [567, 254] width 144 height 30
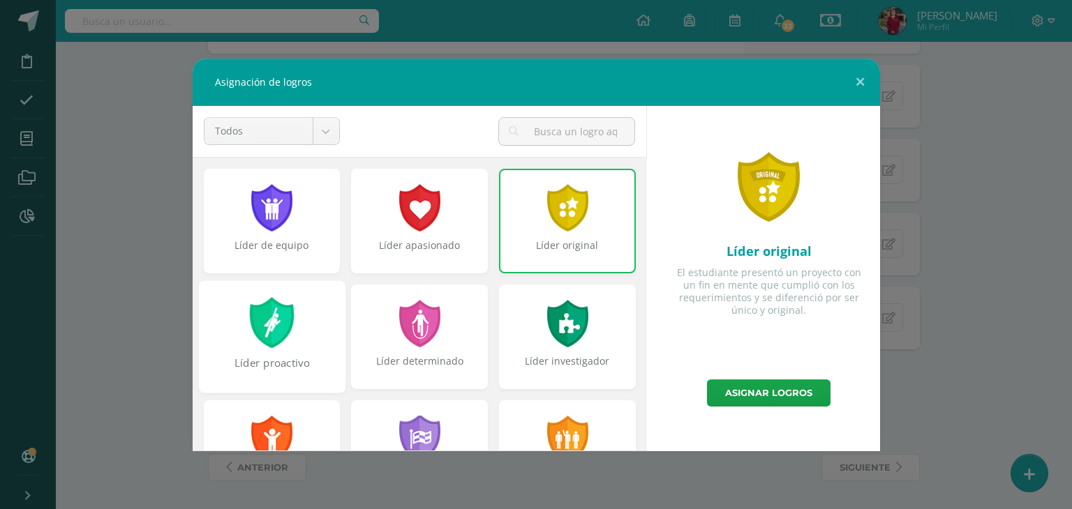
click at [257, 364] on div "Líder proactivo" at bounding box center [272, 370] width 144 height 30
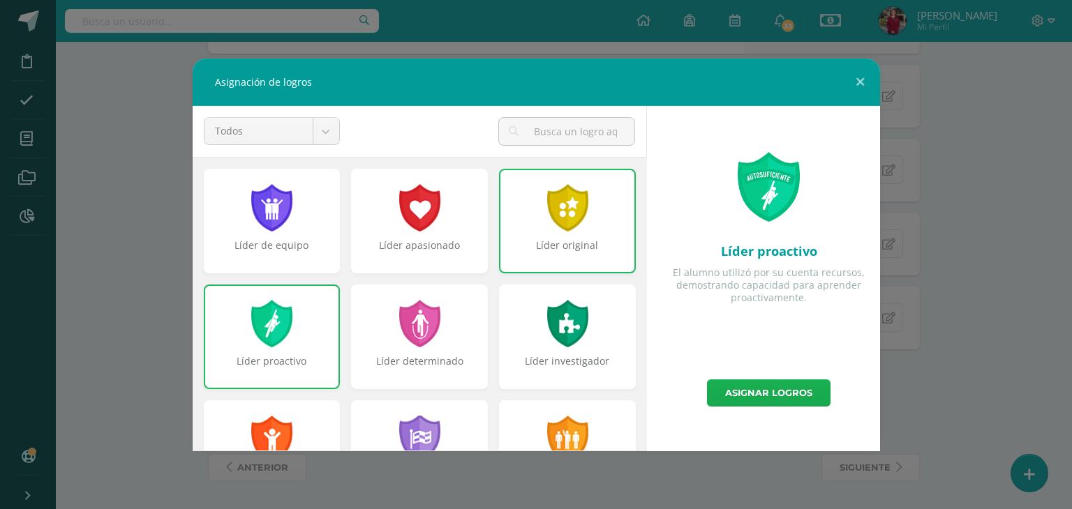
click at [754, 384] on link "Asignar logros" at bounding box center [768, 393] width 123 height 27
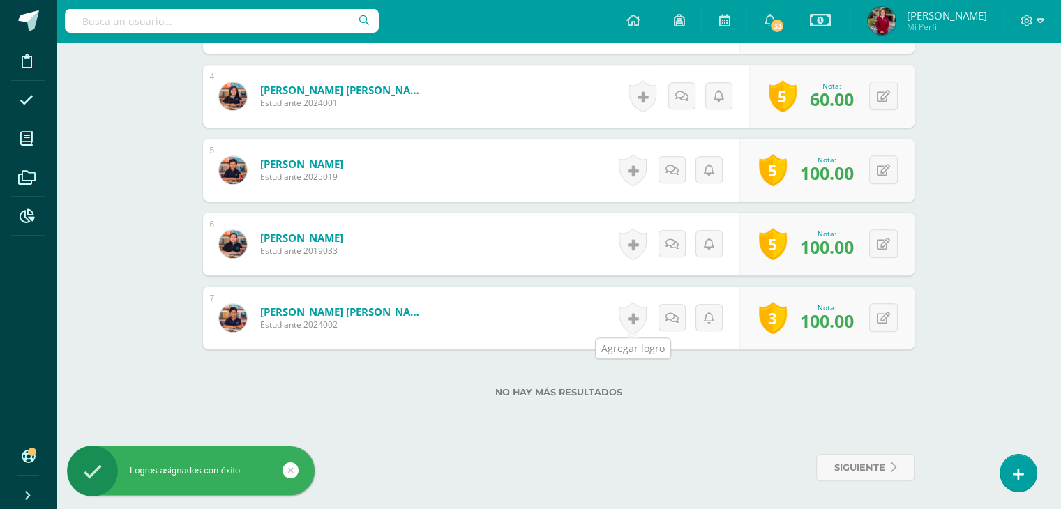
click at [636, 312] on link at bounding box center [633, 318] width 28 height 32
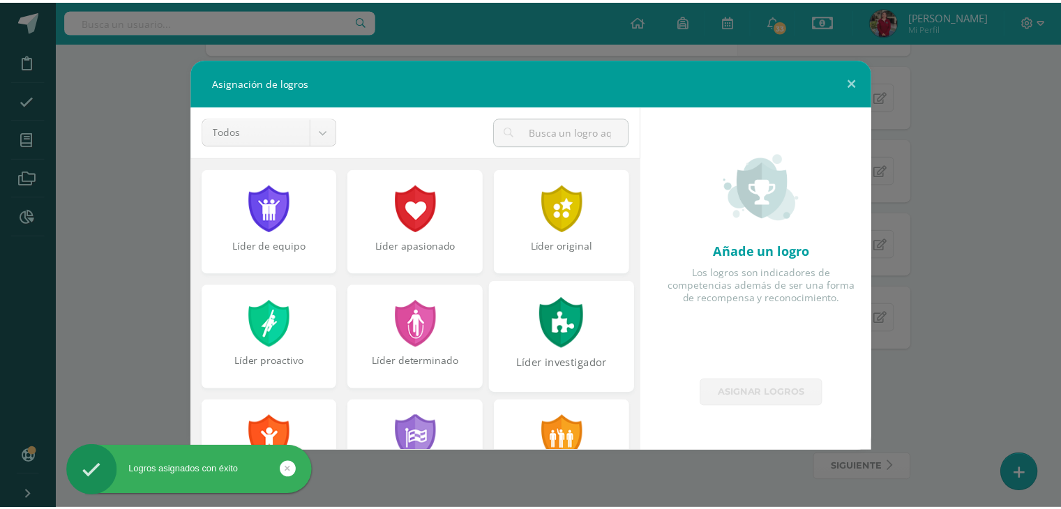
scroll to position [142, 0]
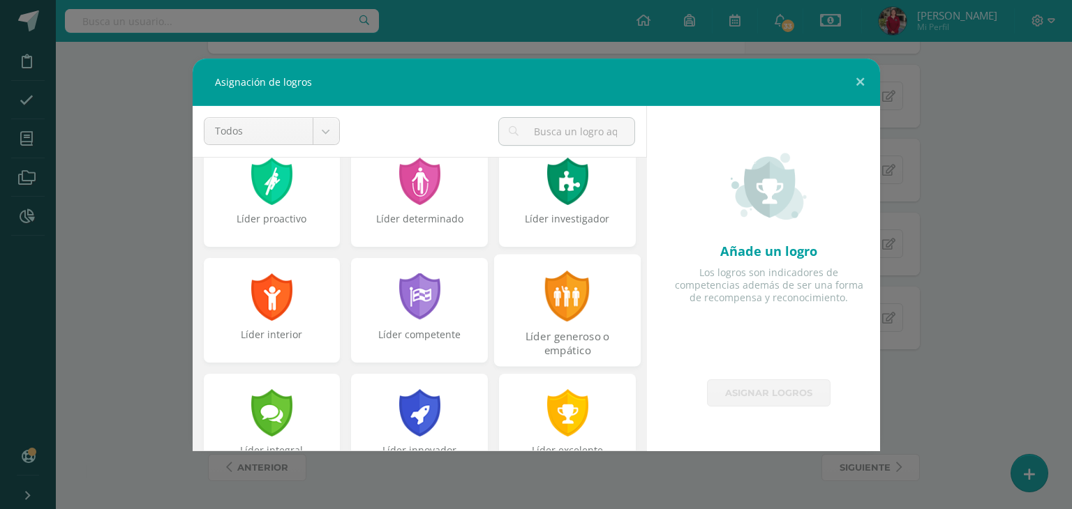
click at [545, 322] on div "Líder generoso o empático" at bounding box center [567, 310] width 147 height 112
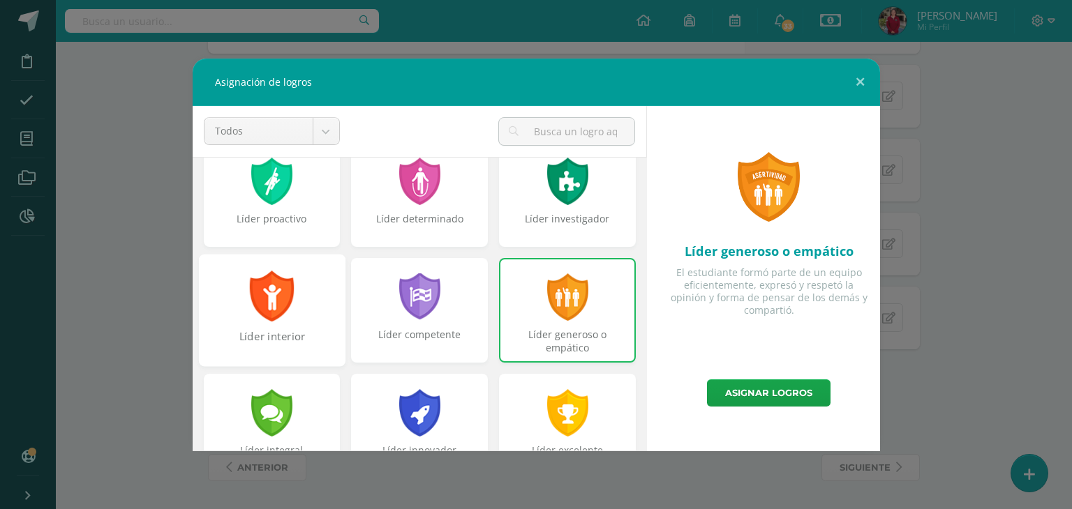
click at [226, 324] on div "Líder interior" at bounding box center [271, 310] width 147 height 112
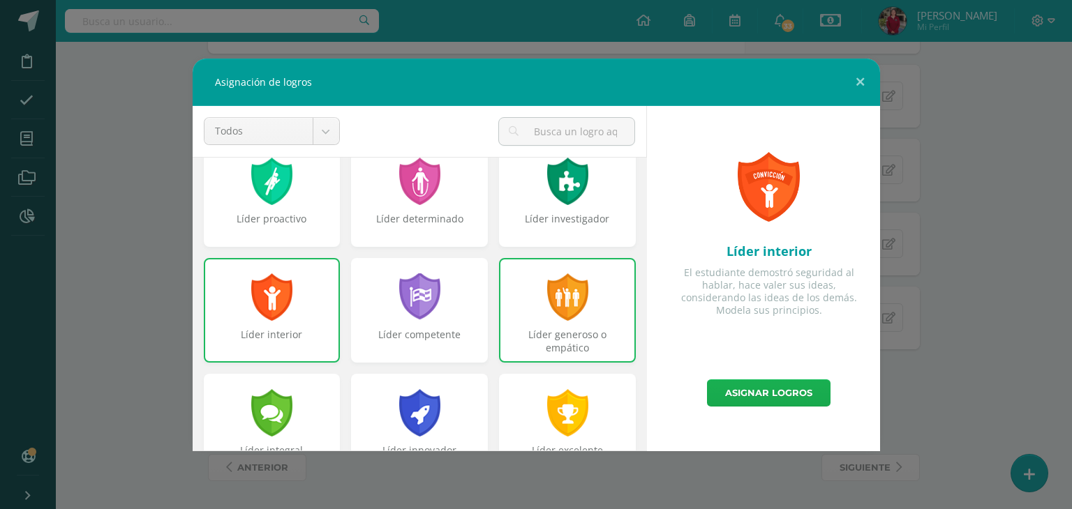
click at [765, 403] on link "Asignar logros" at bounding box center [768, 393] width 123 height 27
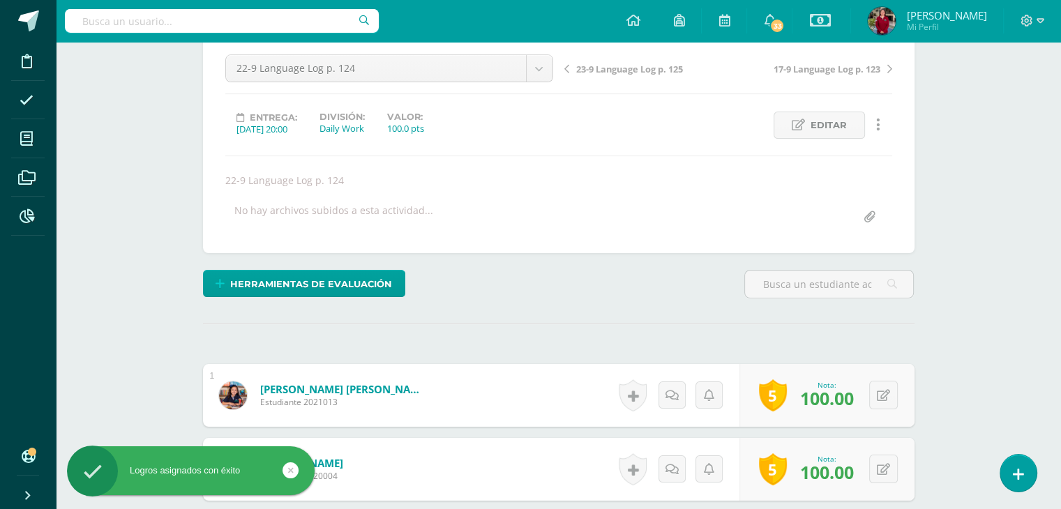
scroll to position [0, 0]
